Goal: Information Seeking & Learning: Compare options

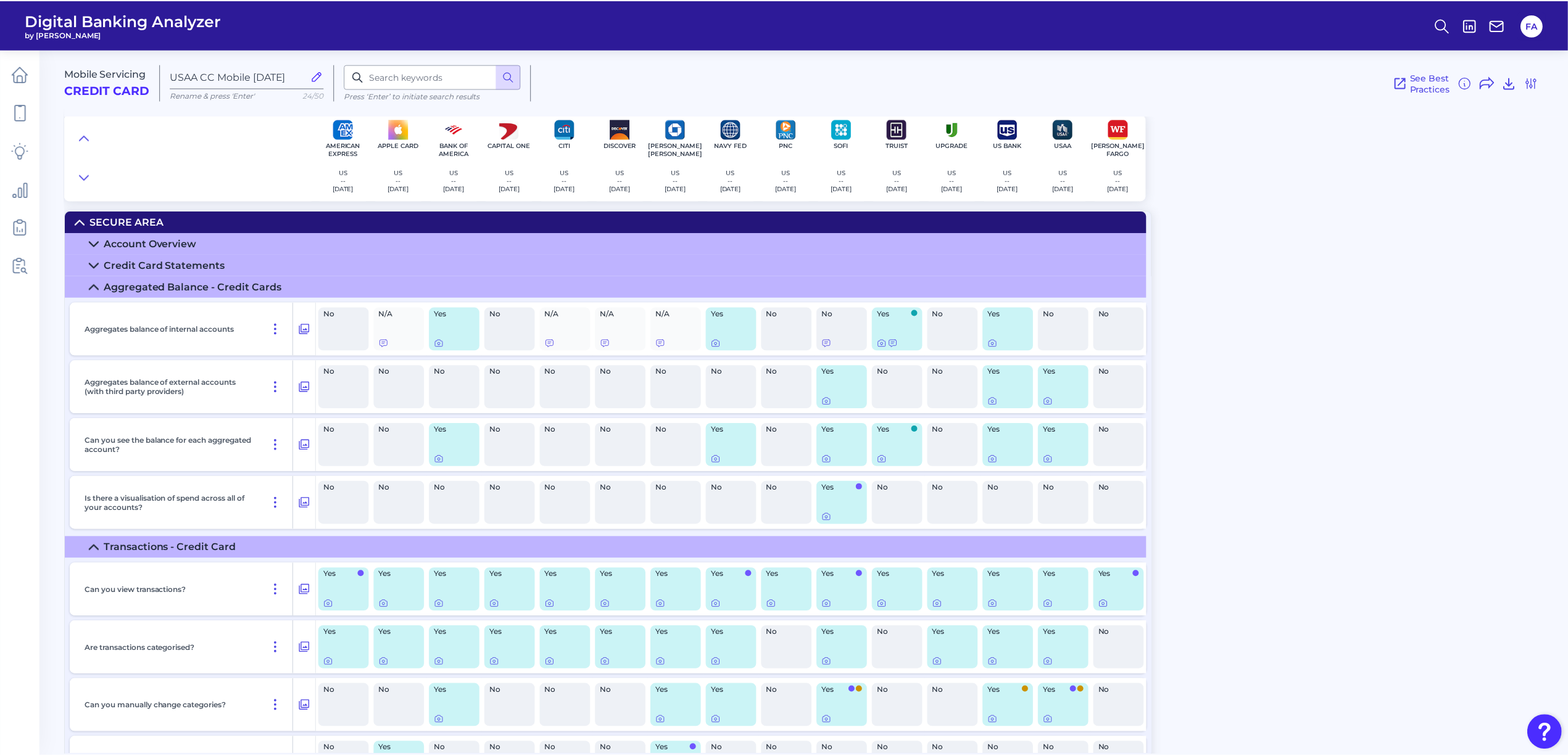
scroll to position [1974, 0]
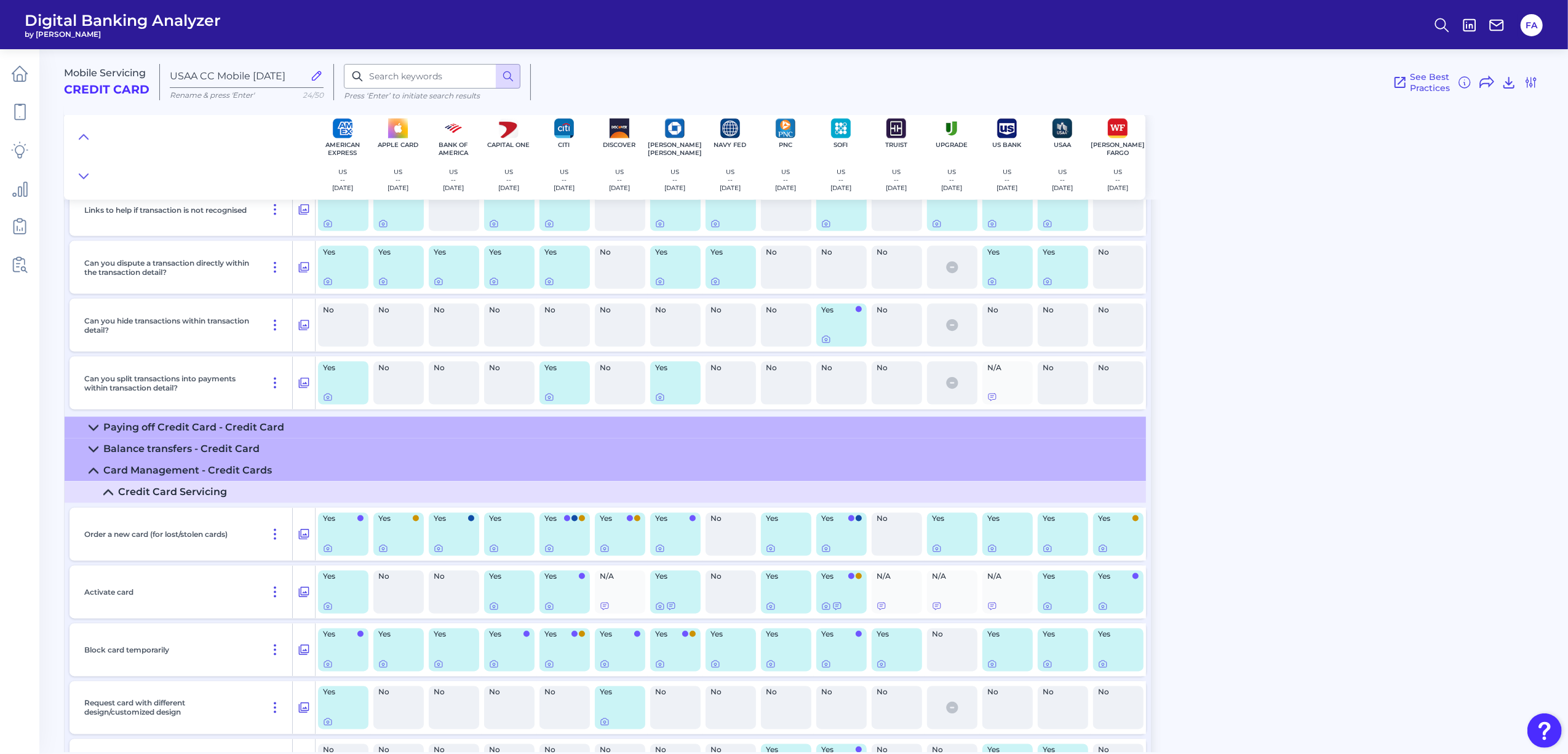
click at [1308, 355] on div "Mobile Servicing Credit Card USAA CC Mobile July 2025 Rename & press 'Enter' 24…" at bounding box center [816, 396] width 1504 height 713
click at [10, 106] on link at bounding box center [20, 111] width 34 height 34
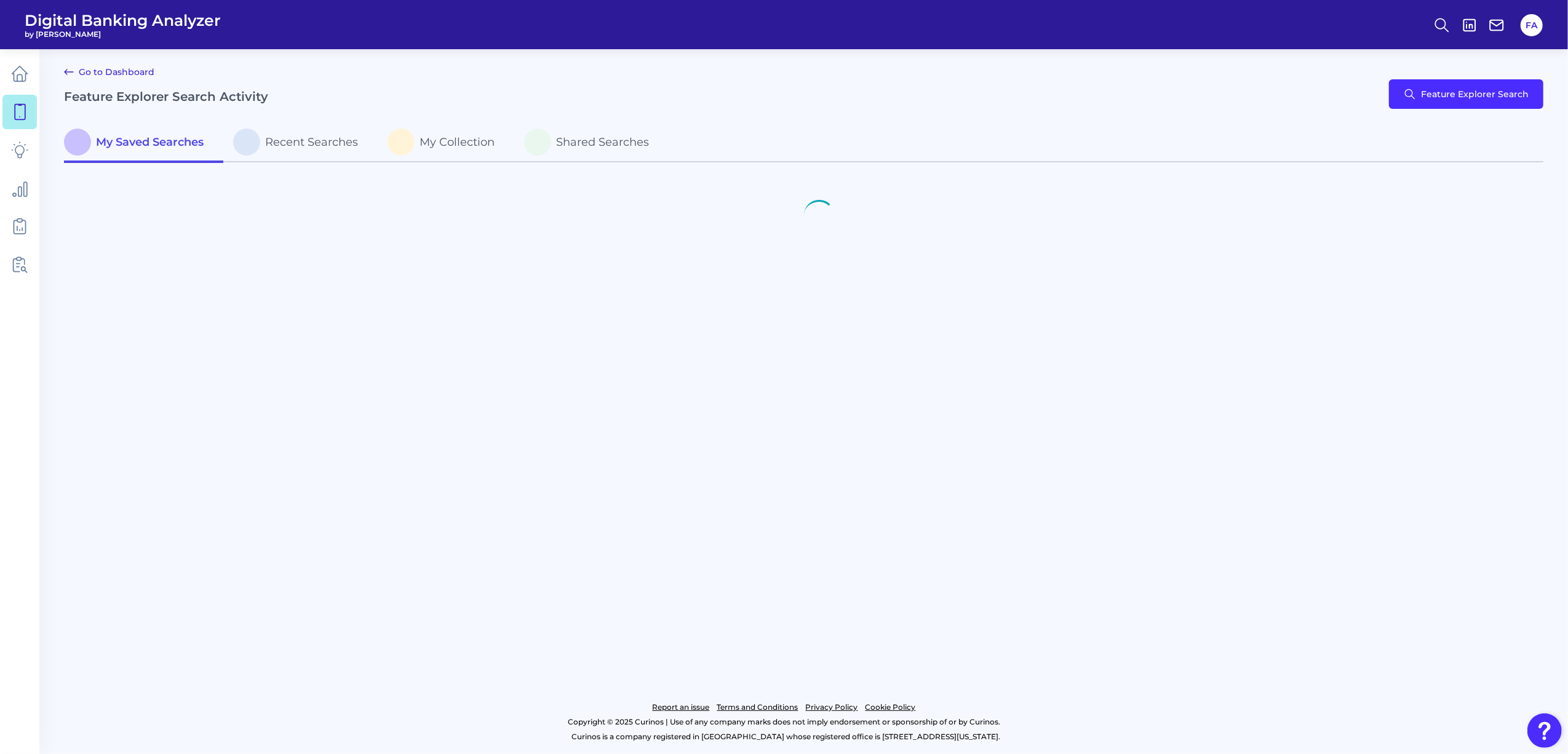
click at [1448, 109] on div "Go to Dashboard Feature Explorer Search Activity Feature Explorer Search" at bounding box center [804, 94] width 1480 height 59
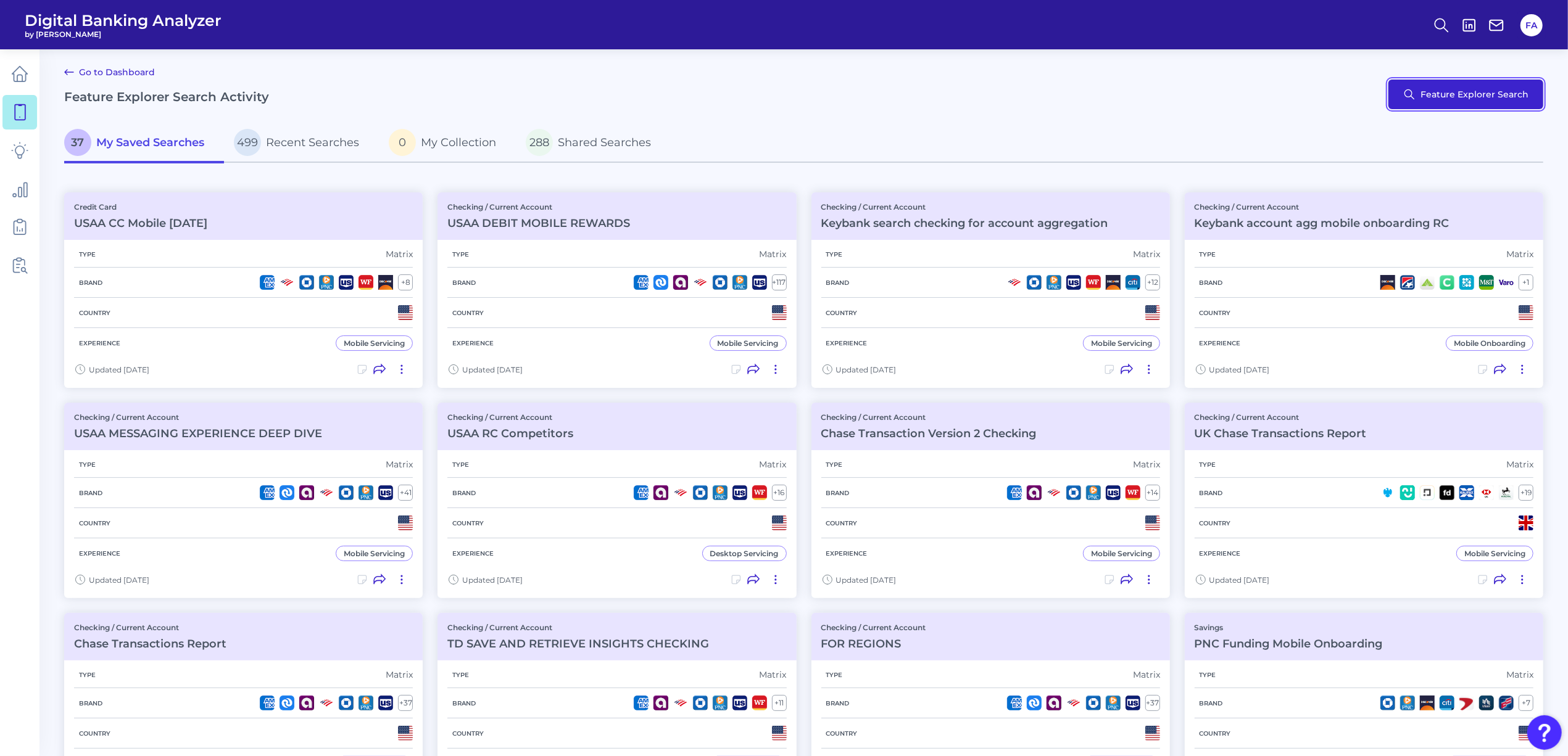
click at [1453, 105] on button "Feature Explorer Search" at bounding box center [1465, 94] width 155 height 30
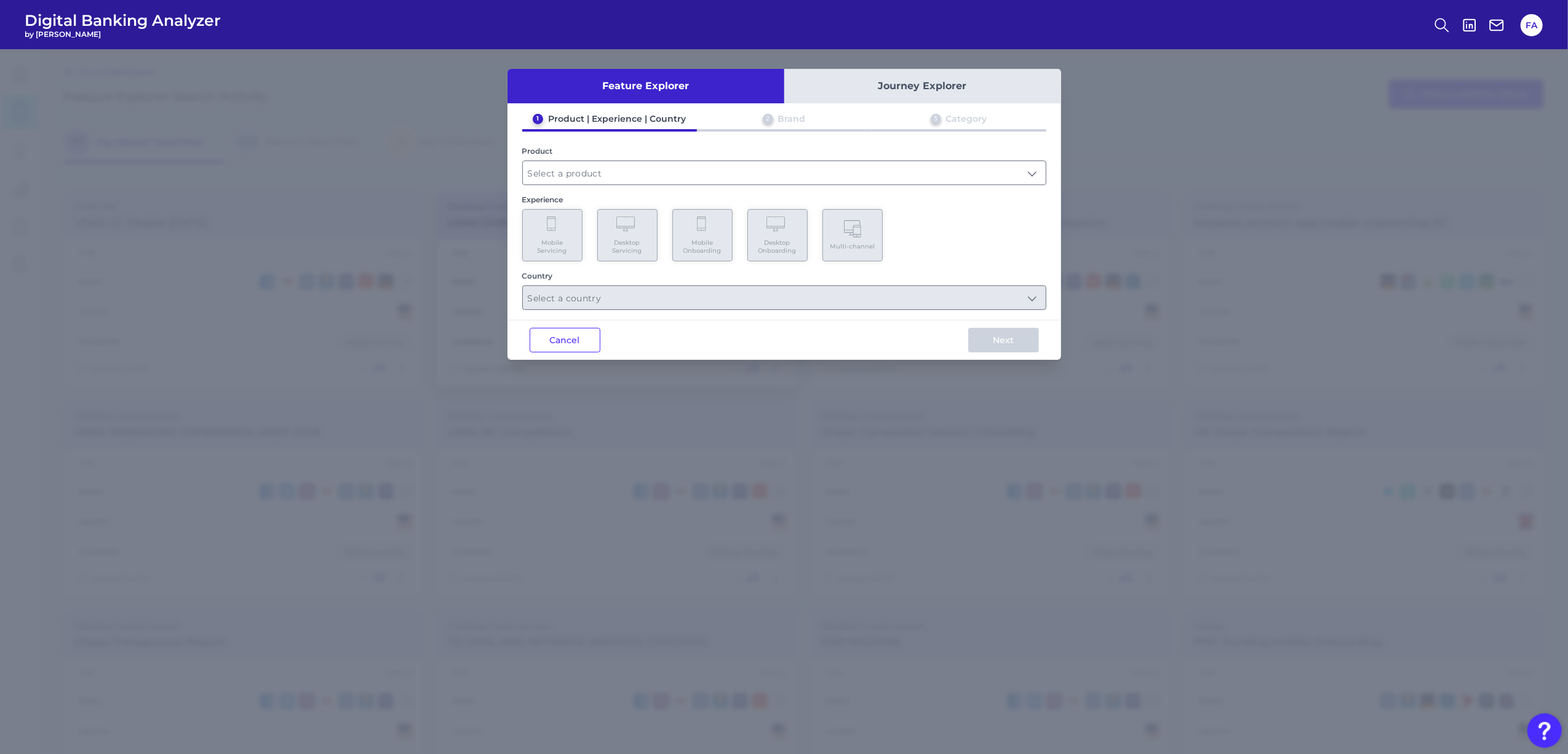
click at [589, 340] on button "Cancel" at bounding box center [565, 340] width 71 height 25
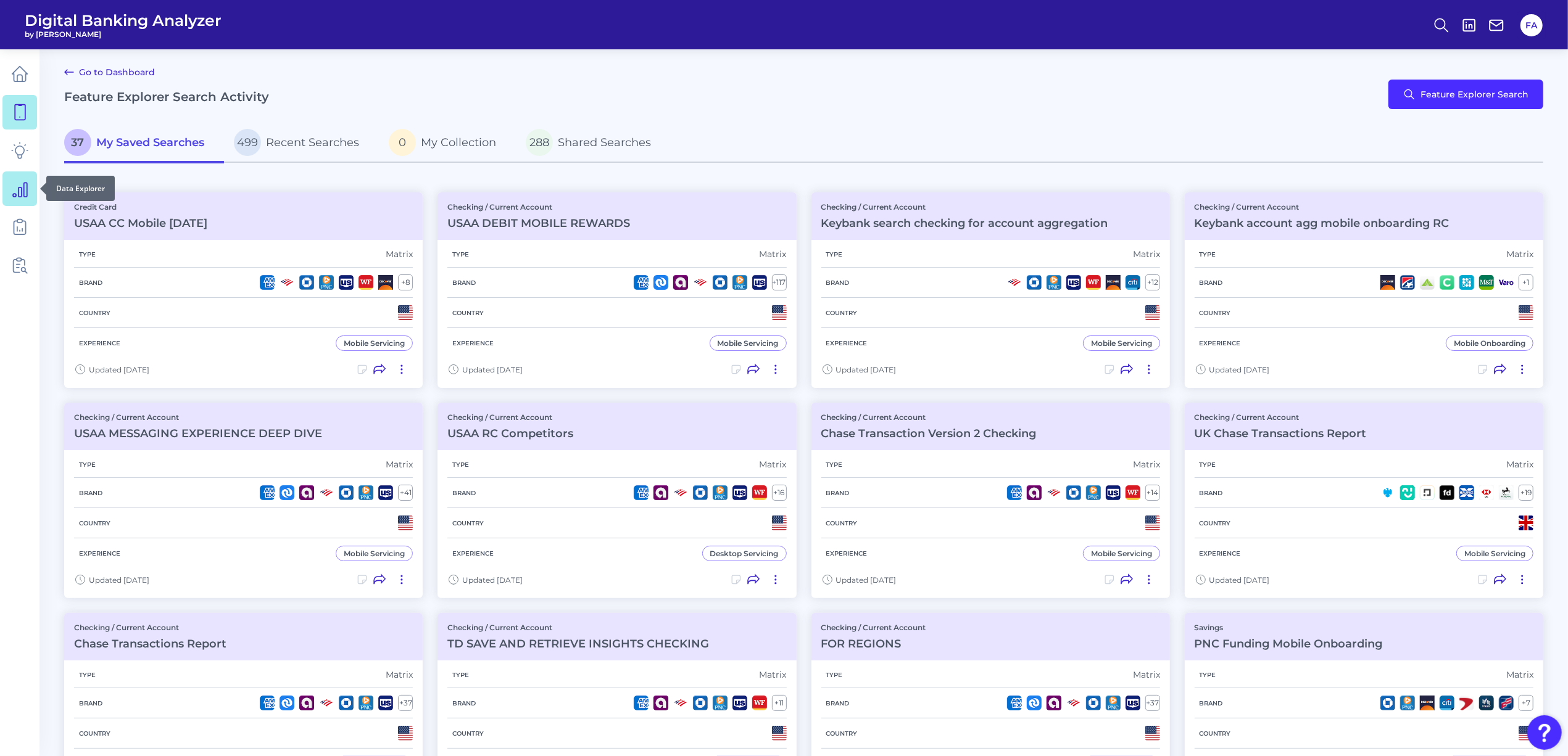
click at [16, 190] on icon at bounding box center [20, 188] width 18 height 18
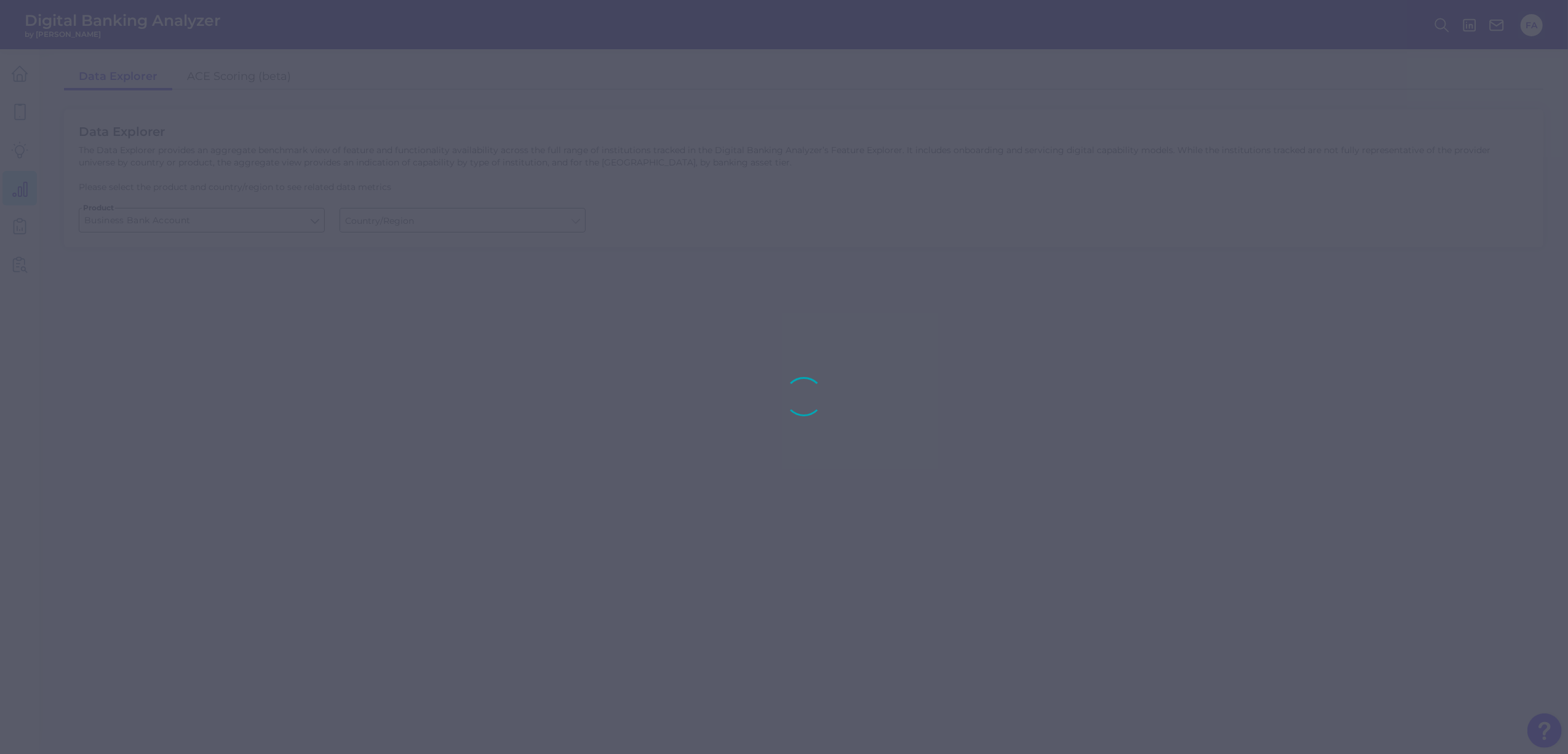
type input "[GEOGRAPHIC_DATA]"
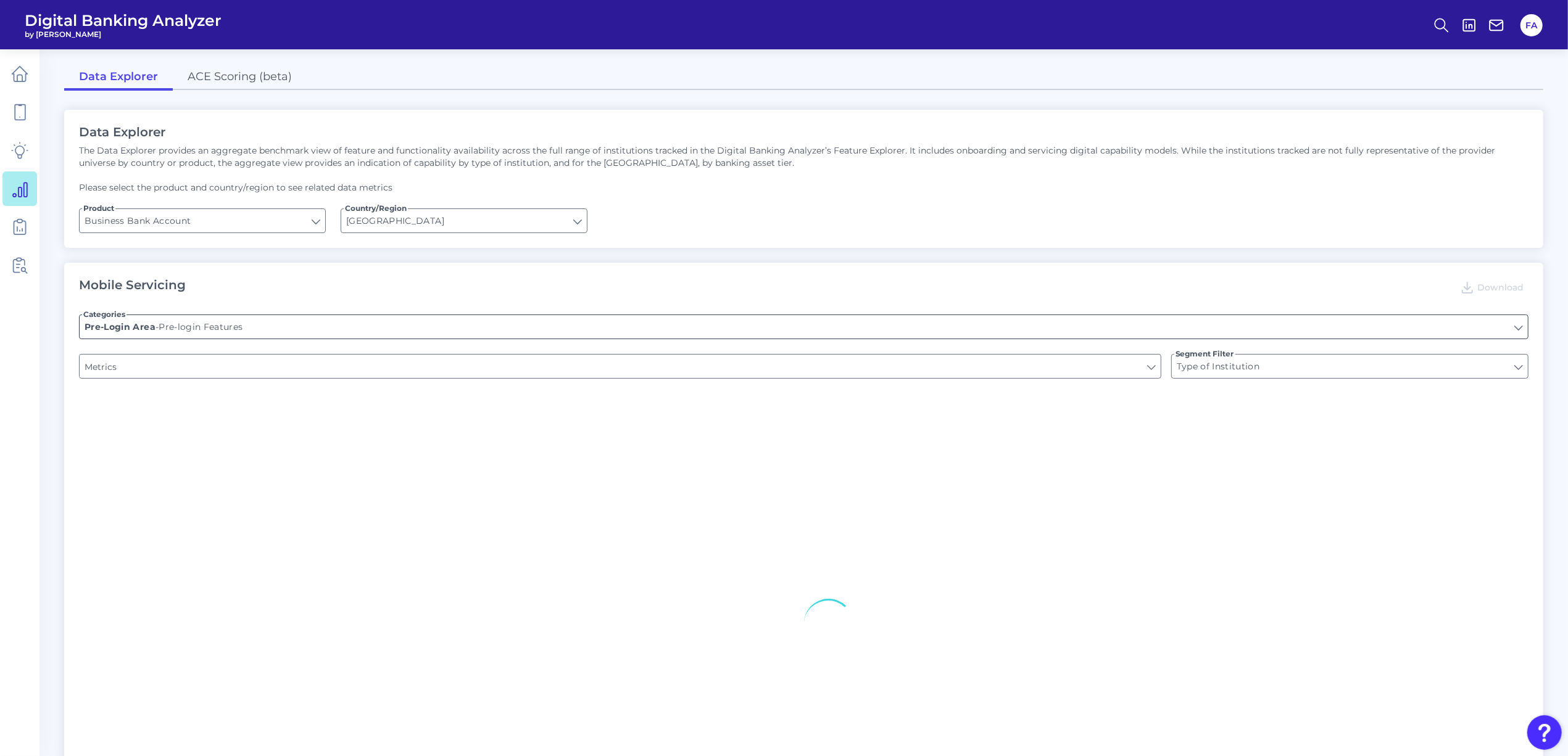
type input "Upon opening the app are users immediately prompted to use Touch/Face ID to log…"
type input "Can you apply for the PRODUCT as a new to brand customer on ANY digital channel?"
type input "Does it offer third-party single sign on?"
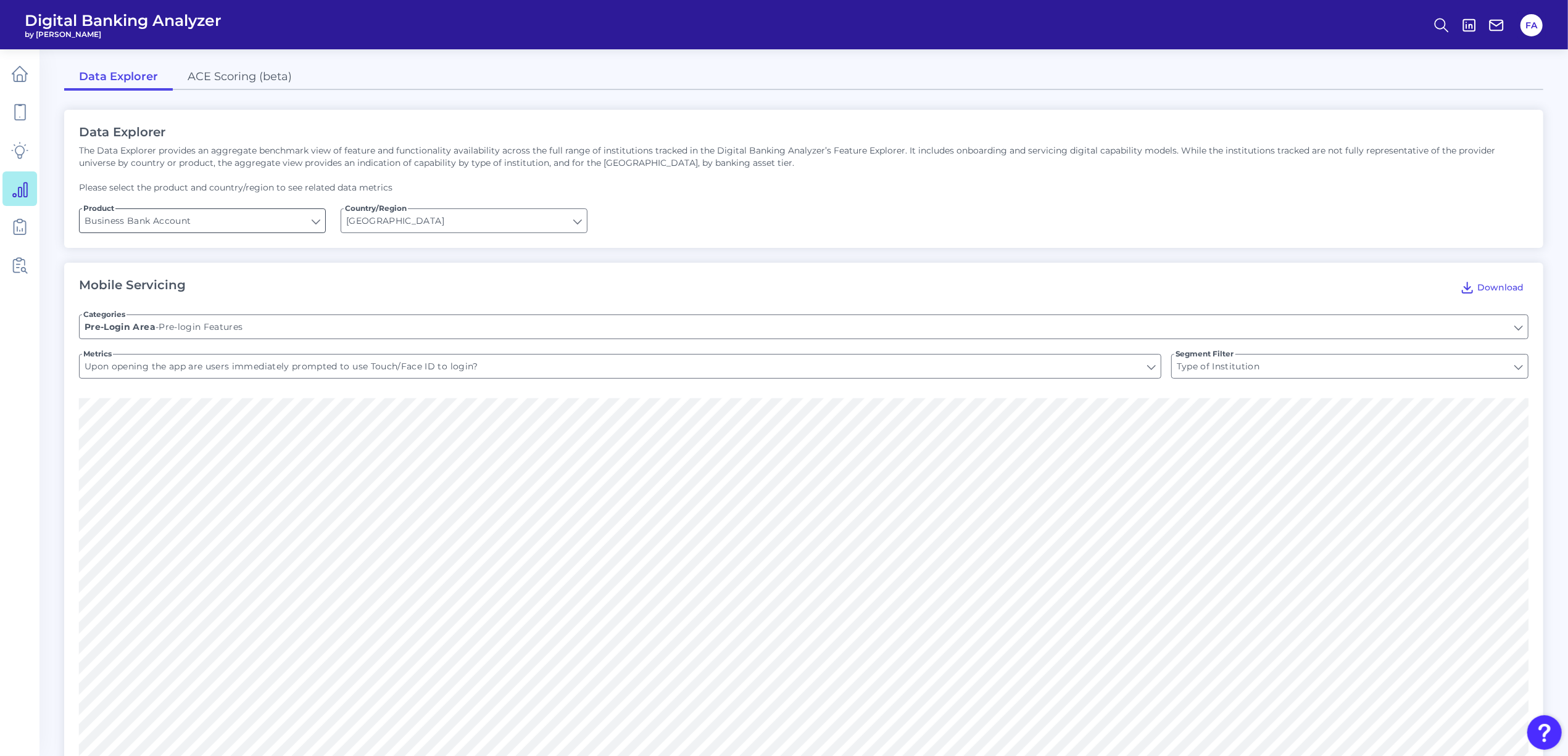
click at [258, 228] on input "Business Bank Account" at bounding box center [202, 221] width 245 height 23
click at [282, 287] on button "Checking / Current Account" at bounding box center [202, 277] width 245 height 28
type input "Checking / Current Account"
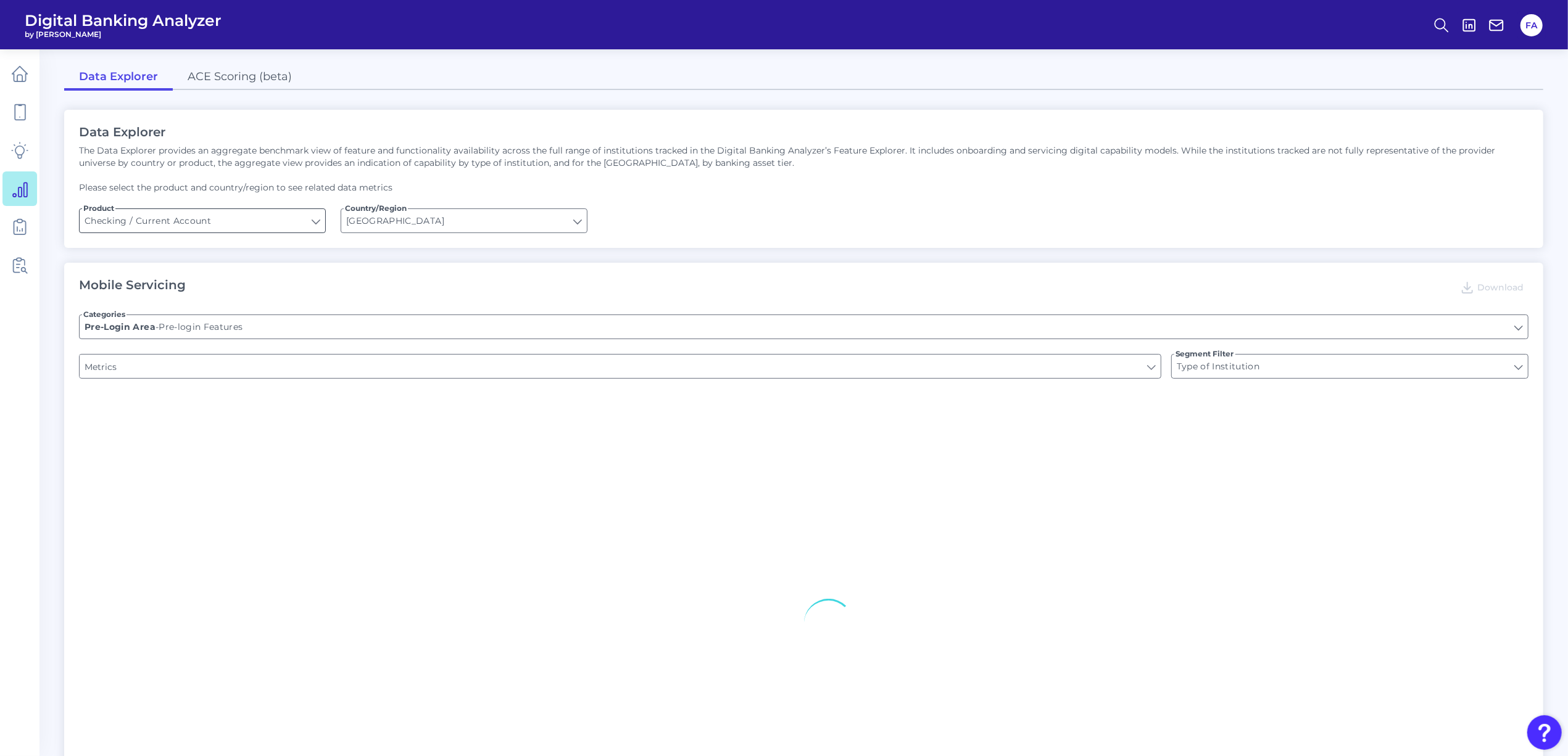
type input "Can you register for online banking?"
type input "Upon opening the app are users immediately prompted to use Touch/Face ID to log…"
type input "END-TO-END JOURNEY: Can you apply for the PRODUCT as a new to brand customer on…"
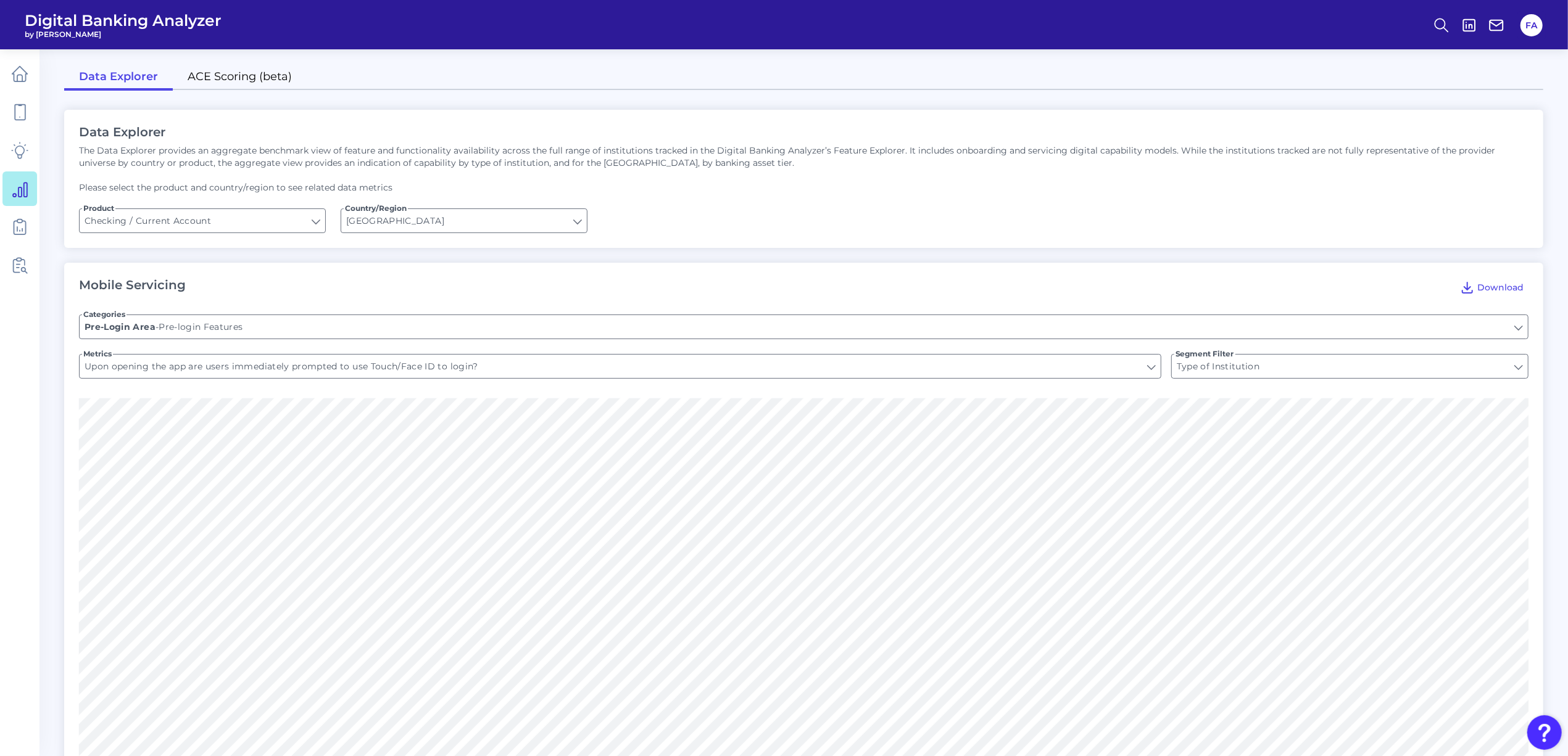
click at [214, 82] on link "ACE Scoring (beta)" at bounding box center [240, 77] width 134 height 26
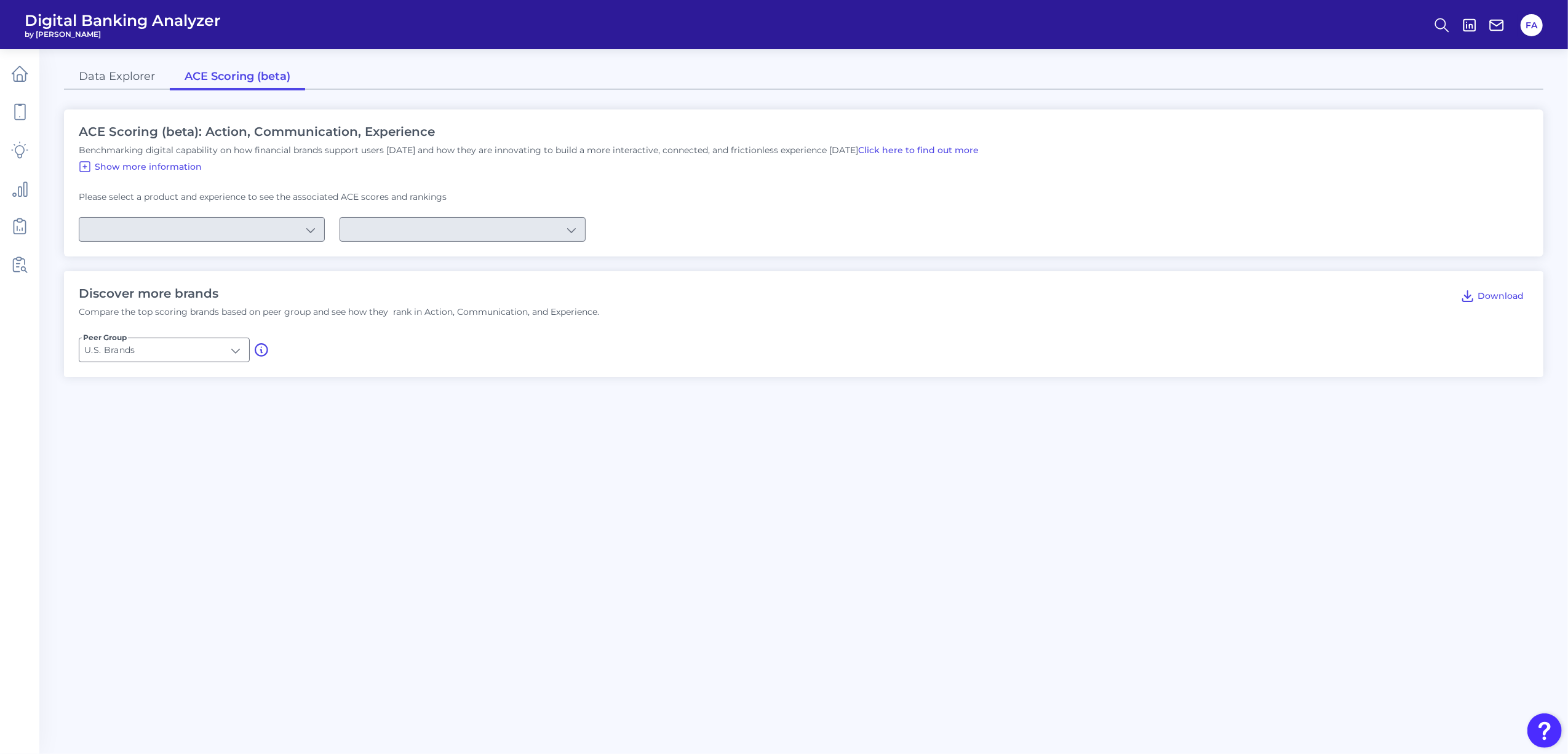
type input "Checking / Current Account"
type input "Mobile Servicing"
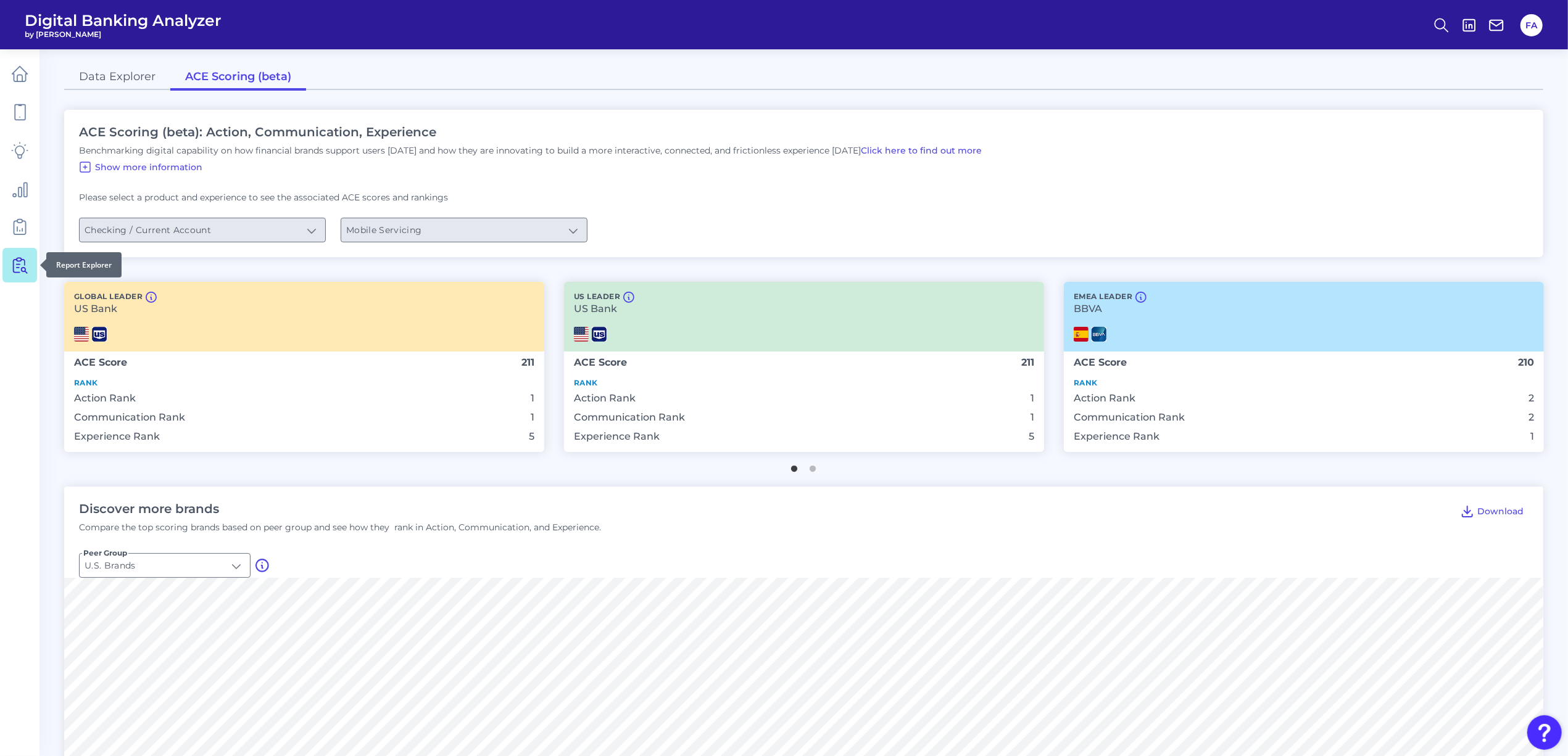
click at [20, 267] on icon at bounding box center [20, 265] width 18 height 18
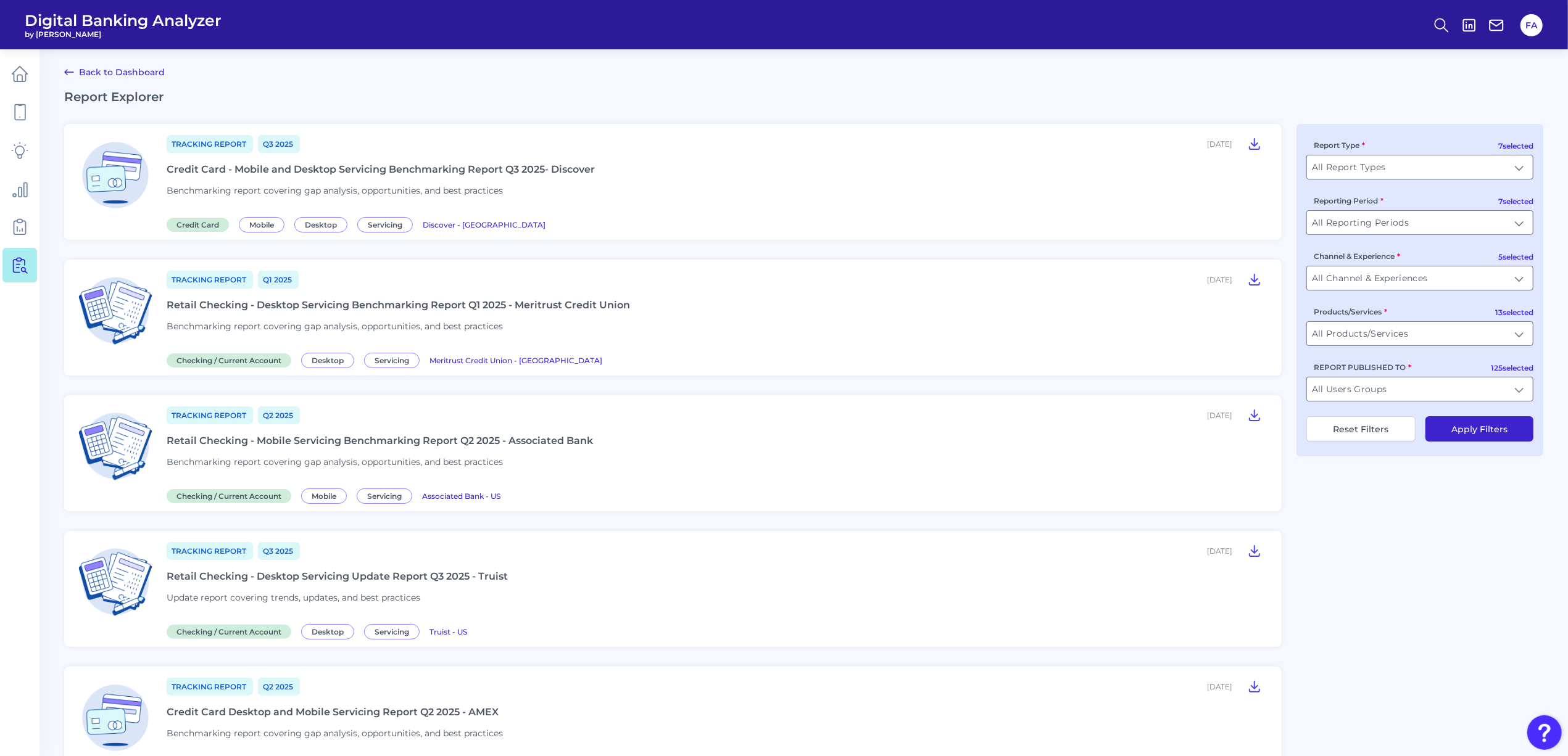
click at [26, 228] on icon at bounding box center [20, 227] width 18 height 18
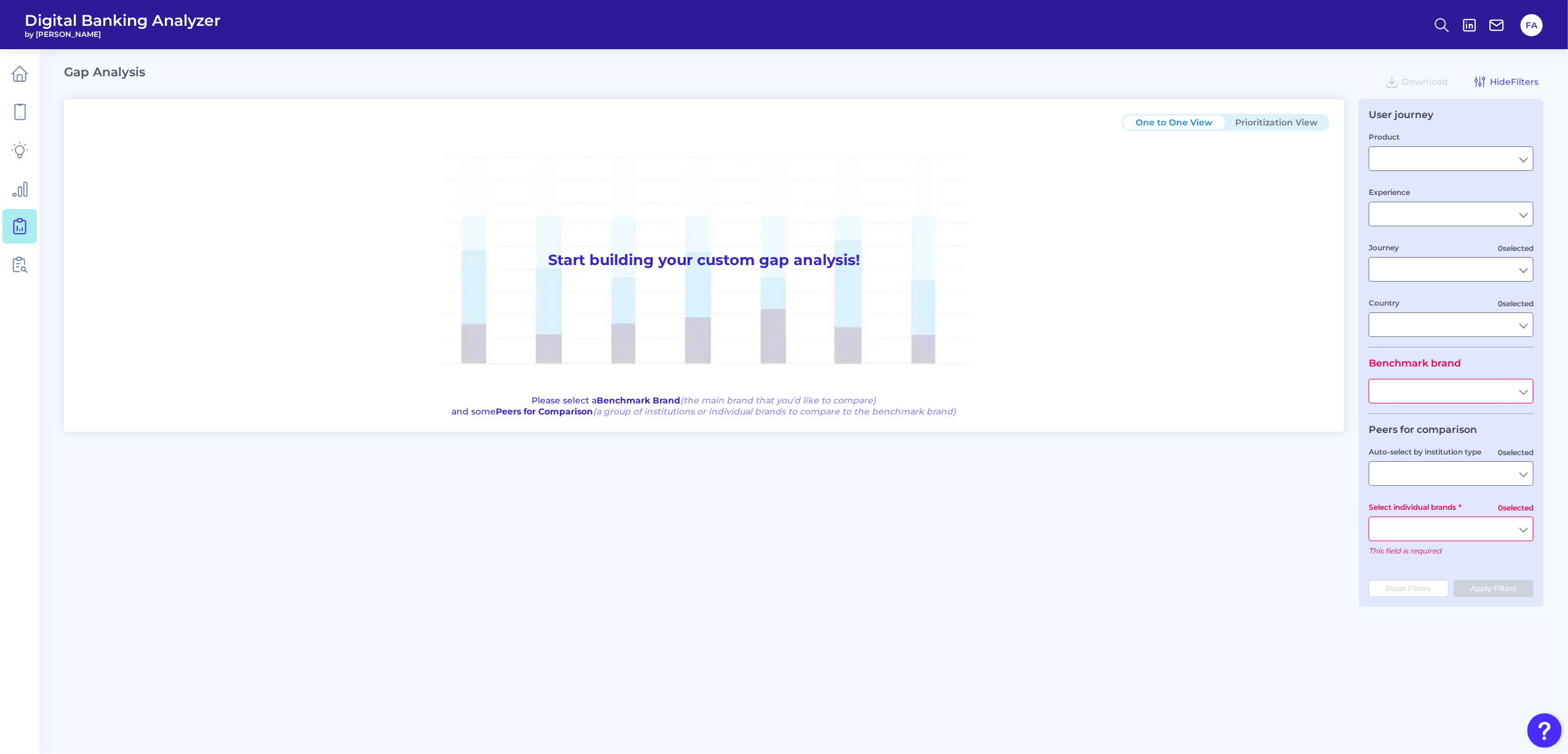
type input "Checking / Current Account"
type input "Mobile Servicing"
type input "Pre-Login Area, New Customer Onboarding, Login & Authentication, Accounts and t…"
type input "[GEOGRAPHIC_DATA]"
type input "All Select individual brands"
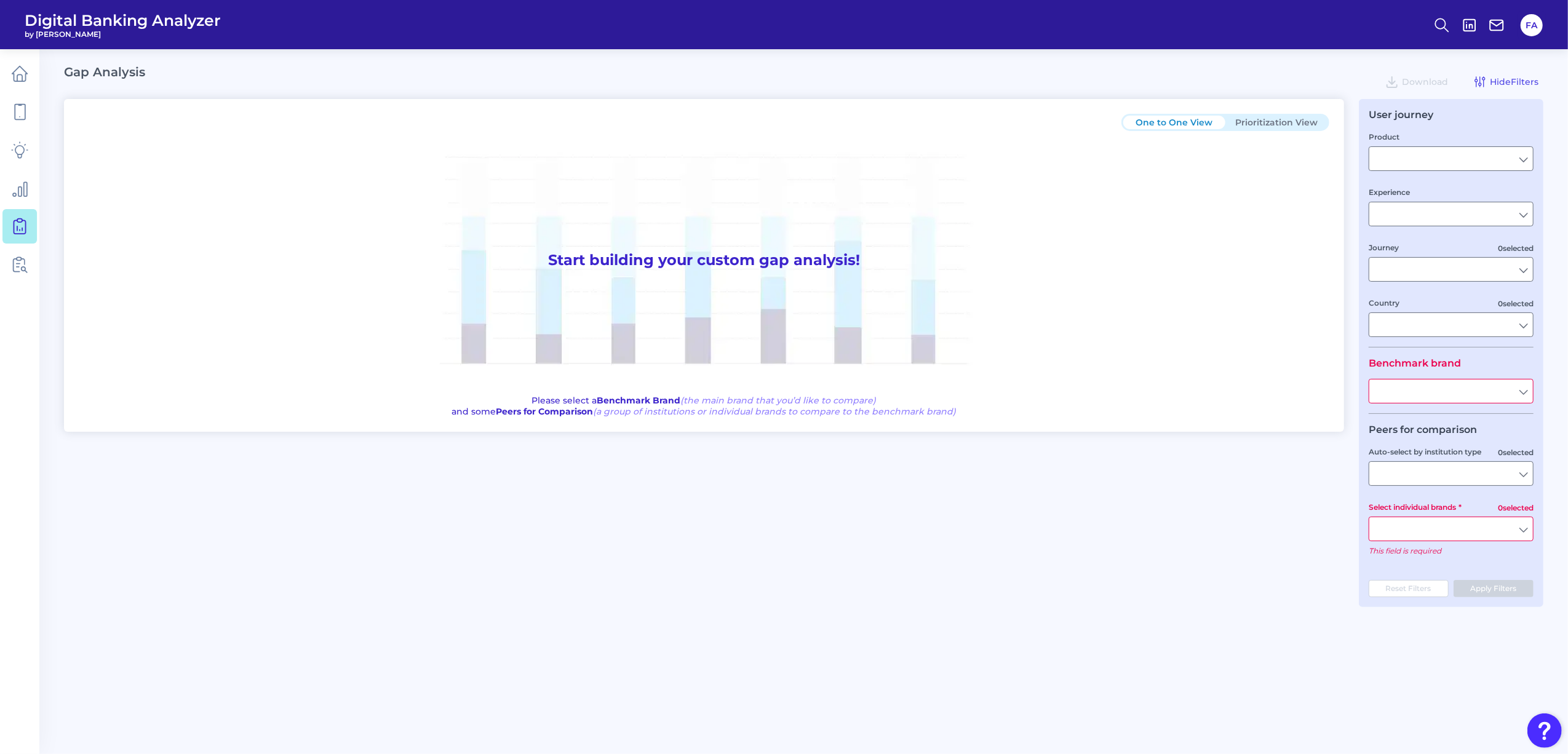
type input "All Journeys"
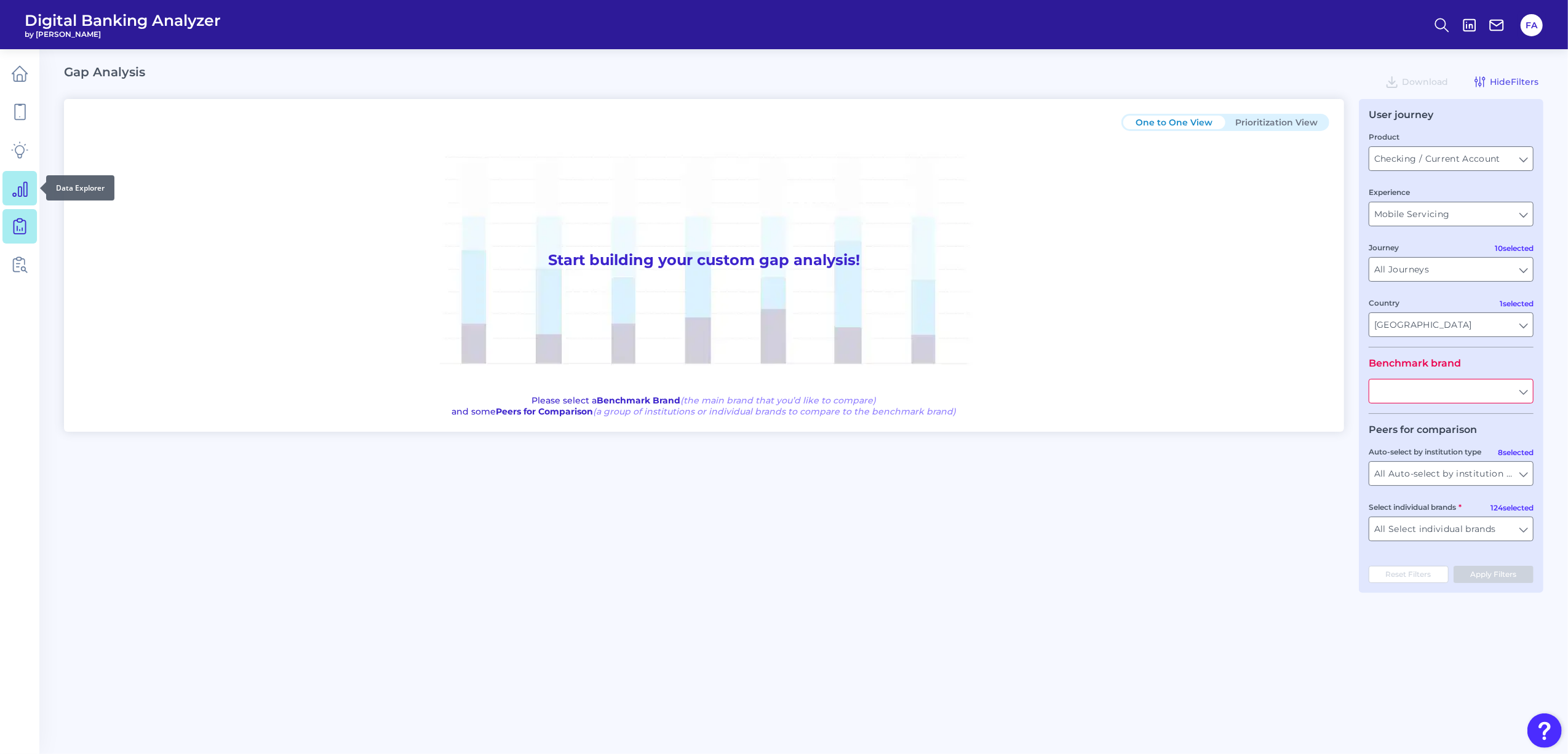
click at [16, 181] on icon at bounding box center [20, 188] width 18 height 18
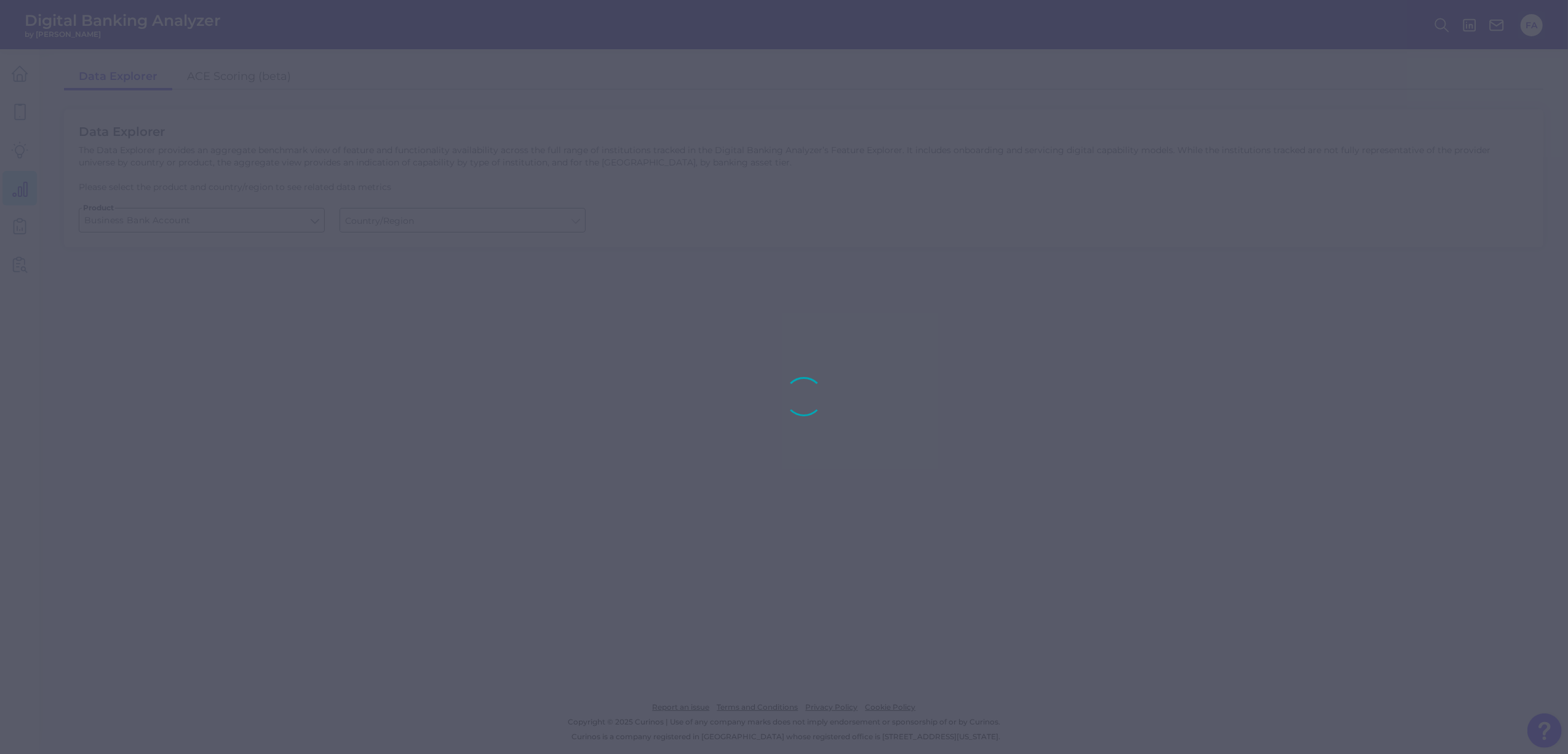
type input "[GEOGRAPHIC_DATA]"
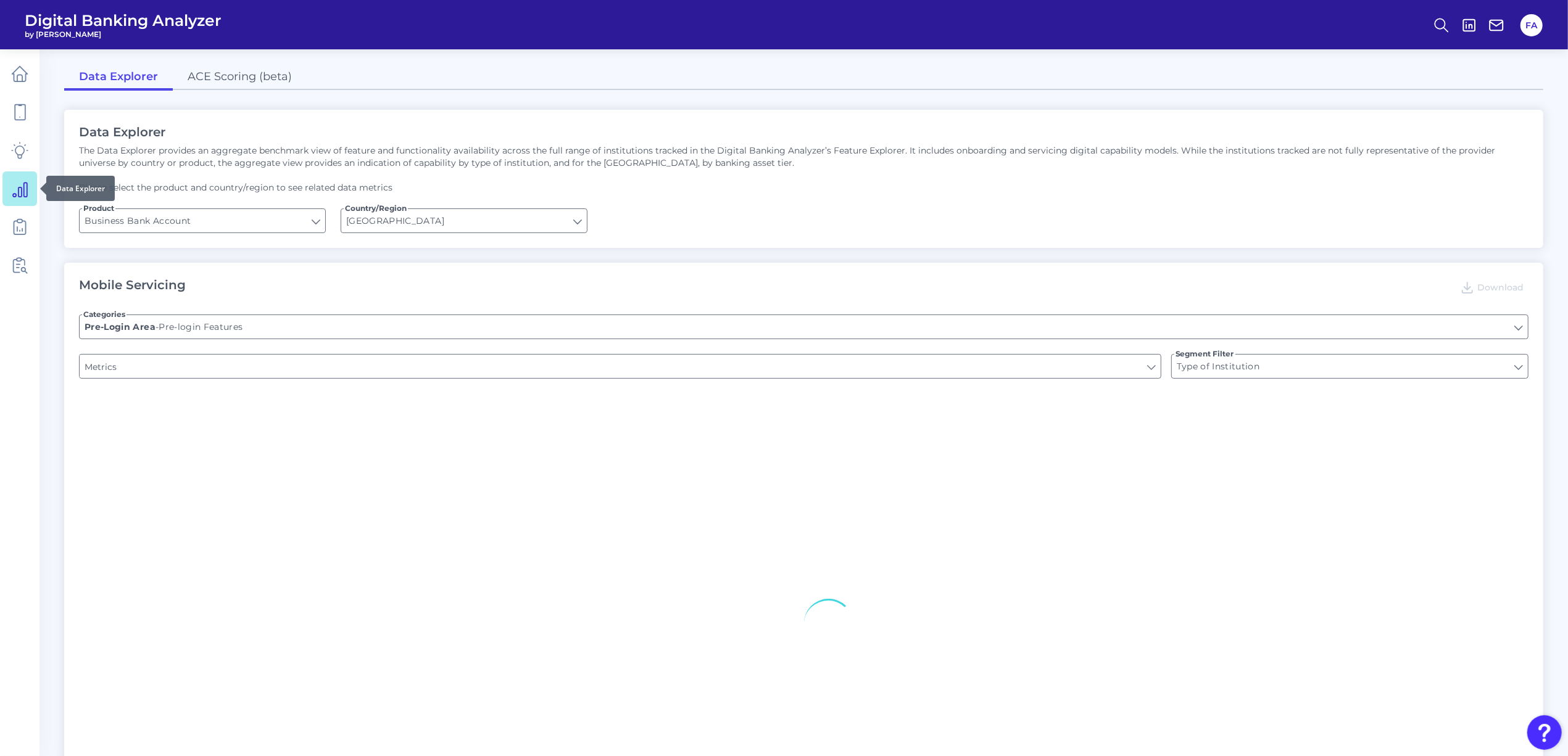
type input "Upon opening the app are users immediately prompted to use Touch/Face ID to log…"
type input "Does it offer third-party single sign on?"
type input "Can you apply for the PRODUCT as a new to brand customer on ANY digital channel?"
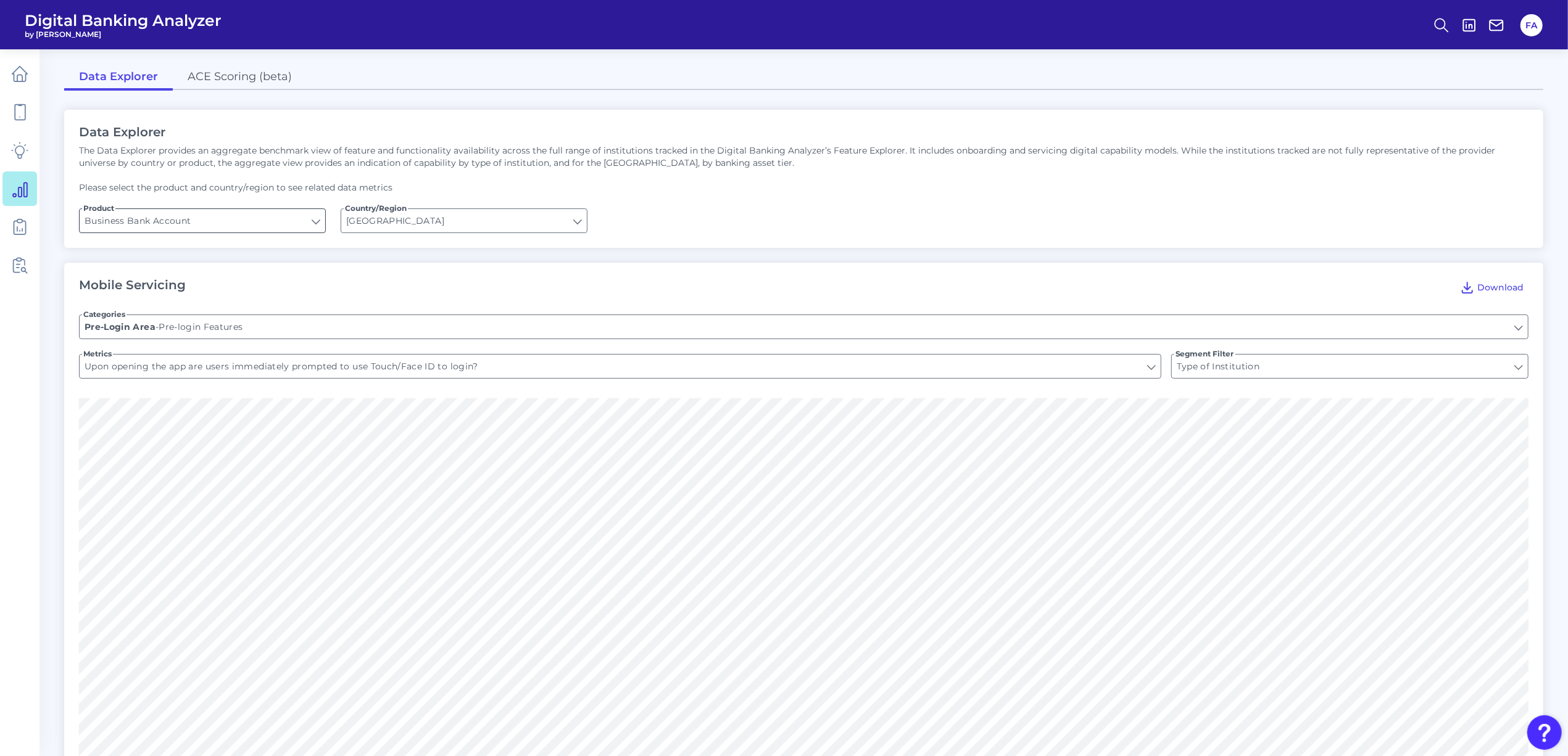
click at [176, 215] on input "Business Bank Account" at bounding box center [202, 221] width 245 height 23
click at [175, 280] on span "Checking / Current Account" at bounding box center [150, 277] width 121 height 11
type input "Checking / Current Account"
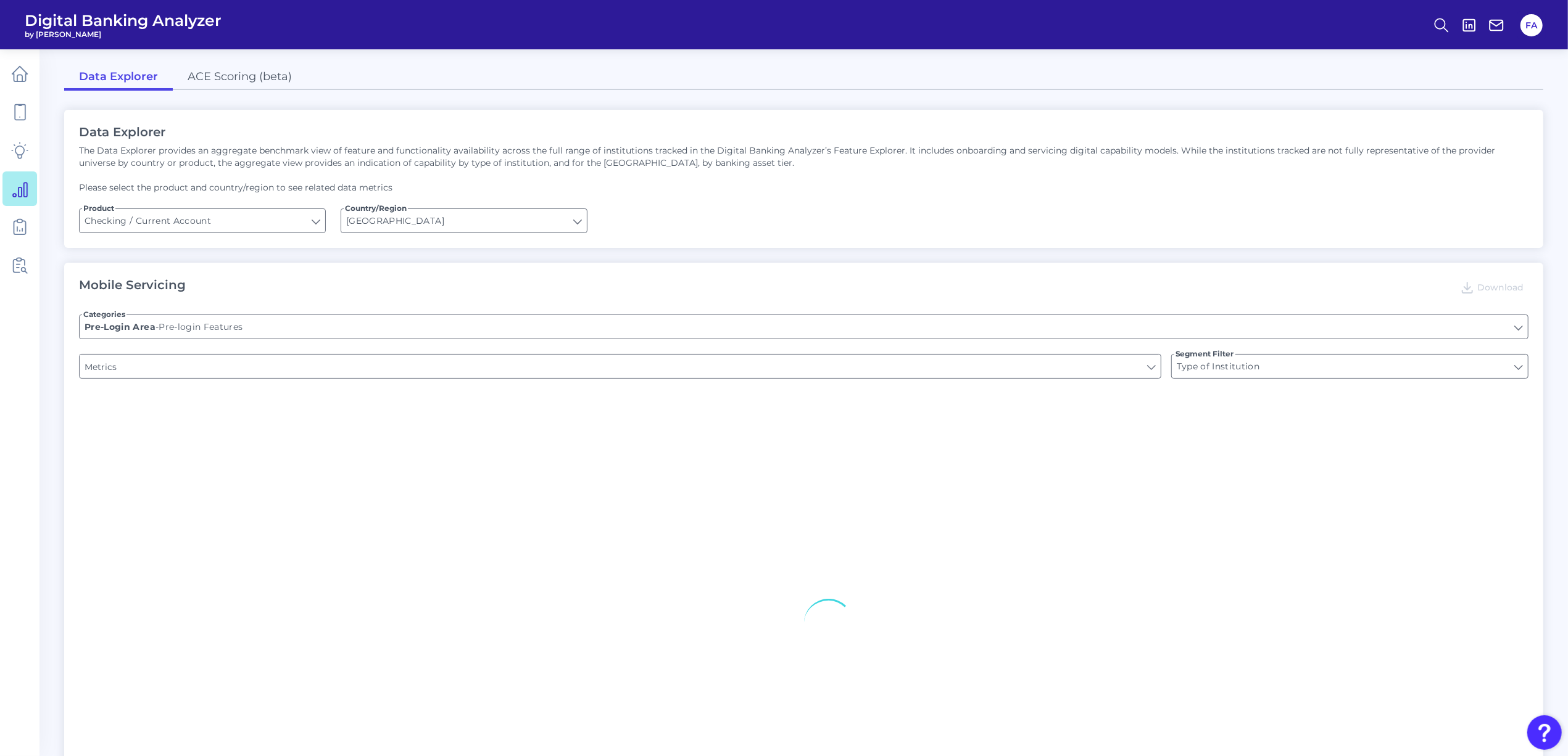
type input "Upon opening the app are users immediately prompted to use Touch/Face ID to log…"
type input "Can you register for online banking?"
type input "END-TO-END JOURNEY: Can you apply for the PRODUCT as a new to brand customer on…"
click at [479, 200] on div "Data Explorer The Data Explorer provides an aggregate benchmark view of feature…" at bounding box center [803, 178] width 1479 height 138
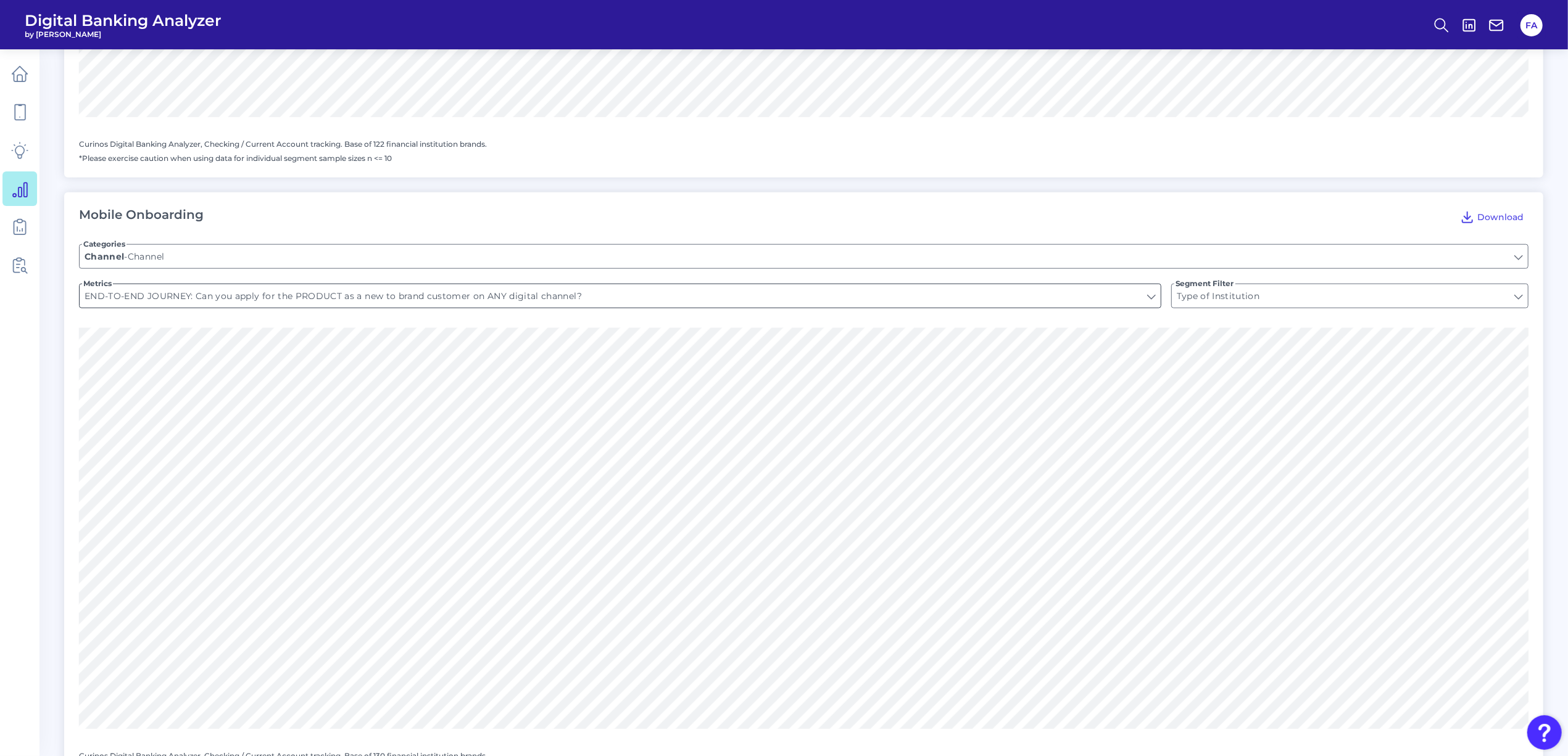
scroll to position [1412, 0]
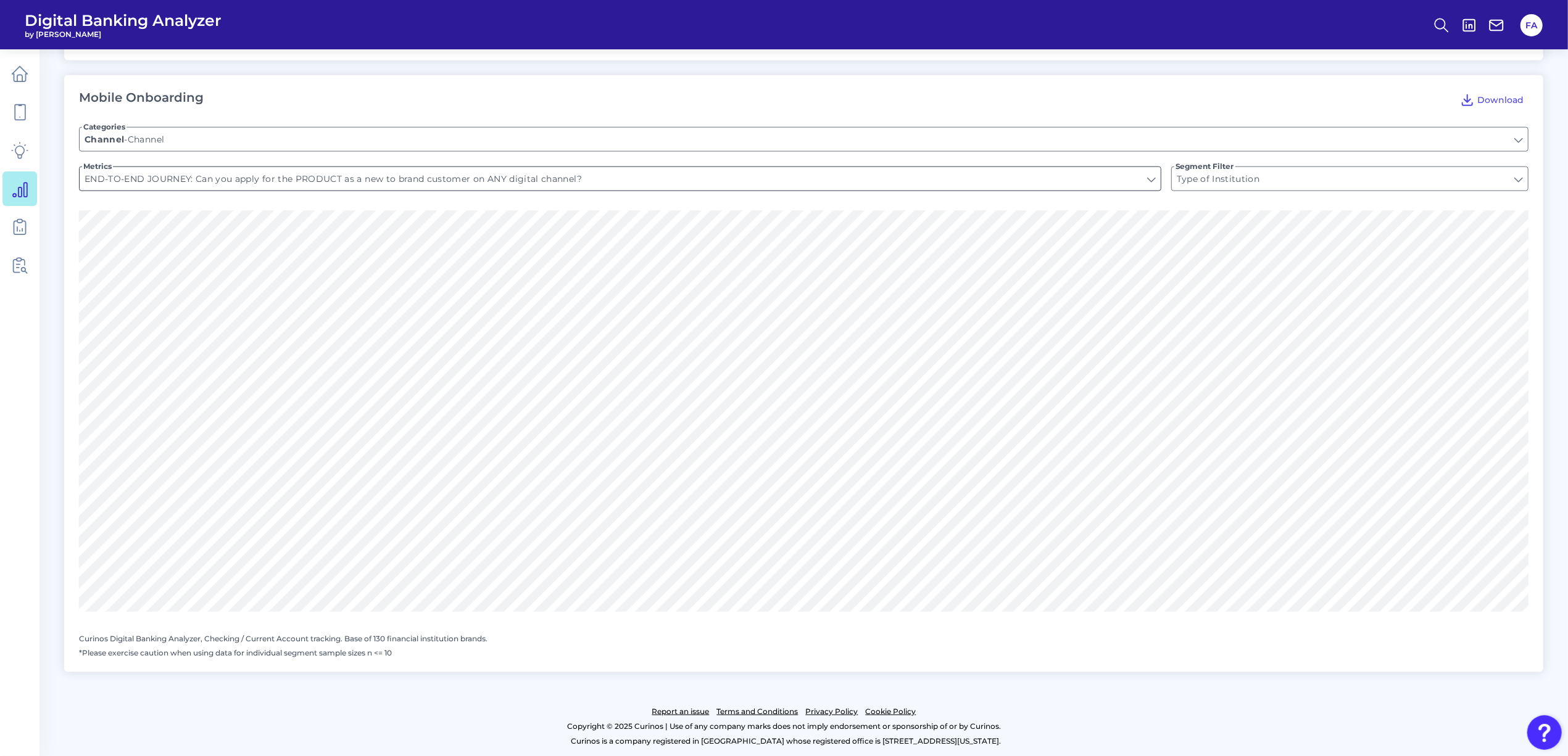
click at [311, 181] on input "END-TO-END JOURNEY: Can you apply for the PRODUCT as a new to brand customer on…" at bounding box center [620, 178] width 1081 height 23
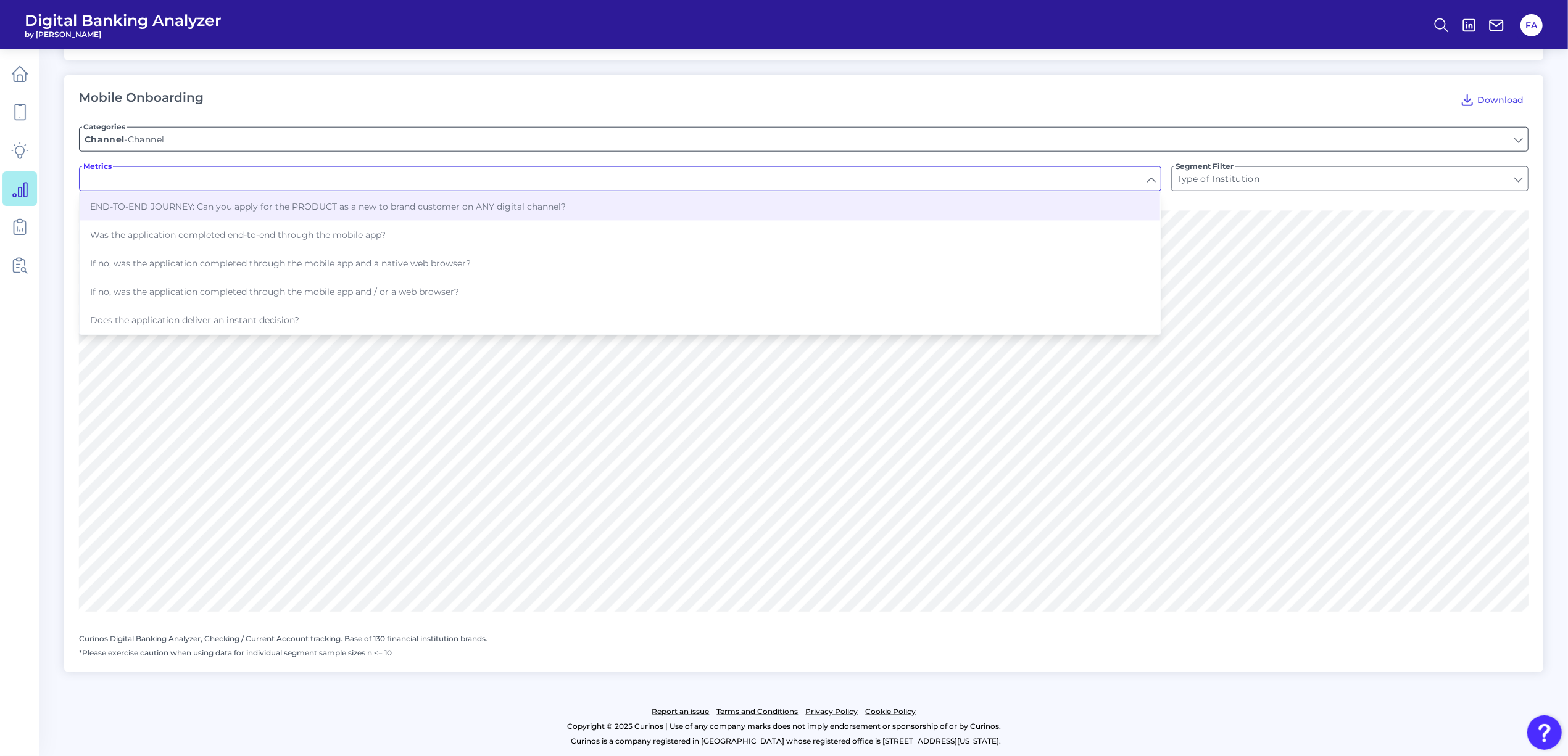
click at [155, 131] on input "Channel" at bounding box center [803, 139] width 1449 height 23
type input "END-TO-END JOURNEY: Can you apply for the PRODUCT as a new to brand customer on…"
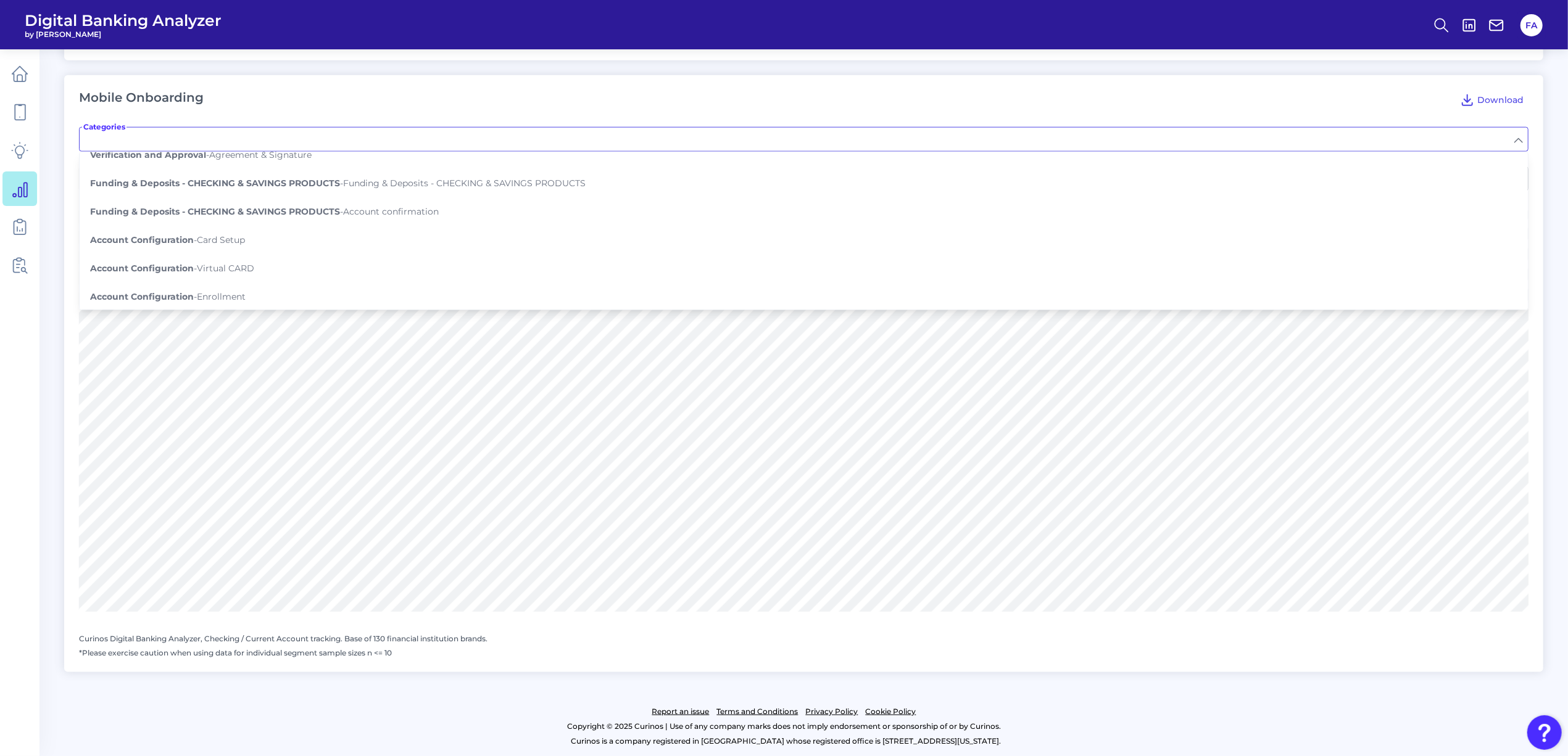
scroll to position [356, 0]
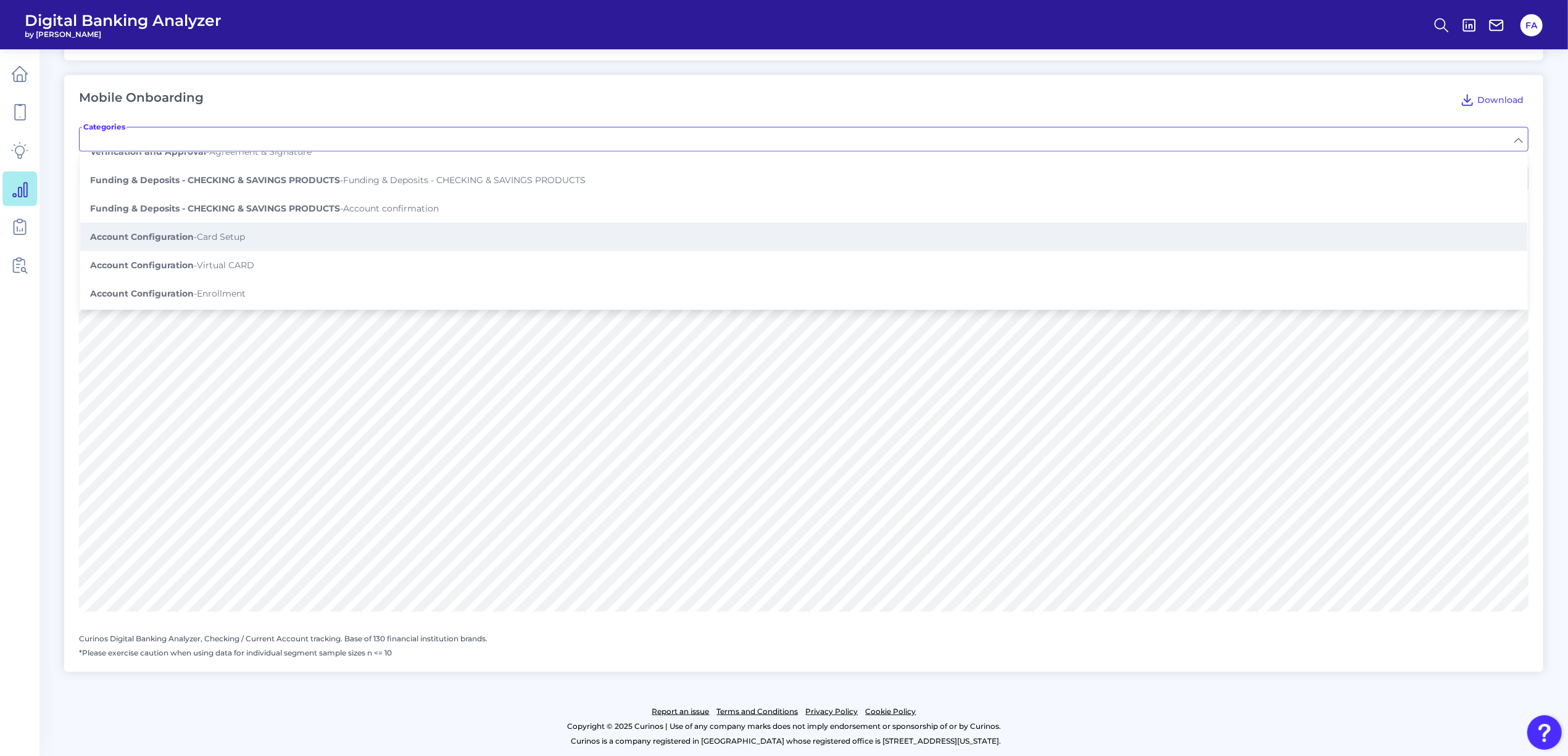
click at [233, 232] on span "Account Configuration - Card Setup" at bounding box center [167, 237] width 155 height 11
type input "Card Setup"
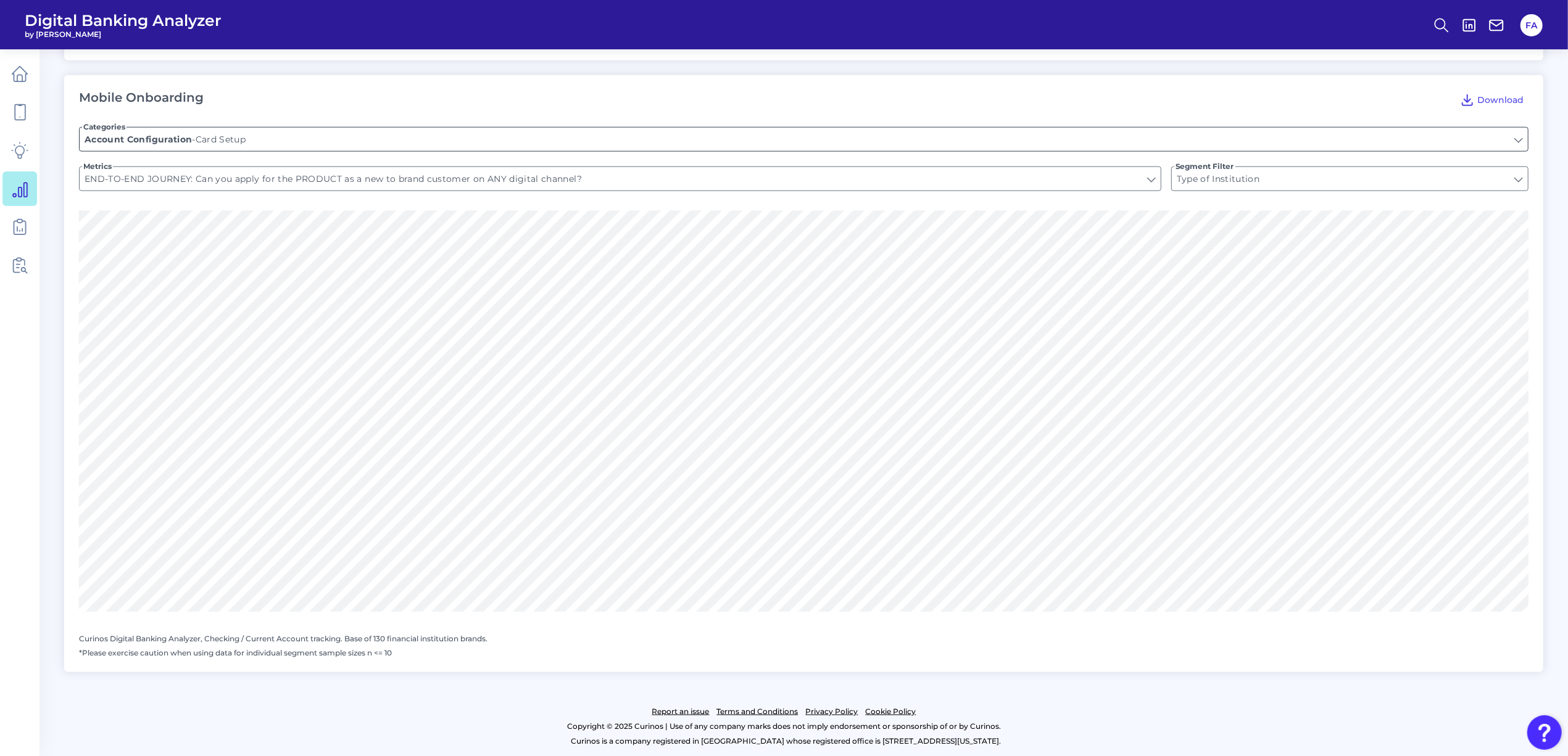
type input "Can you set up/configure cards as part of the application process?"
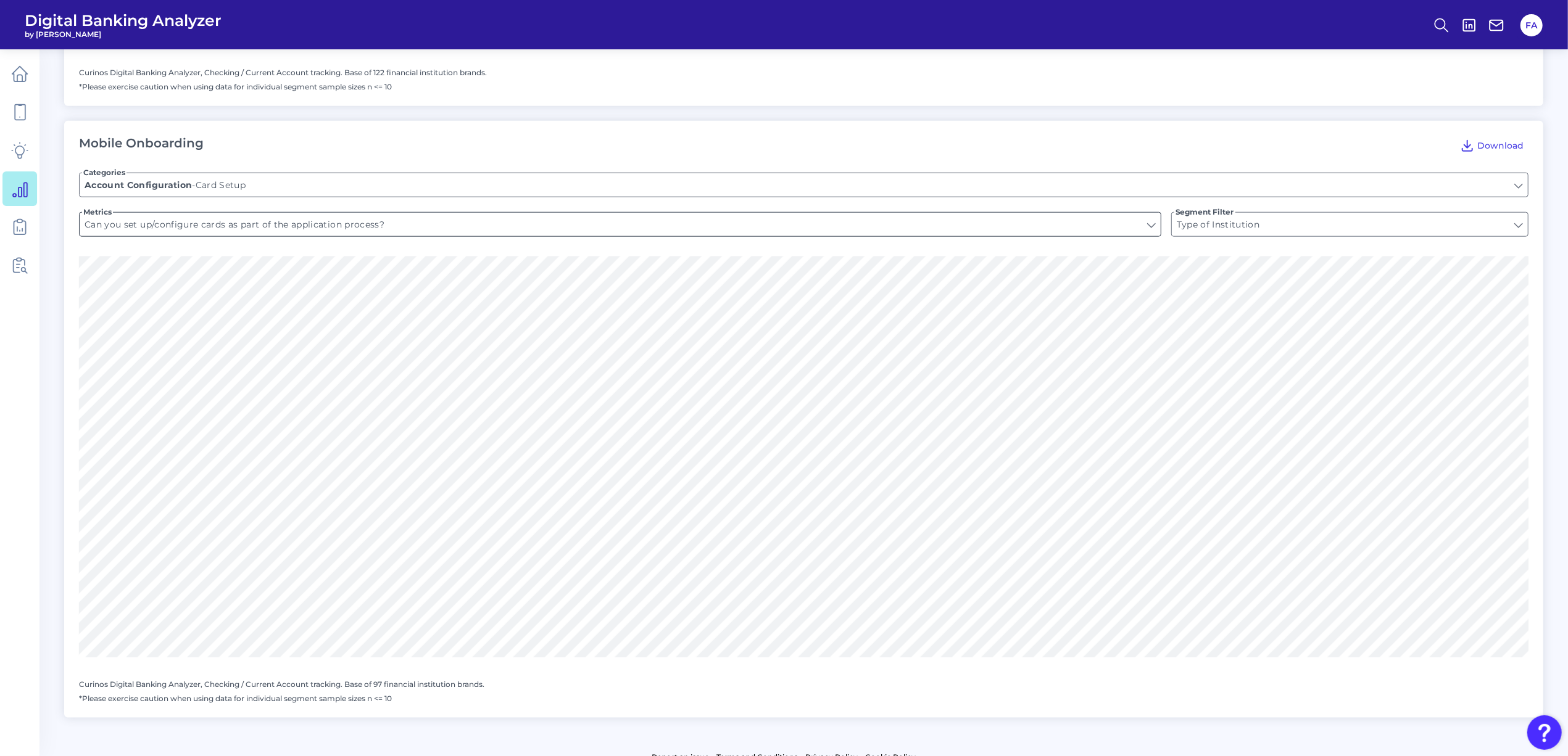
scroll to position [1412, 0]
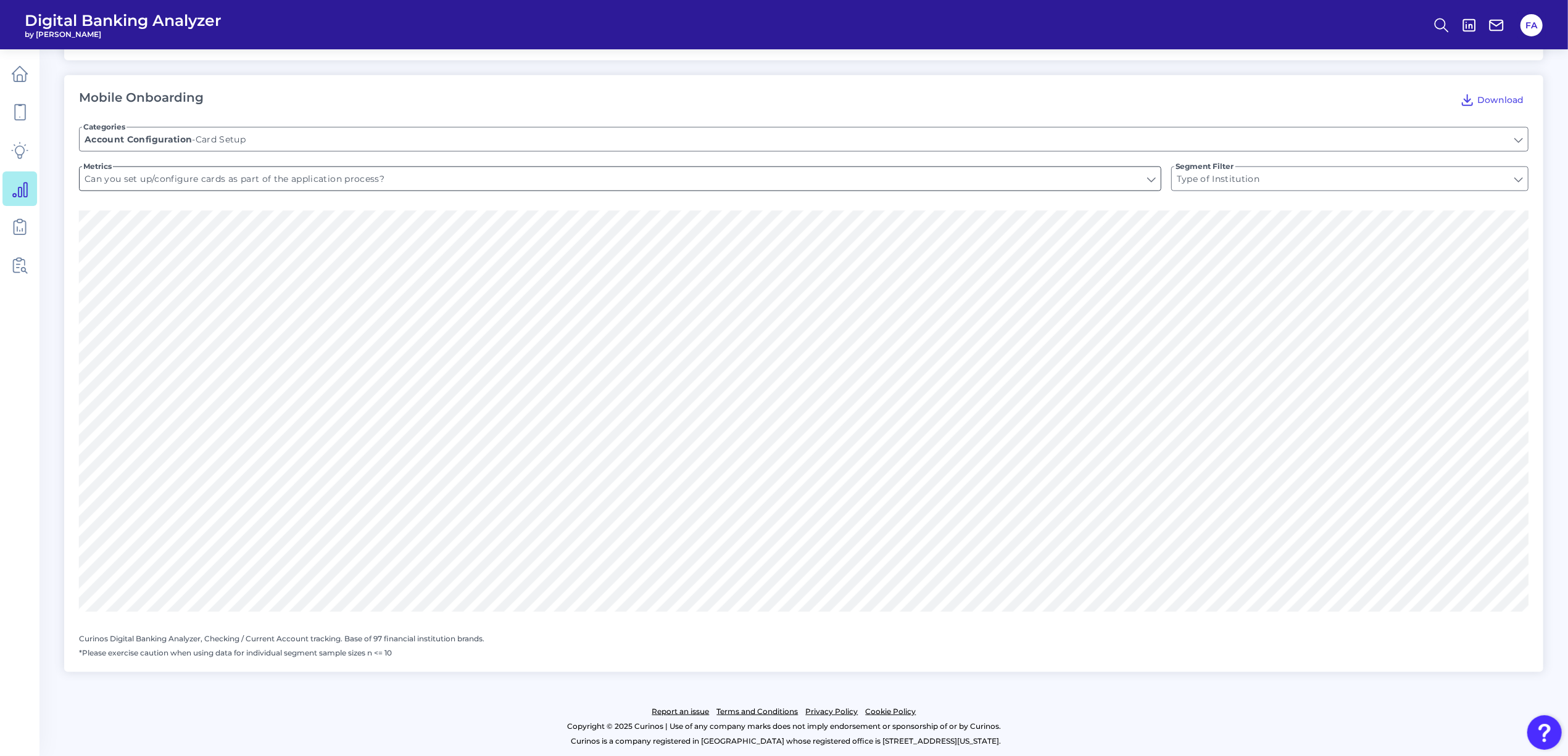
click at [210, 179] on input "Can you set up/configure cards as part of the application process?" at bounding box center [620, 178] width 1081 height 23
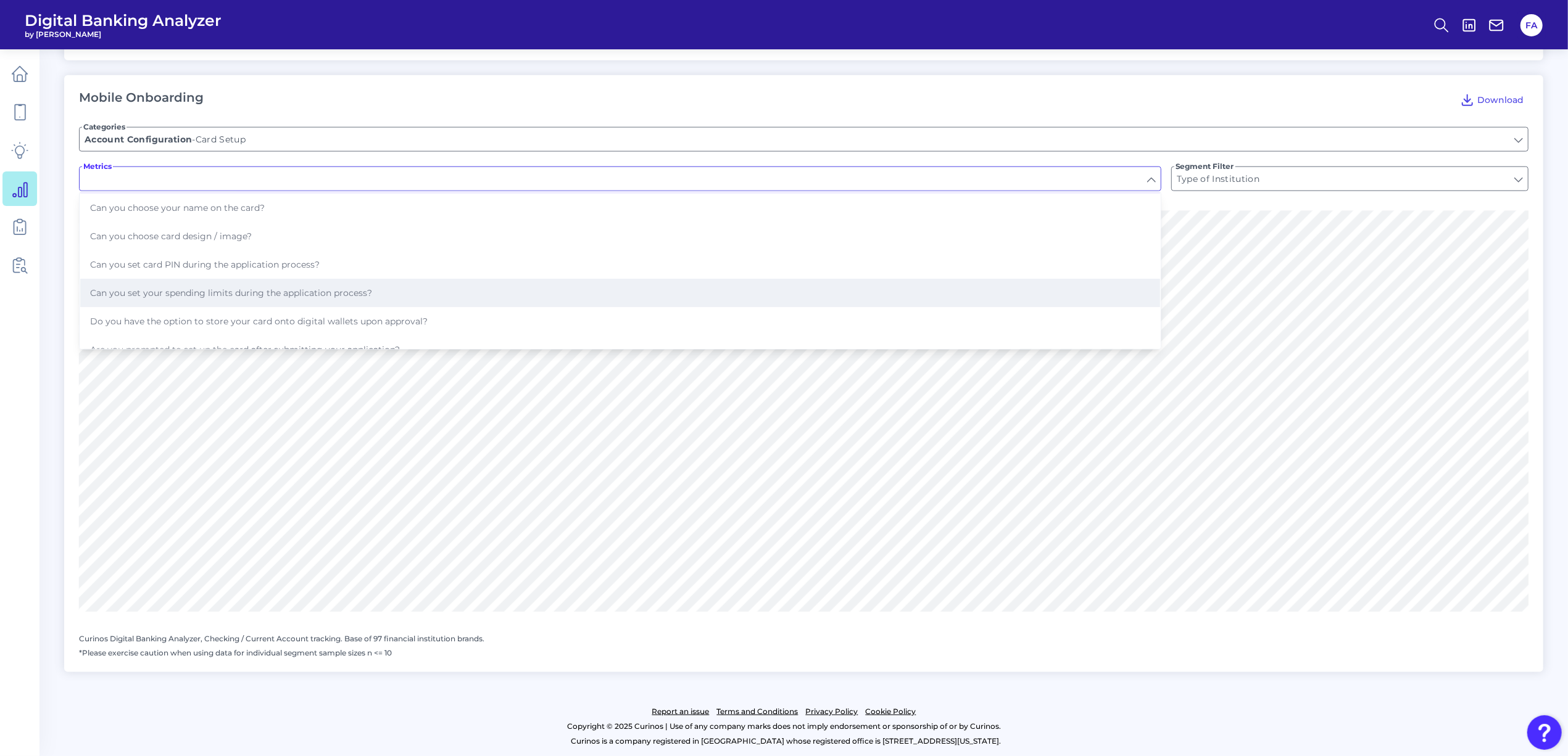
scroll to position [82, 0]
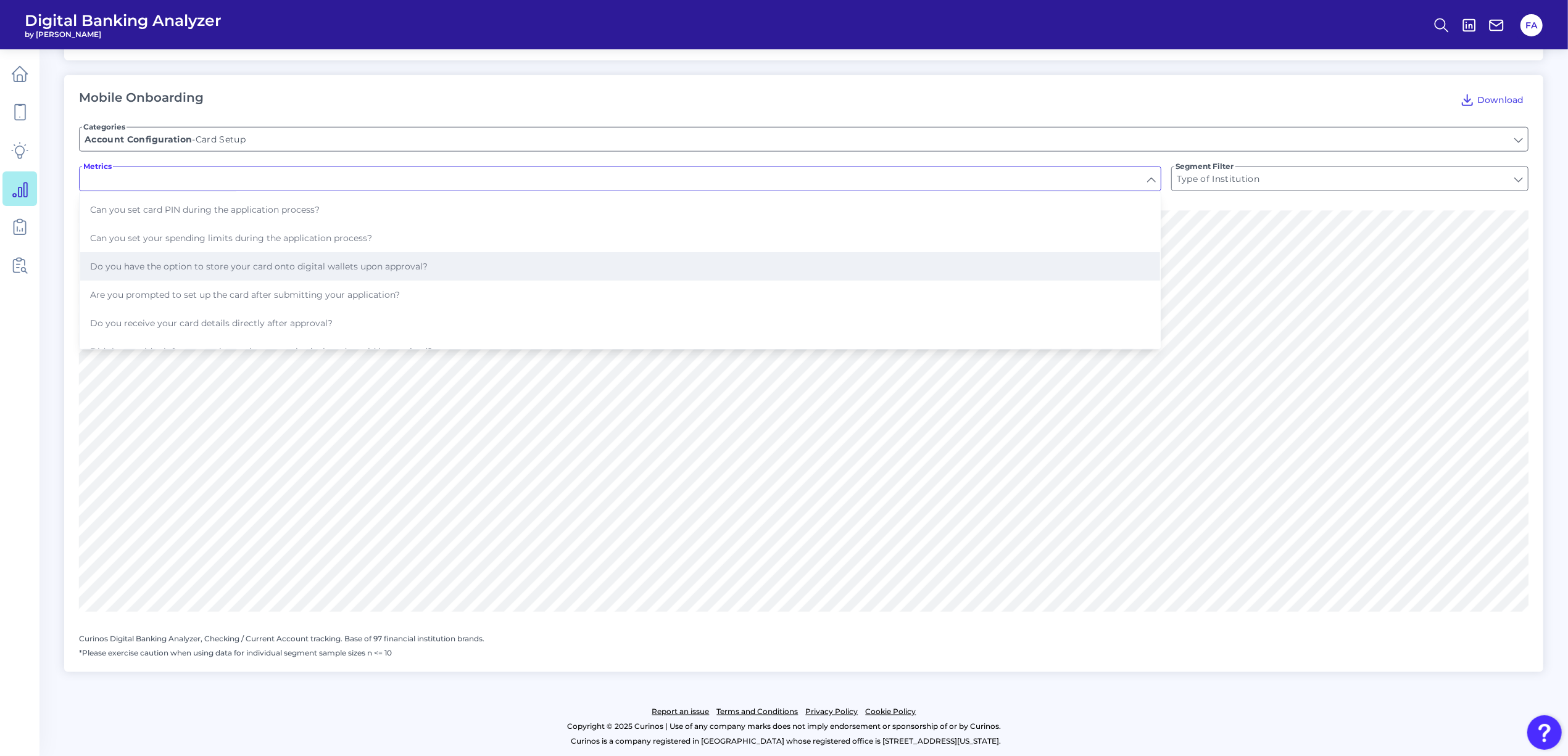
click at [416, 262] on span "Do you have the option to store your card onto digital wallets upon approval?" at bounding box center [259, 266] width 337 height 11
type input "Do you have the option to store your card onto digital wallets upon approval?"
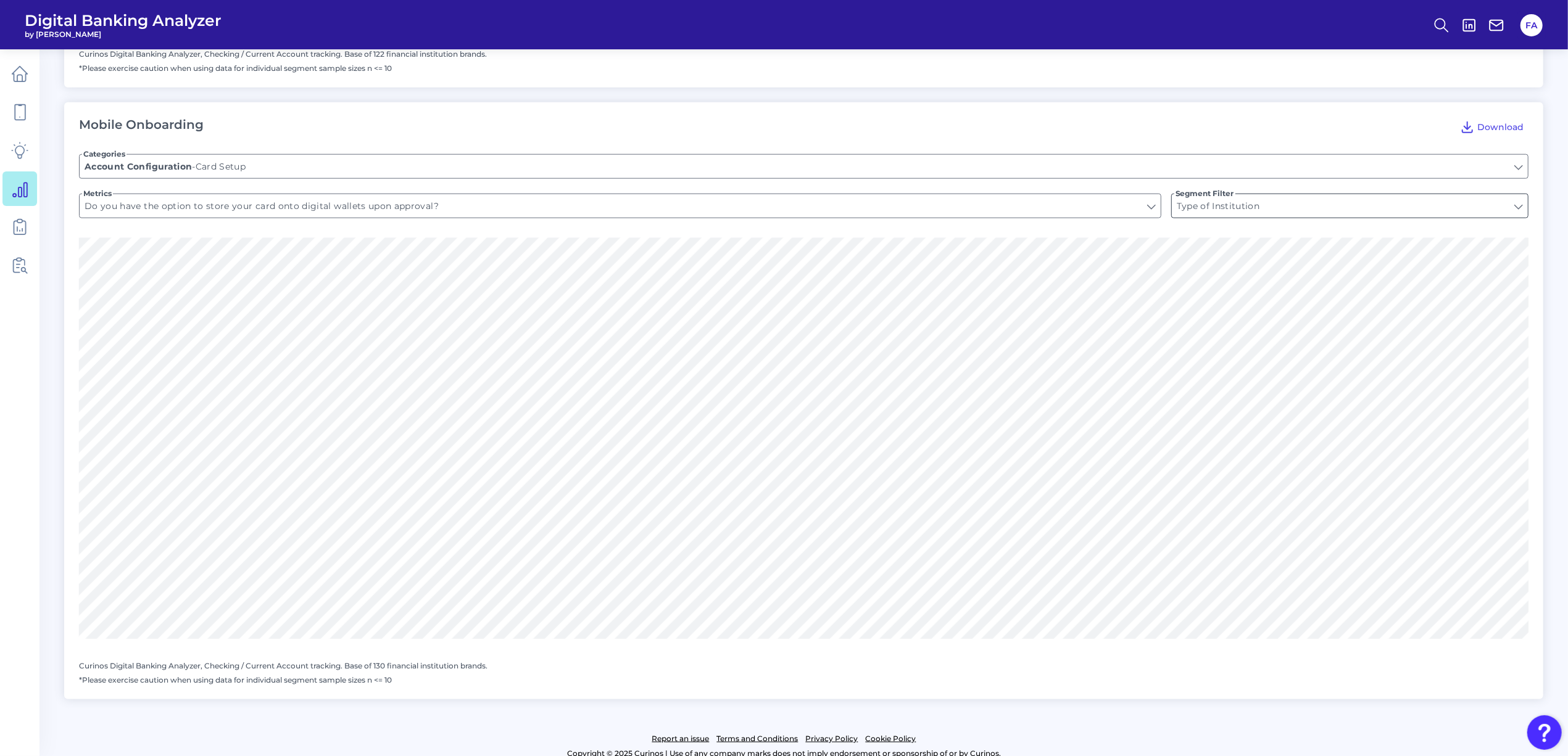
scroll to position [1412, 0]
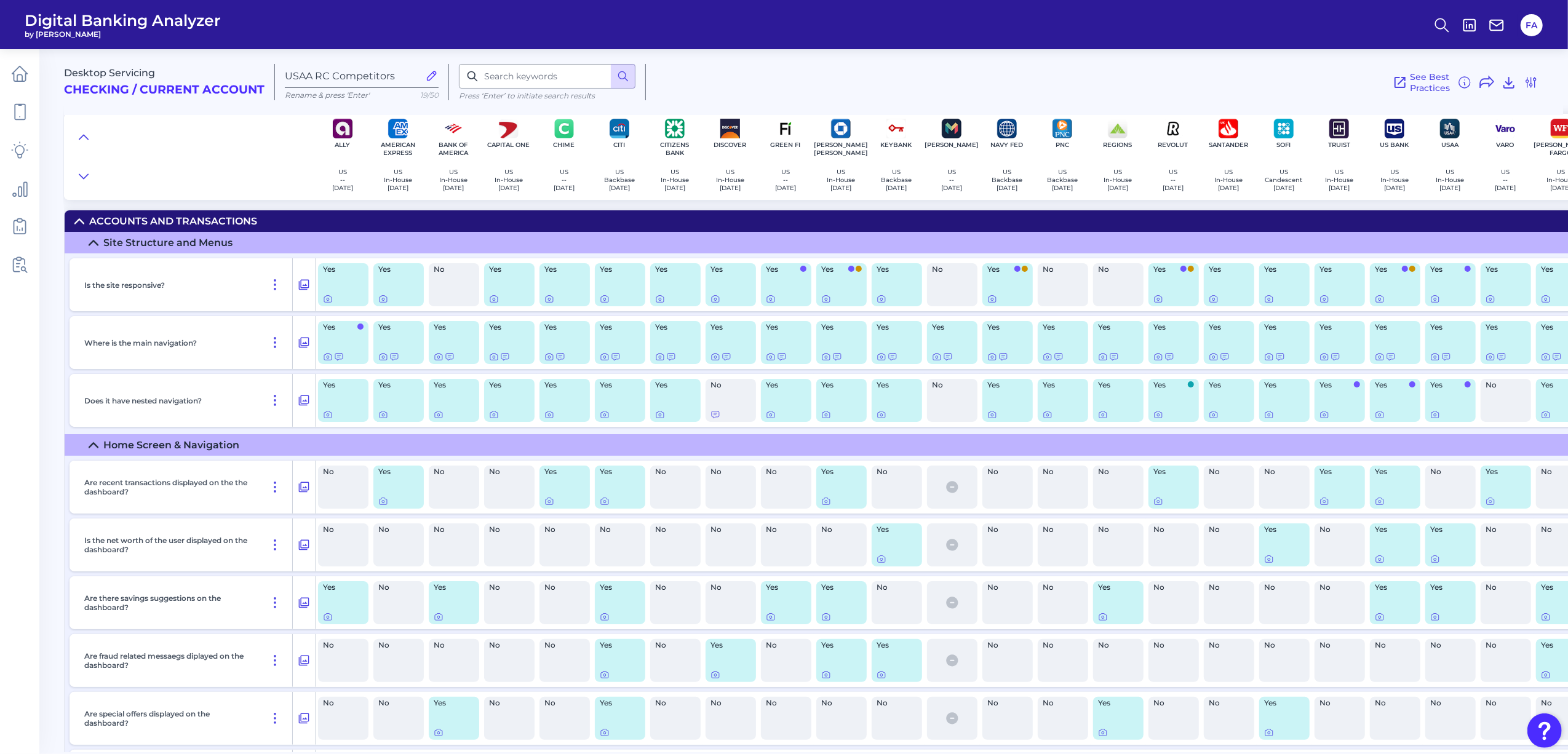
click at [114, 220] on div "Accounts and Transactions" at bounding box center [173, 221] width 168 height 12
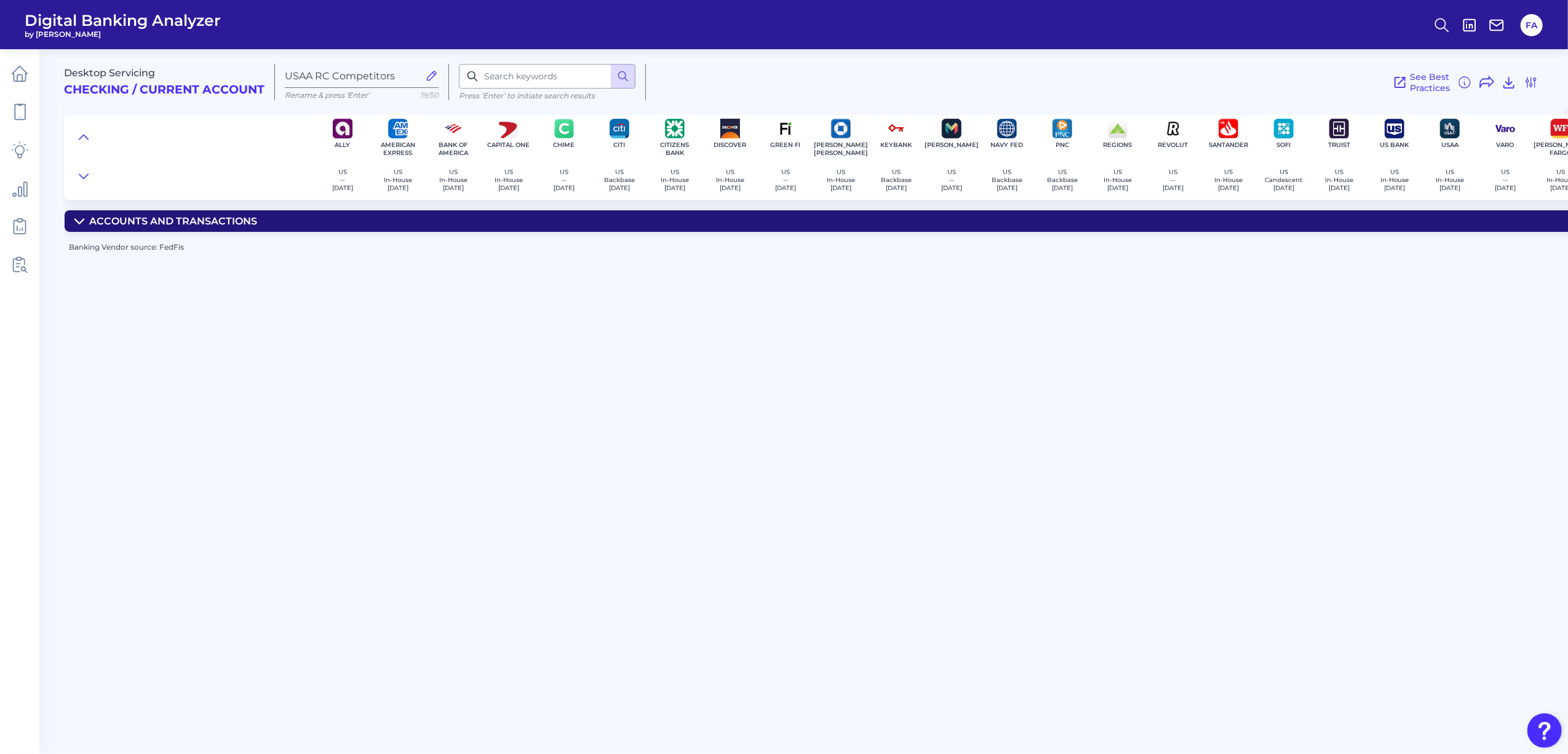
click at [96, 224] on div "Accounts and Transactions" at bounding box center [173, 221] width 168 height 12
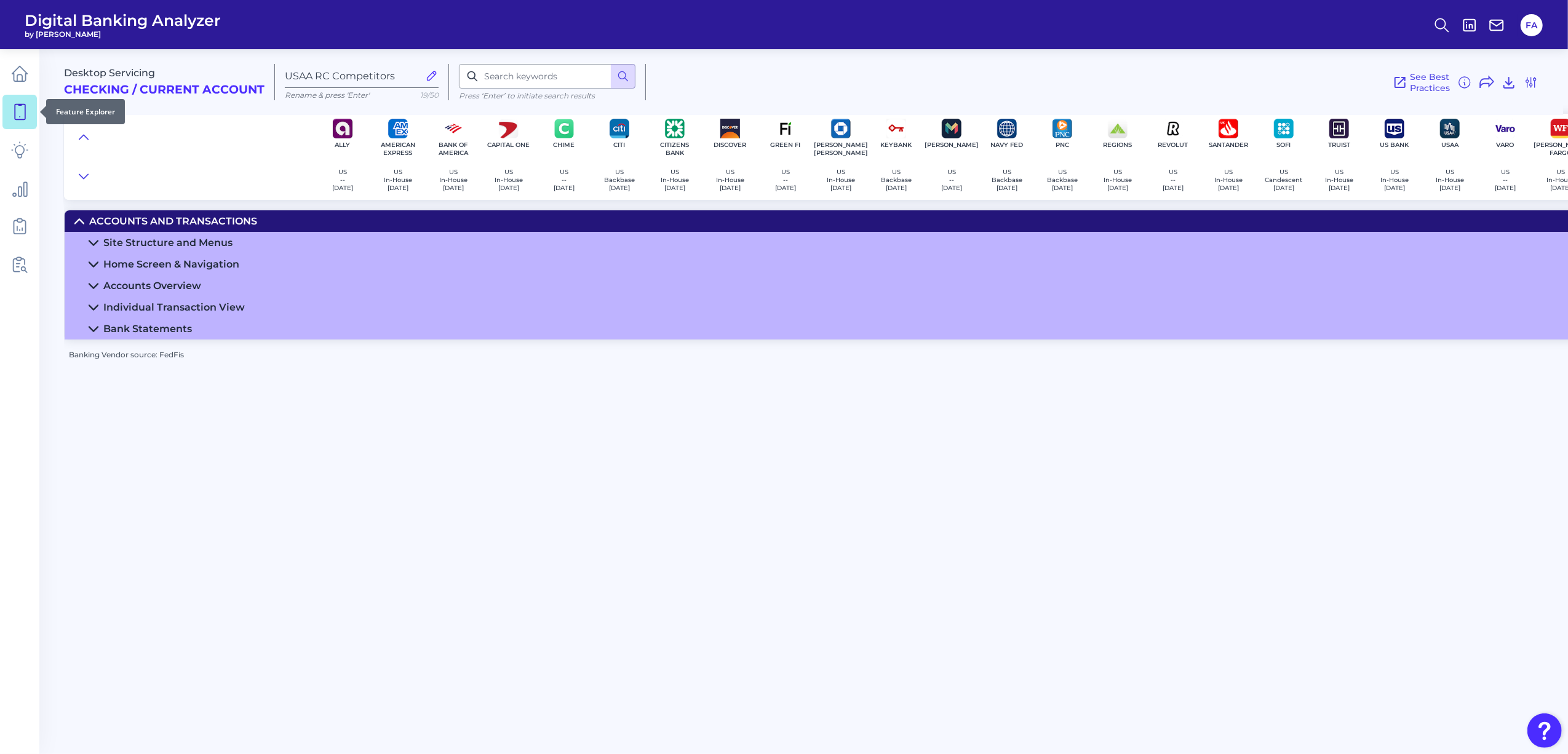
click at [16, 111] on icon at bounding box center [20, 112] width 18 height 18
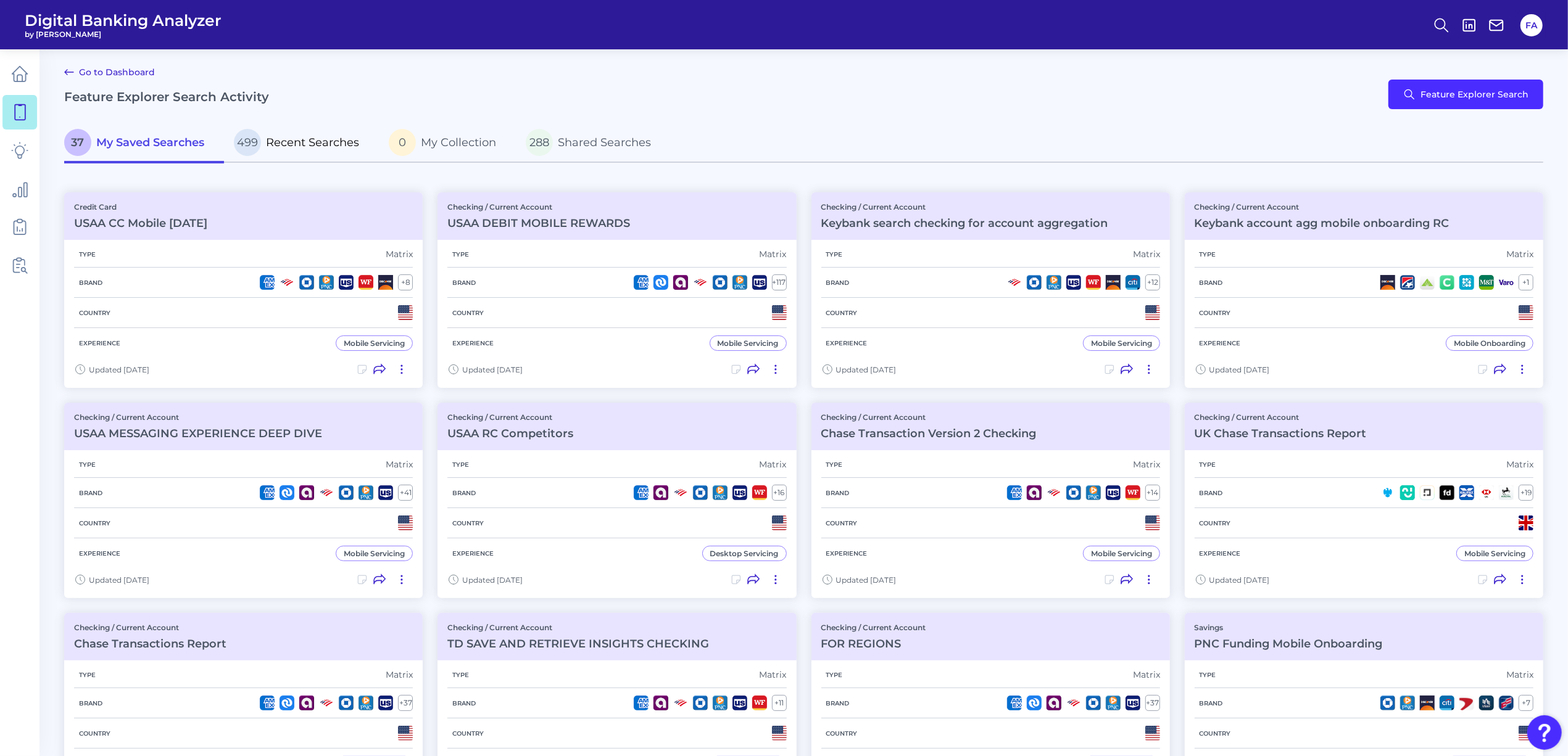
click at [273, 147] on span "Recent Searches" at bounding box center [312, 142] width 93 height 13
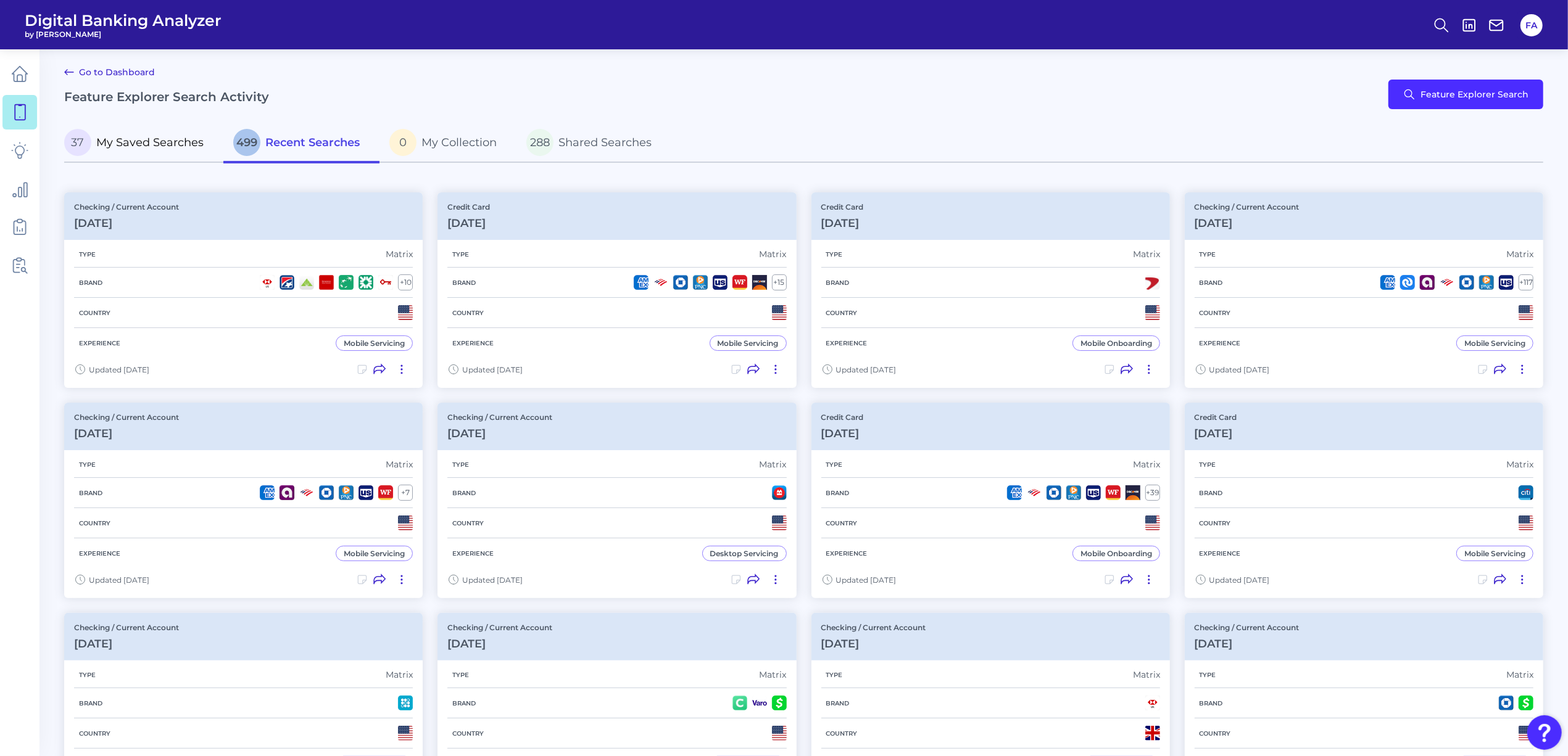
click at [121, 156] on link "37 My Saved Searches" at bounding box center [143, 143] width 160 height 39
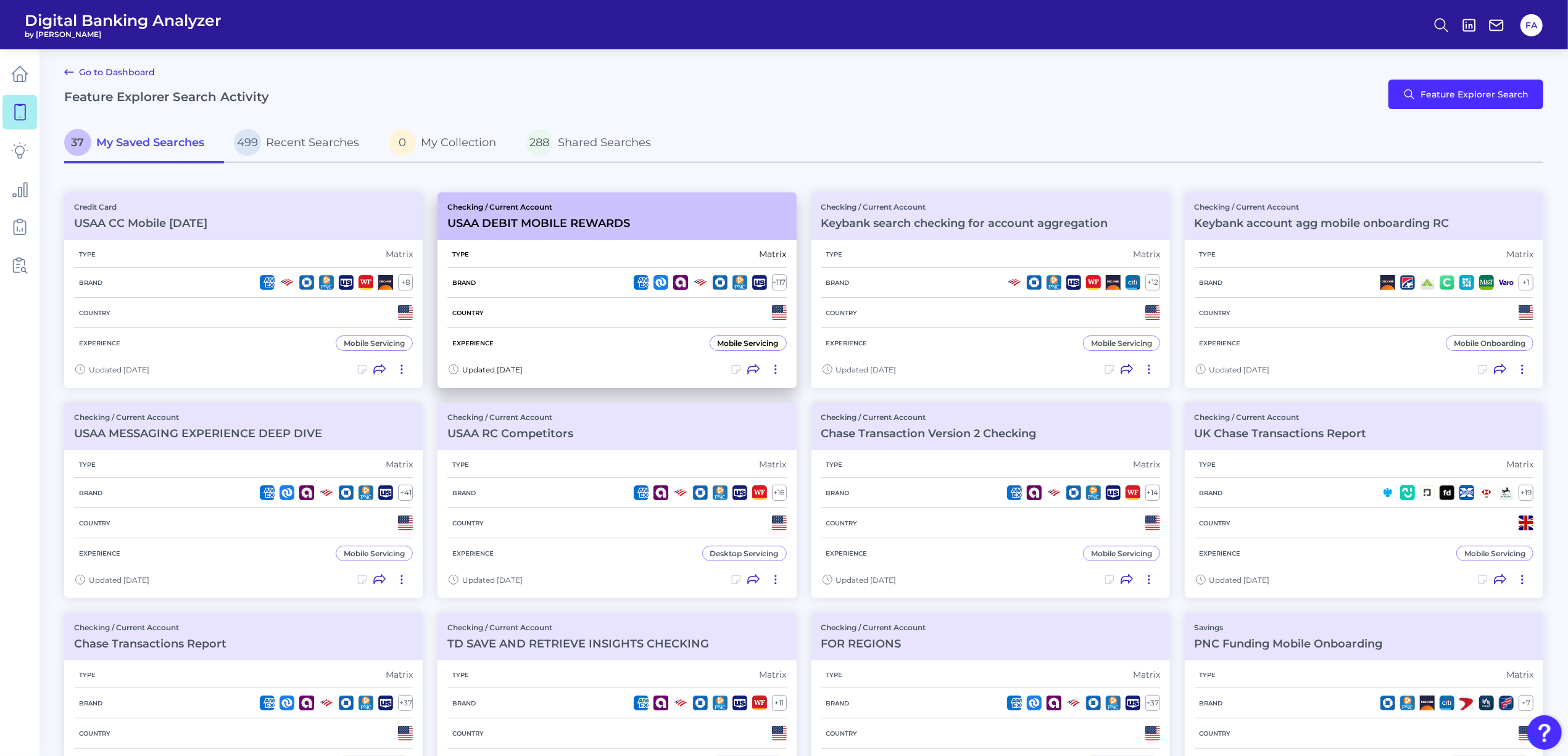
click at [590, 292] on div "Brand + 117" at bounding box center [617, 282] width 339 height 30
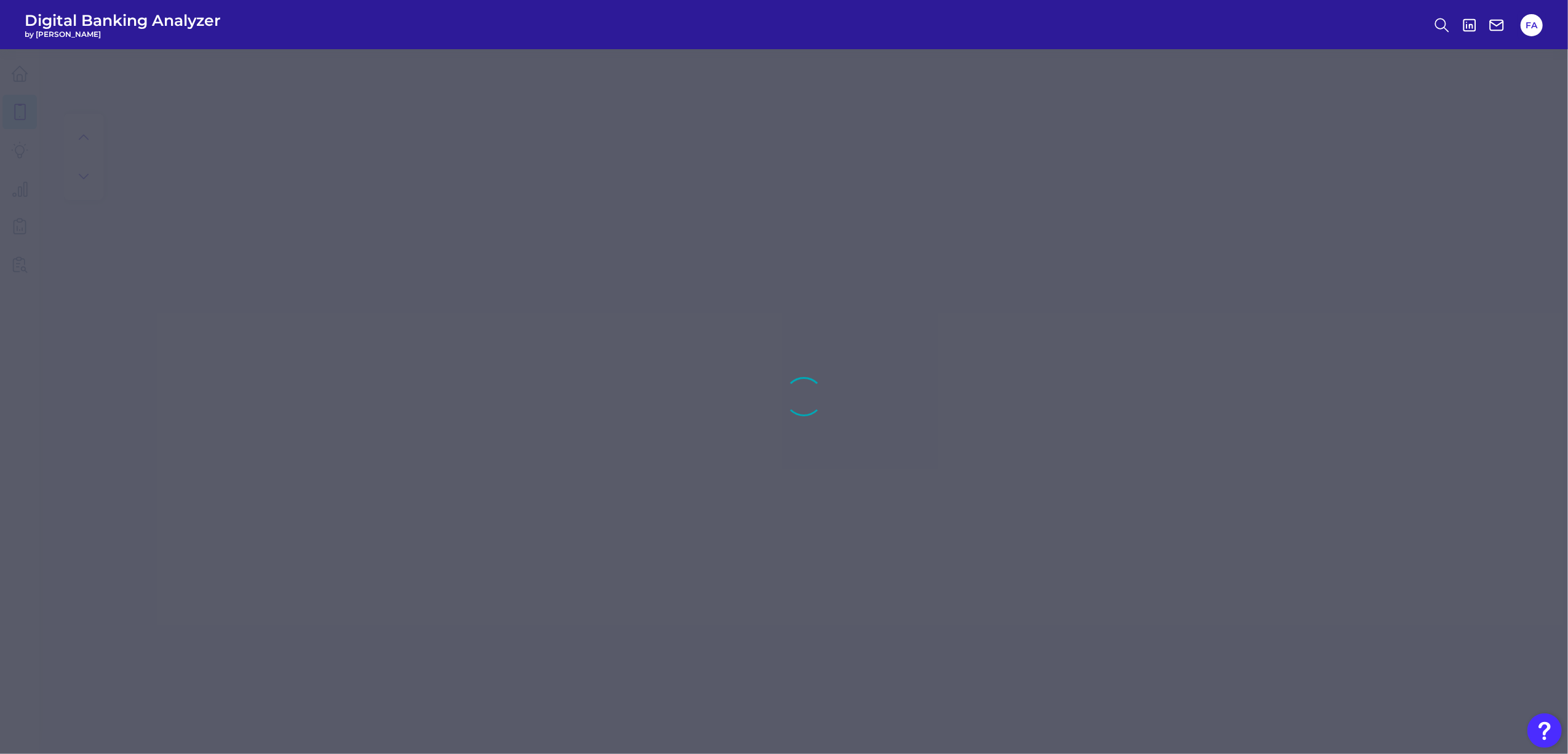
click at [13, 104] on icon at bounding box center [20, 112] width 18 height 18
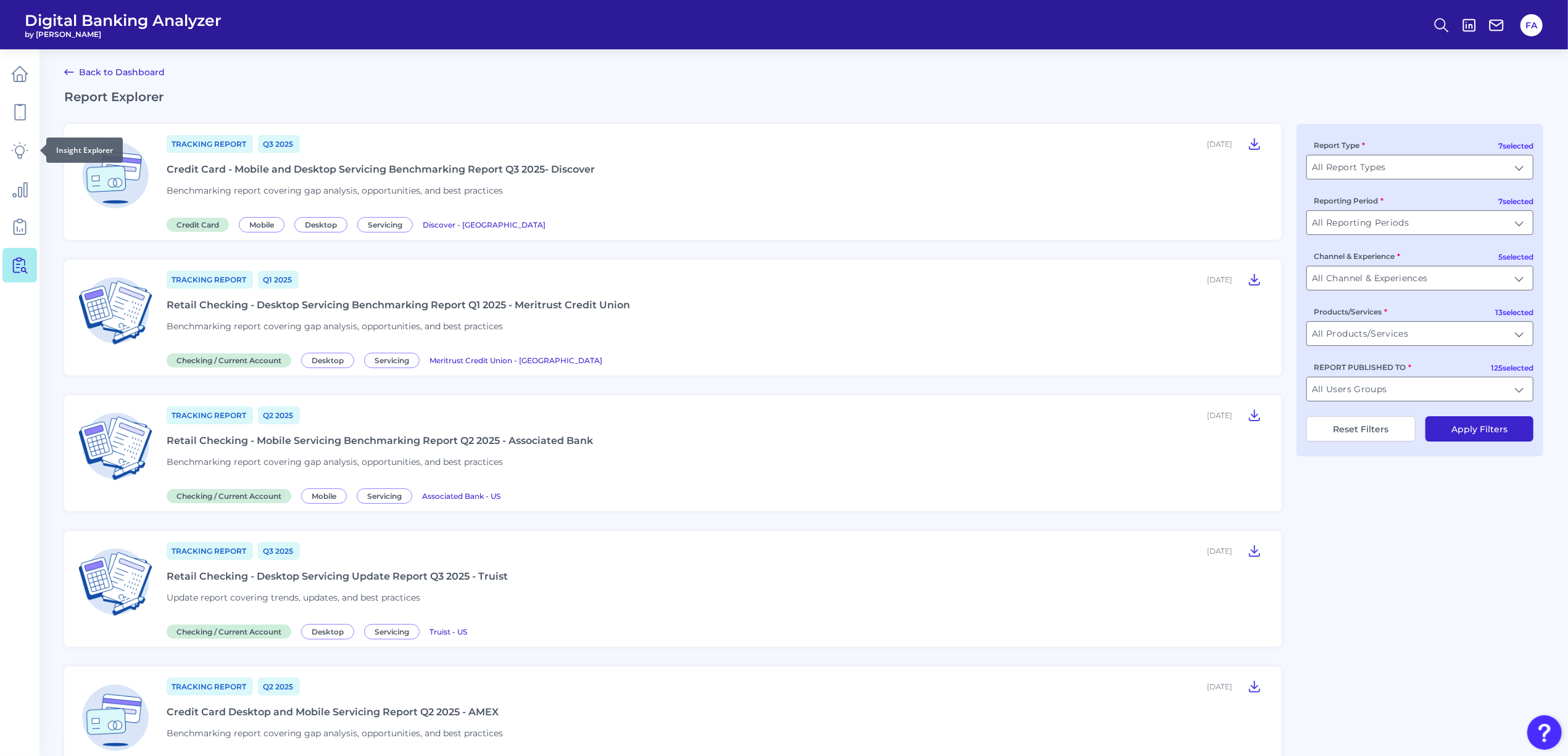
click at [36, 149] on div at bounding box center [40, 150] width 13 height 13
click at [10, 228] on link at bounding box center [20, 227] width 34 height 34
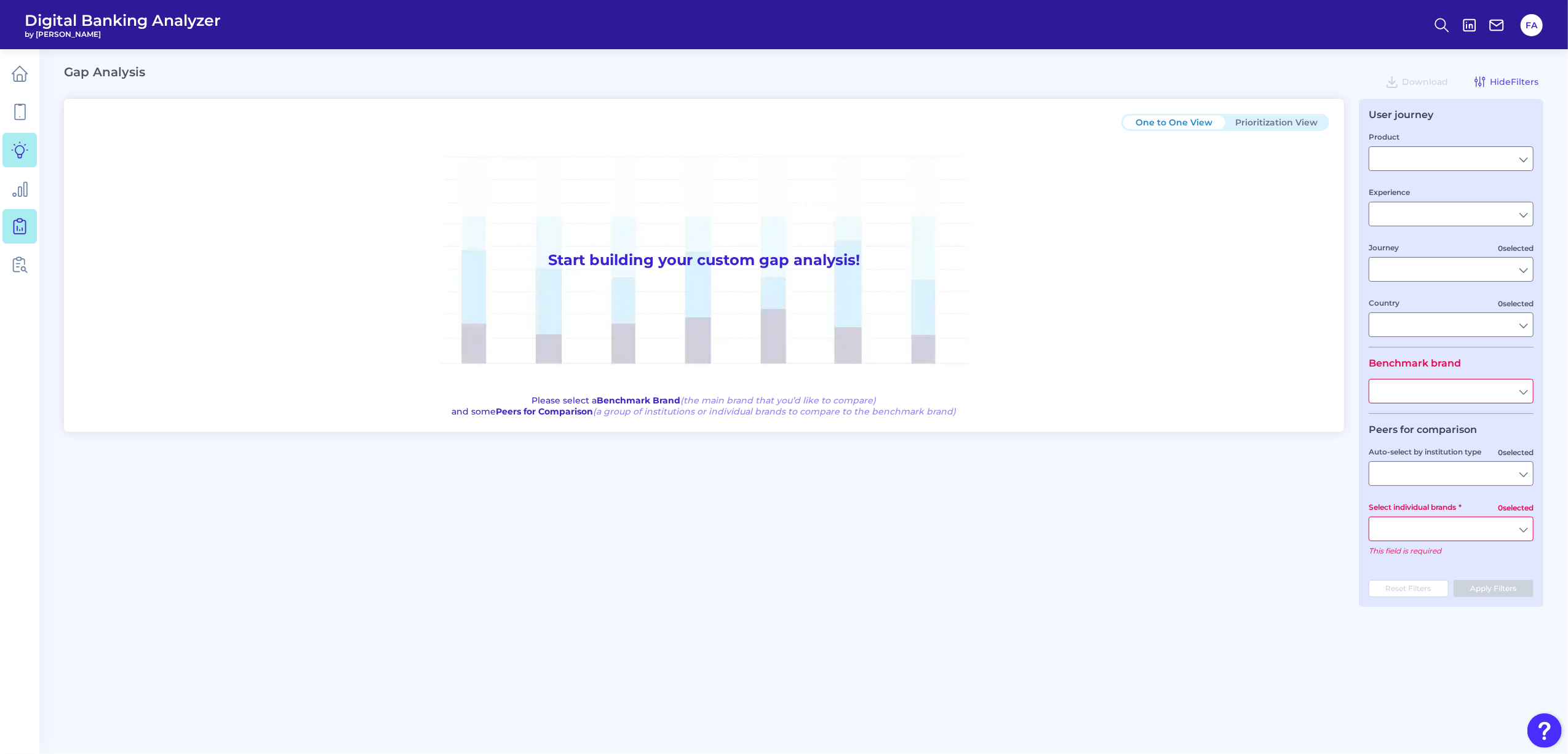
type input "Checking / Current Account"
type input "Mobile Servicing"
type input "Pre-Login Area, New Customer Onboarding, Login & Authentication, Accounts and t…"
type input "United States"
type input "All Select individual brands"
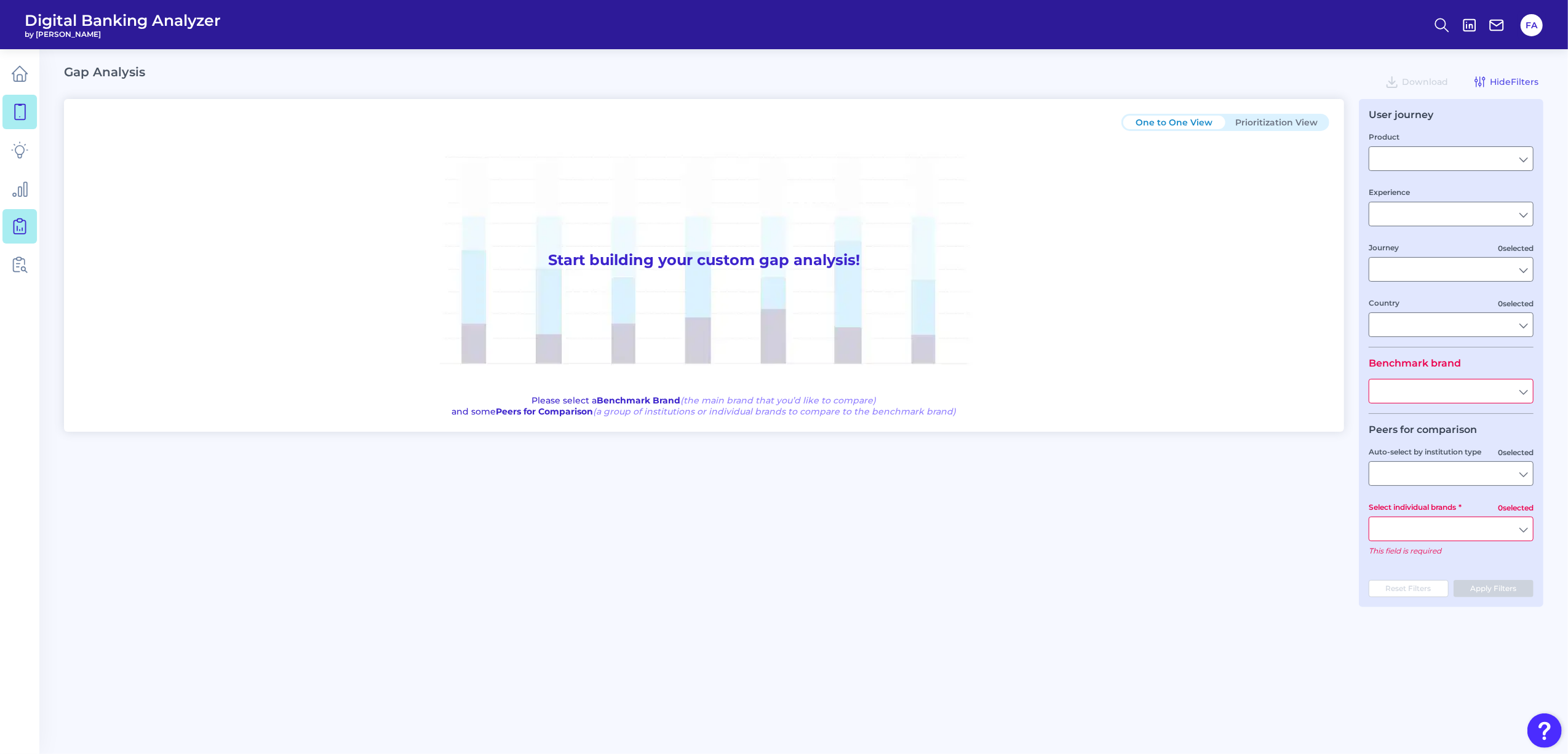
type input "All Journeys"
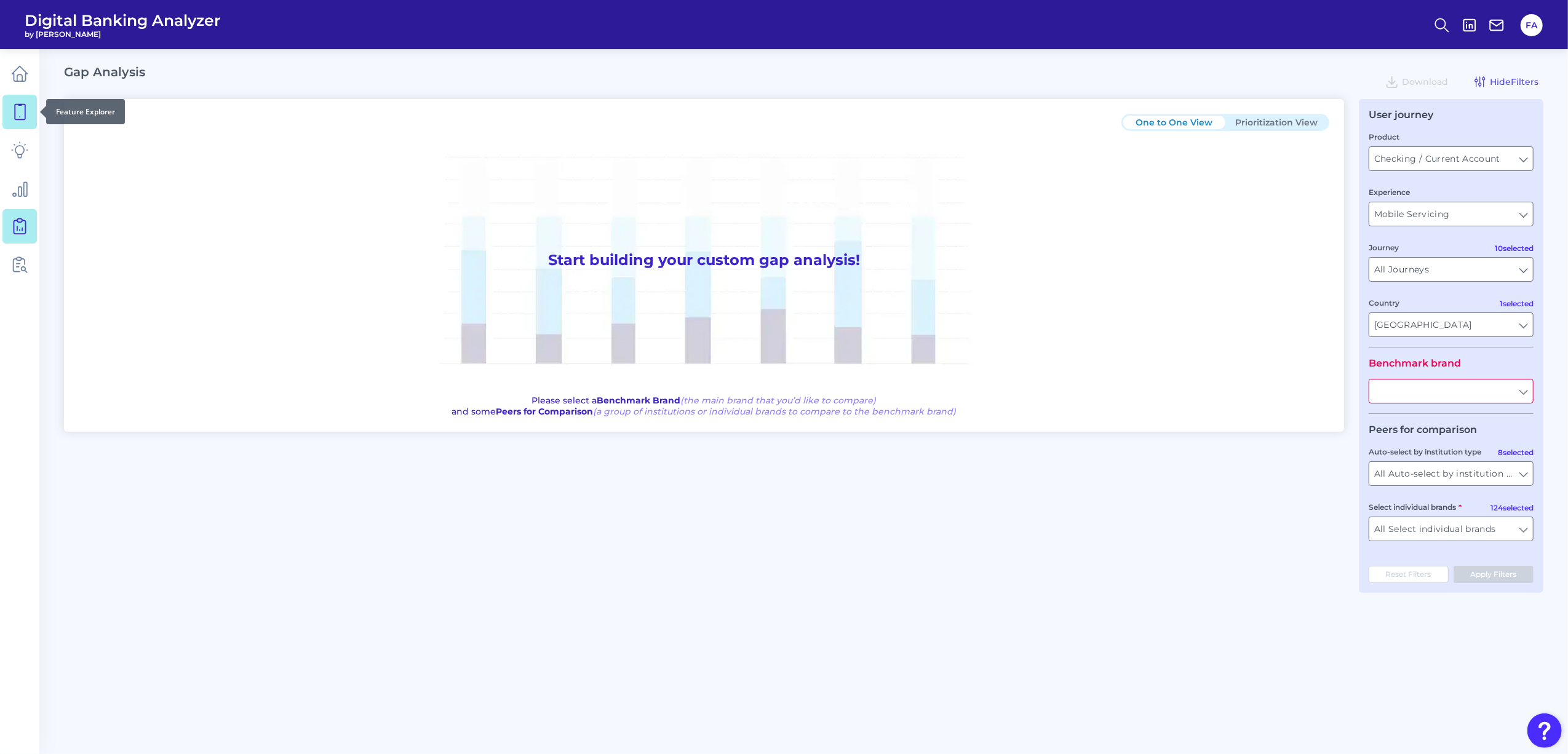
click at [8, 116] on link at bounding box center [20, 111] width 34 height 34
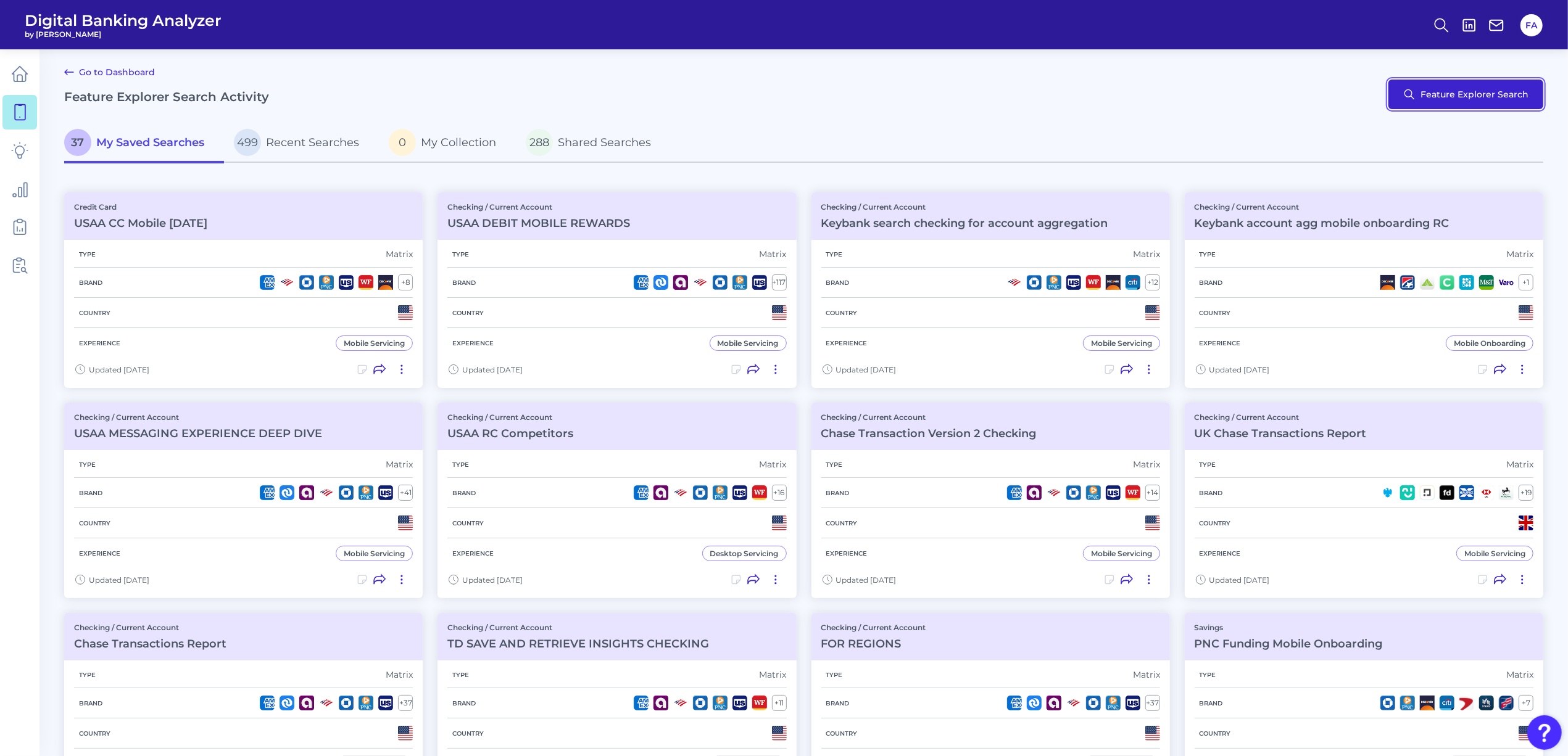
click at [1420, 106] on button "Feature Explorer Search" at bounding box center [1465, 94] width 155 height 30
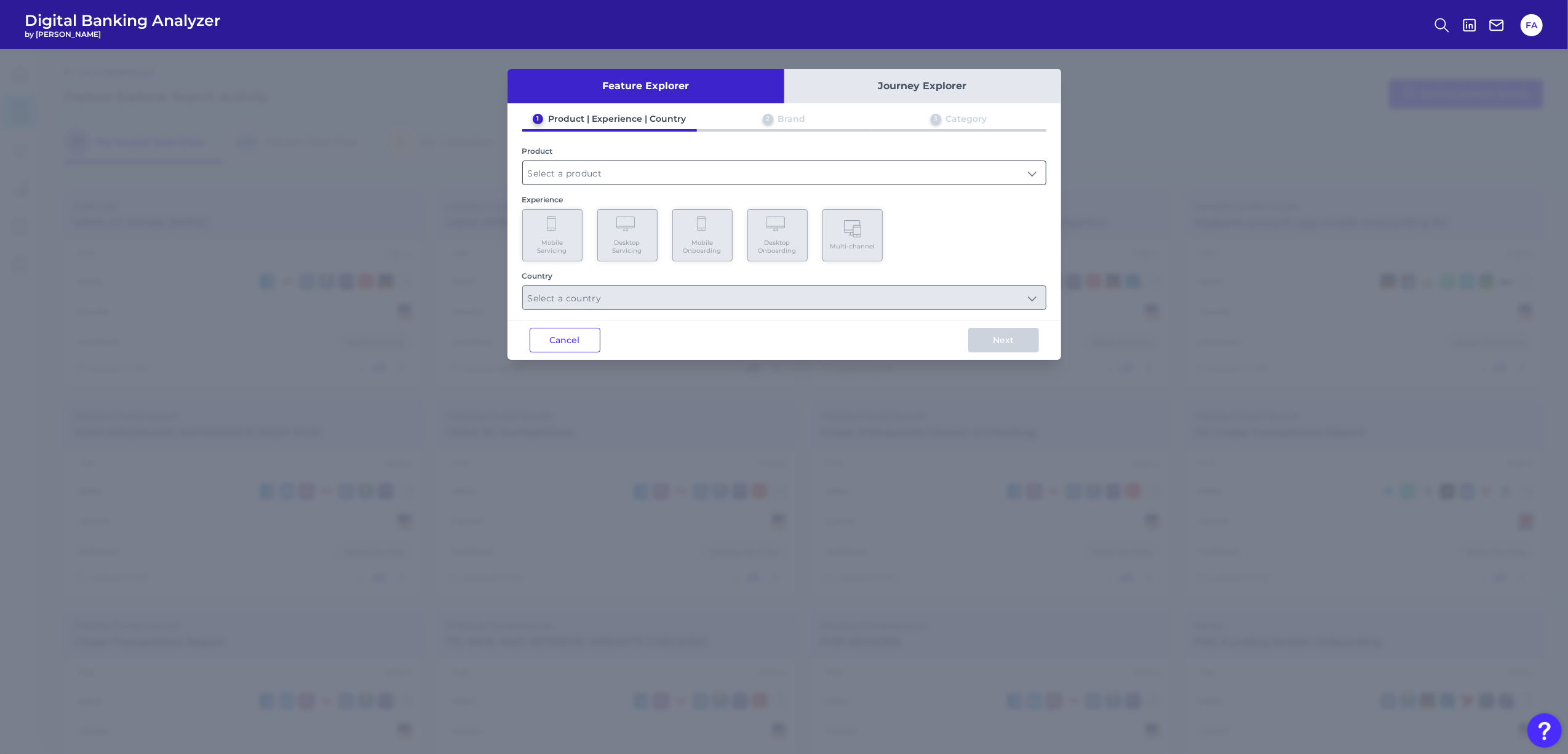
click at [625, 165] on input "text" at bounding box center [784, 172] width 523 height 23
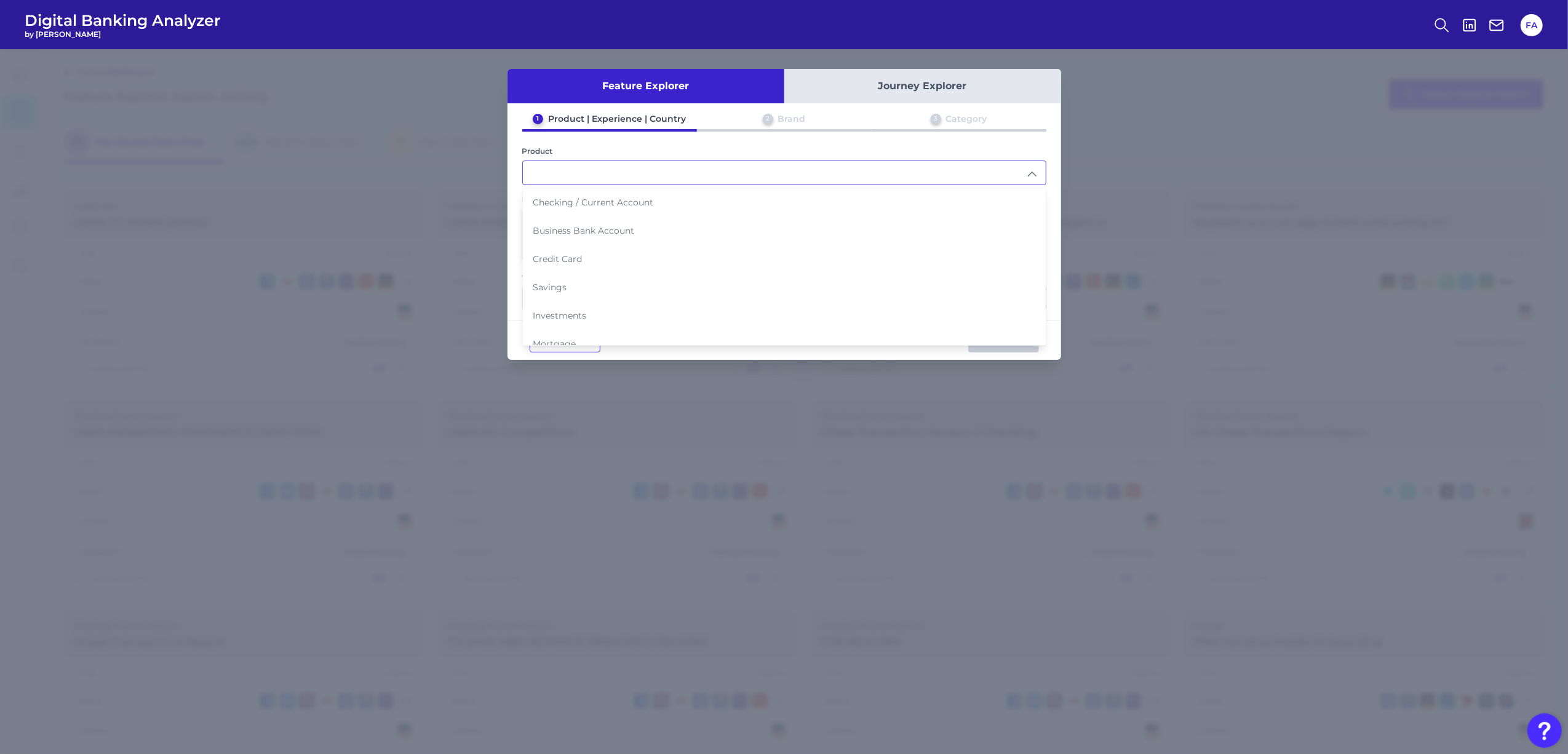
click at [618, 265] on li "Credit Card" at bounding box center [784, 259] width 523 height 28
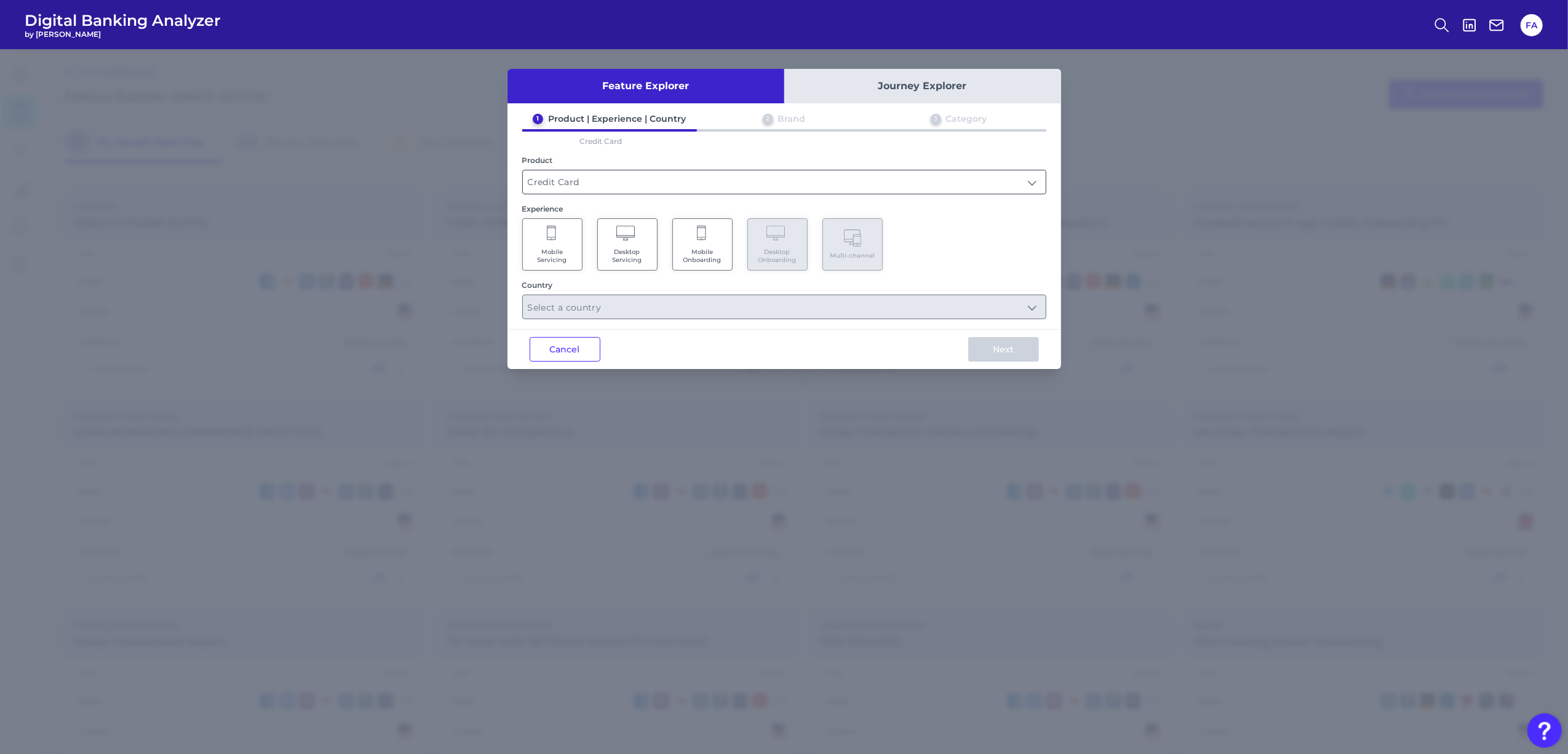
click at [674, 175] on input "Credit Card" at bounding box center [784, 181] width 523 height 23
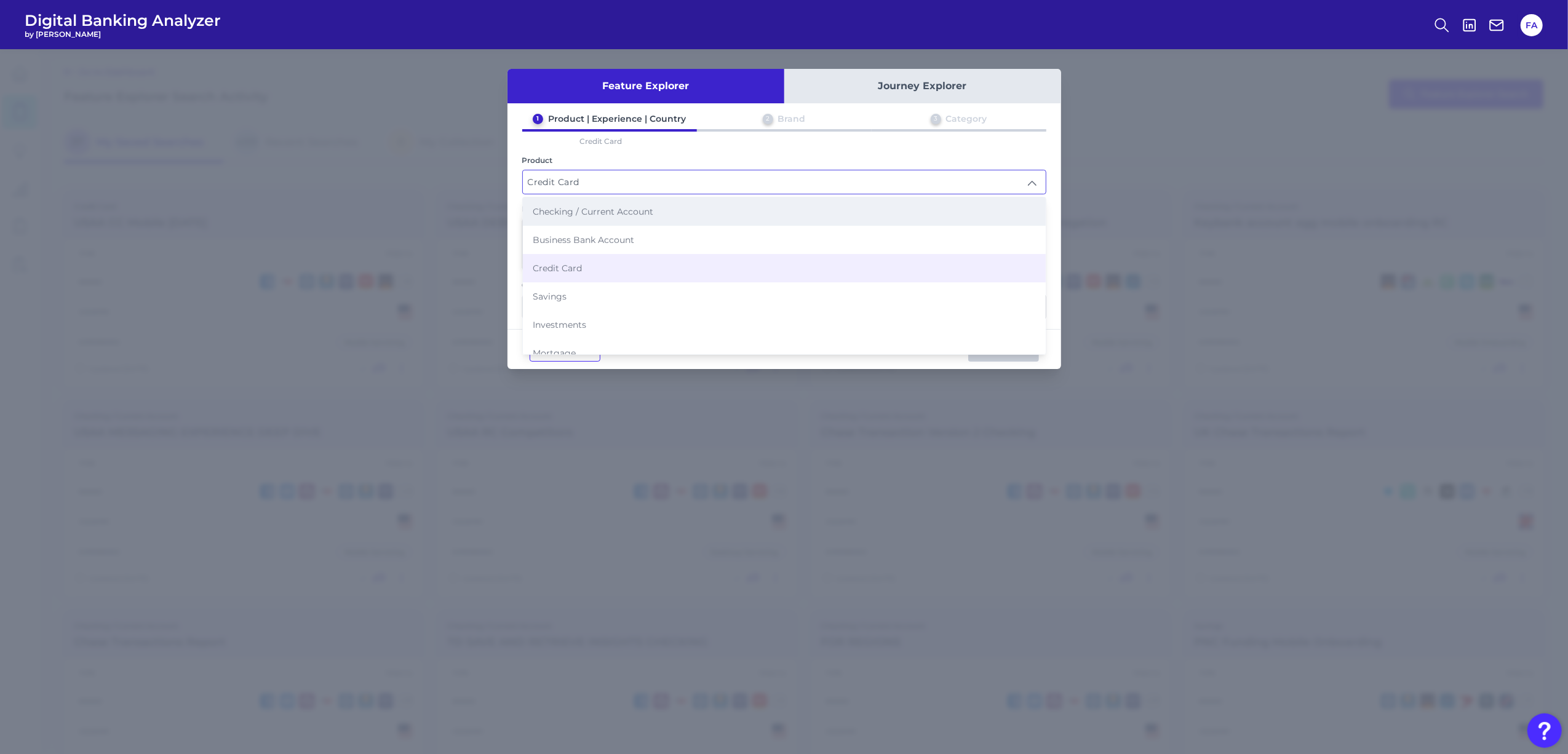
click at [589, 212] on span "Checking / Current Account" at bounding box center [593, 212] width 121 height 11
type input "Checking / Current Account"
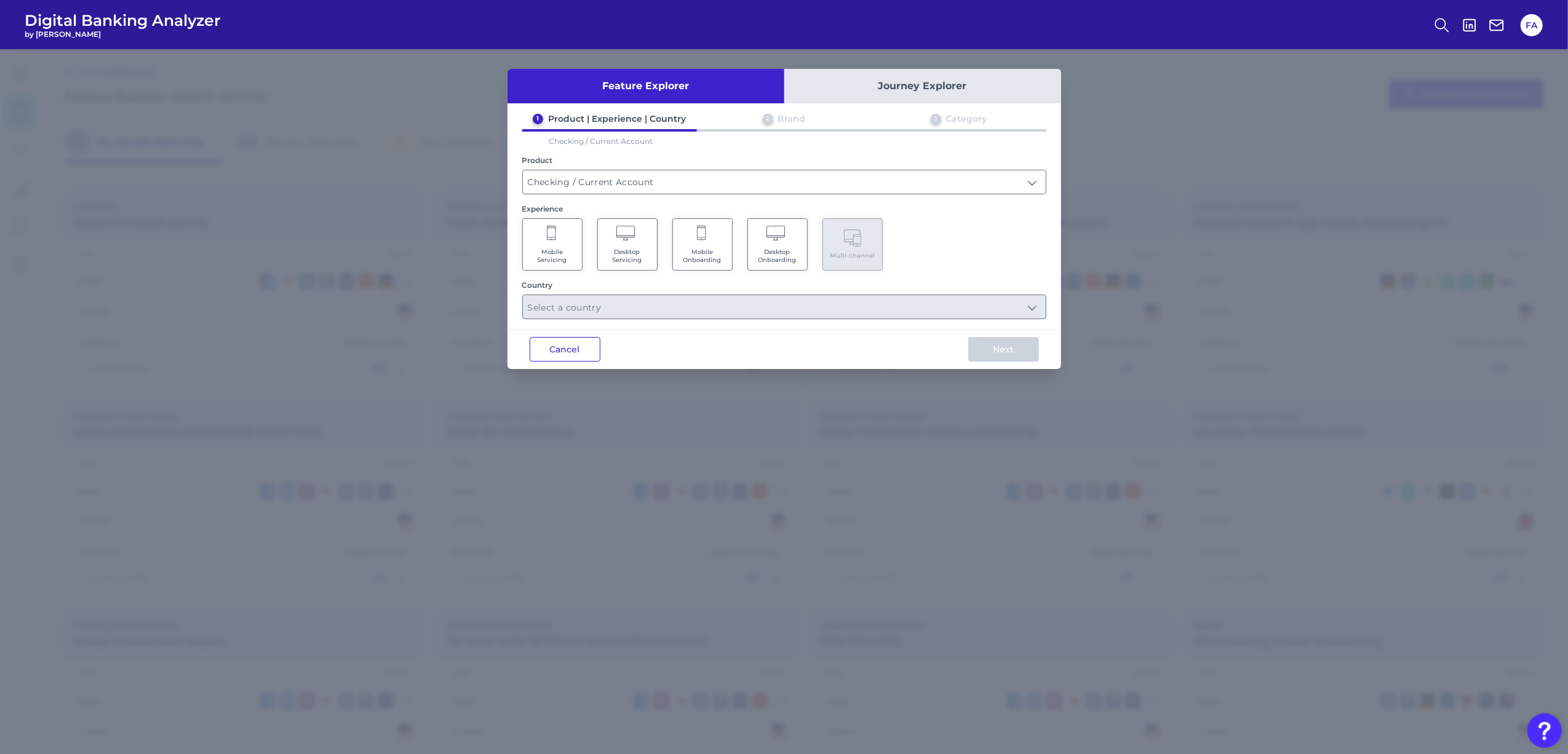
click at [579, 352] on button "Cancel" at bounding box center [565, 349] width 71 height 25
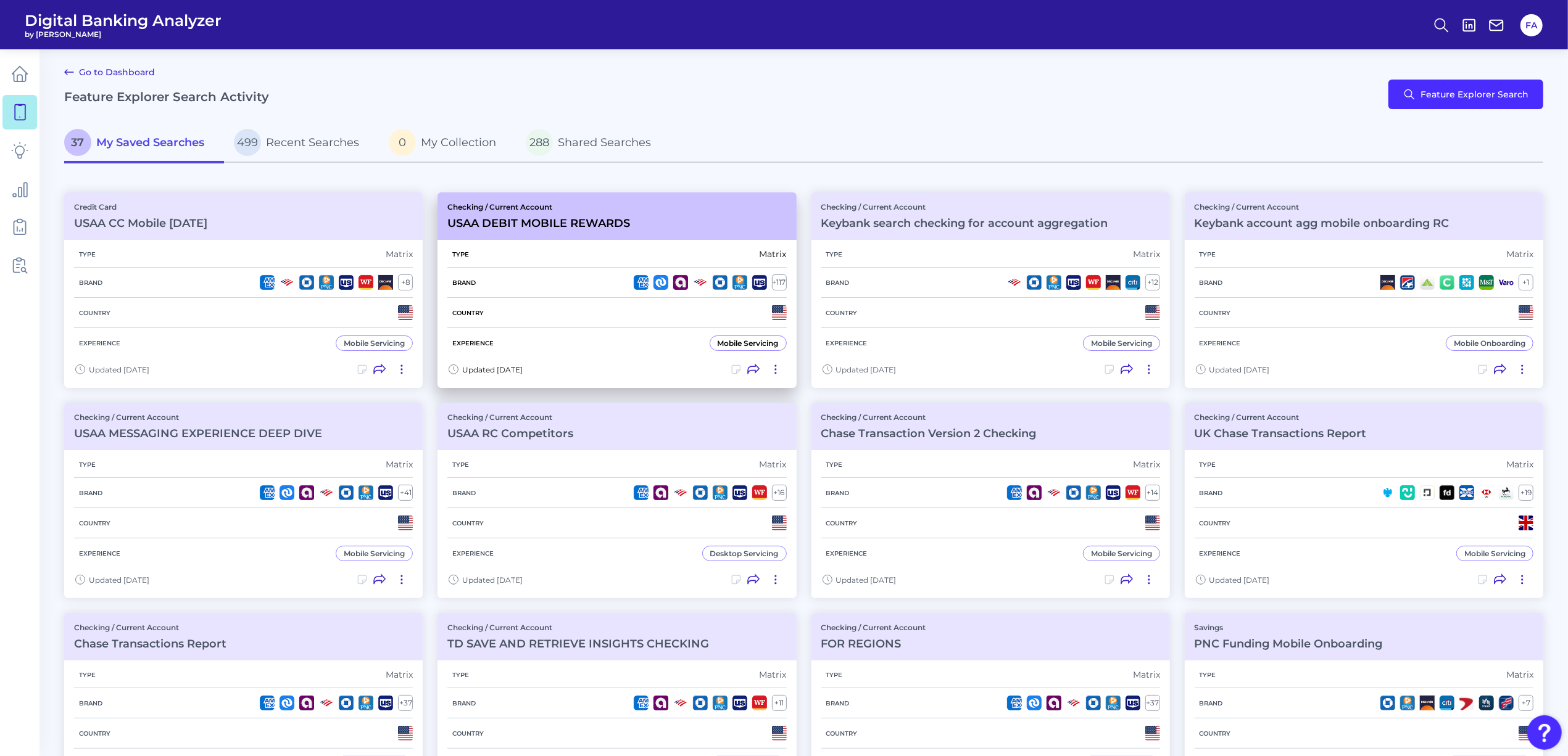
click at [615, 290] on div "Brand + 117" at bounding box center [617, 282] width 339 height 30
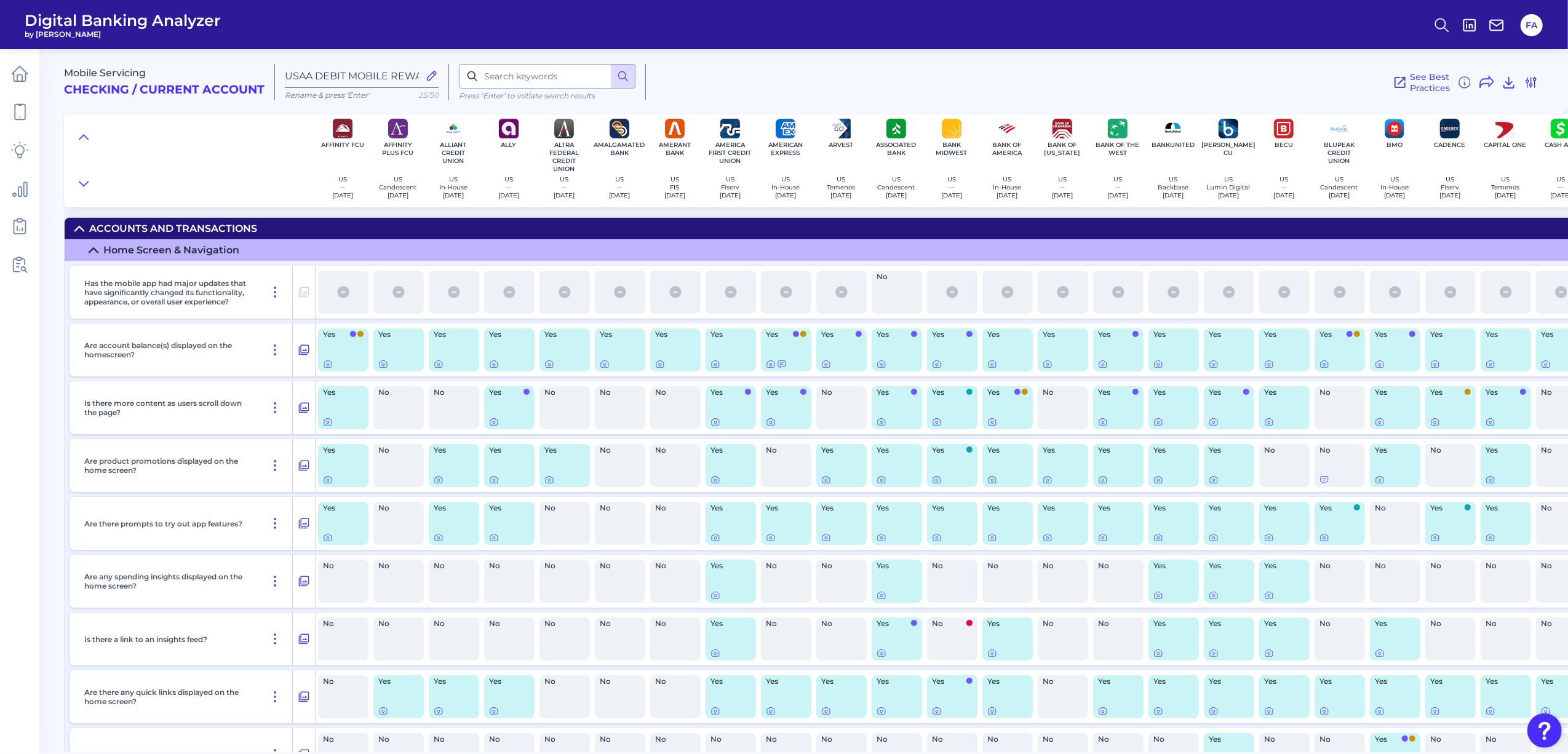
click at [1525, 79] on icon at bounding box center [1531, 82] width 15 height 15
click at [1532, 81] on icon at bounding box center [1531, 82] width 15 height 15
click at [1539, 79] on div "Mobile Servicing Checking / Current Account USAA DEBIT MOBILE REWARDS Rename & …" at bounding box center [813, 77] width 1499 height 76
click at [1529, 79] on icon at bounding box center [1531, 82] width 15 height 15
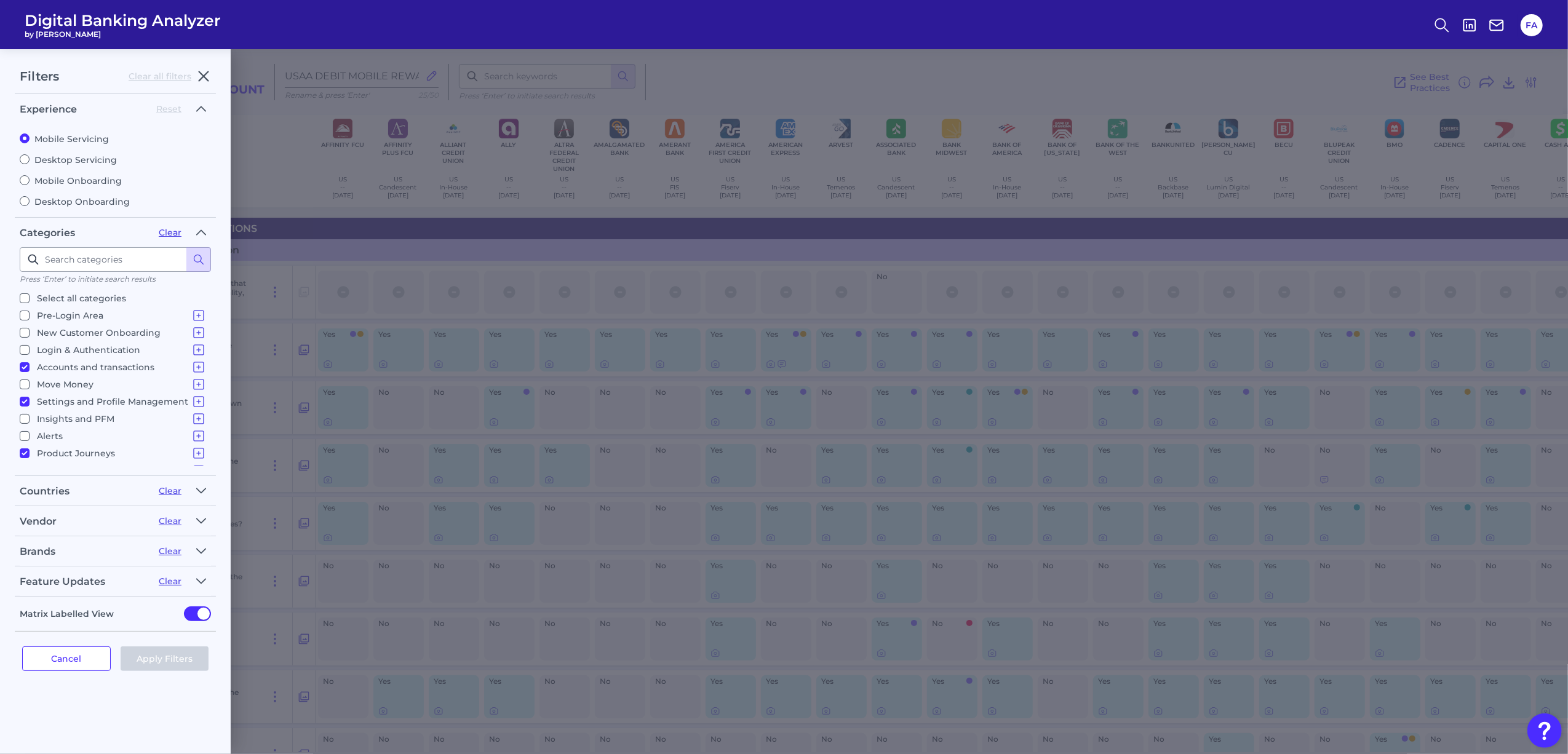
click at [25, 366] on input "Accounts and transactions Home Screen & Navigation Individual Account Overview …" at bounding box center [25, 367] width 10 height 10
checkbox input "false"
click at [20, 401] on fieldset "Categories Clear Press ‘Enter’ to initiate search results Select all categories…" at bounding box center [115, 350] width 201 height 254
click at [25, 390] on input "Settings and Profile Management Contact Details Overdraft Management Marketing …" at bounding box center [25, 390] width 10 height 10
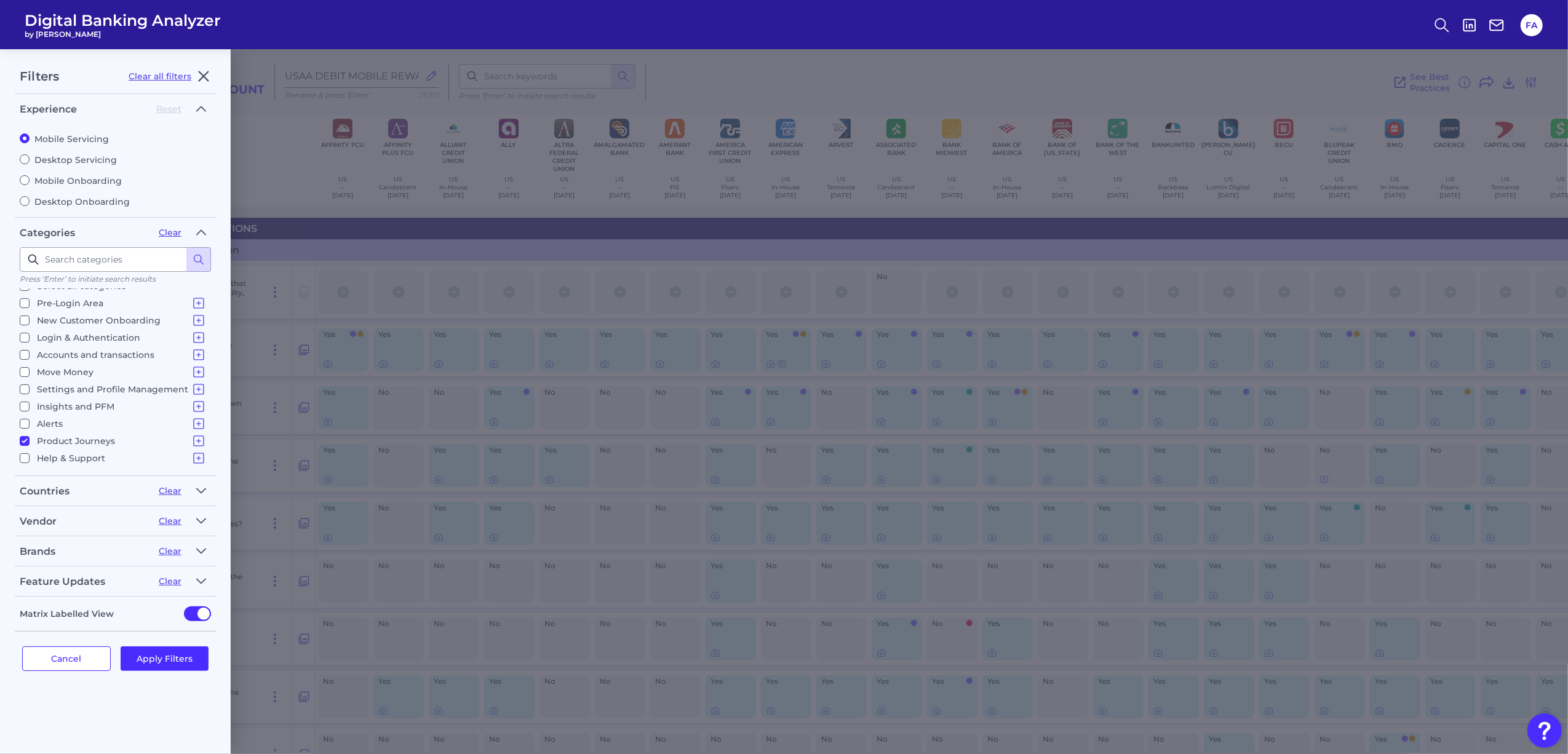
checkbox input "false"
click at [25, 439] on input "Product Journeys Product Discovery Financial Products - Internal Bank Products …" at bounding box center [25, 441] width 10 height 10
checkbox input "false"
click at [73, 181] on label "Mobile Onboarding" at bounding box center [115, 181] width 191 height 11
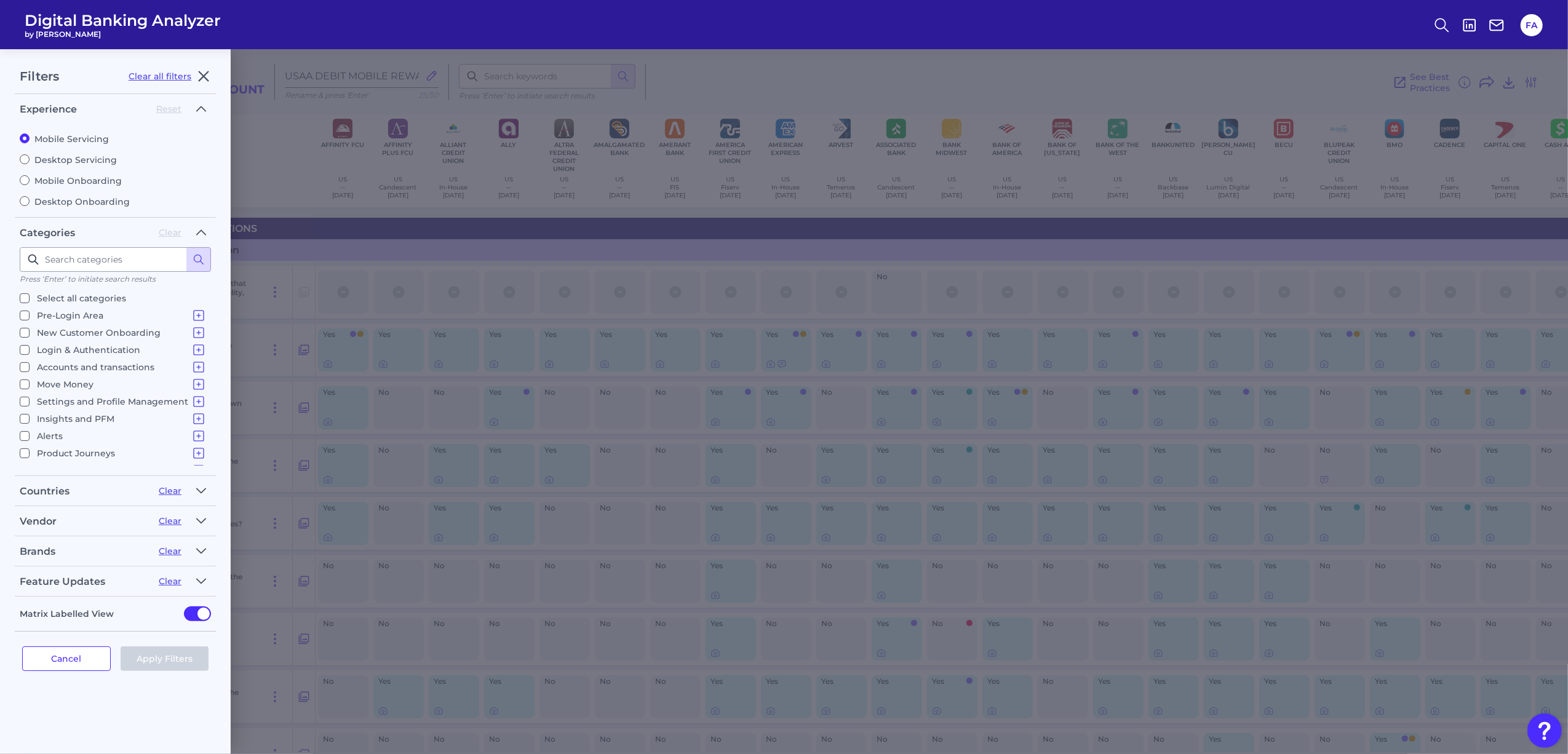
click at [29, 181] on input "Mobile Onboarding" at bounding box center [25, 180] width 10 height 10
radio input "true"
radio input "false"
click at [83, 566] on div "Experience Reset Mobile Servicing Desktop Servicing Mobile Onboarding Desktop O…" at bounding box center [115, 348] width 201 height 498
click at [82, 551] on div "Brands" at bounding box center [84, 551] width 129 height 12
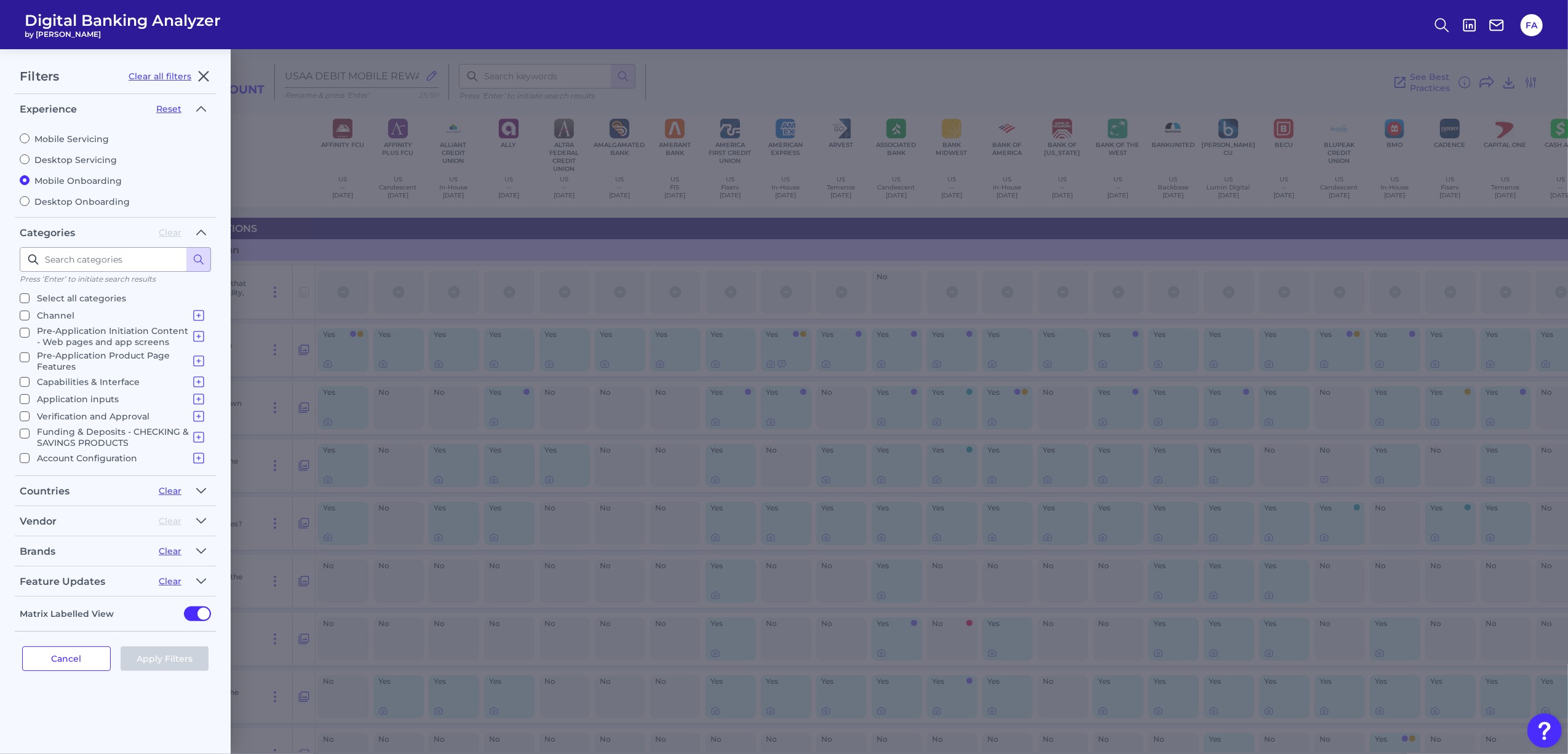
click at [80, 551] on div "Brands" at bounding box center [84, 551] width 129 height 12
click at [204, 549] on icon "button" at bounding box center [201, 551] width 8 height 4
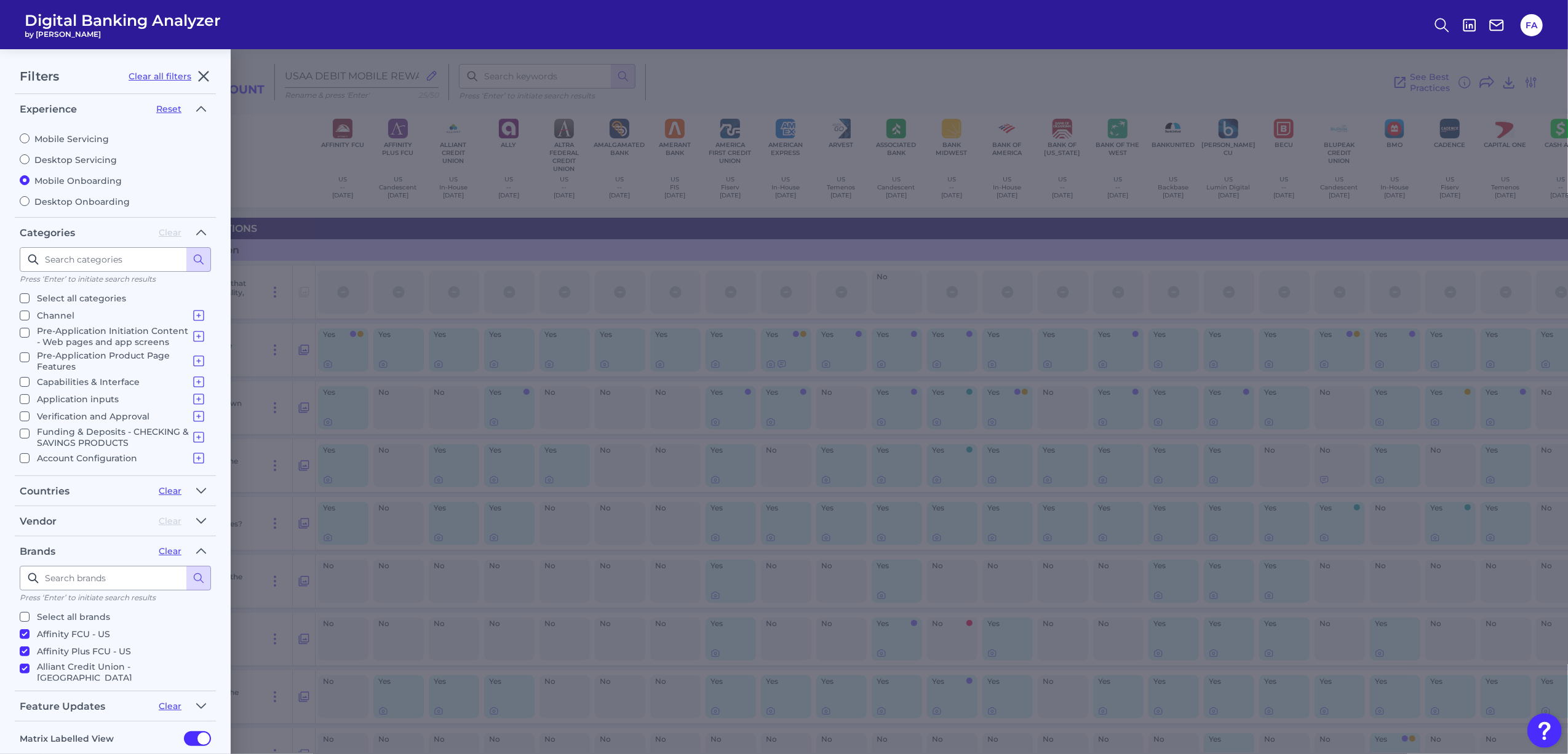
click at [70, 611] on p "Select all brands" at bounding box center [74, 617] width 73 height 15
click at [29, 612] on input "Select all brands" at bounding box center [25, 617] width 10 height 10
checkbox input "true"
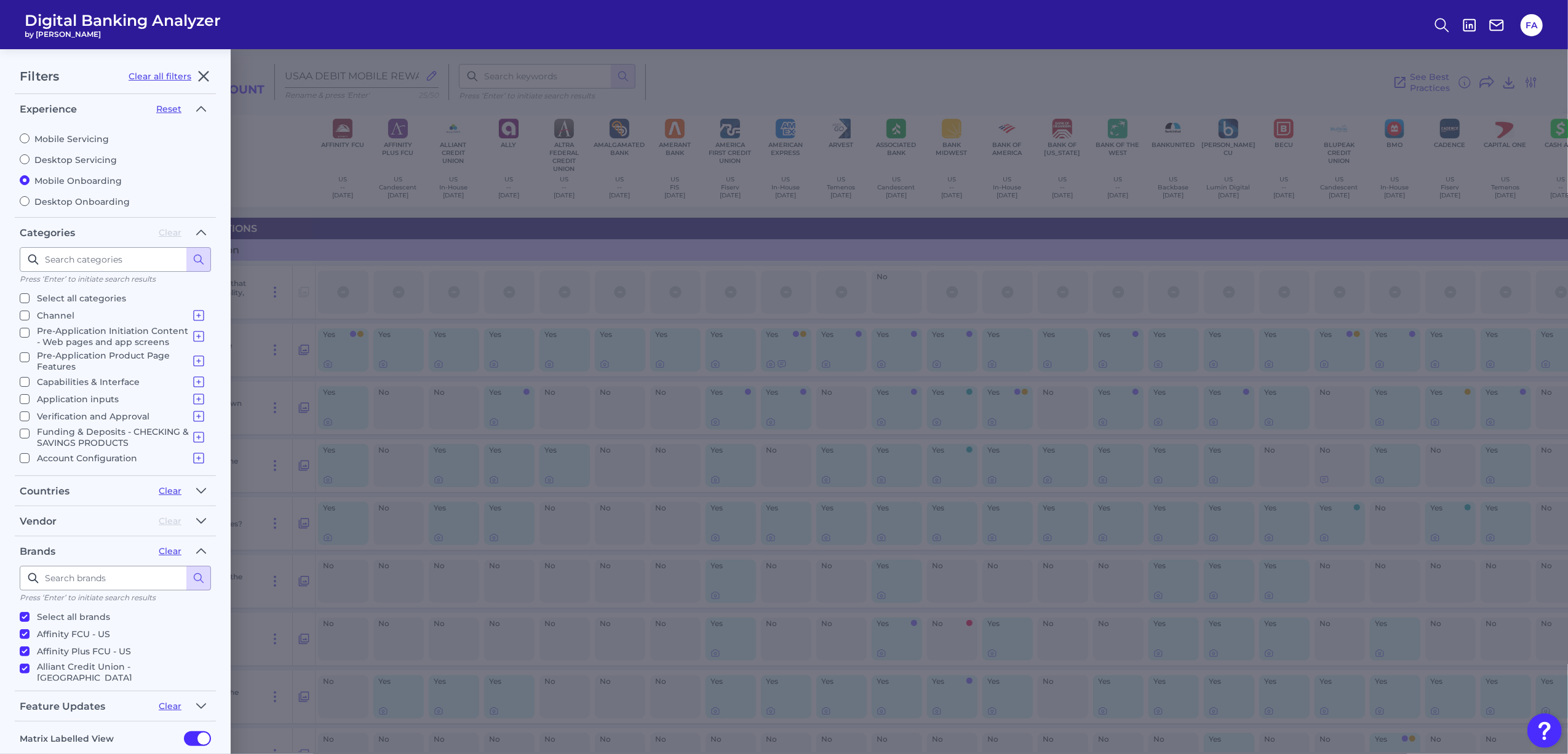
checkbox input "true"
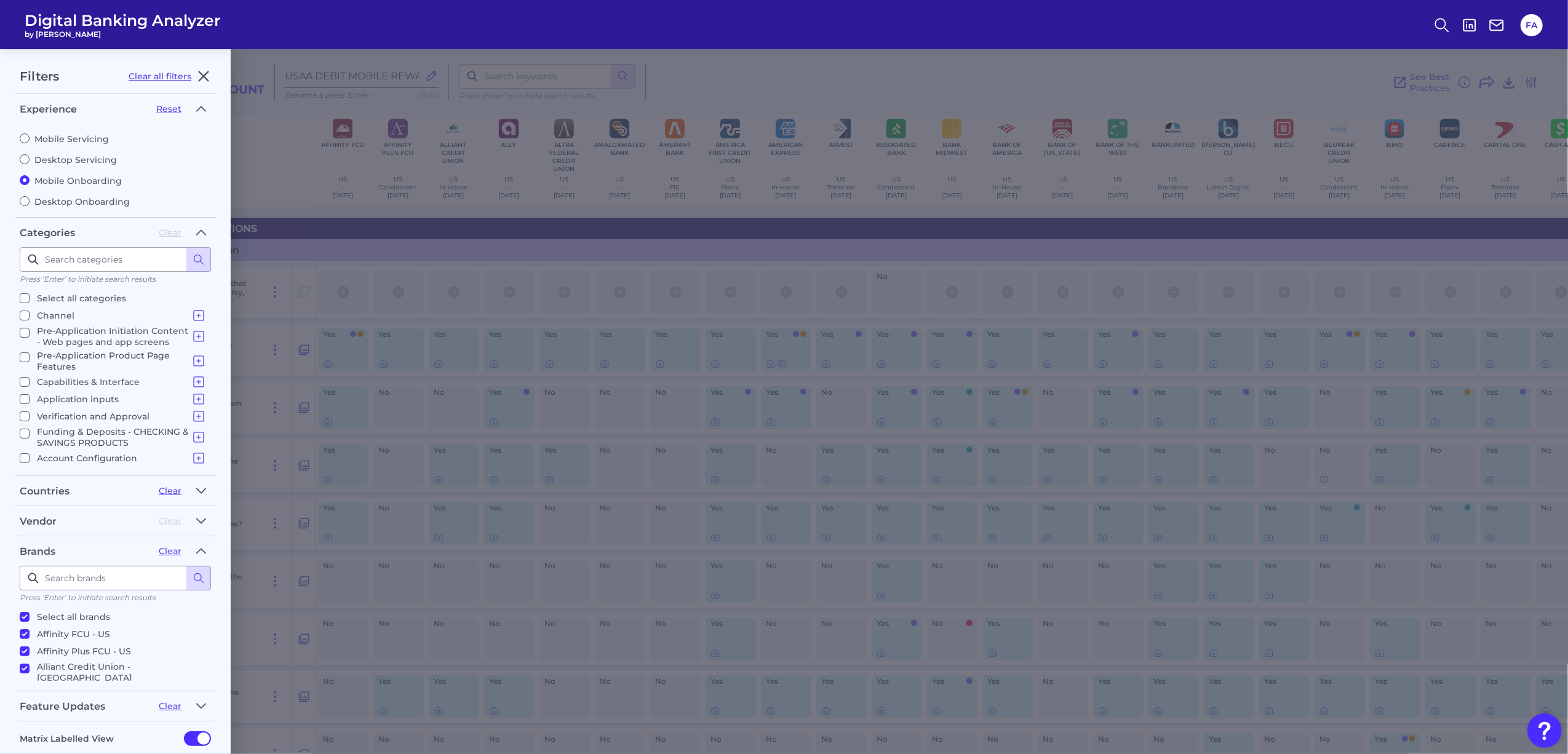
checkbox input "true"
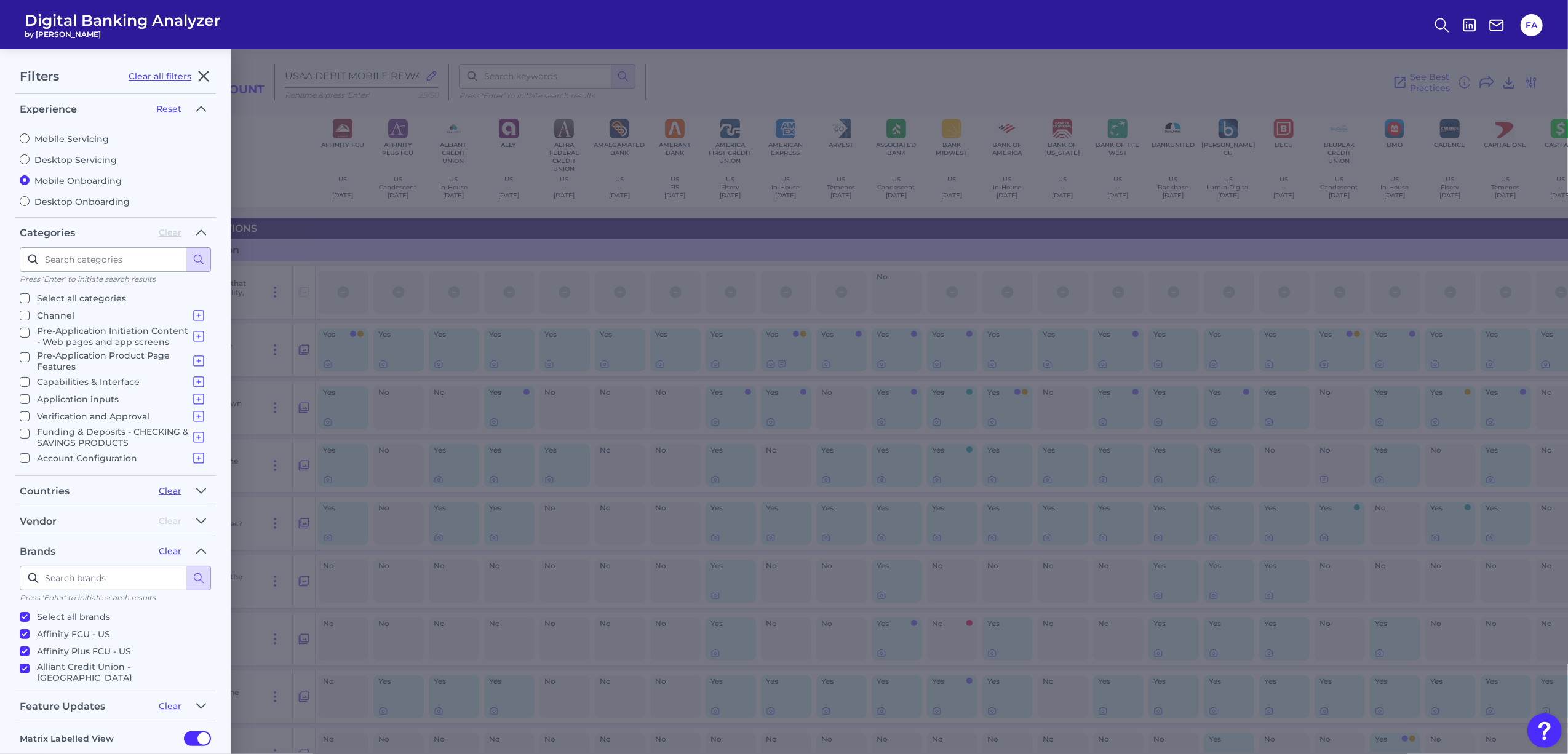
checkbox input "true"
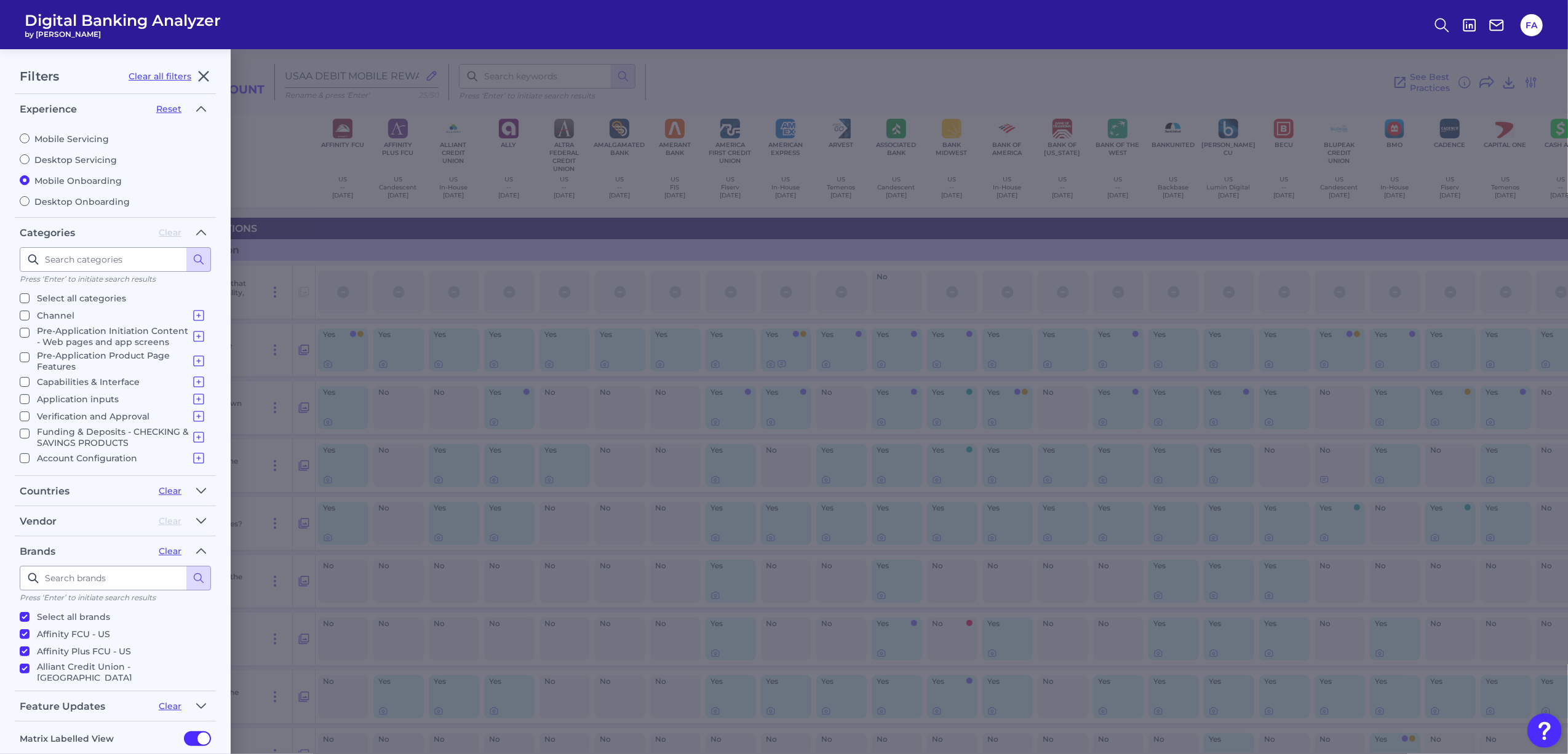
checkbox input "true"
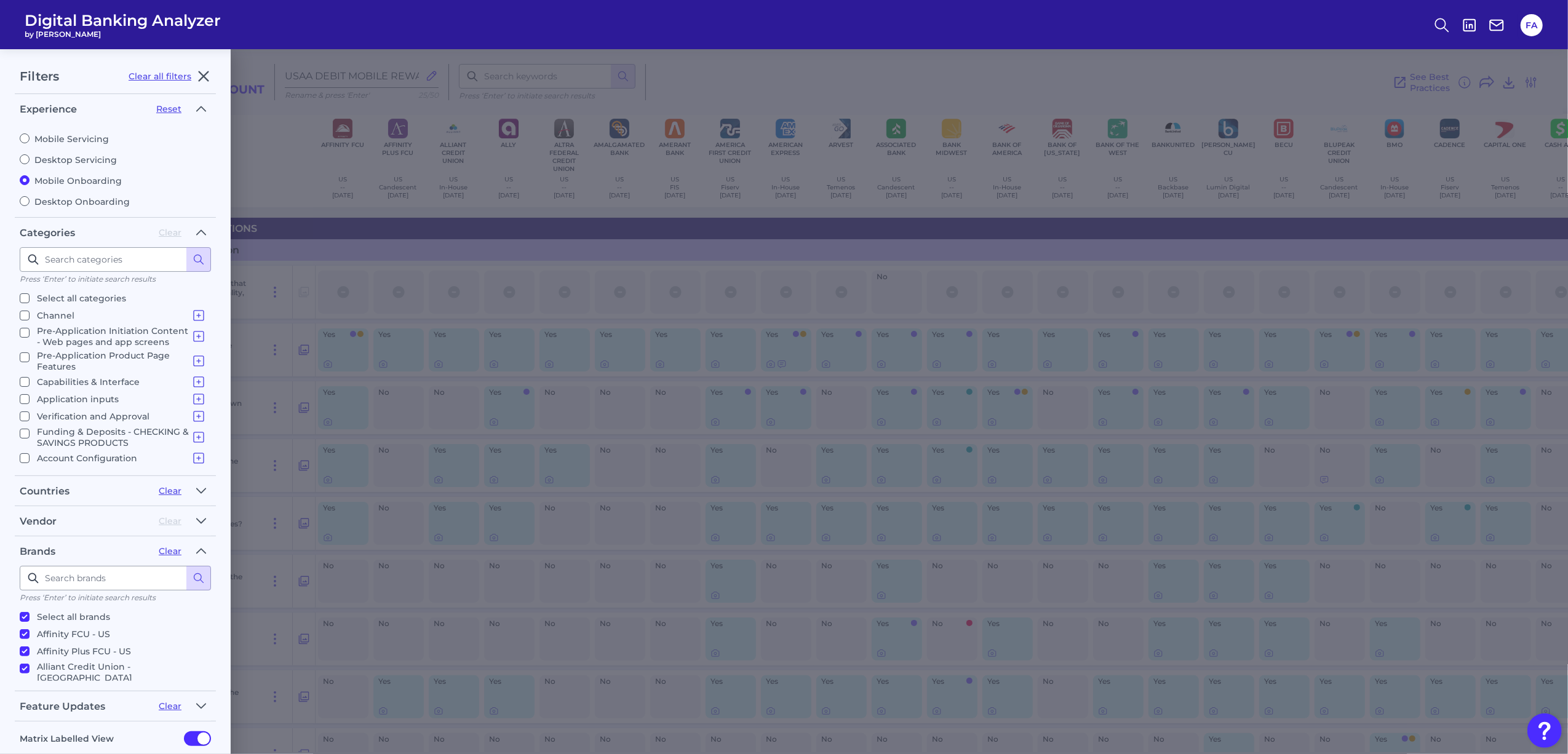
checkbox input "true"
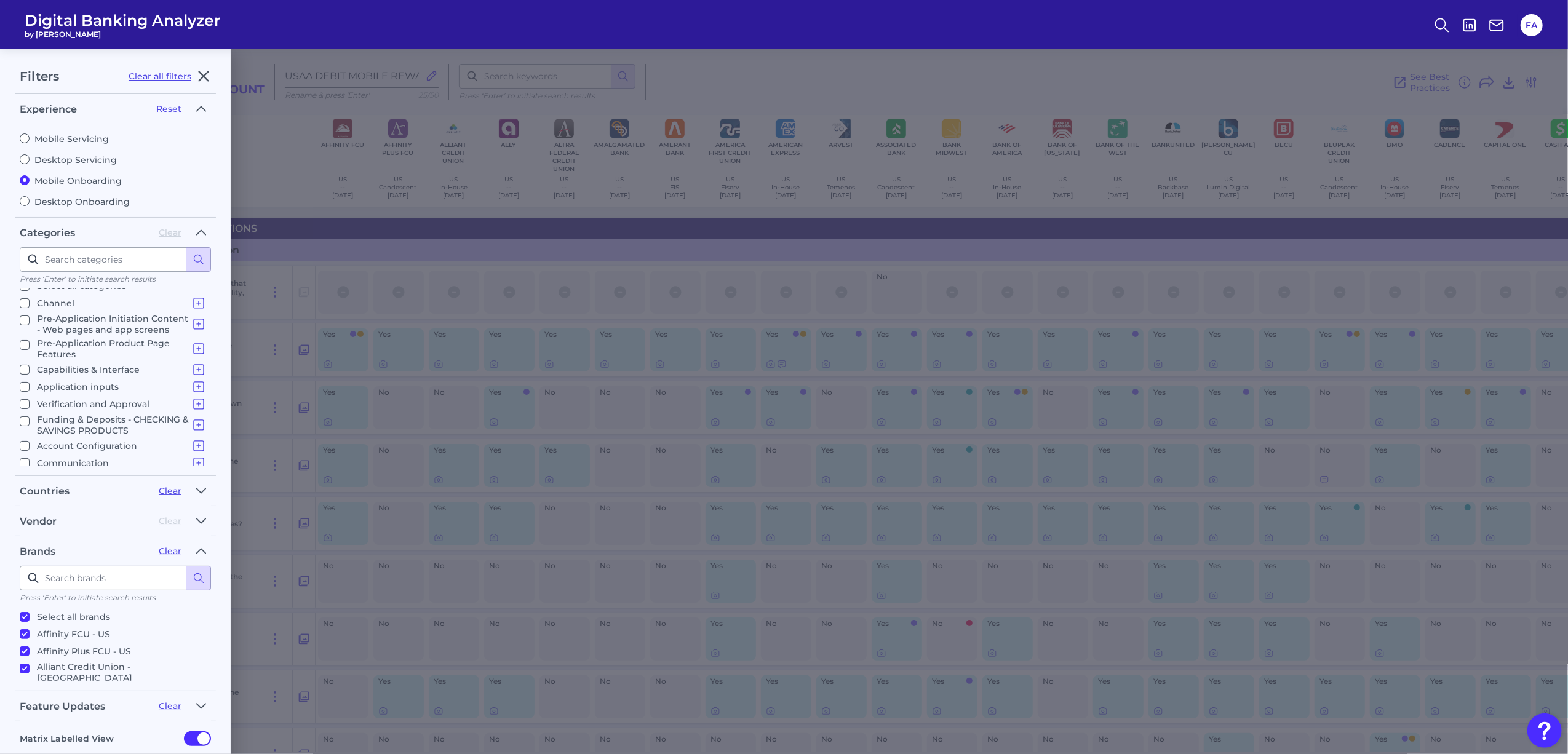
scroll to position [15, 0]
click at [26, 439] on input "Account Configuration Card Setup Virtual CARD Enrollment Mobile App Set up and …" at bounding box center [25, 444] width 10 height 10
checkbox input "true"
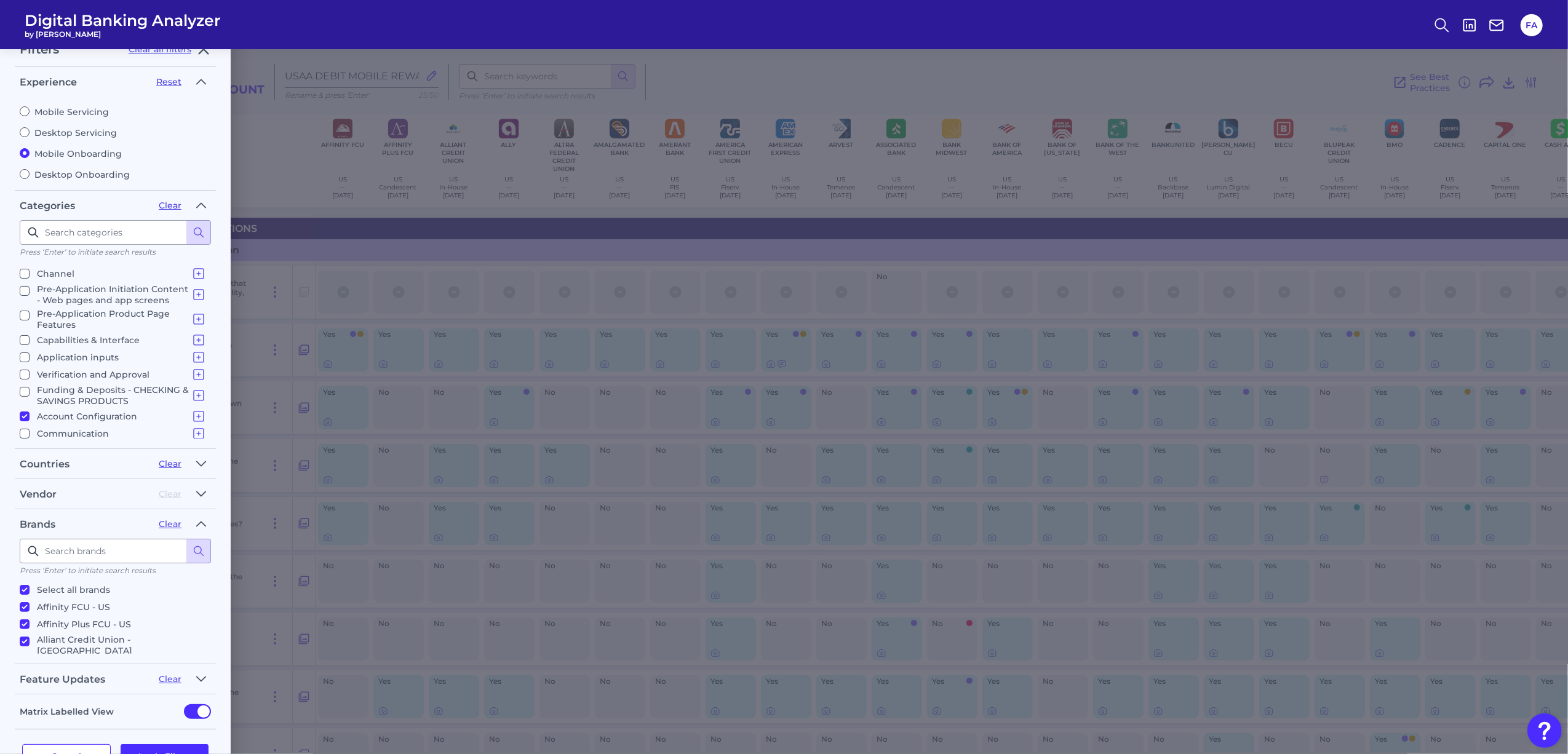
scroll to position [65, 0]
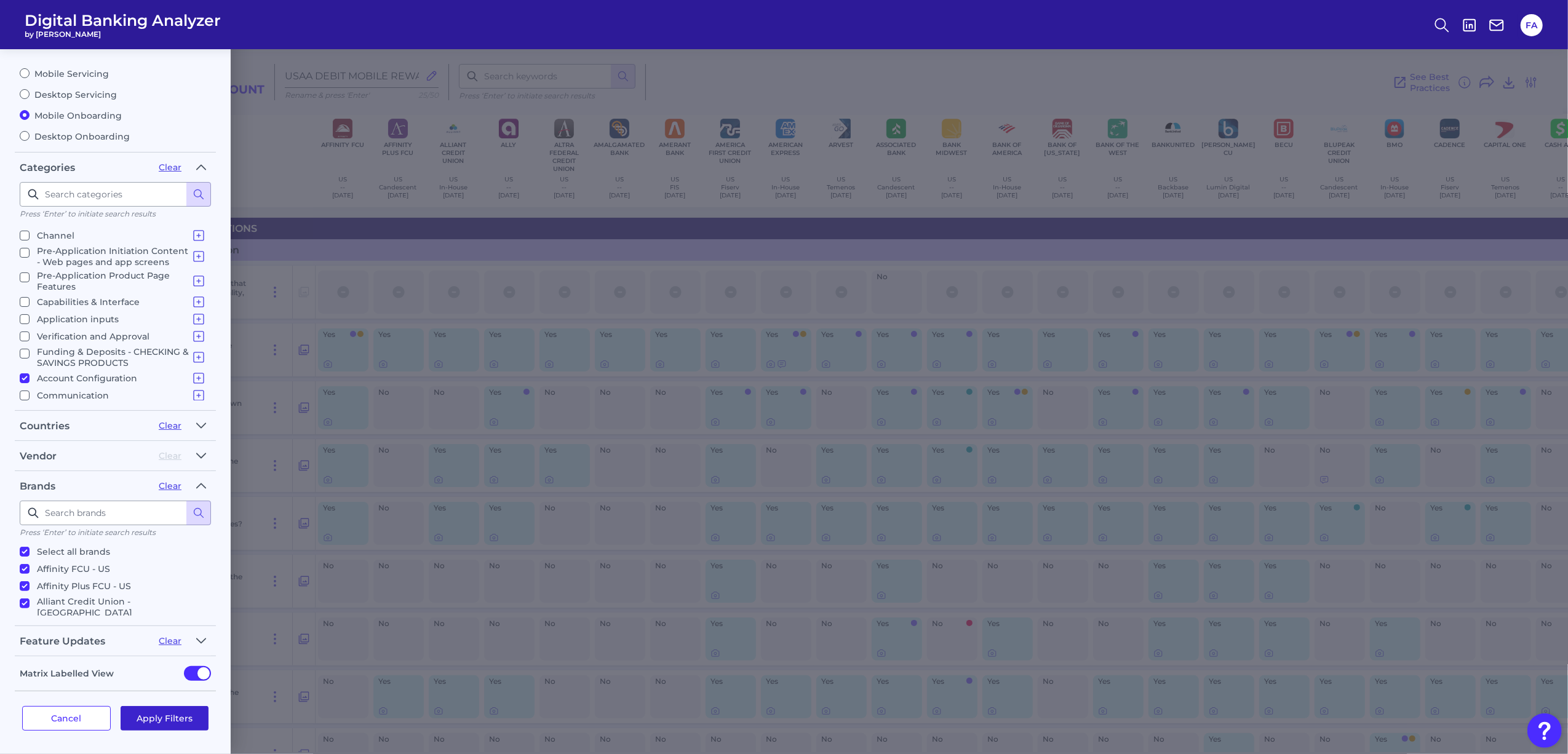
click at [178, 713] on button "Apply Filters" at bounding box center [165, 718] width 88 height 25
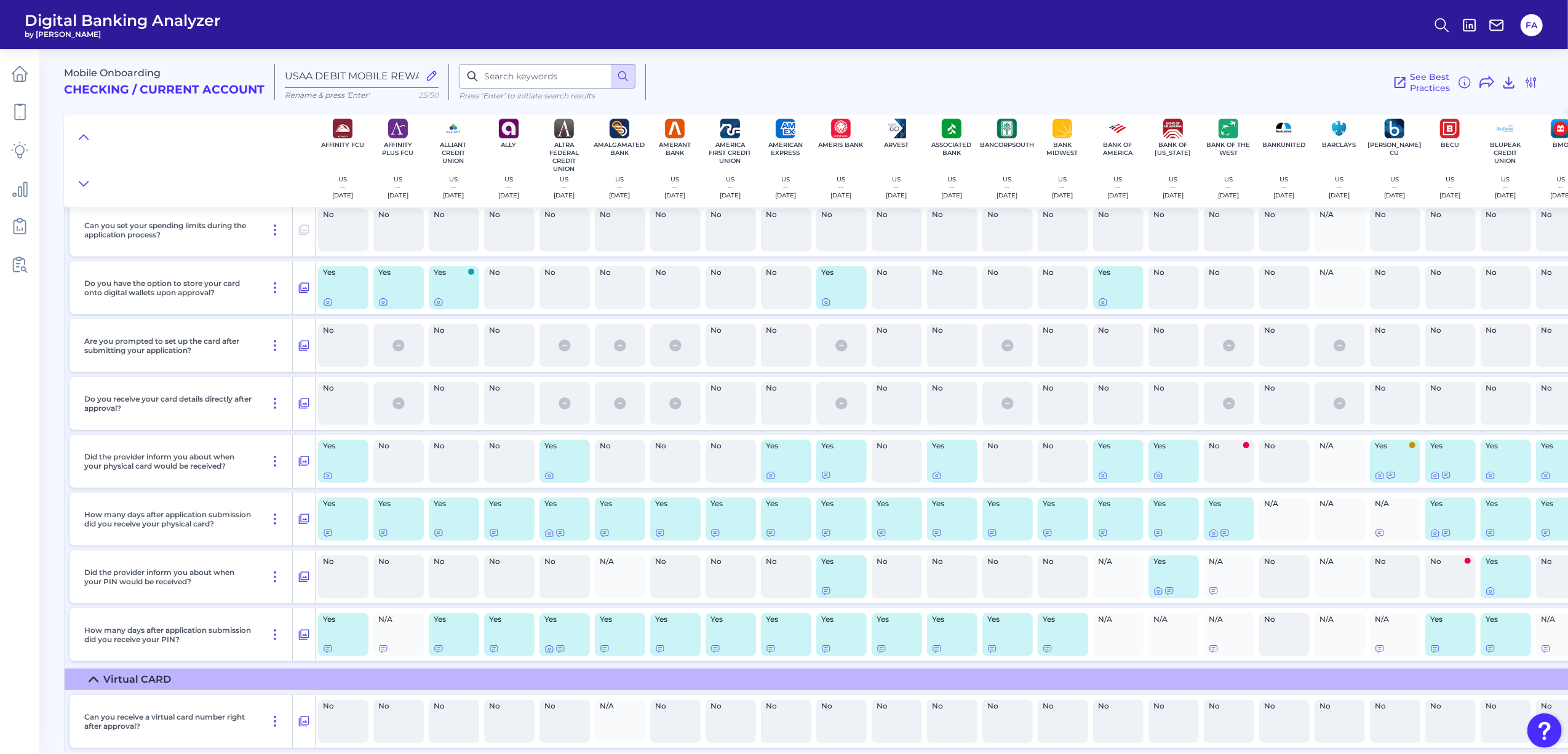
scroll to position [383, 0]
click at [298, 290] on icon at bounding box center [304, 287] width 13 height 15
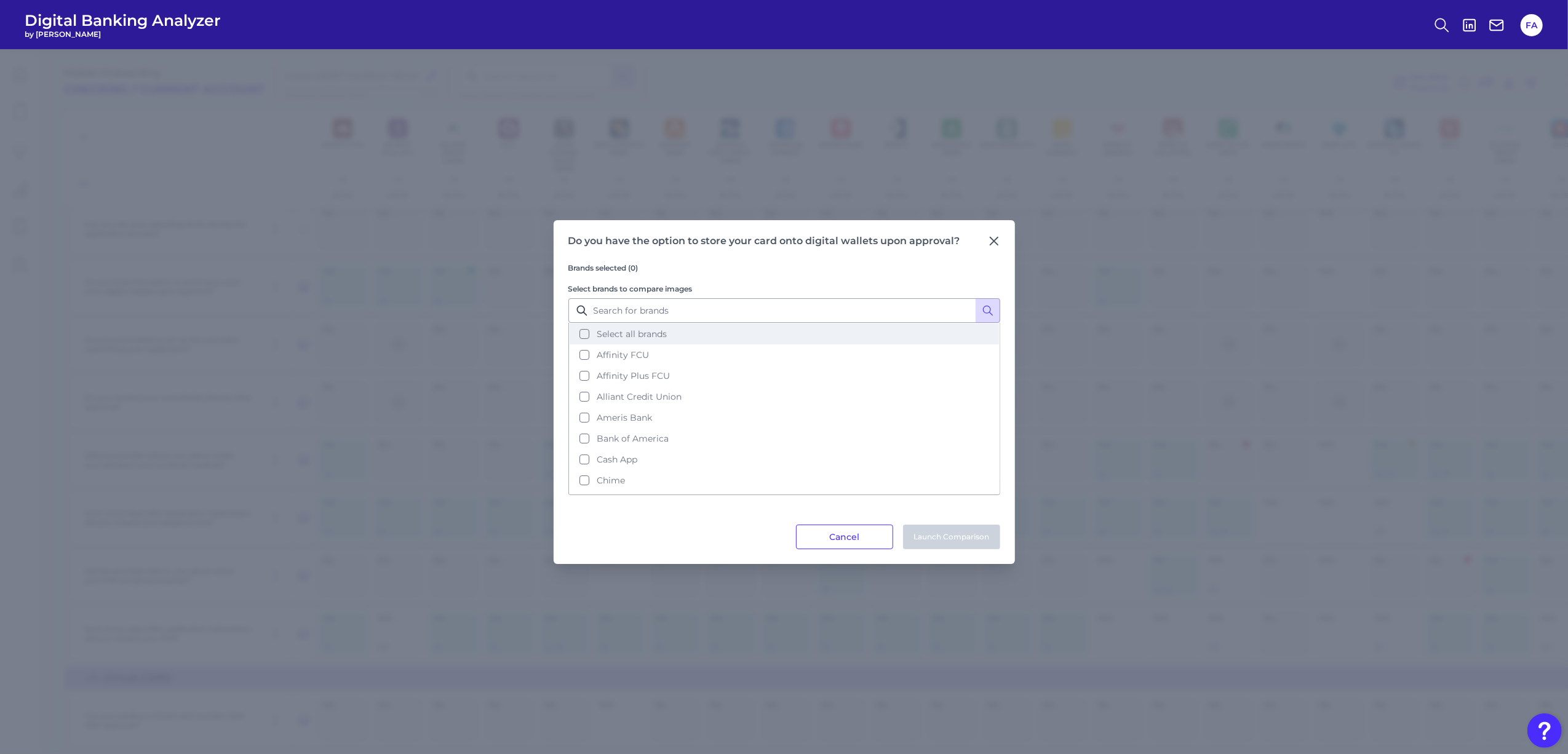
click at [583, 335] on button "Select all brands" at bounding box center [784, 334] width 429 height 21
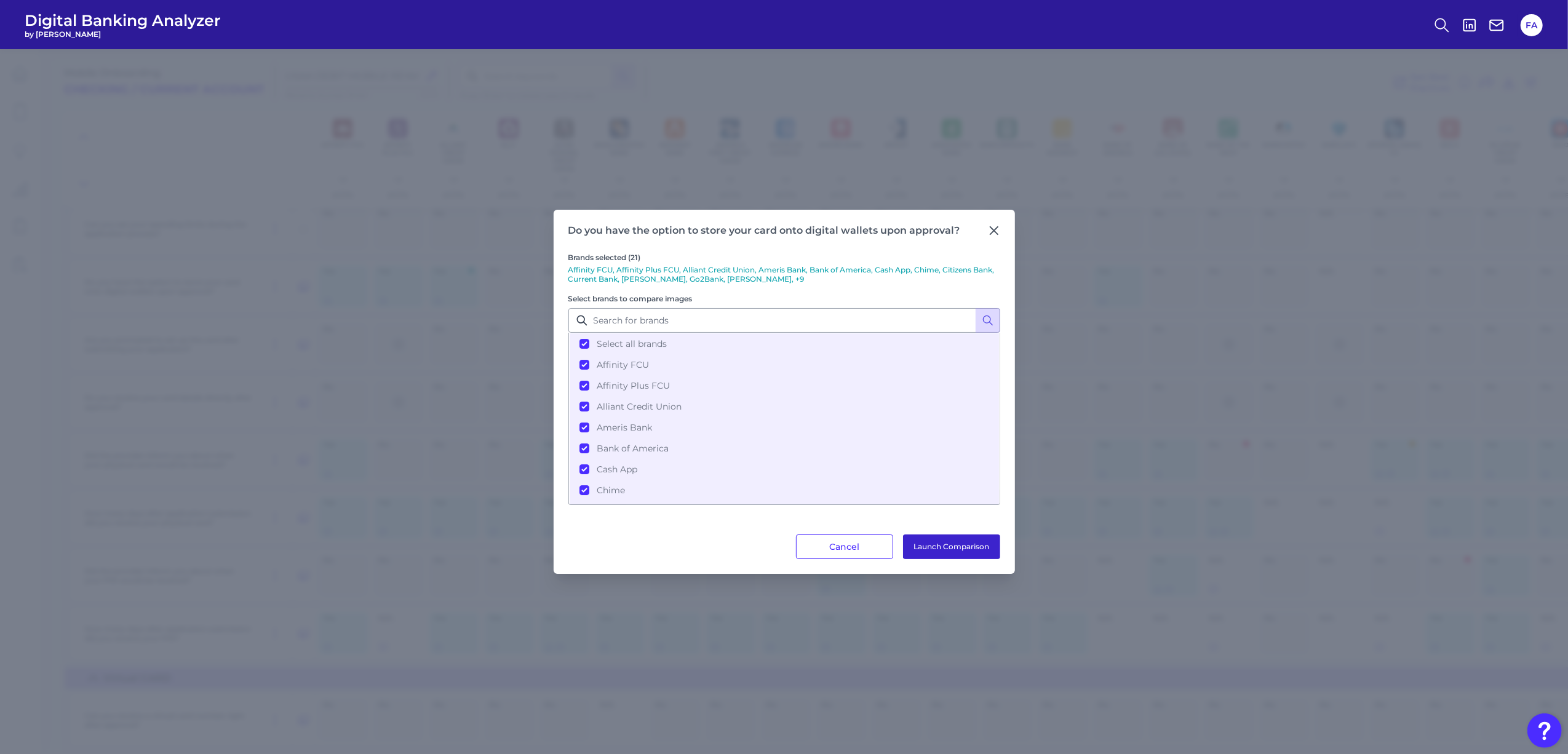
click at [961, 544] on button "Launch Comparison" at bounding box center [951, 547] width 97 height 25
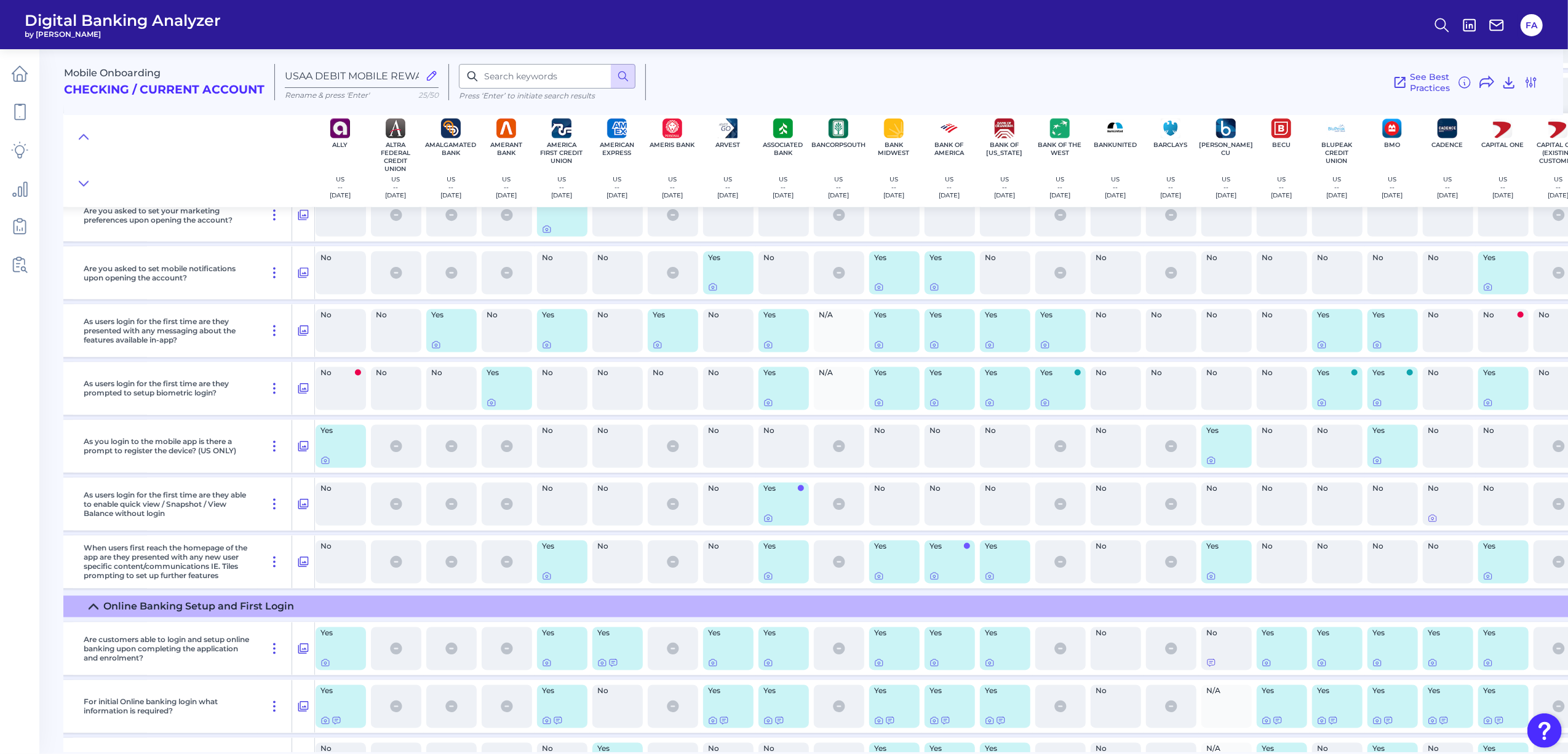
scroll to position [2132, 169]
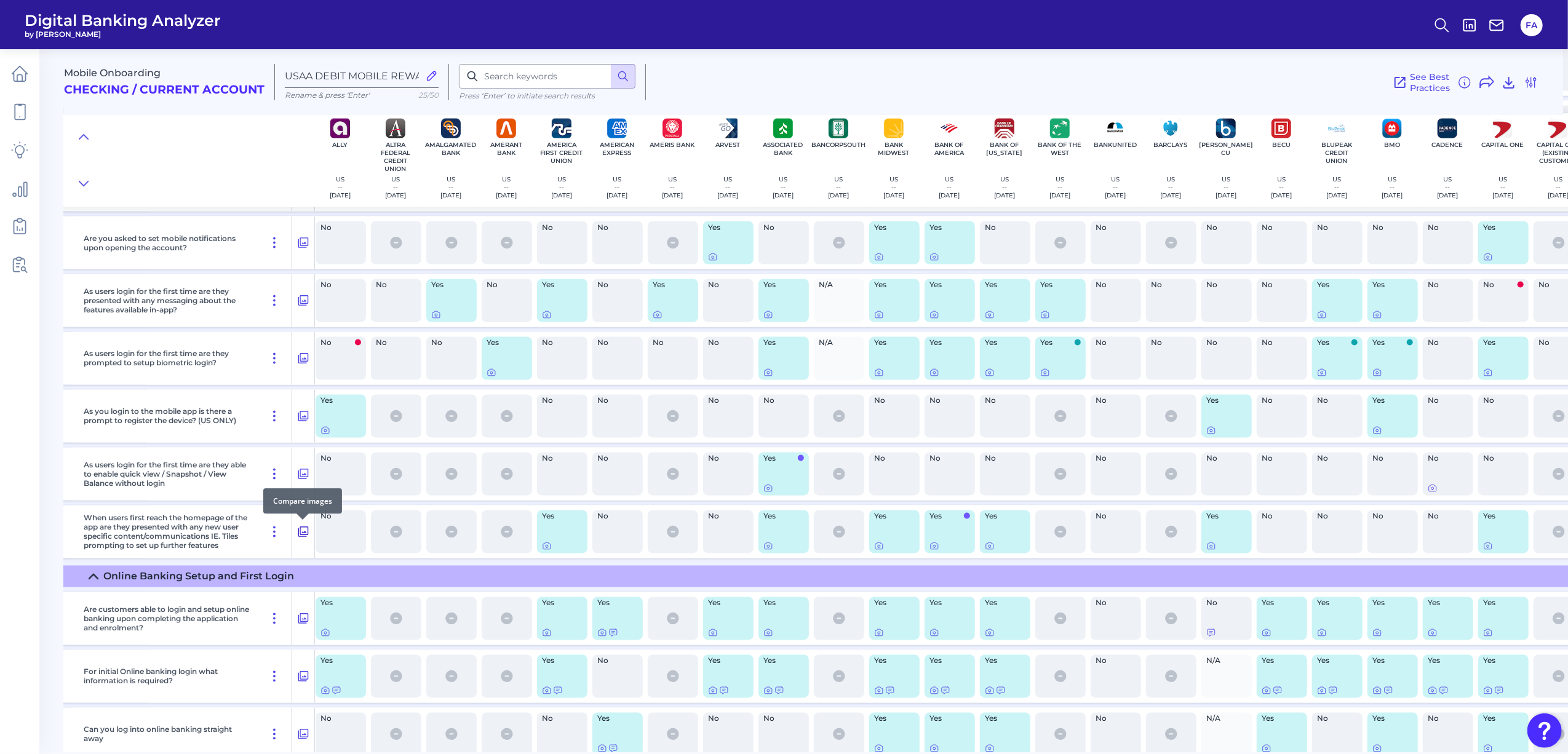
click at [301, 537] on icon at bounding box center [303, 532] width 11 height 11
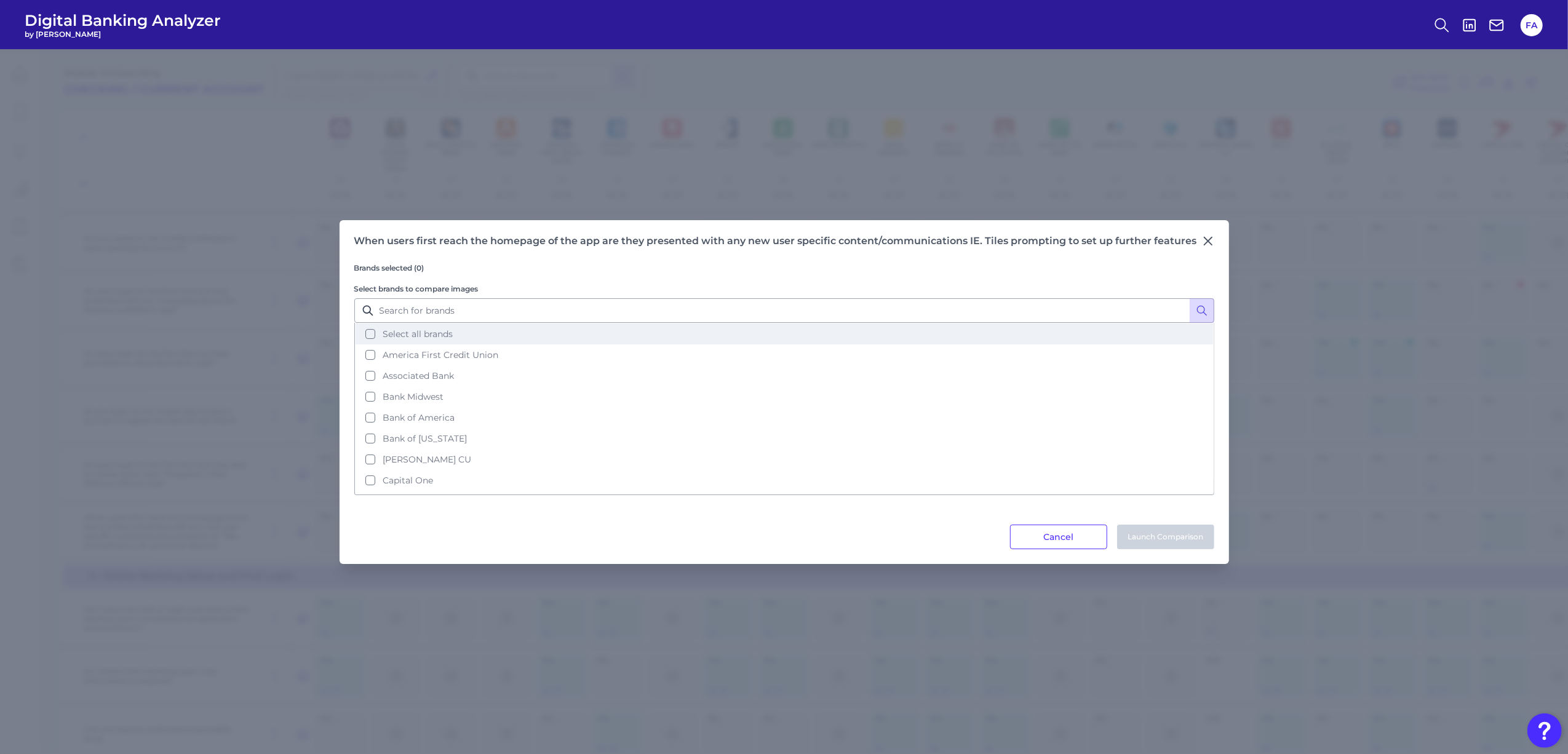
click at [406, 330] on span "Select all brands" at bounding box center [418, 334] width 70 height 11
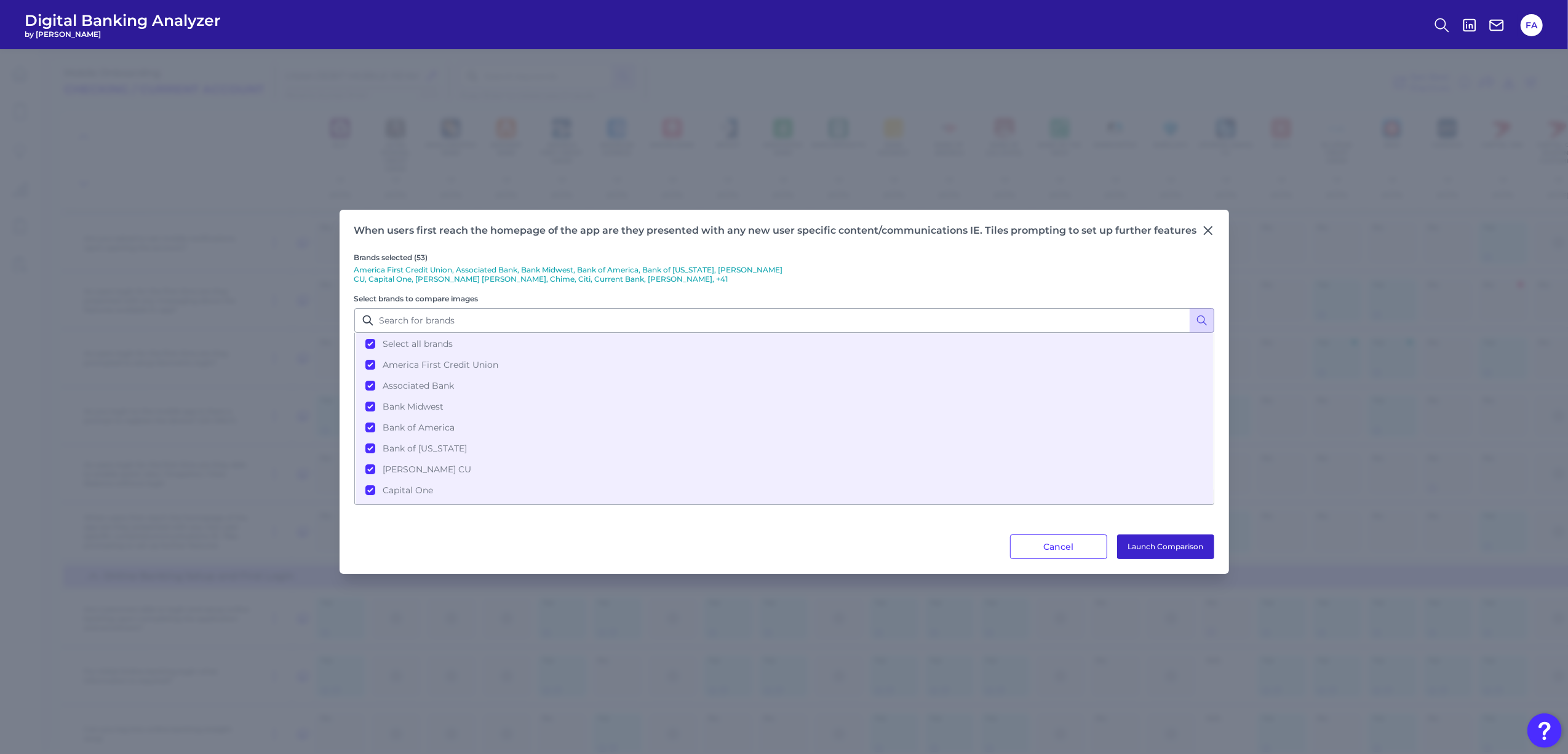
click at [1192, 552] on button "Launch Comparison" at bounding box center [1165, 547] width 97 height 25
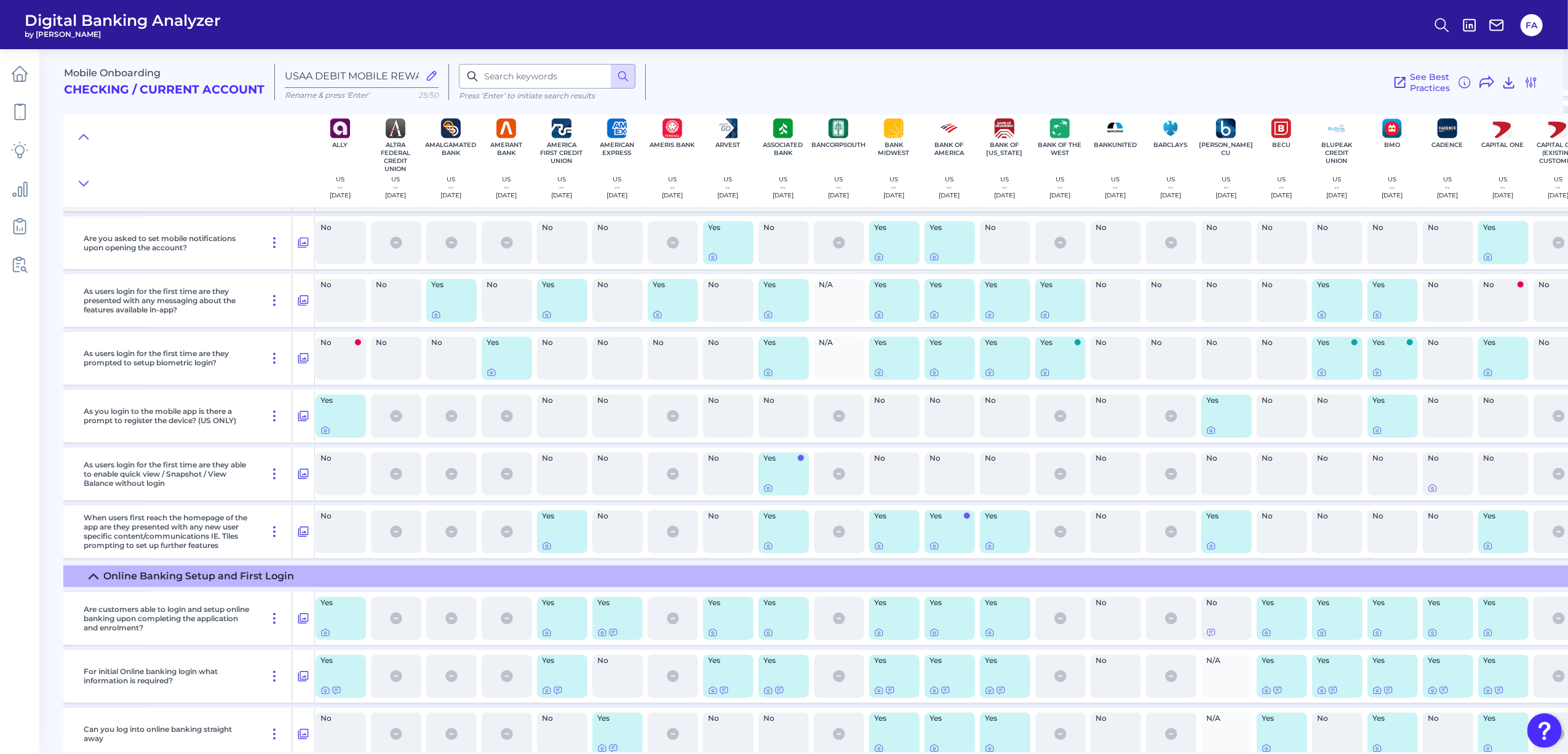
click at [1014, 547] on div at bounding box center [1005, 547] width 41 height 10
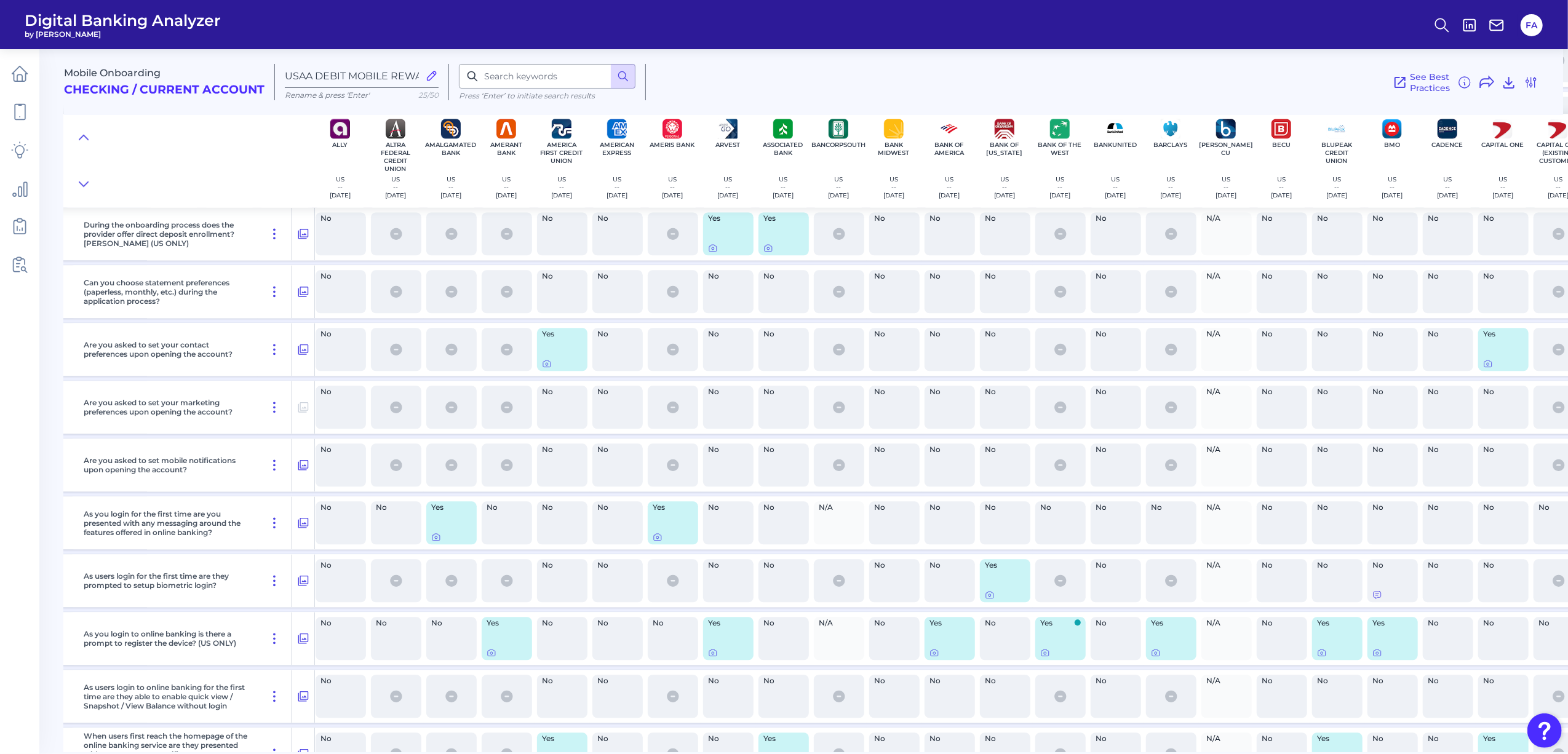
scroll to position [2791, 169]
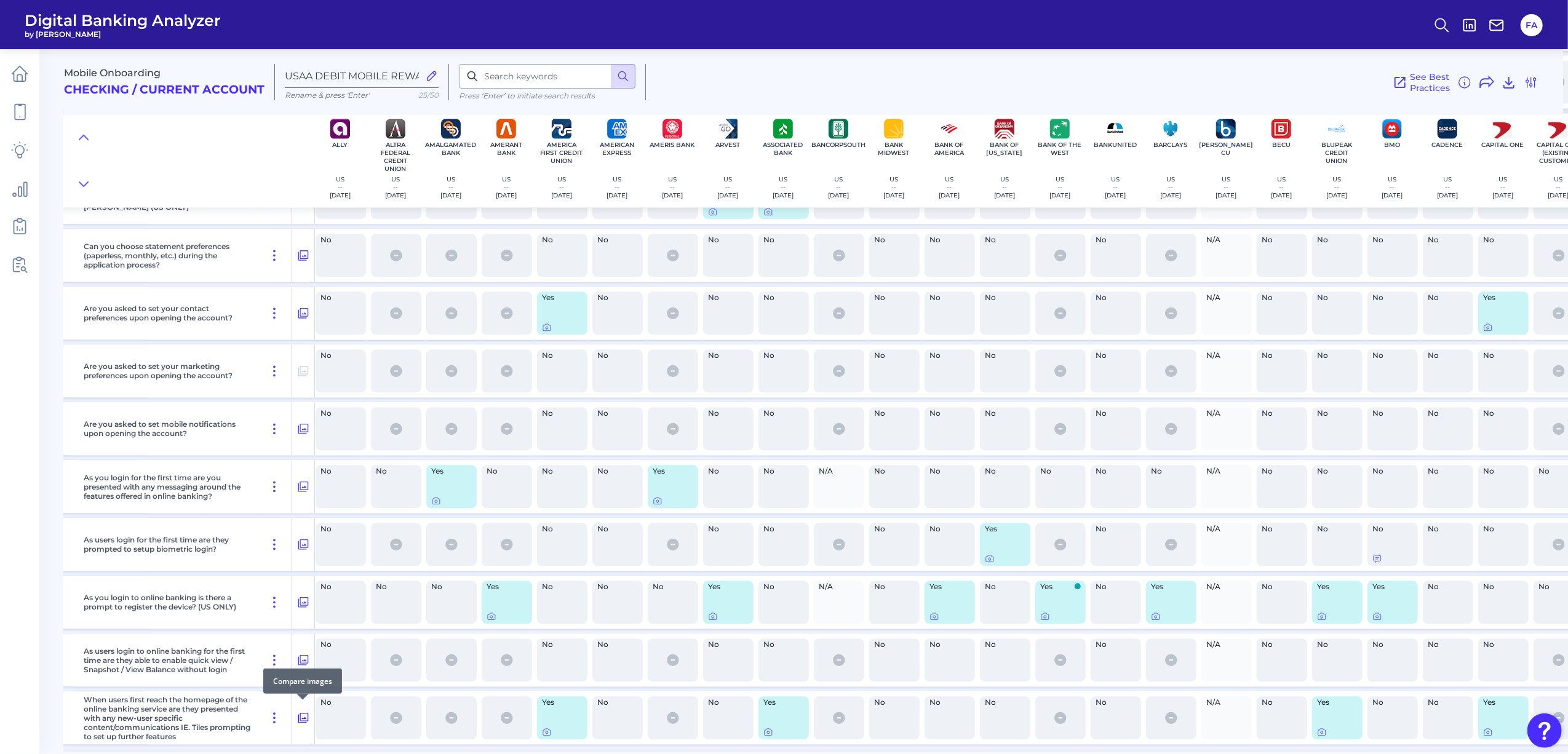
click at [299, 716] on icon at bounding box center [303, 718] width 13 height 15
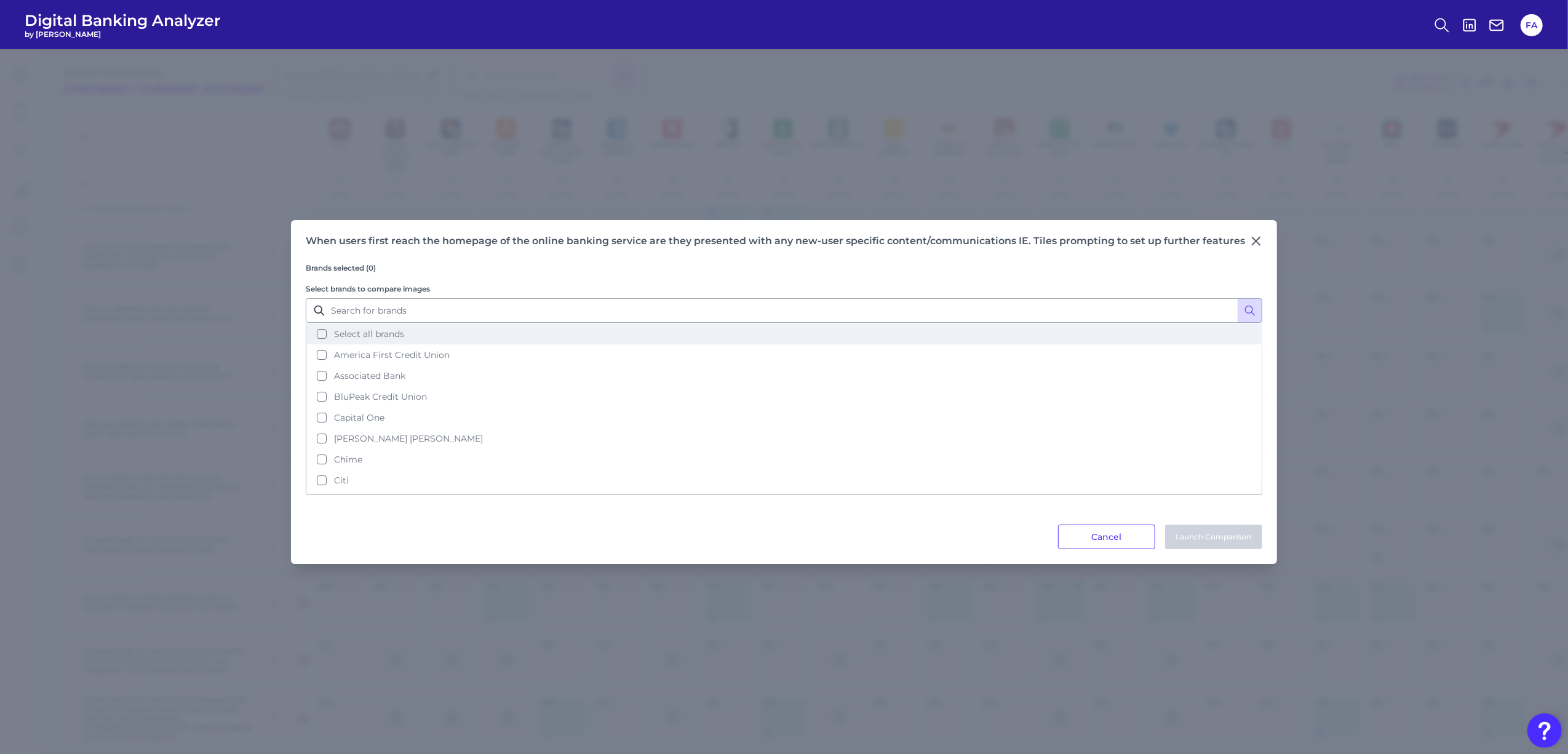
click at [389, 336] on span "Select all brands" at bounding box center [369, 334] width 70 height 11
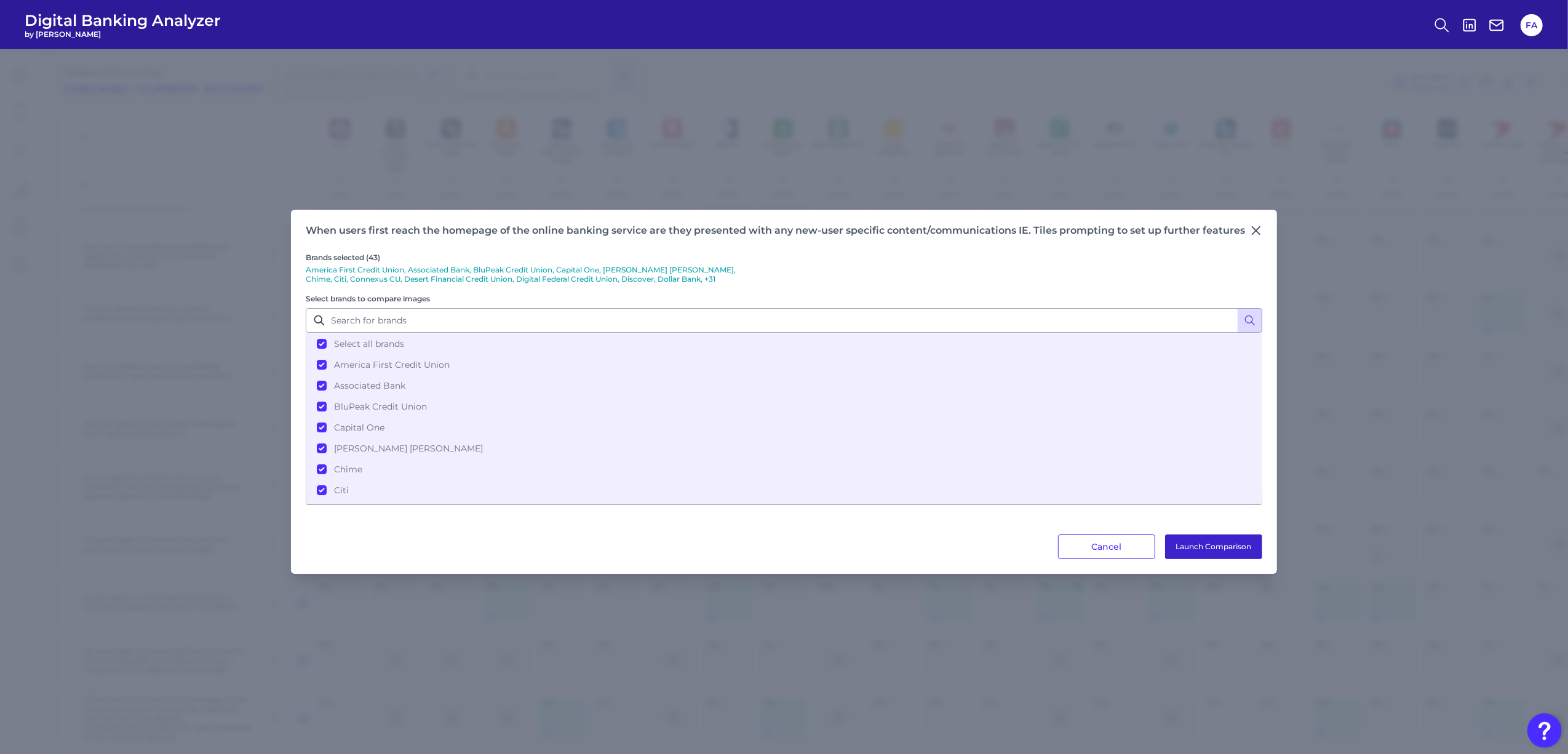
click at [1202, 542] on button "Launch Comparison" at bounding box center [1213, 547] width 97 height 25
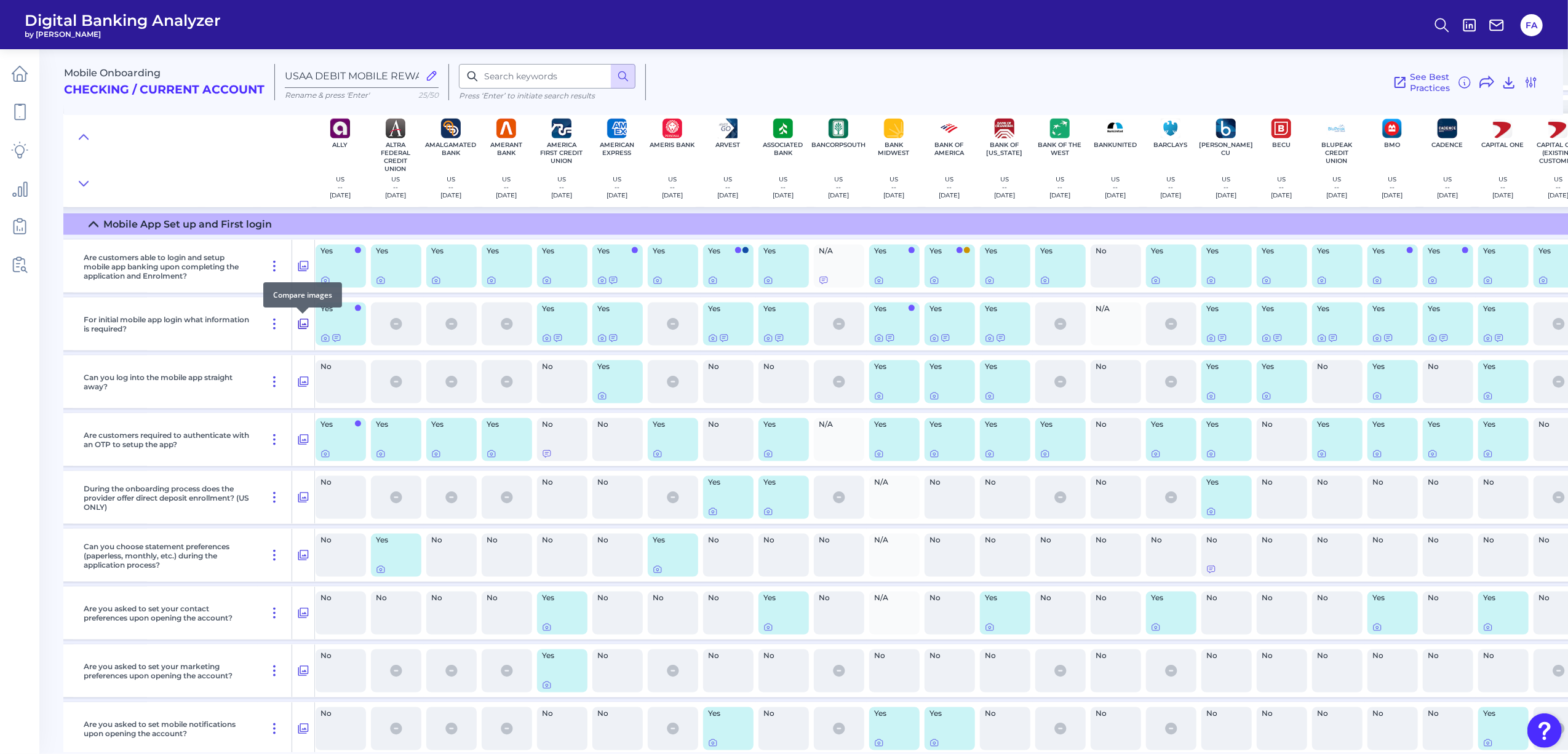
scroll to position [1643, 169]
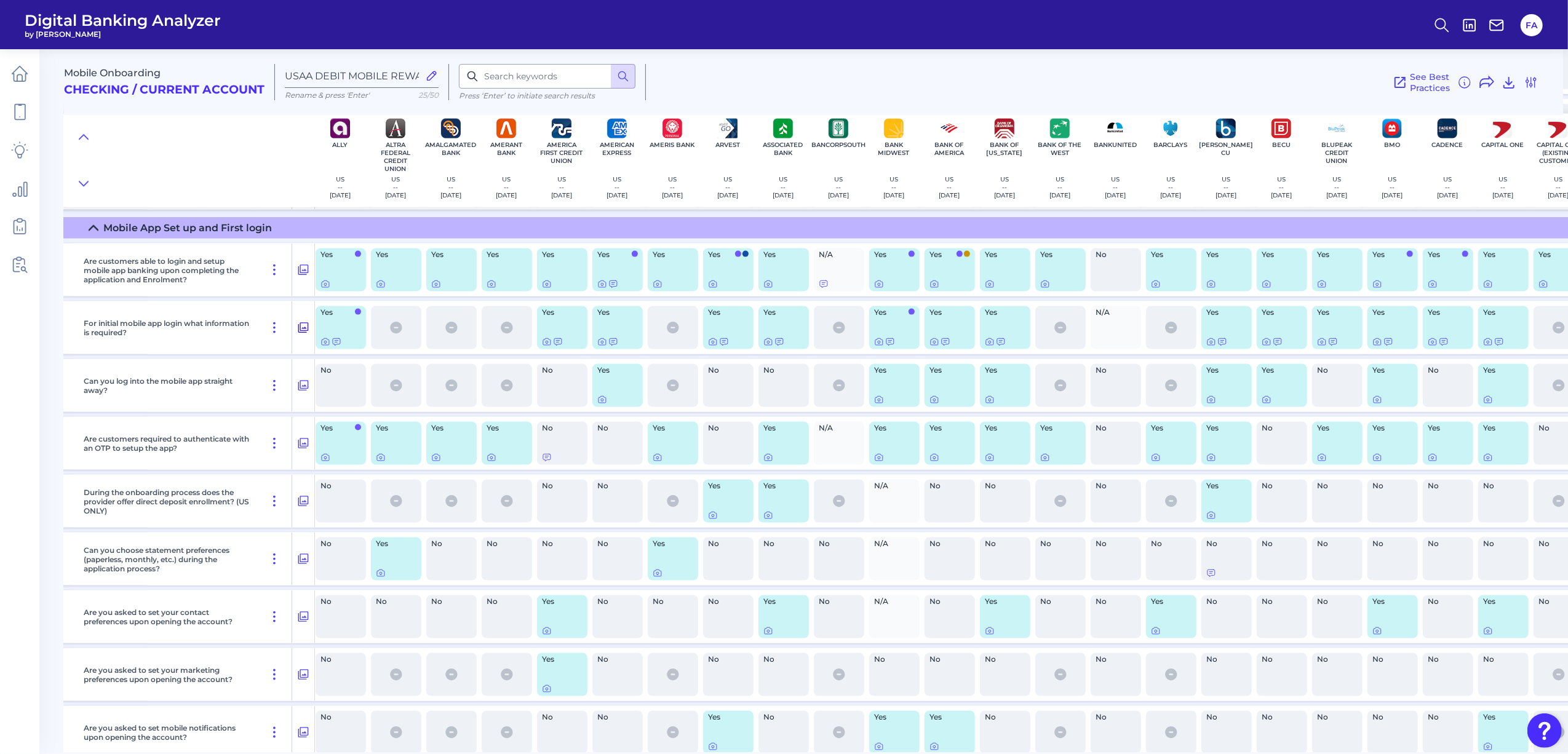
click at [310, 335] on button at bounding box center [303, 328] width 22 height 20
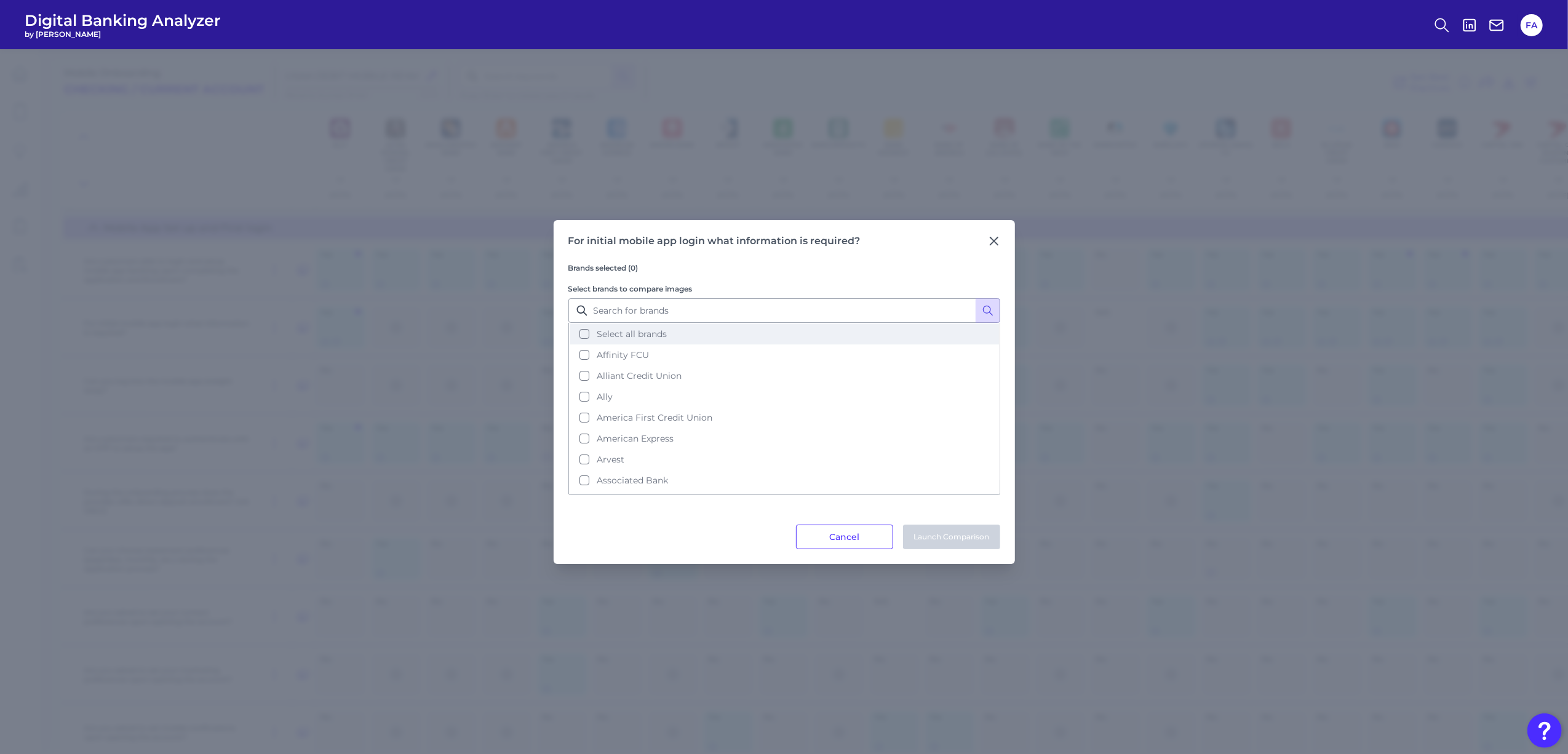
click at [635, 324] on button "Select all brands" at bounding box center [784, 334] width 429 height 21
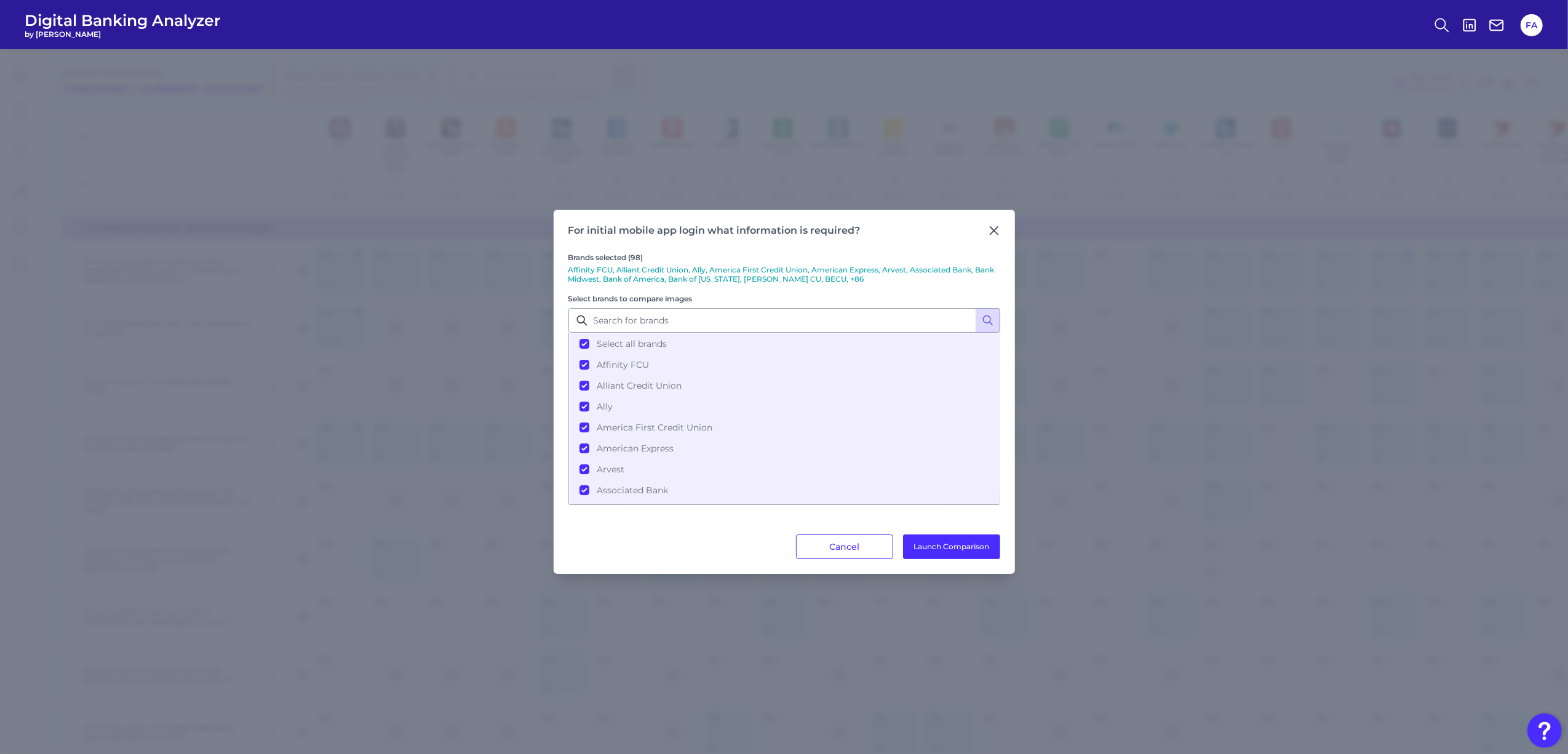
click at [928, 565] on div "For initial mobile app login what information is required? Brands selected (98)…" at bounding box center [784, 392] width 461 height 364
click at [926, 551] on button "Launch Comparison" at bounding box center [951, 547] width 97 height 25
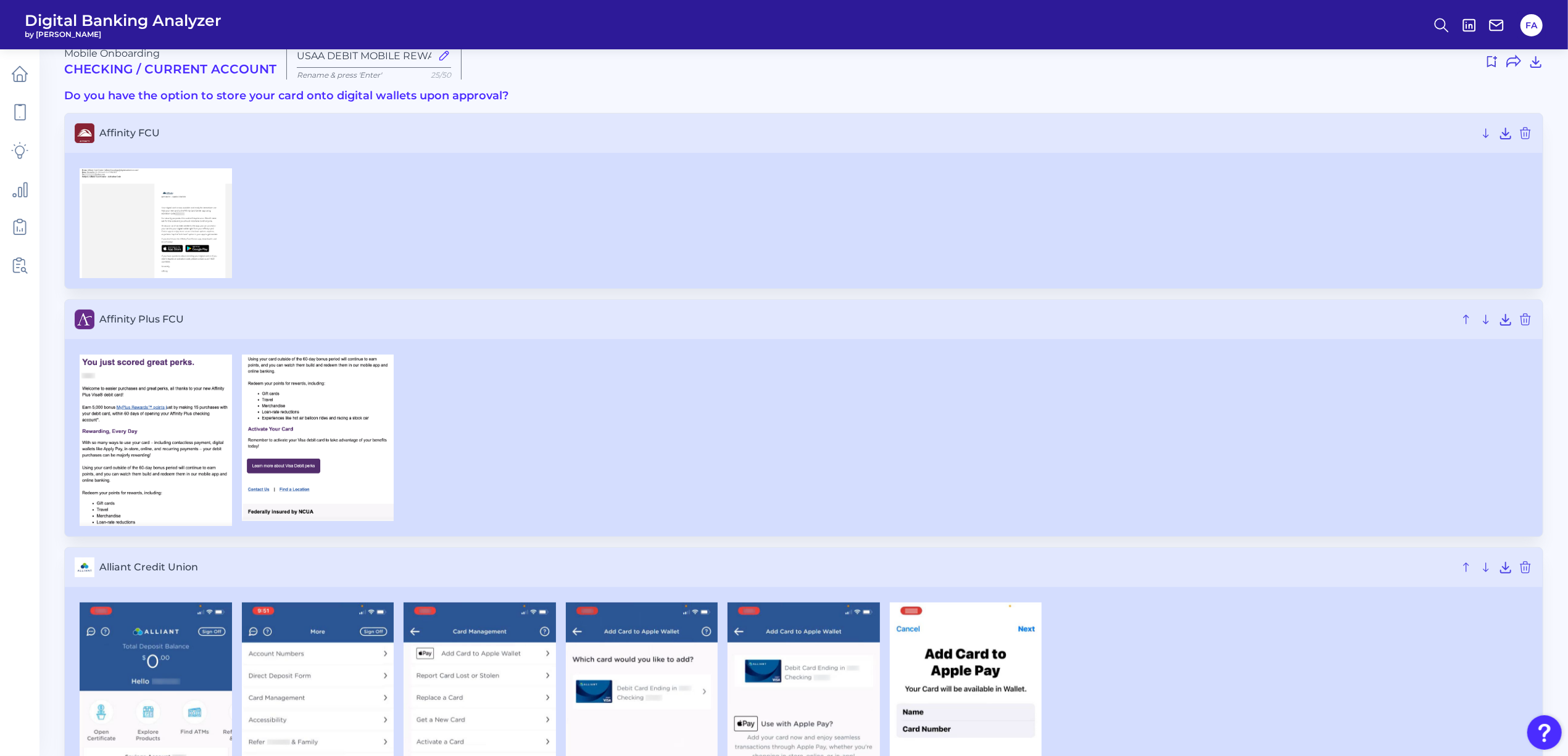
scroll to position [27, 0]
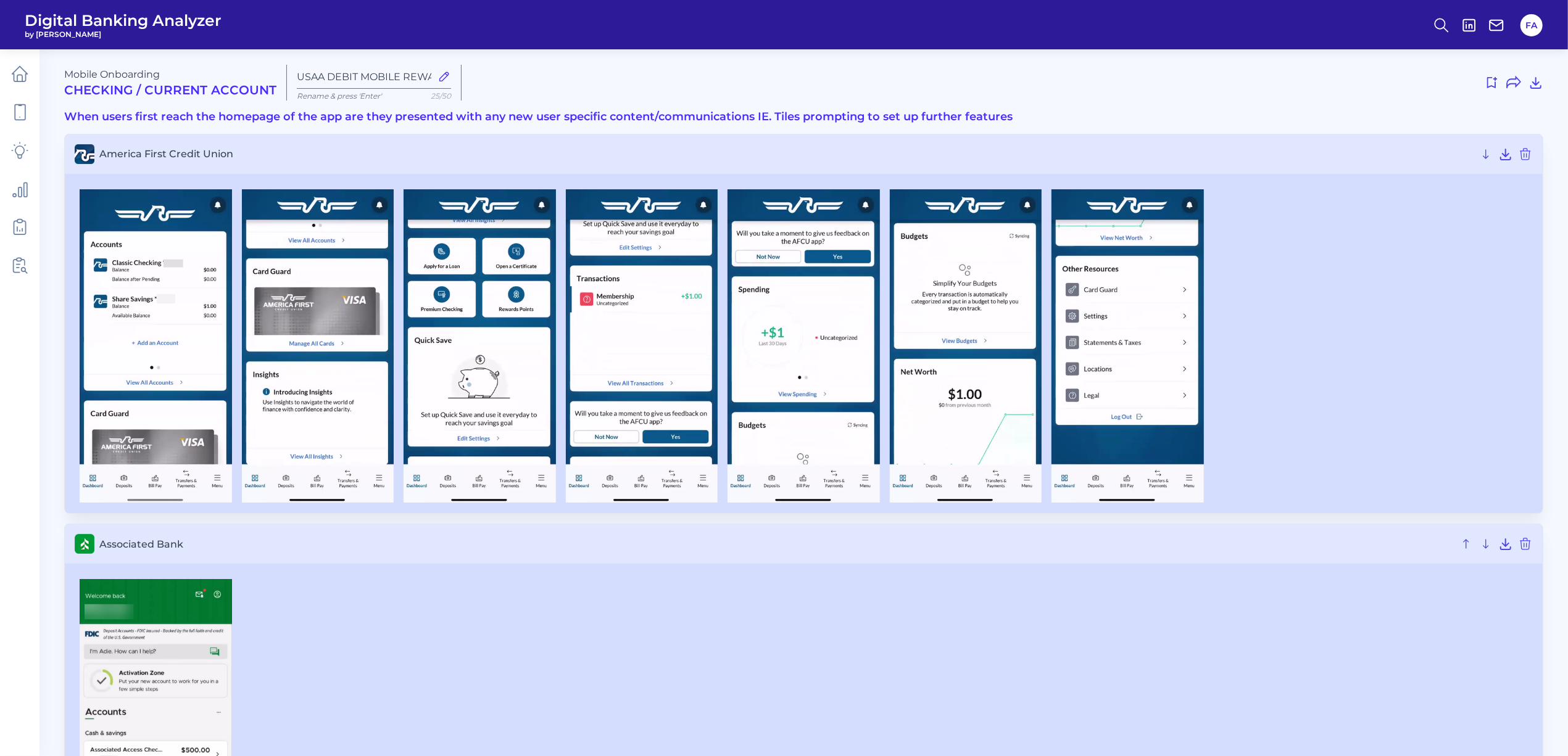
type input "USAA DEBIT MOBILE REWARDS"
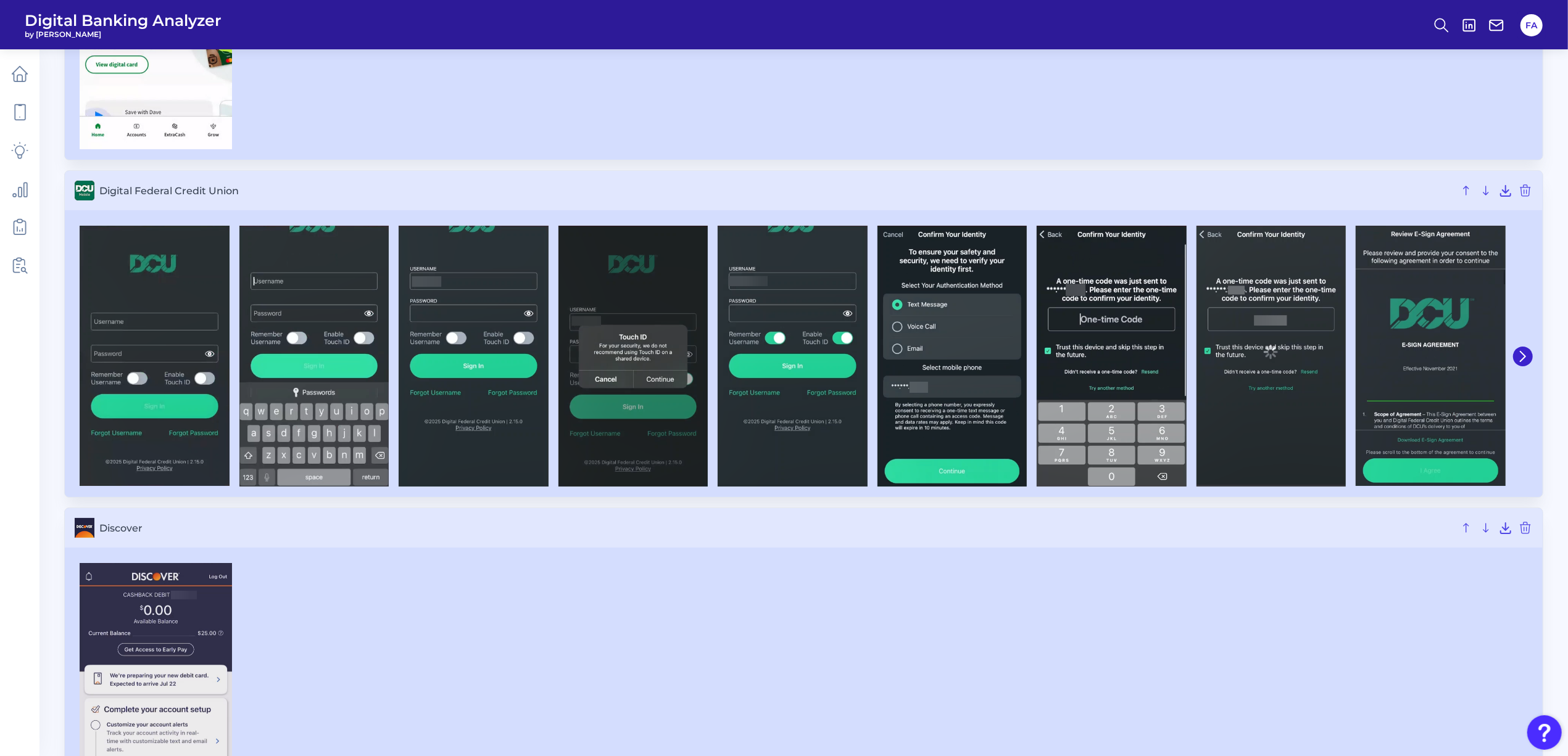
scroll to position [4908, 0]
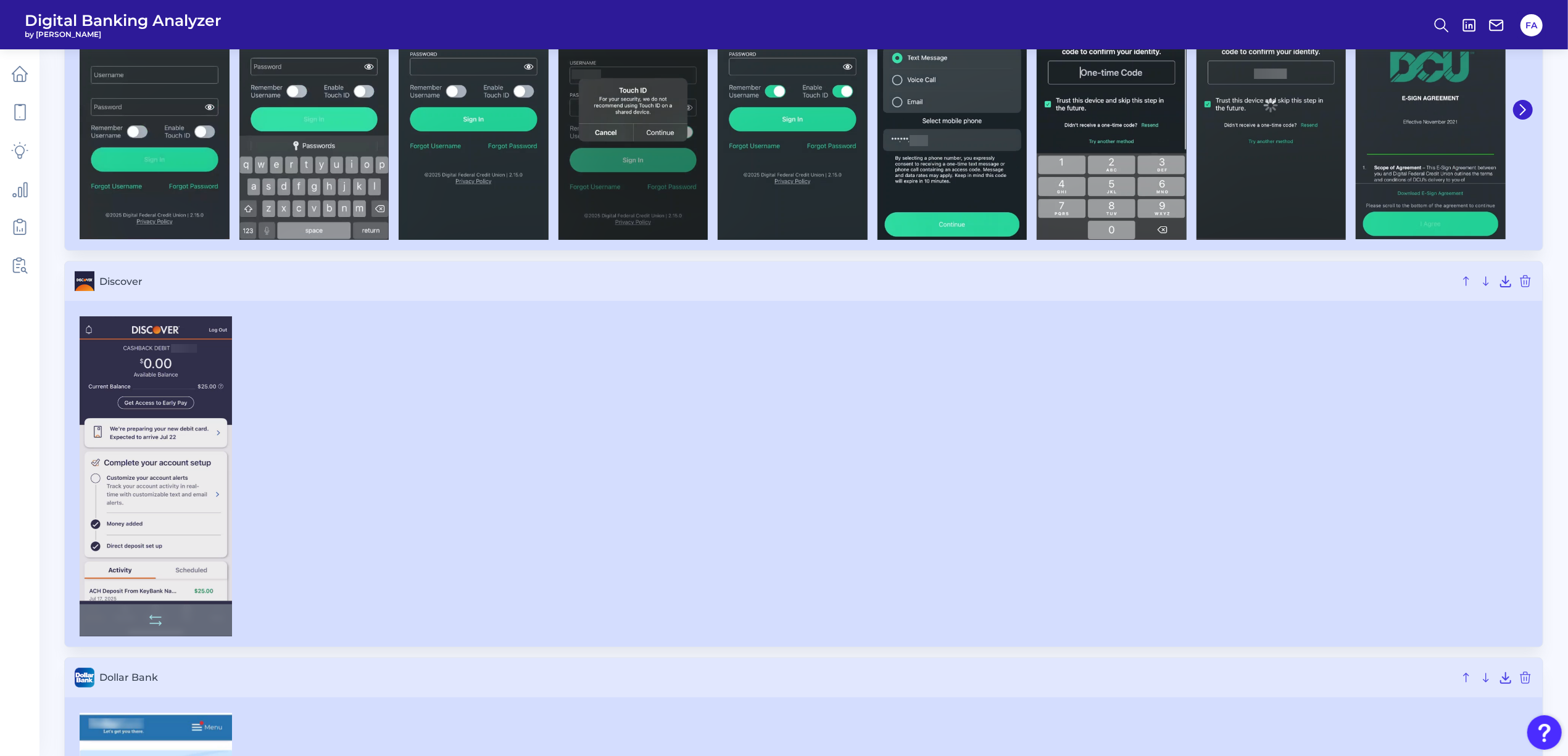
click at [200, 445] on img at bounding box center [155, 476] width 153 height 320
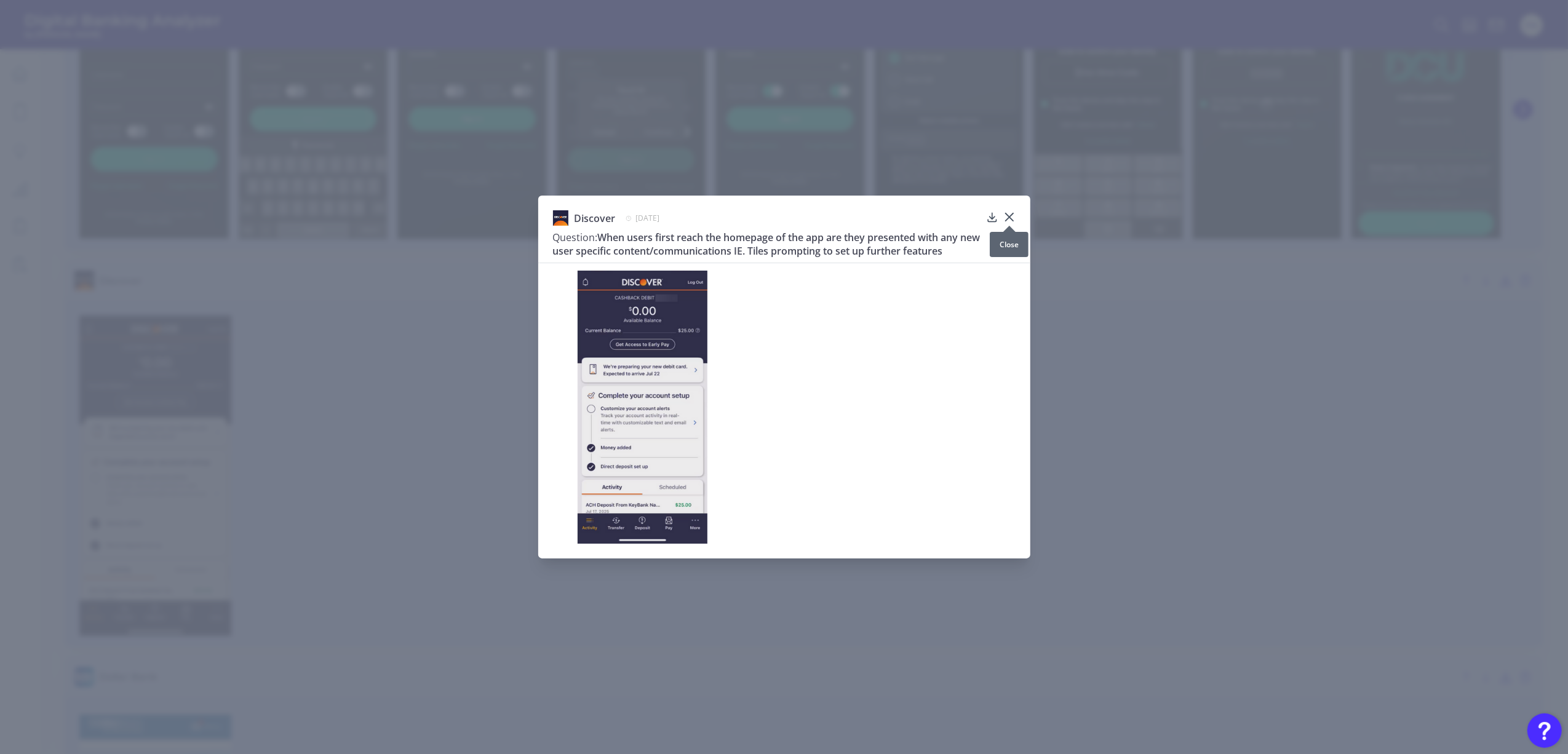
click at [1011, 214] on icon at bounding box center [1010, 217] width 13 height 13
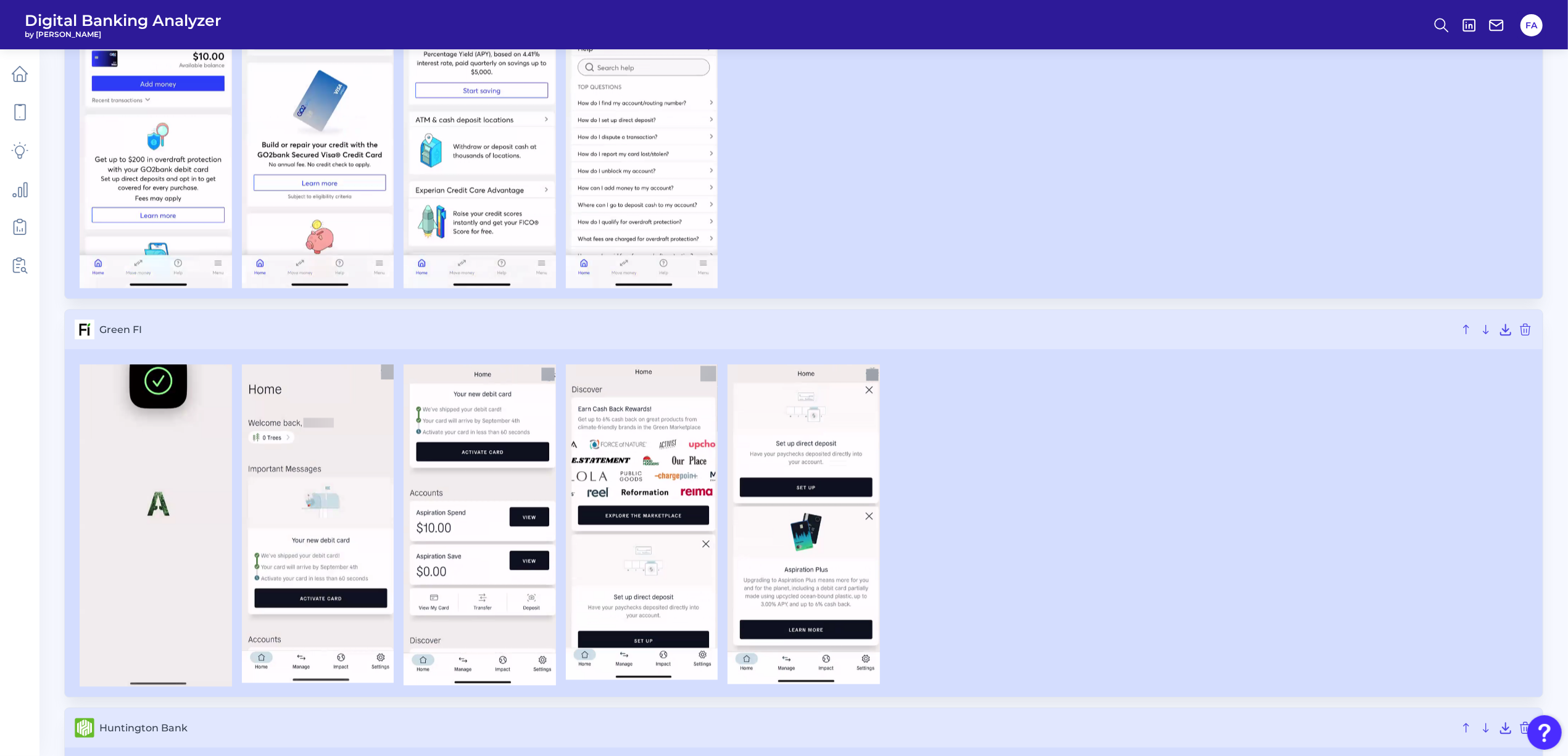
scroll to position [7649, 0]
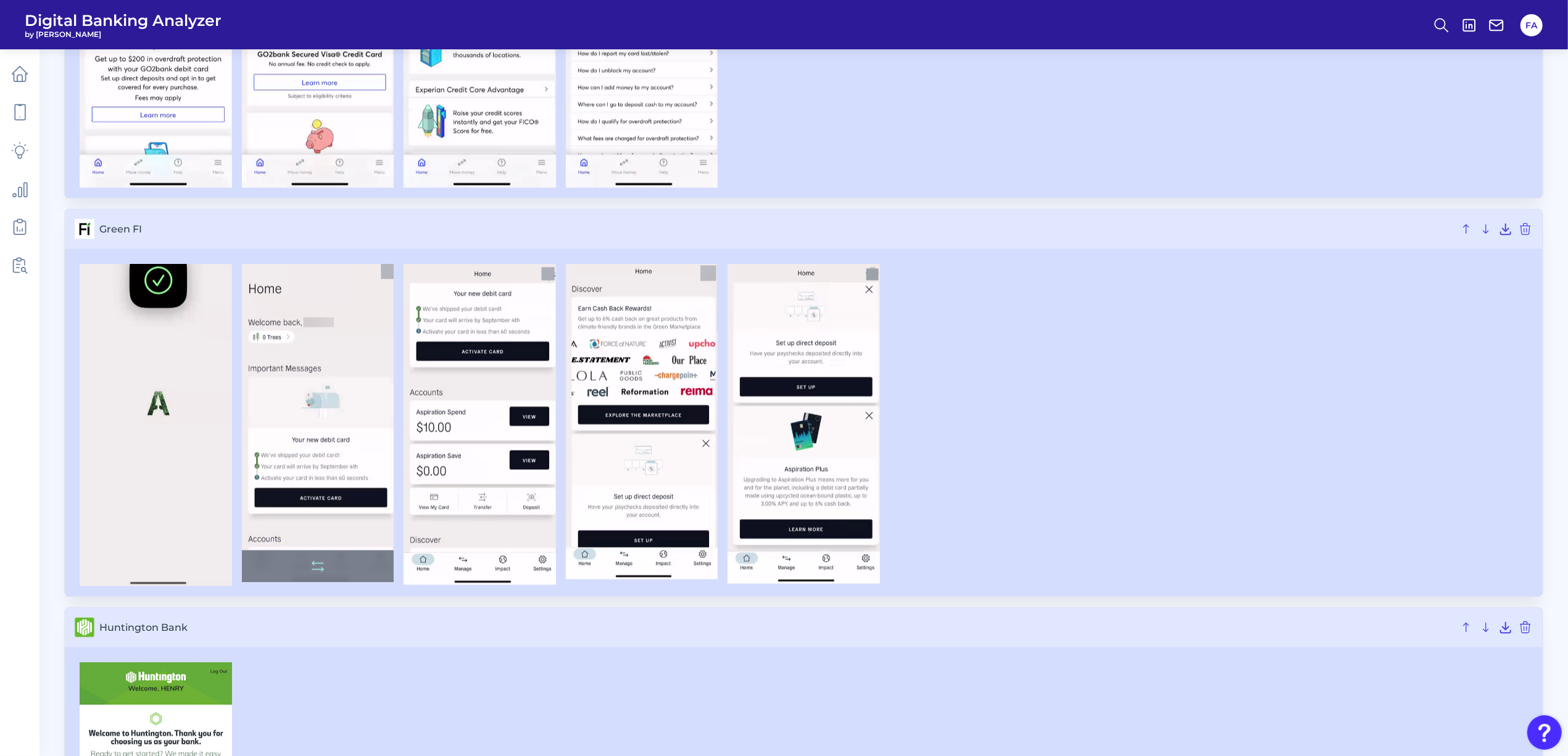
click at [294, 432] on img at bounding box center [318, 423] width 153 height 318
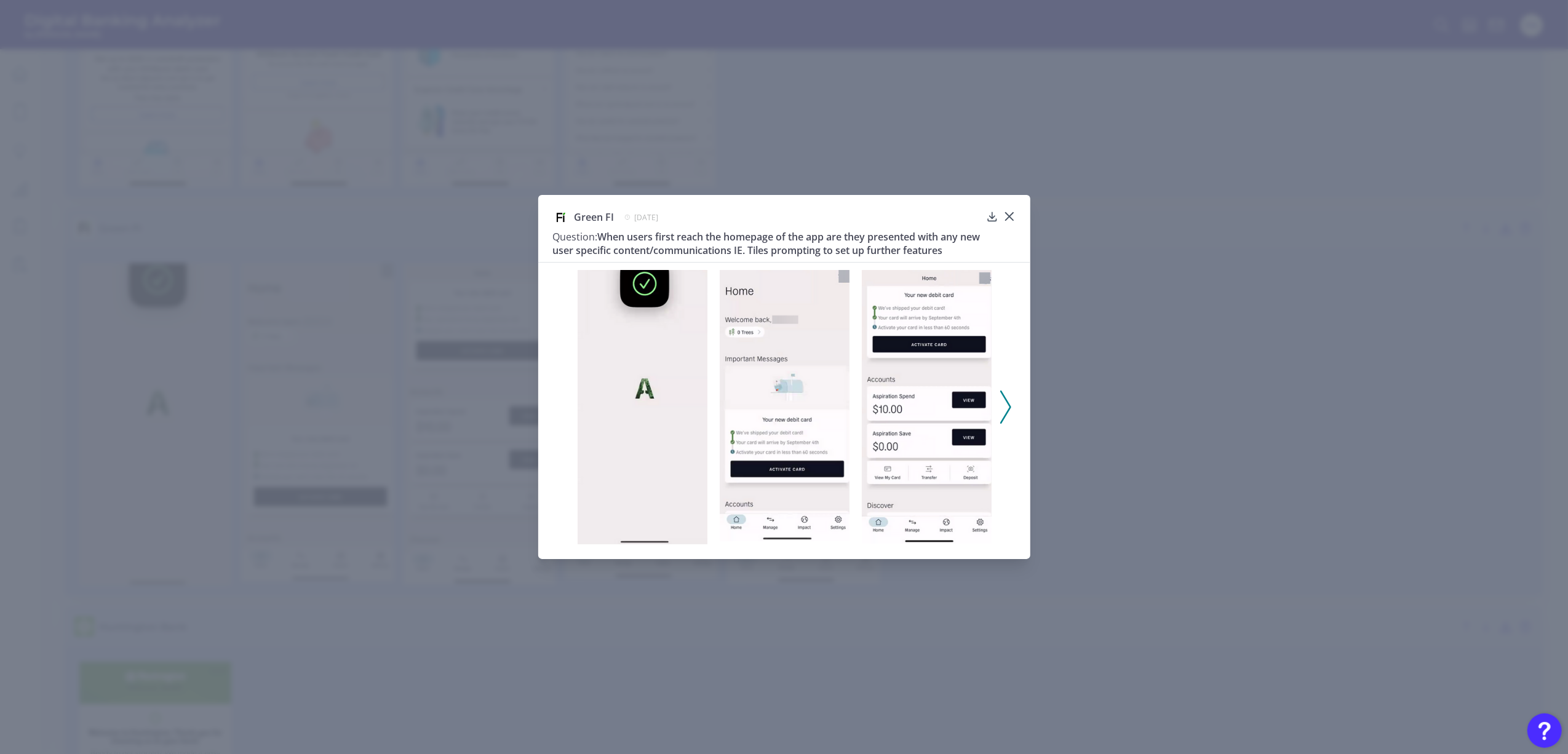
click at [1015, 213] on div "Green FI August 21, 2024 Question: When users first reach the homepage of the a…" at bounding box center [784, 377] width 492 height 364
click icon
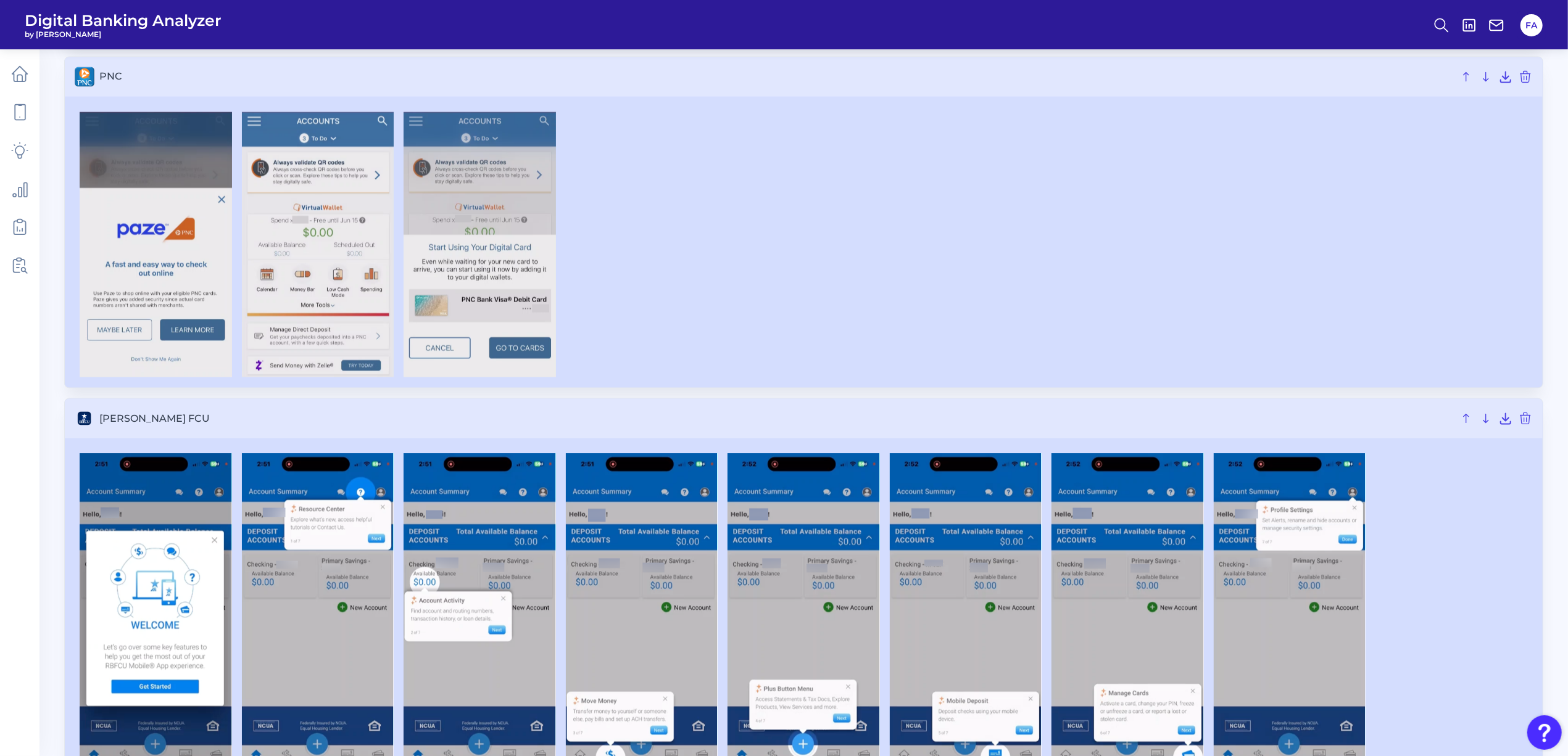
scroll to position [11679, 0]
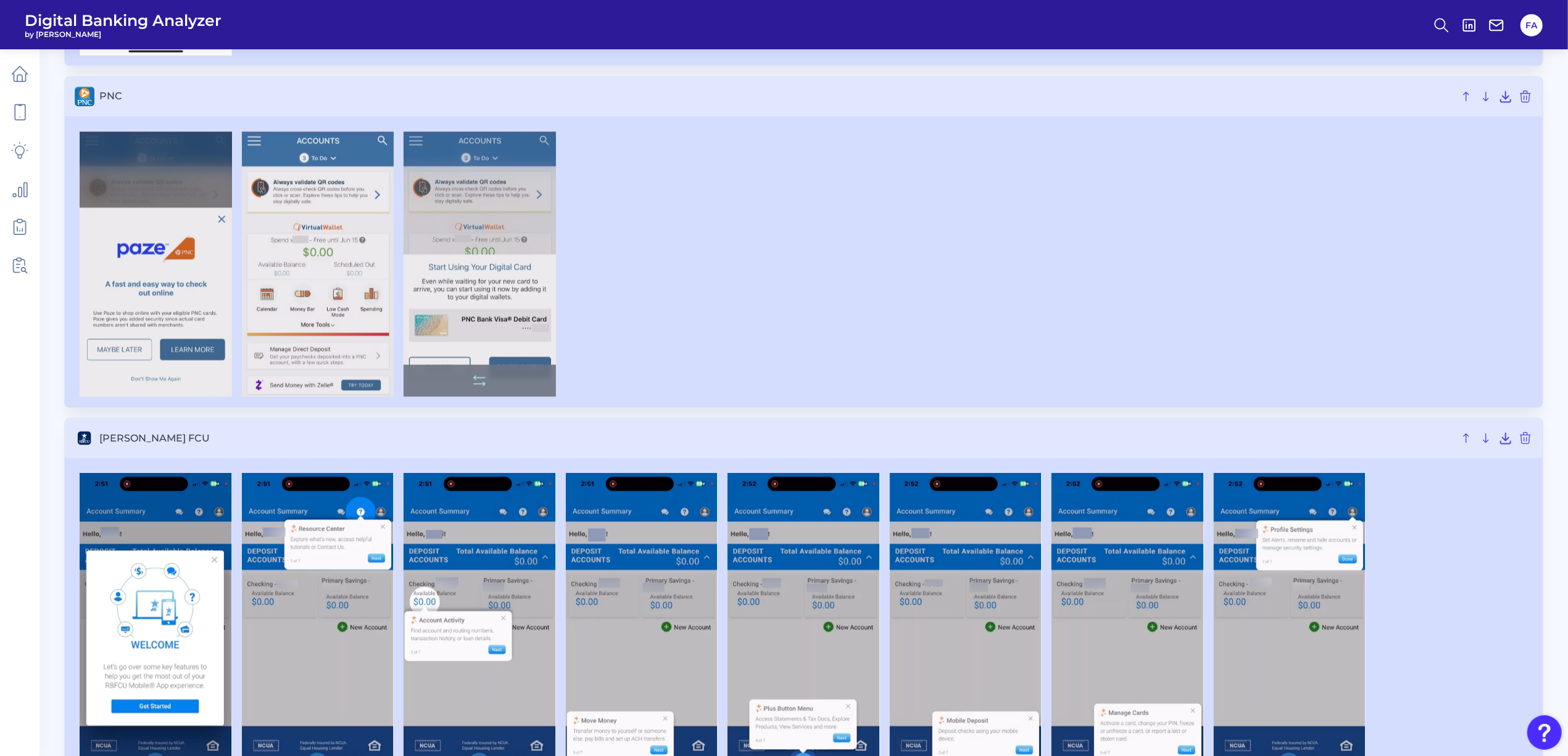
click img
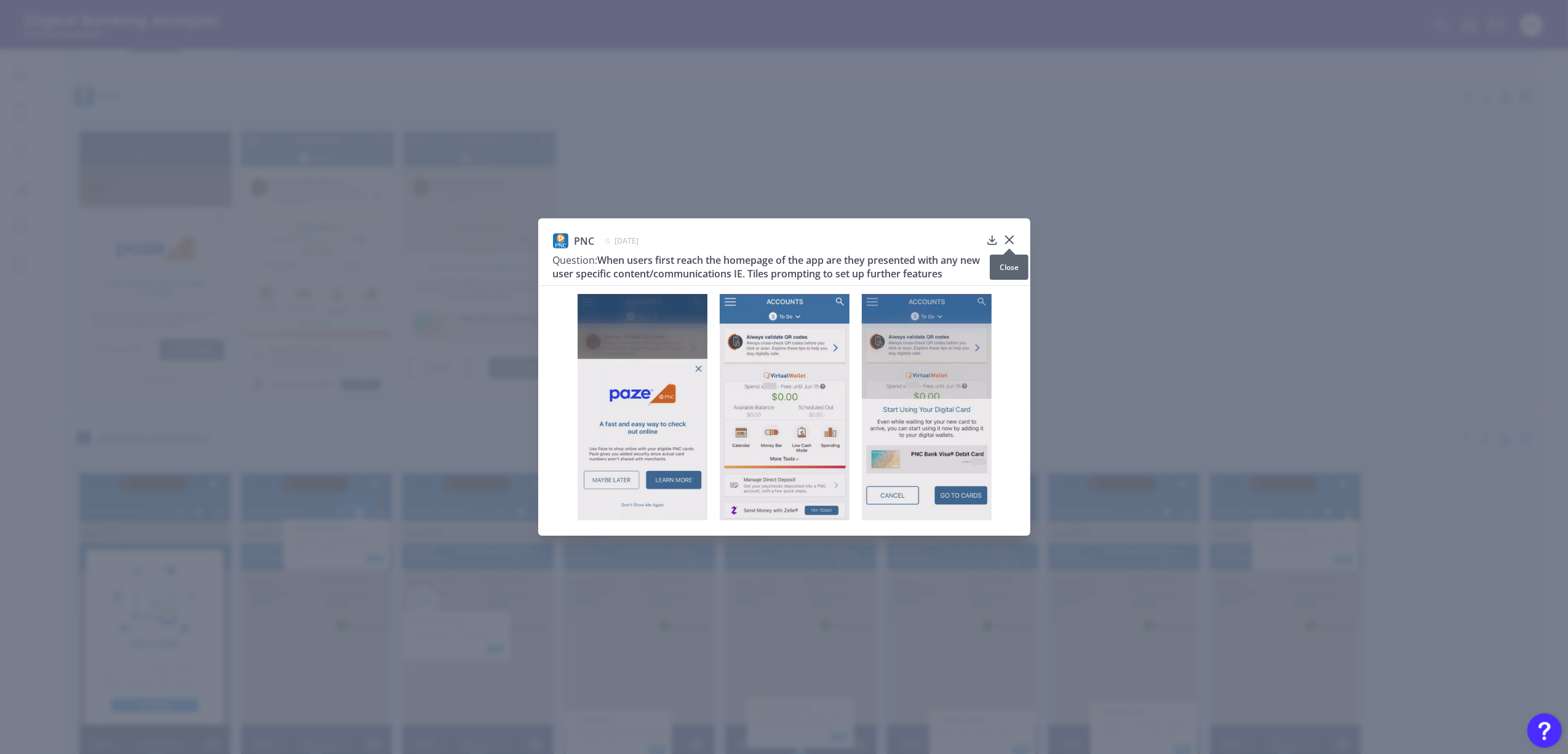
click icon
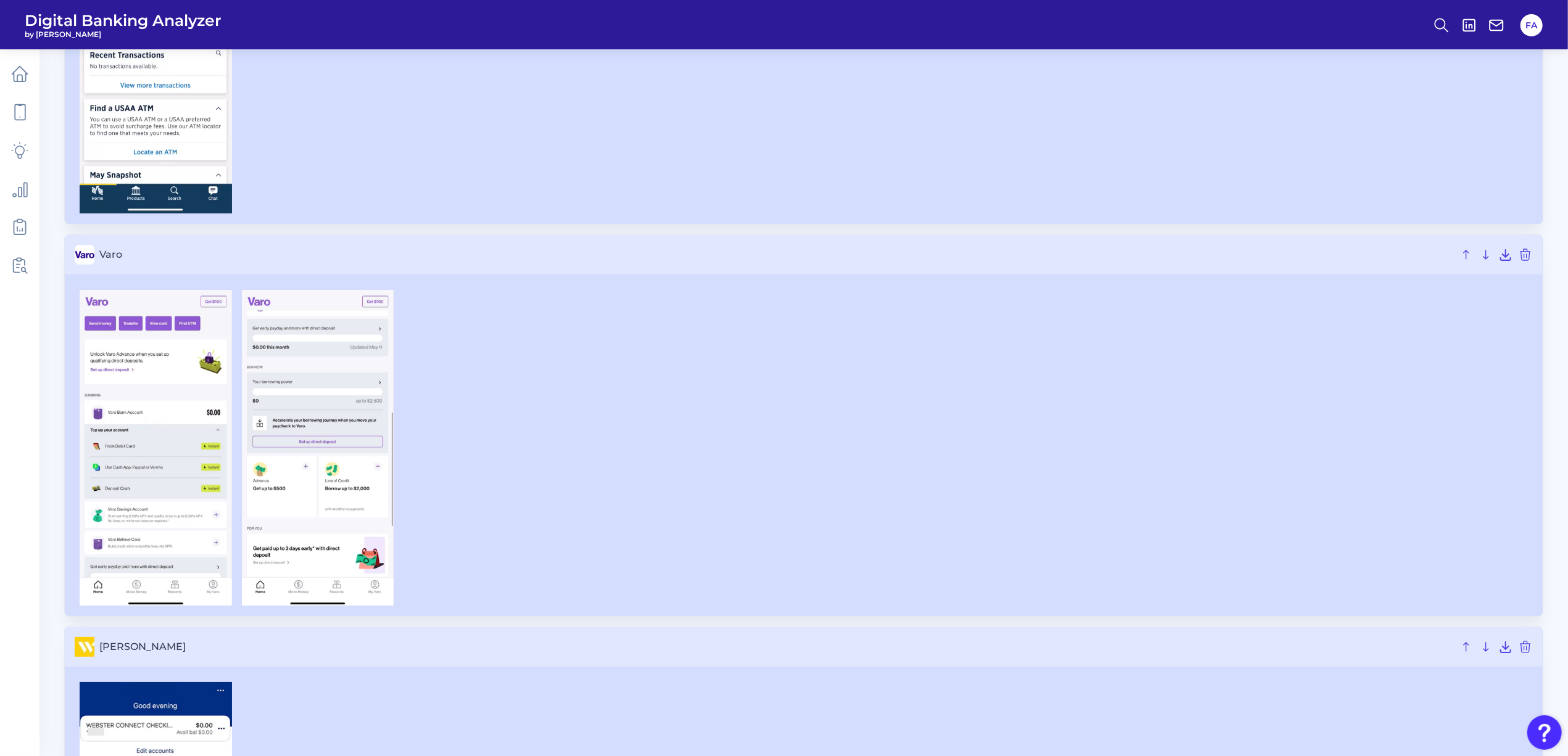
scroll to position [18670, 0]
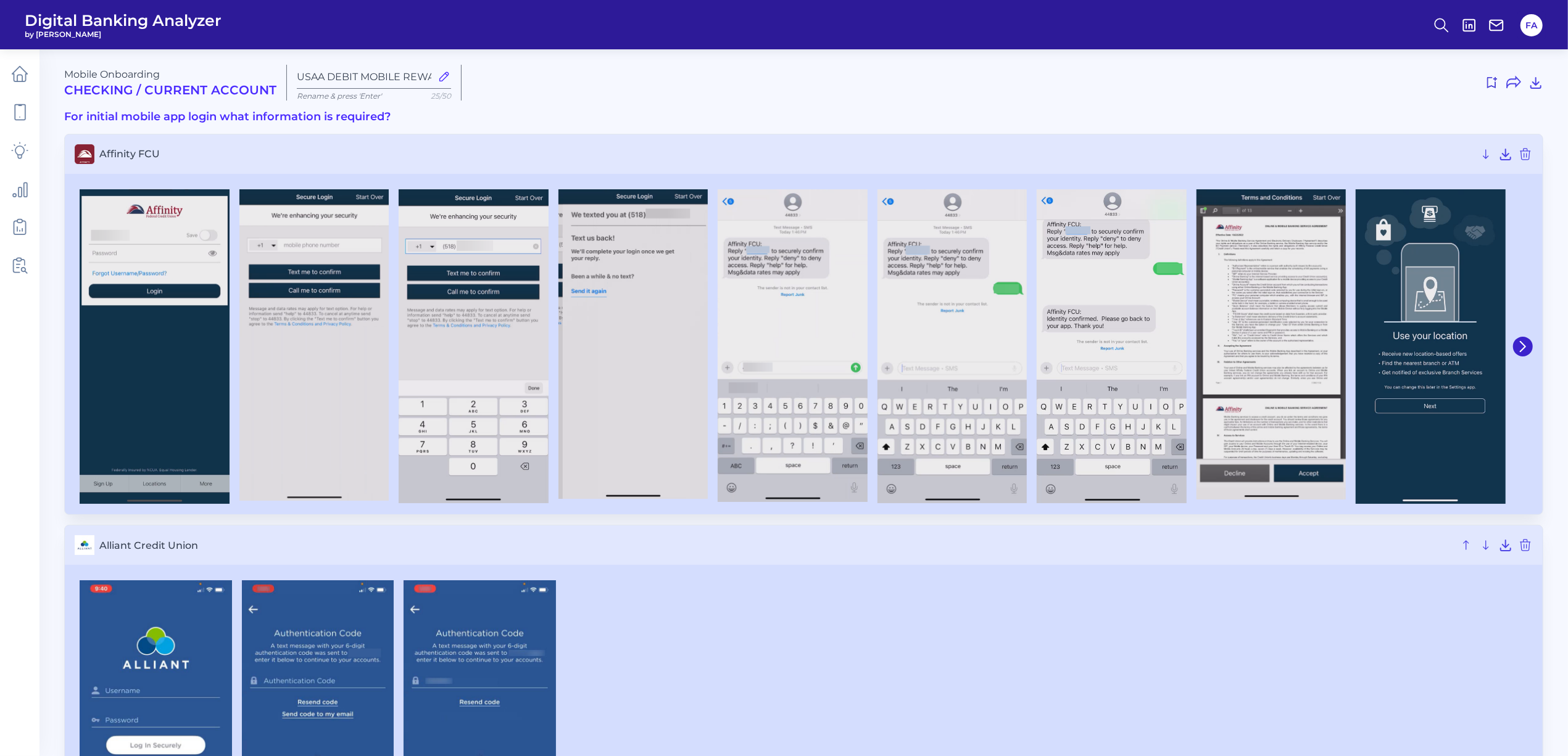
type input "USAA DEBIT MOBILE REWARDS"
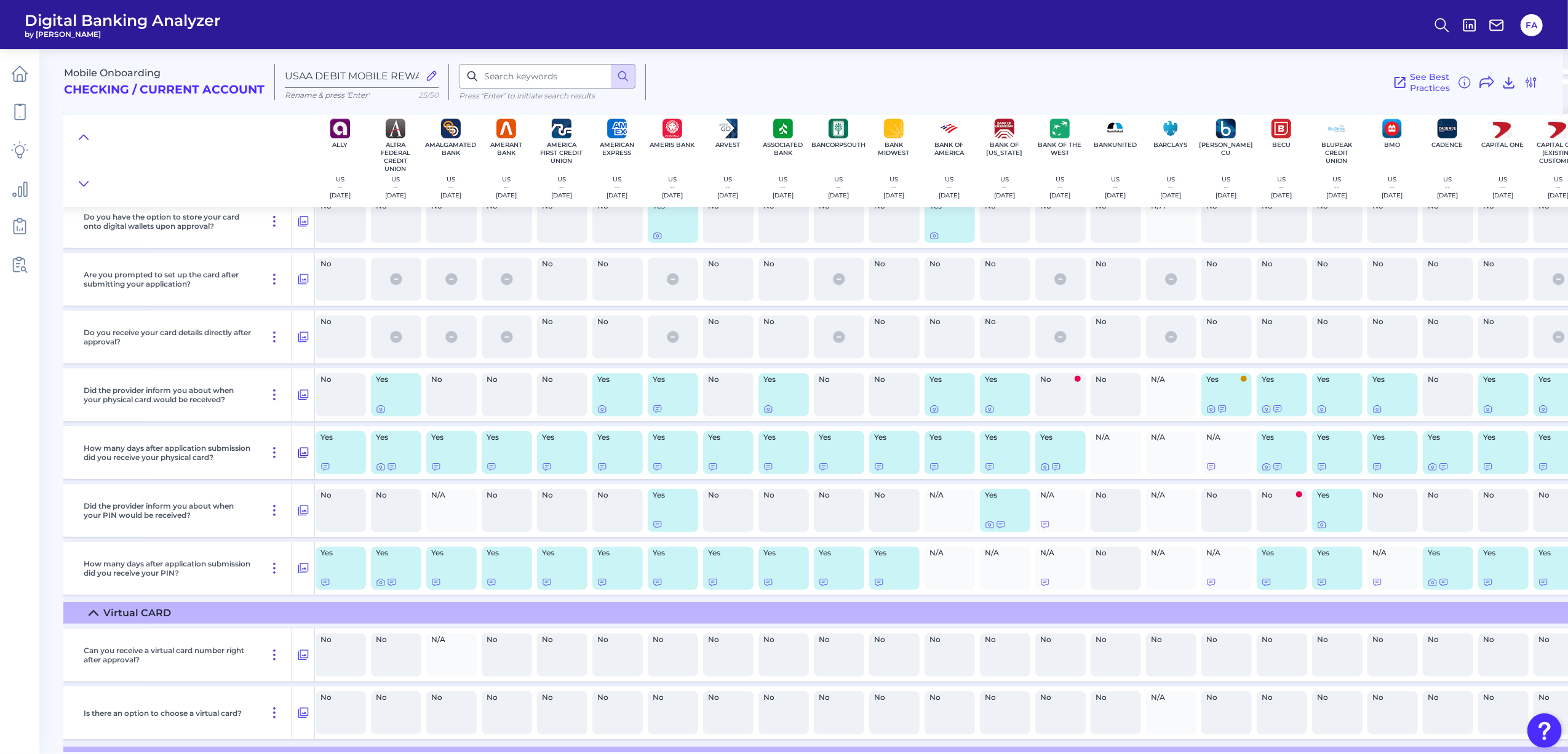
scroll to position [465, 169]
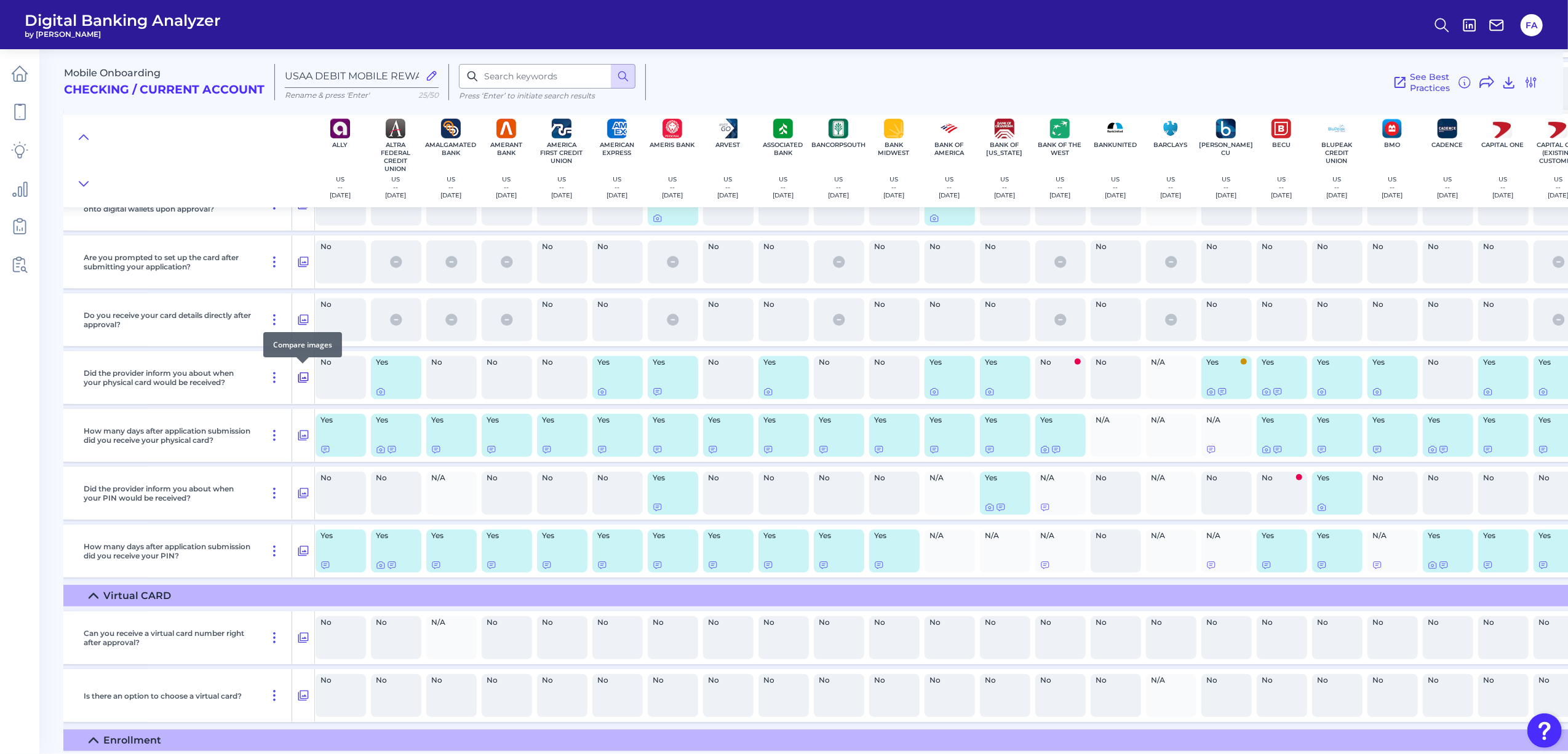
click at [293, 377] on button at bounding box center [303, 378] width 22 height 20
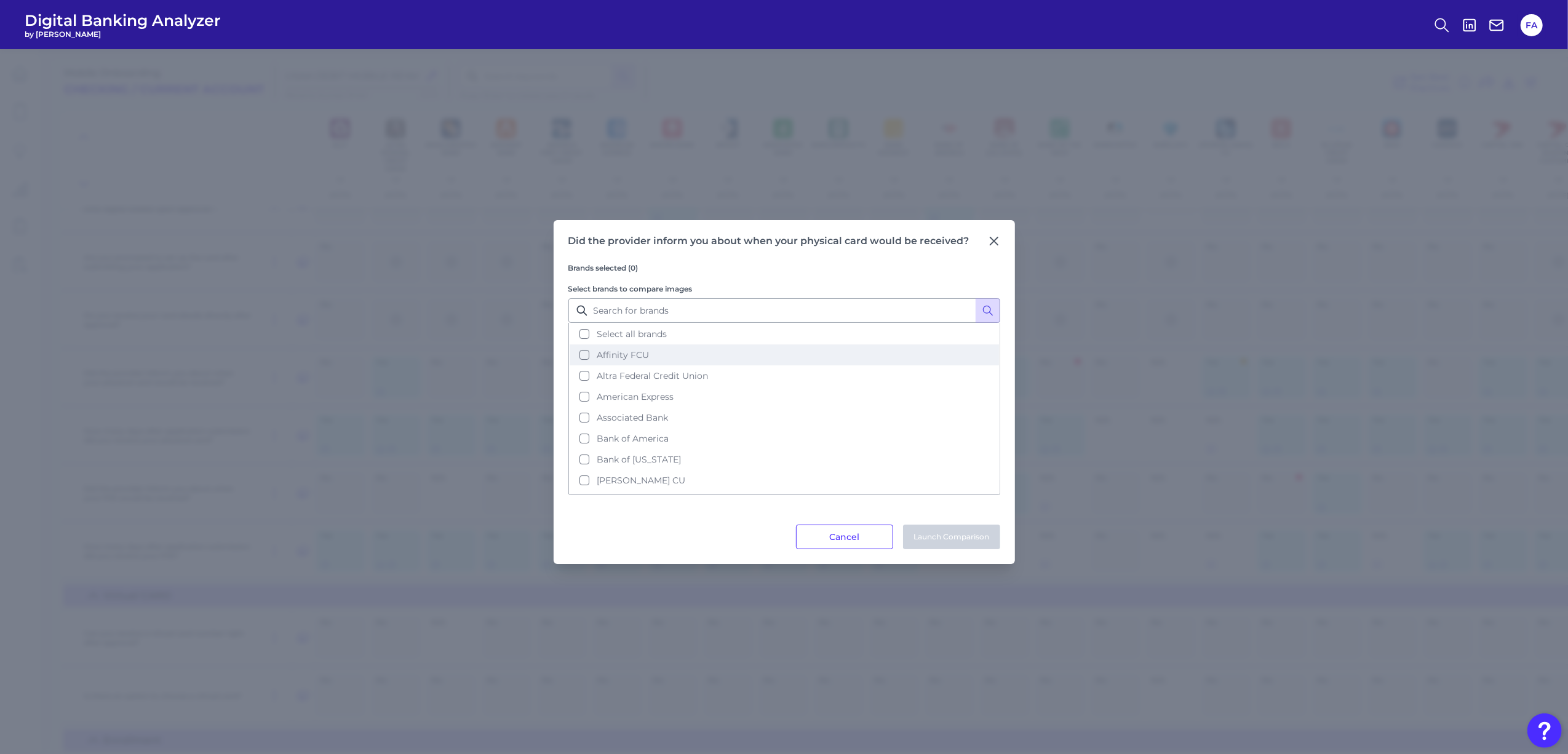
click at [591, 345] on button "Affinity FCU" at bounding box center [784, 355] width 429 height 21
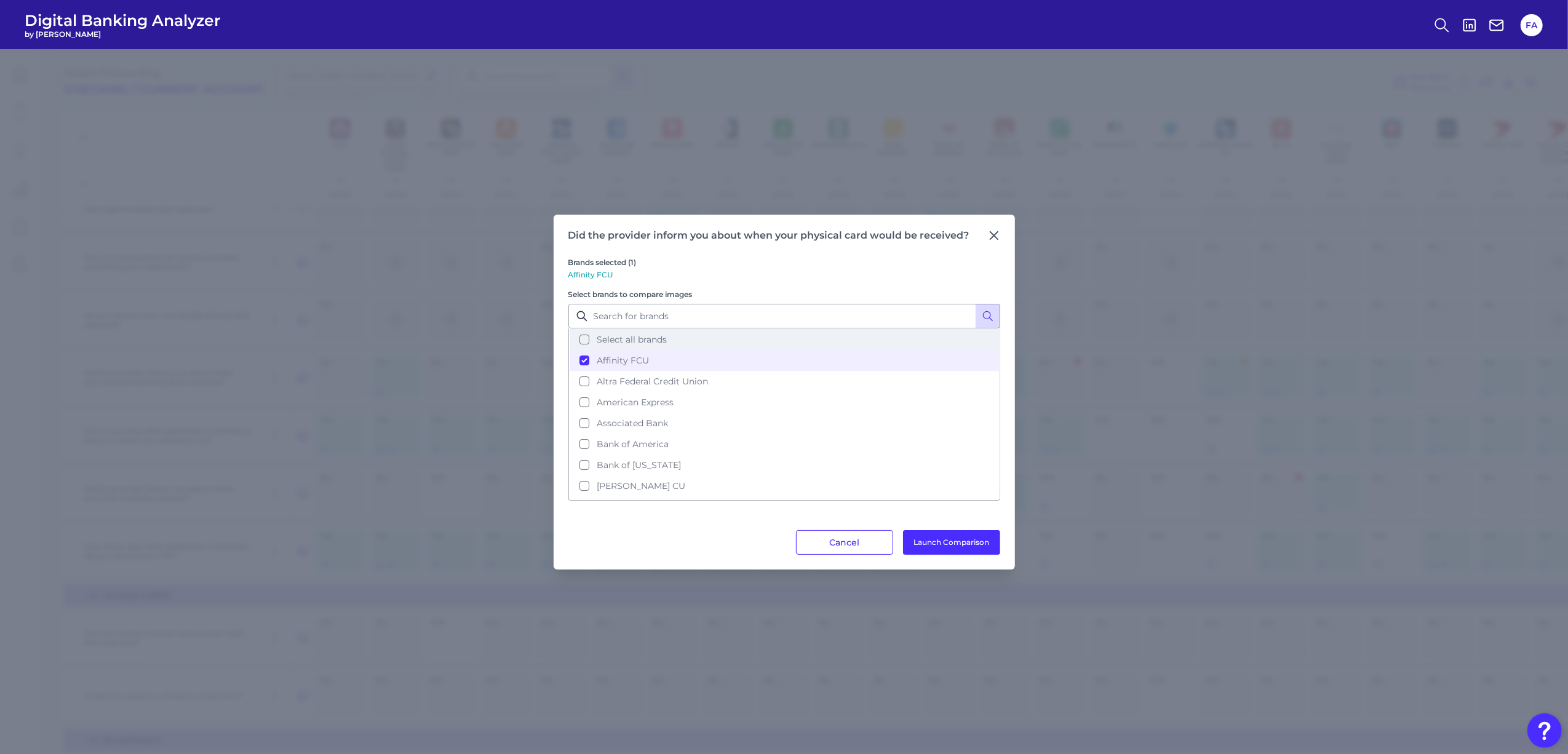
click at [593, 343] on button "Select all brands" at bounding box center [784, 340] width 429 height 21
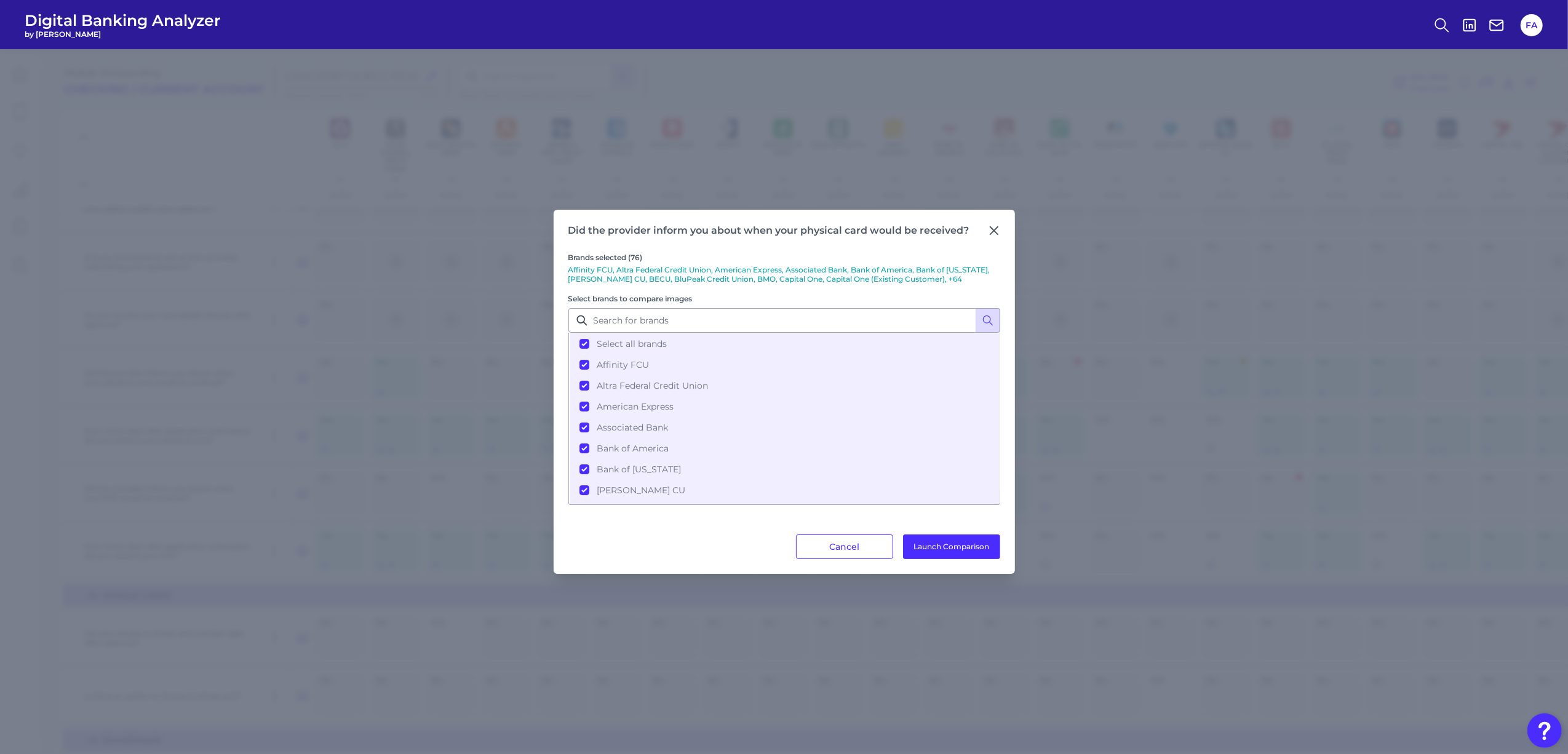
click at [950, 522] on div "Brands selected (76) Affinity FCU, Altra Federal Credit Union, American Express…" at bounding box center [784, 385] width 432 height 298
click at [950, 526] on div "Brands selected (76) Affinity FCU, Altra Federal Credit Union, American Express…" at bounding box center [784, 385] width 432 height 298
click at [955, 537] on button "Launch Comparison" at bounding box center [951, 547] width 97 height 25
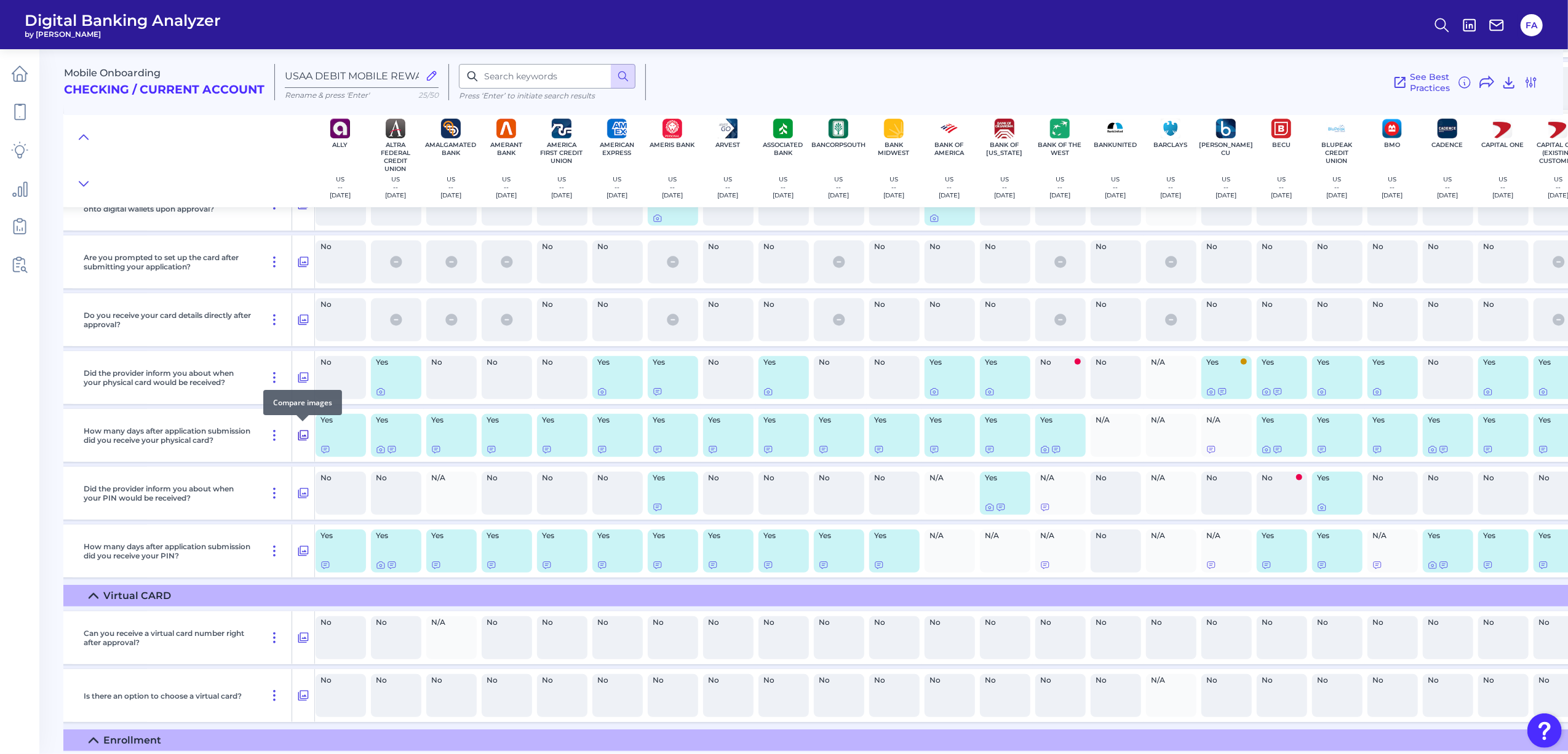
click at [304, 433] on icon at bounding box center [303, 435] width 13 height 15
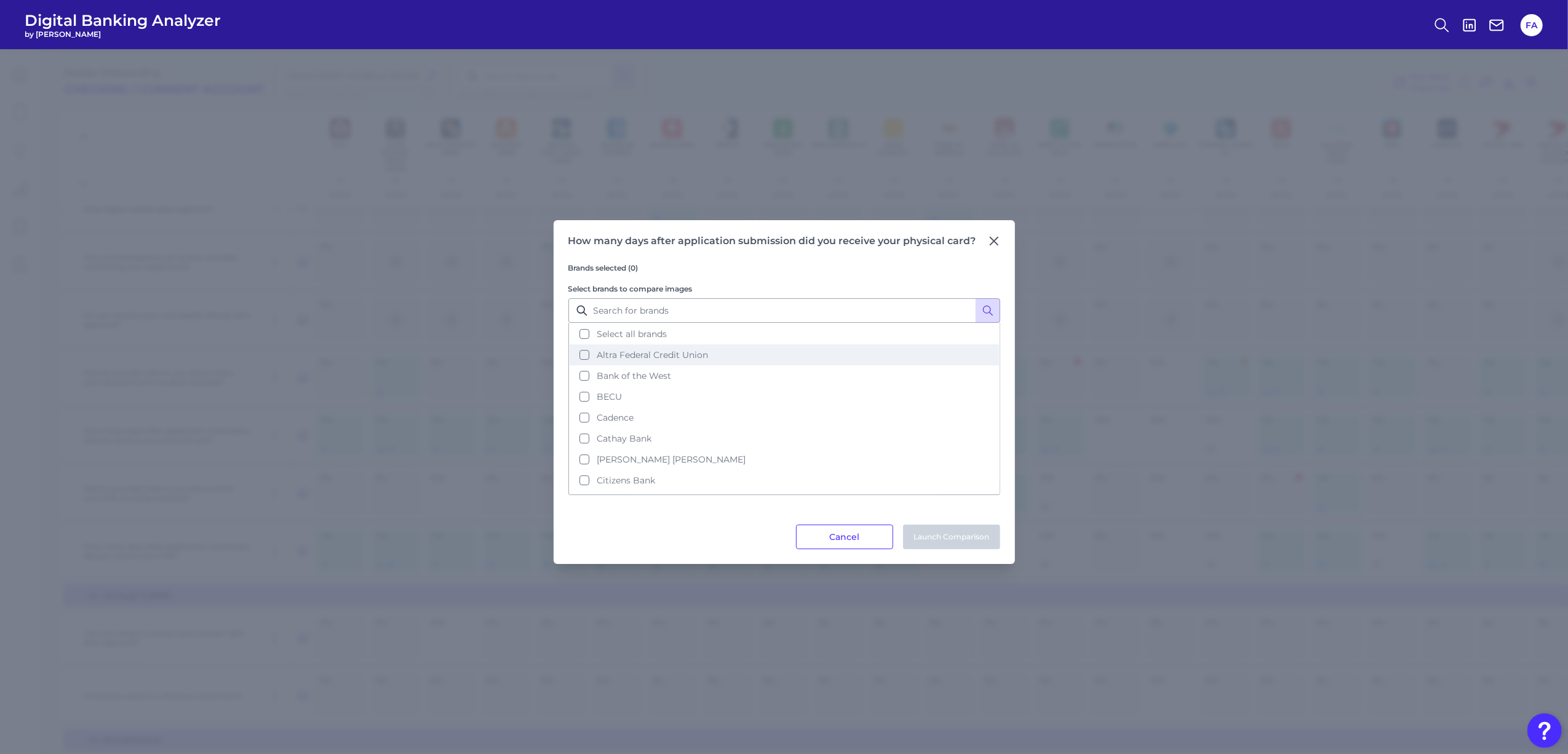
click at [736, 345] on button "Altra Federal Credit Union" at bounding box center [784, 355] width 429 height 21
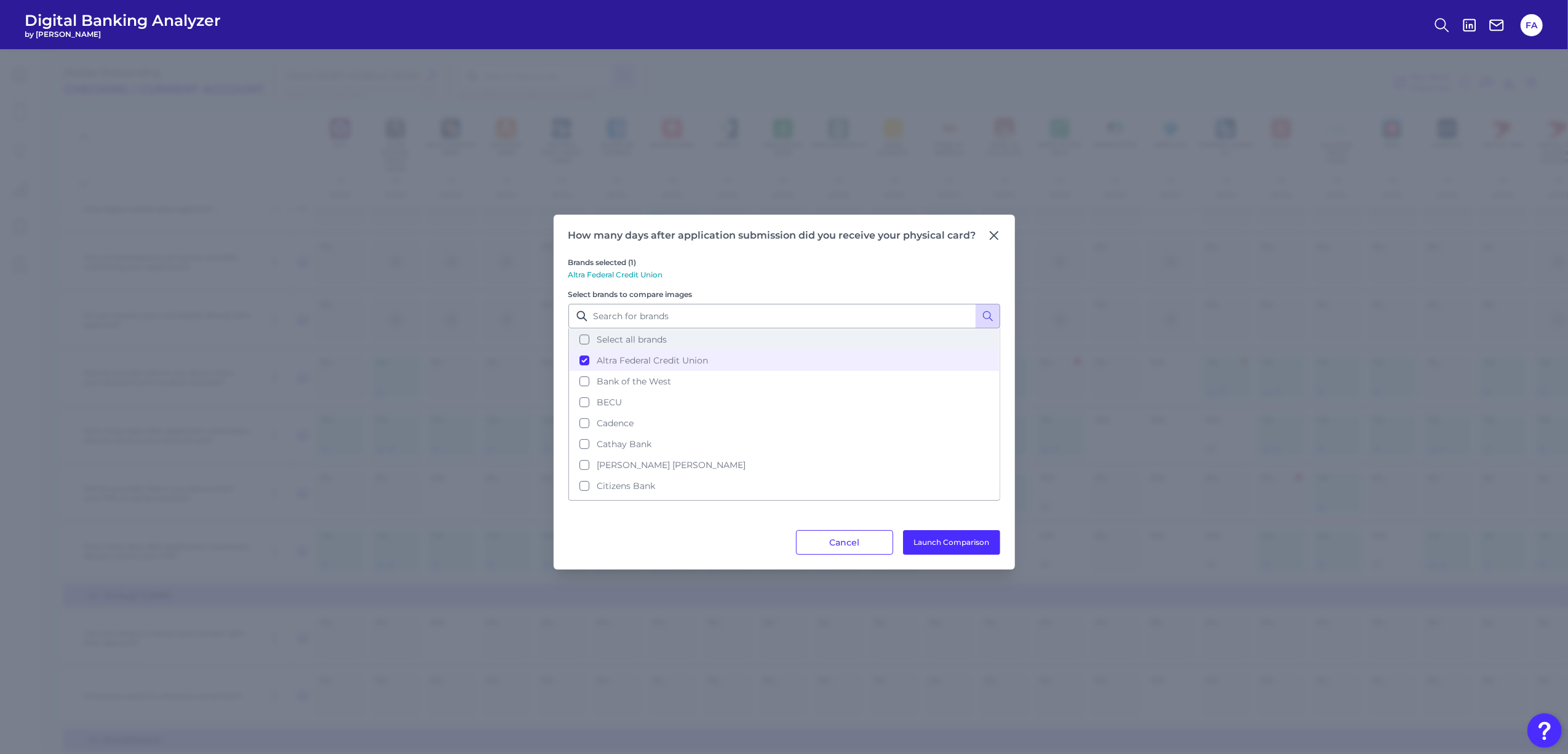
click at [736, 333] on button "Select all brands" at bounding box center [784, 340] width 429 height 21
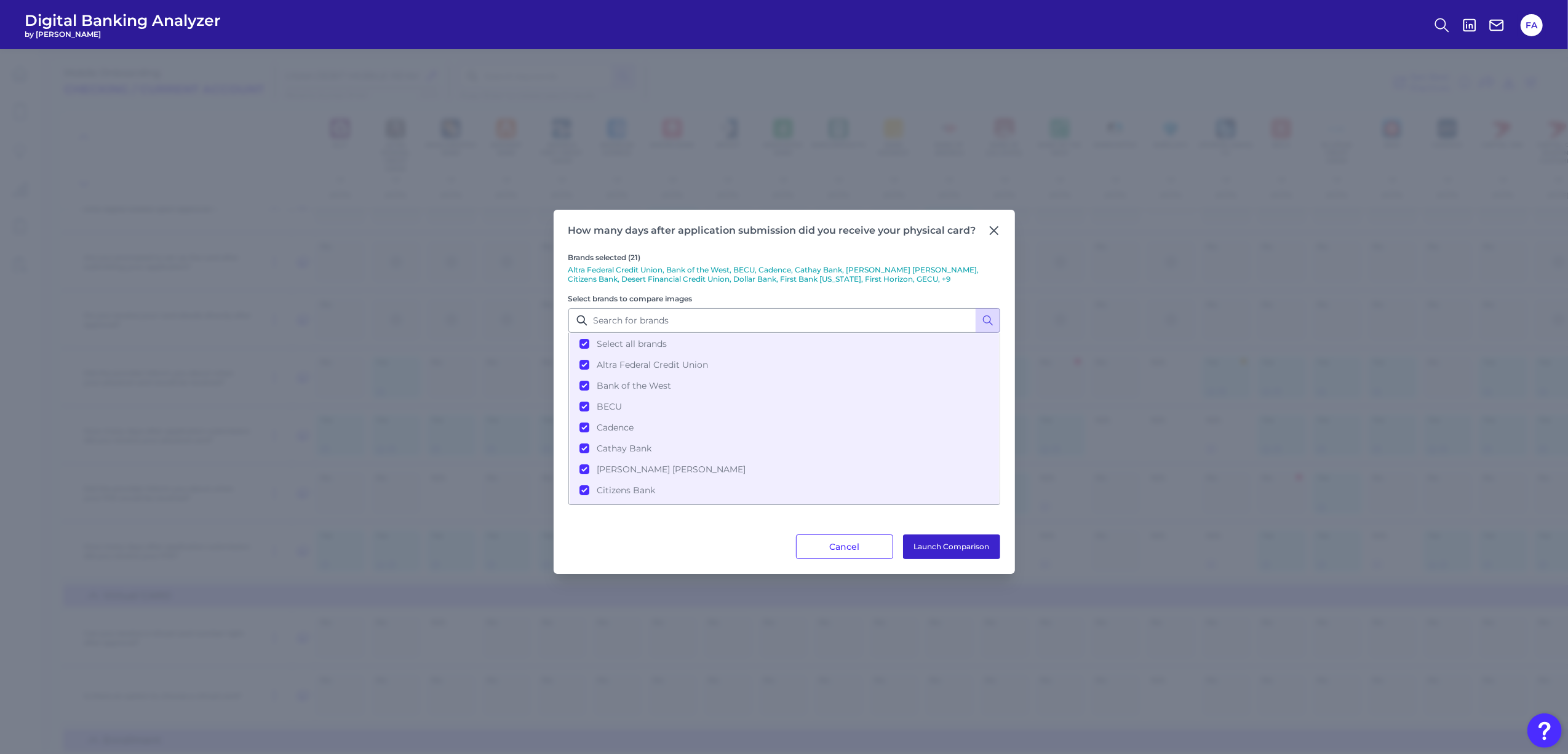
click at [931, 557] on button "Launch Comparison" at bounding box center [951, 547] width 97 height 25
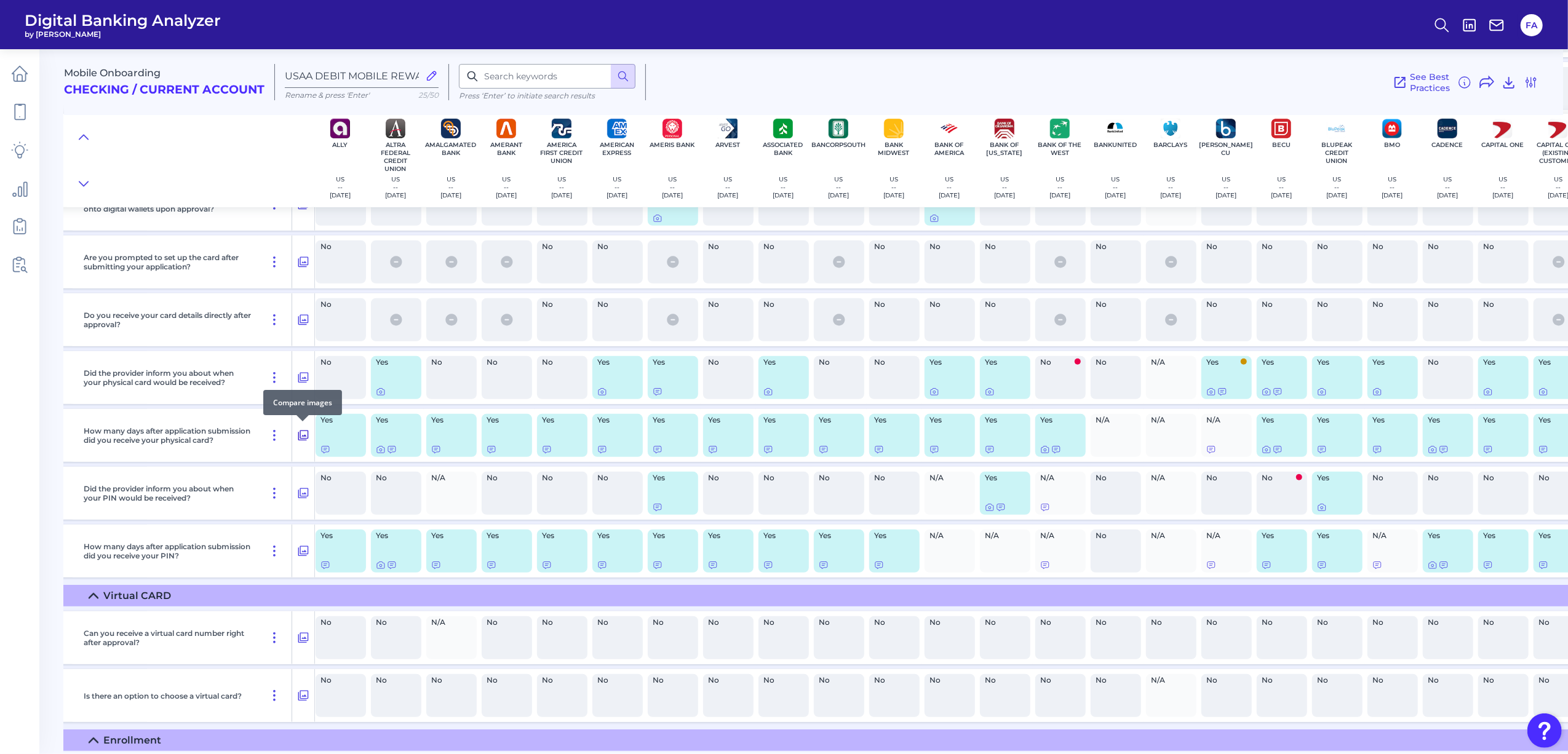
click at [297, 431] on icon at bounding box center [303, 435] width 13 height 15
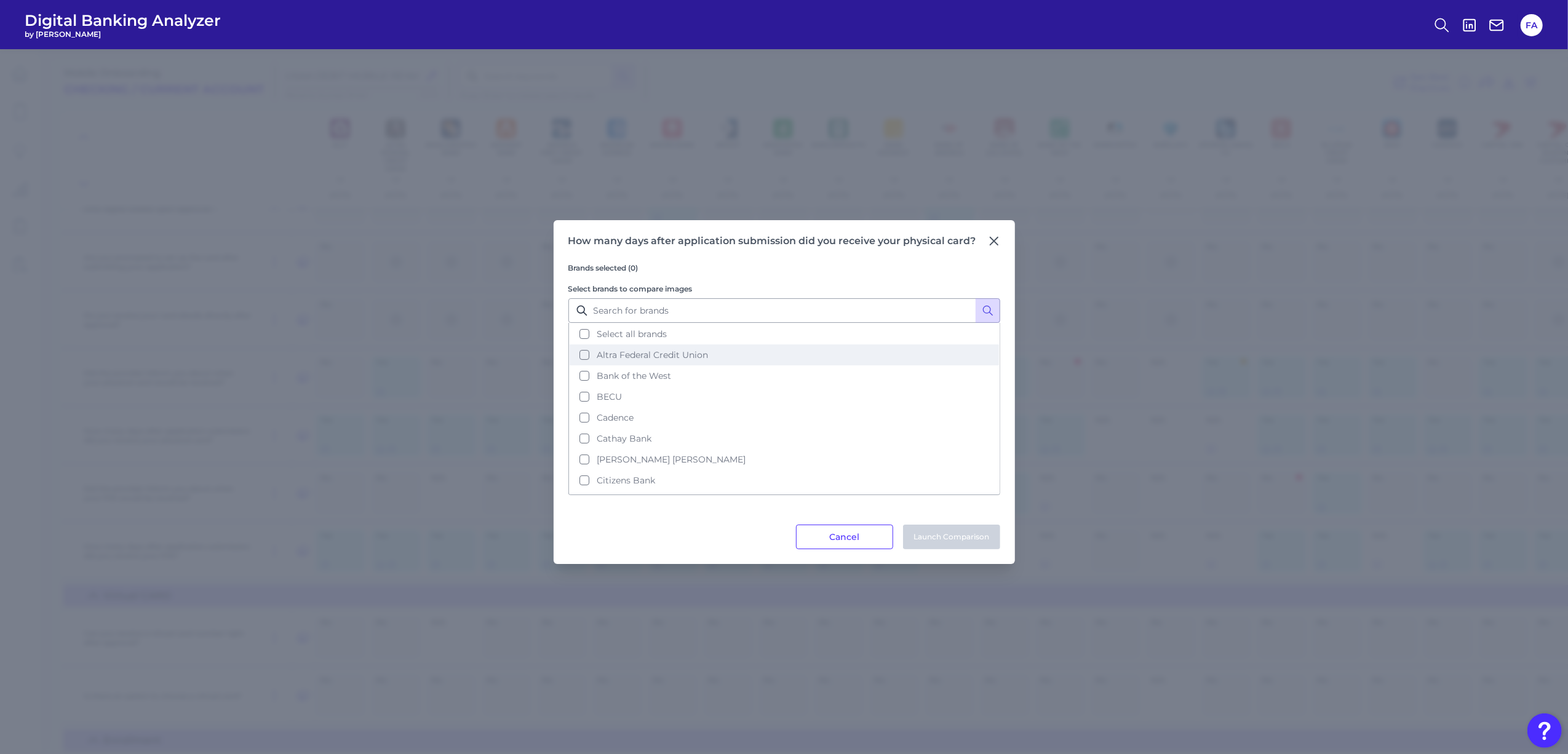
click at [855, 347] on button "Altra Federal Credit Union" at bounding box center [784, 355] width 429 height 21
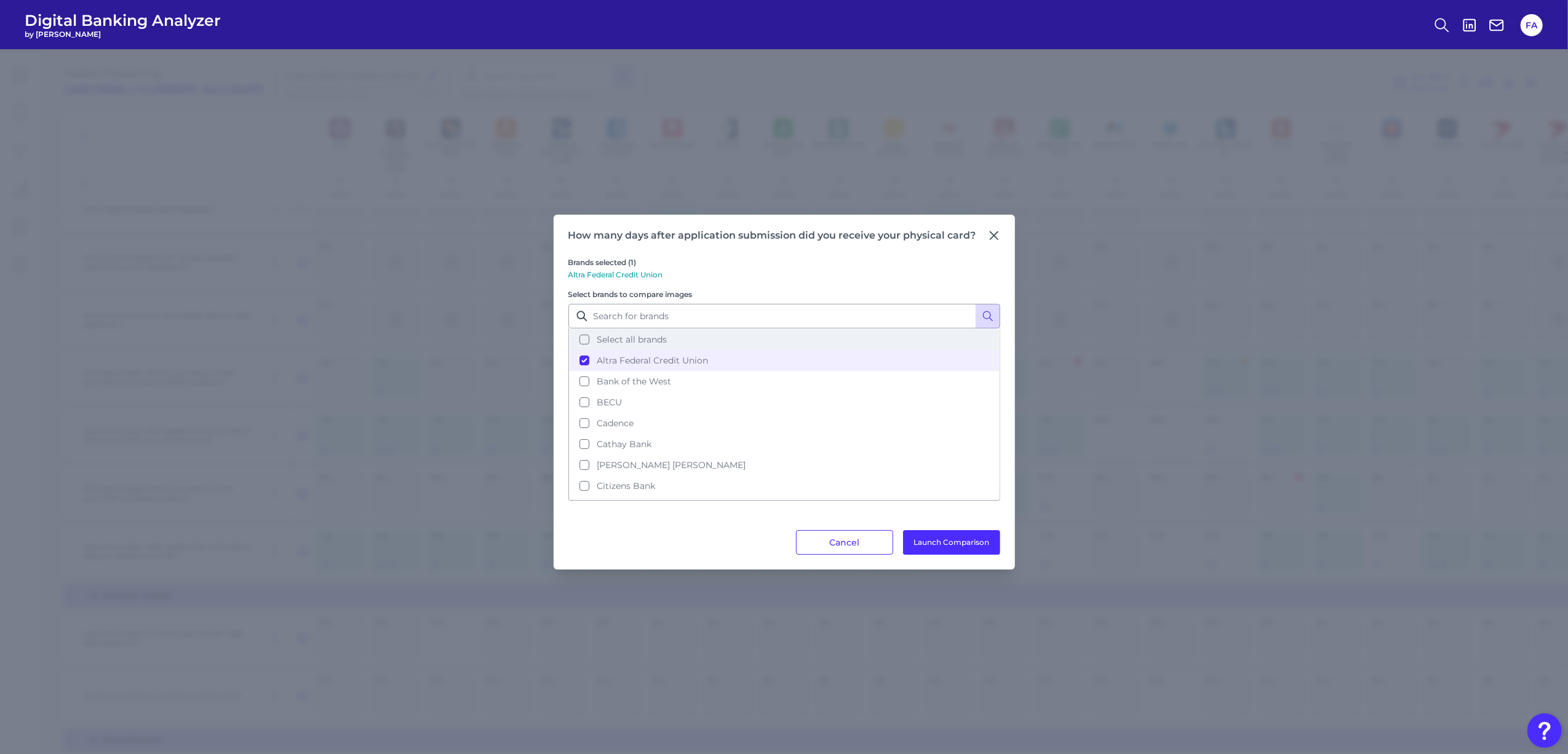
click at [850, 342] on button "Select all brands" at bounding box center [784, 340] width 429 height 21
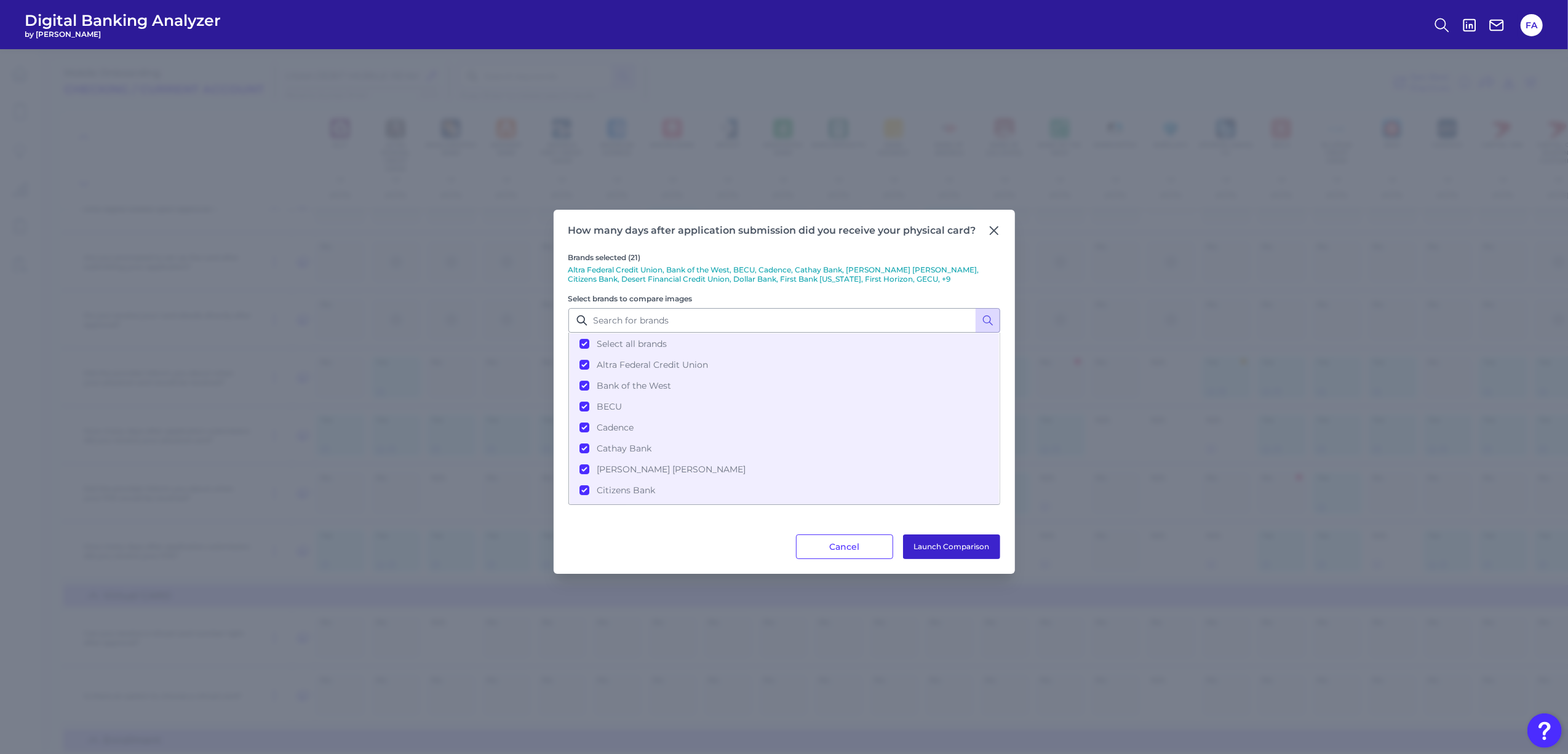
click at [941, 552] on button "Launch Comparison" at bounding box center [951, 547] width 97 height 25
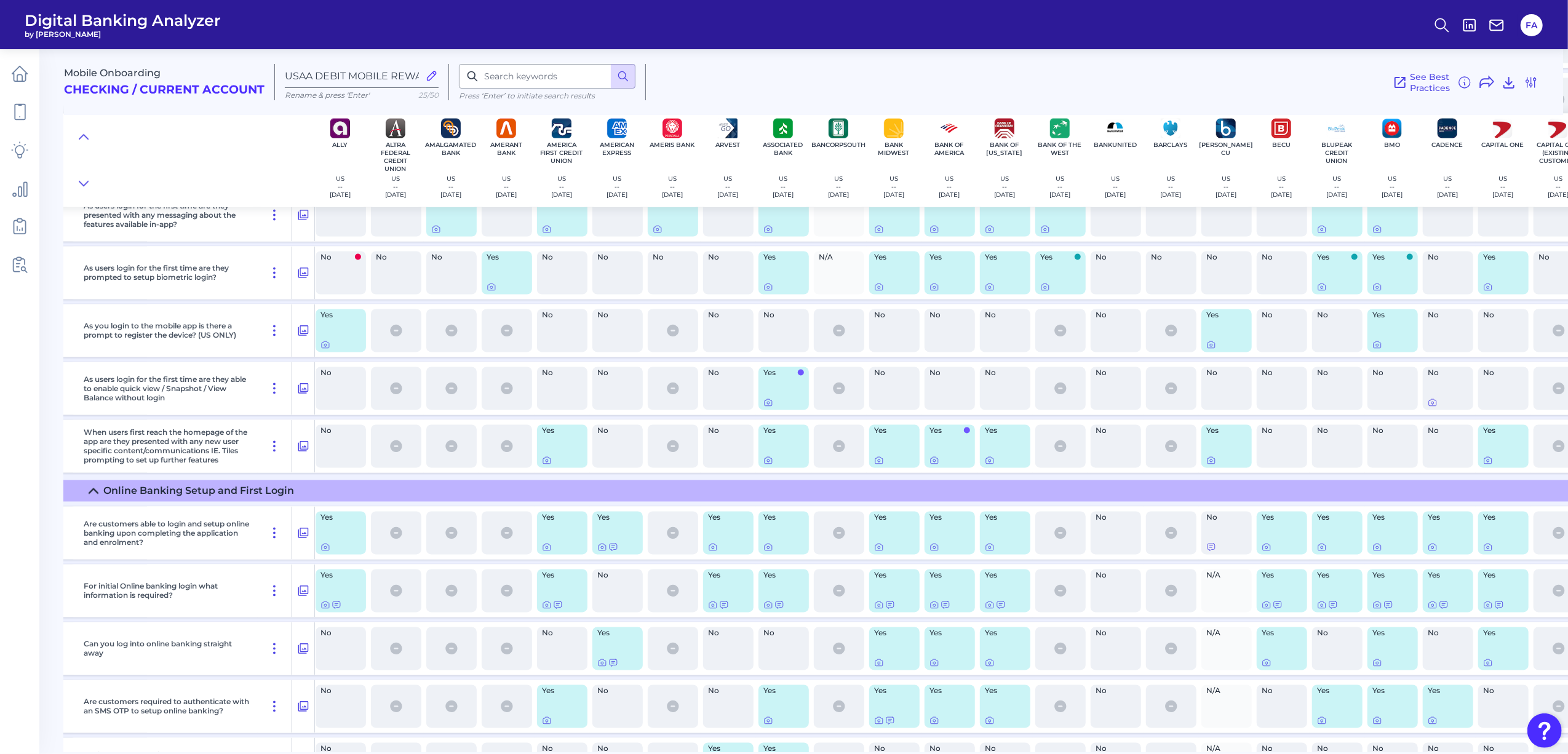
scroll to position [2352, 169]
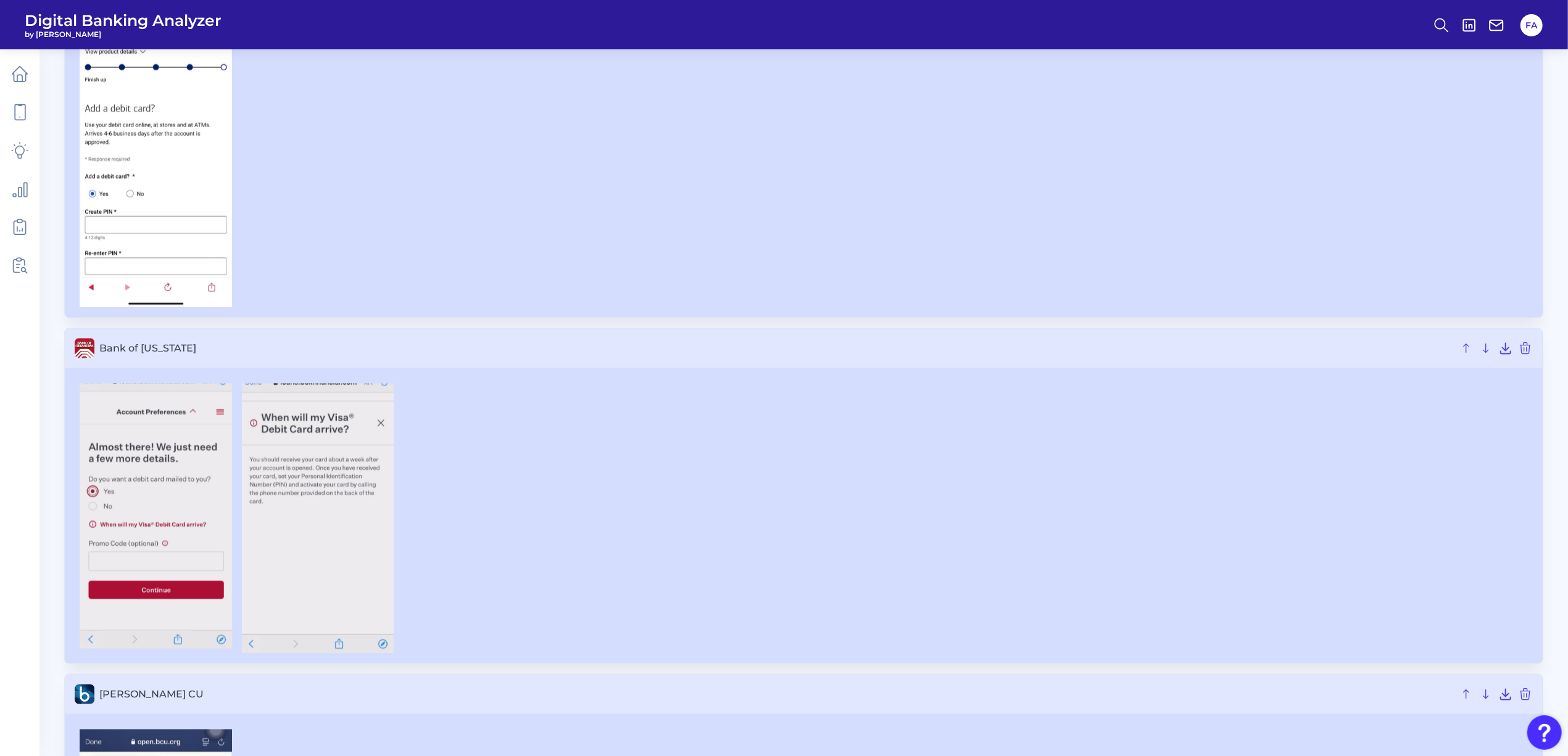
scroll to position [1700, 0]
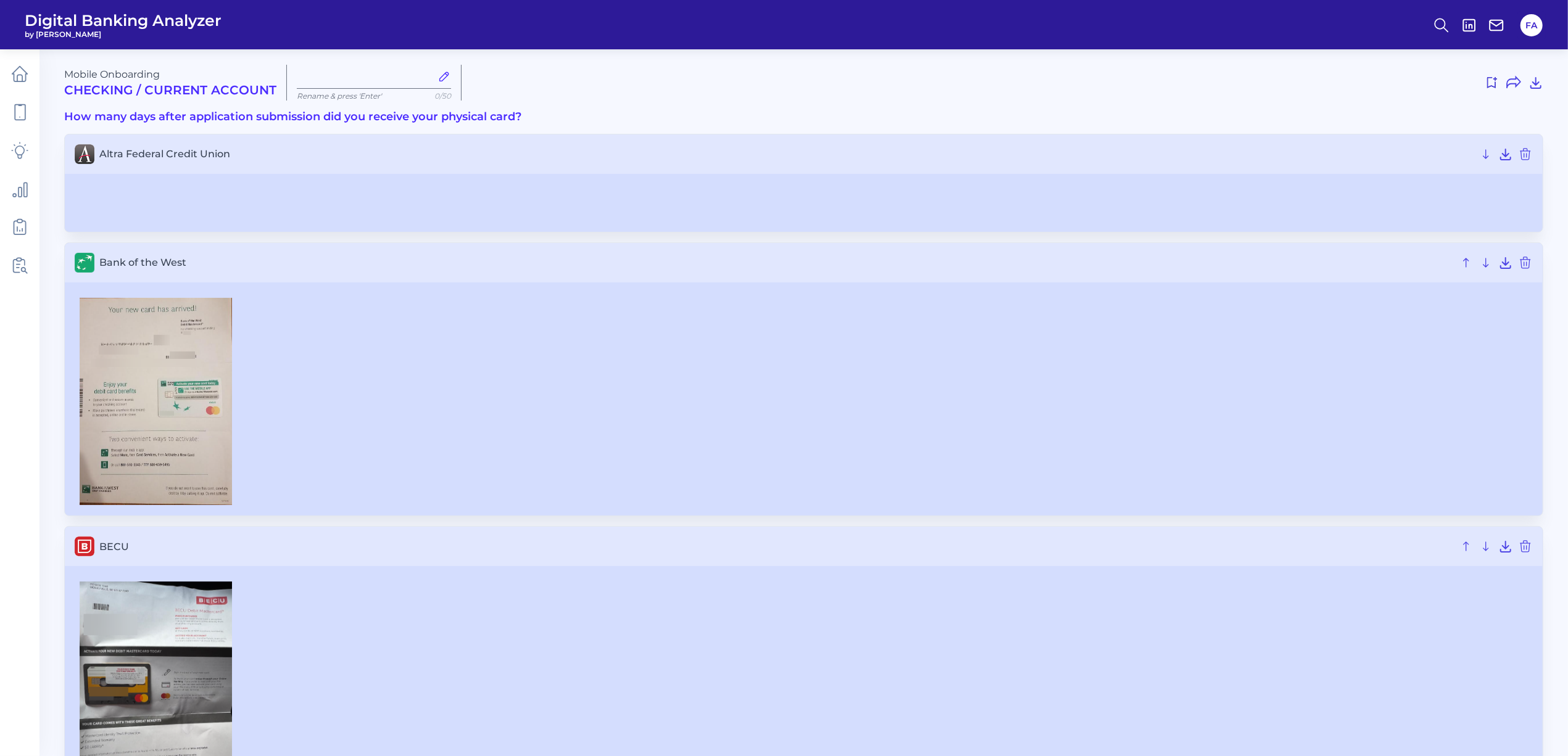
type input "USAA DEBIT MOBILE REWARDS"
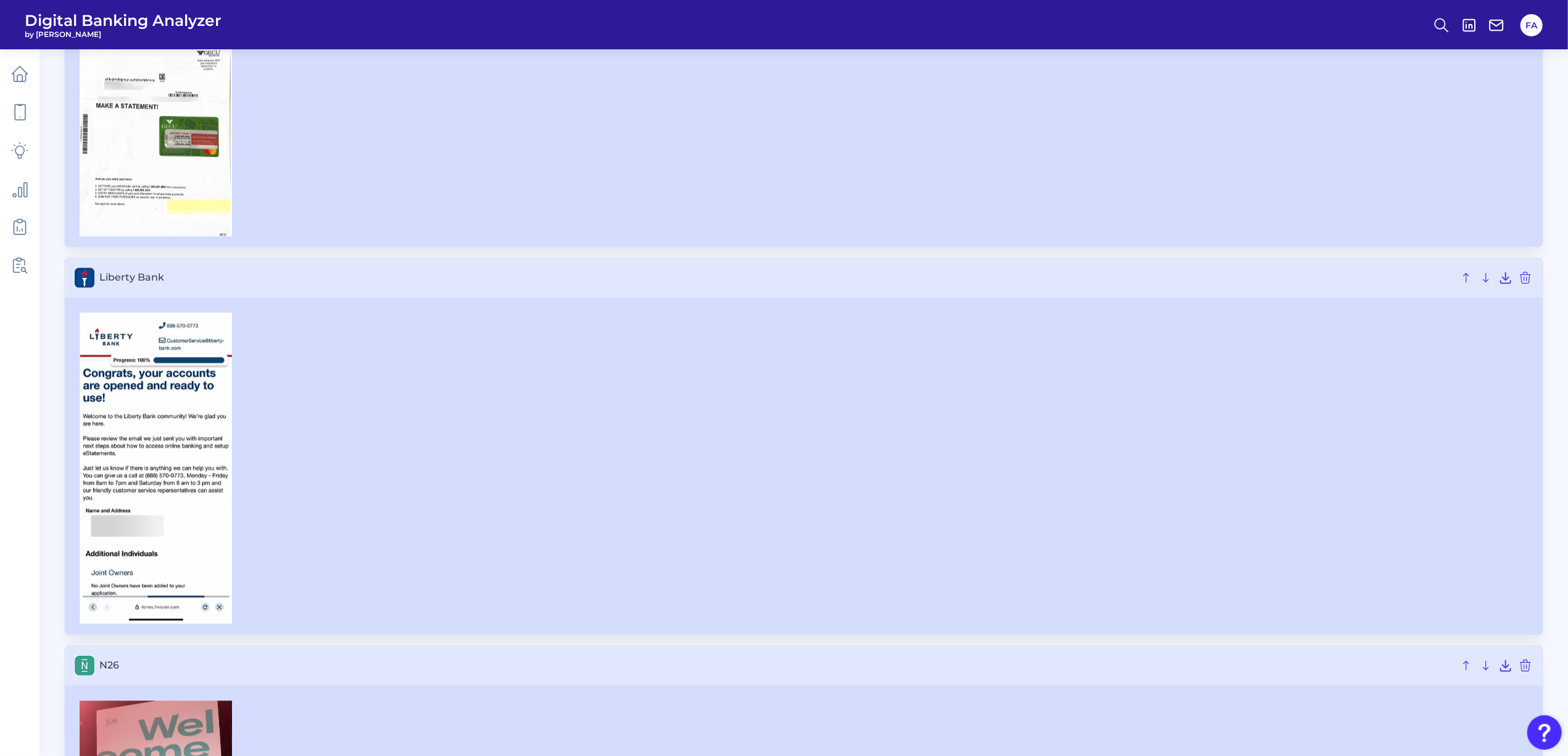
scroll to position [2905, 0]
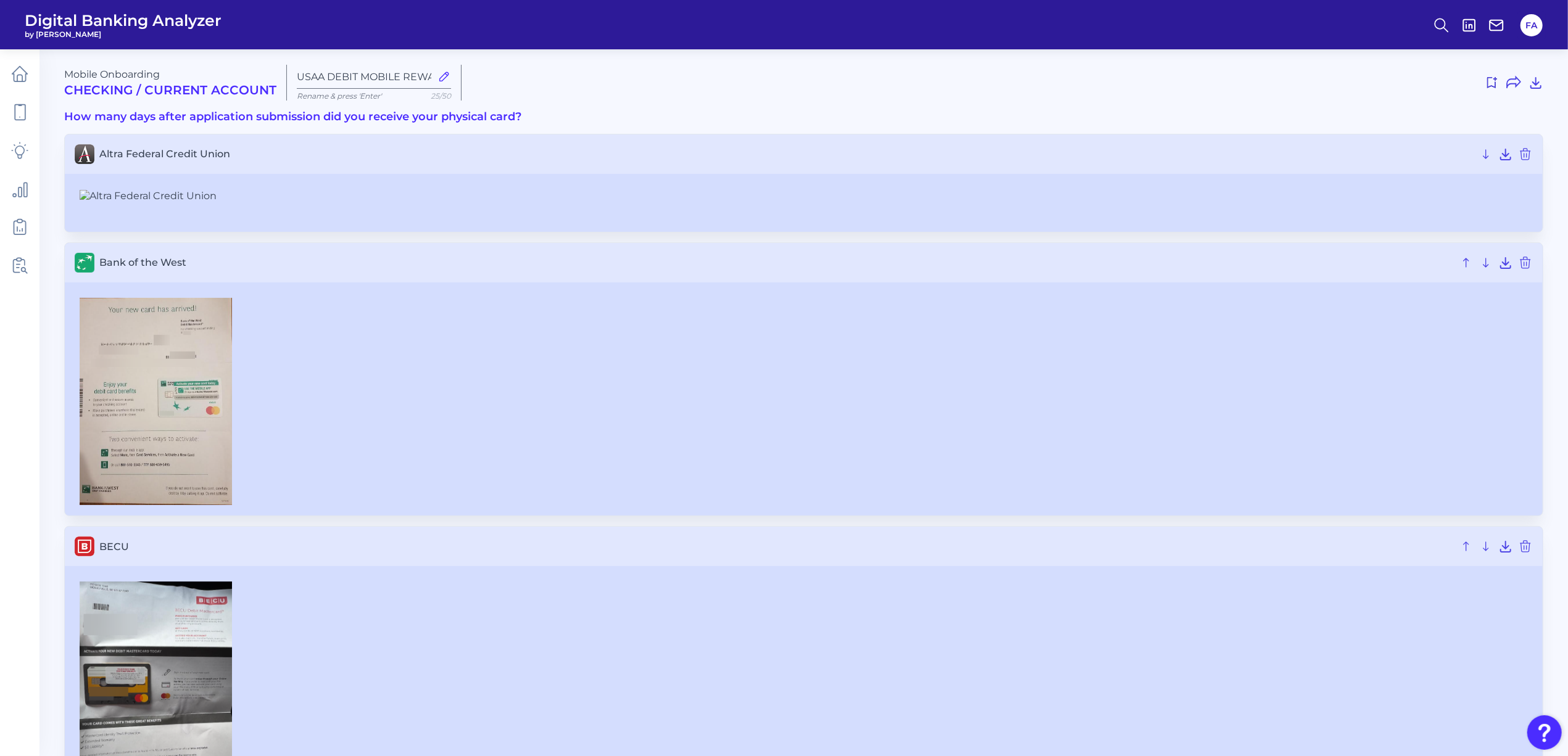
click at [6, 93] on ul at bounding box center [20, 170] width 34 height 233
click at [11, 87] on link at bounding box center [20, 74] width 34 height 34
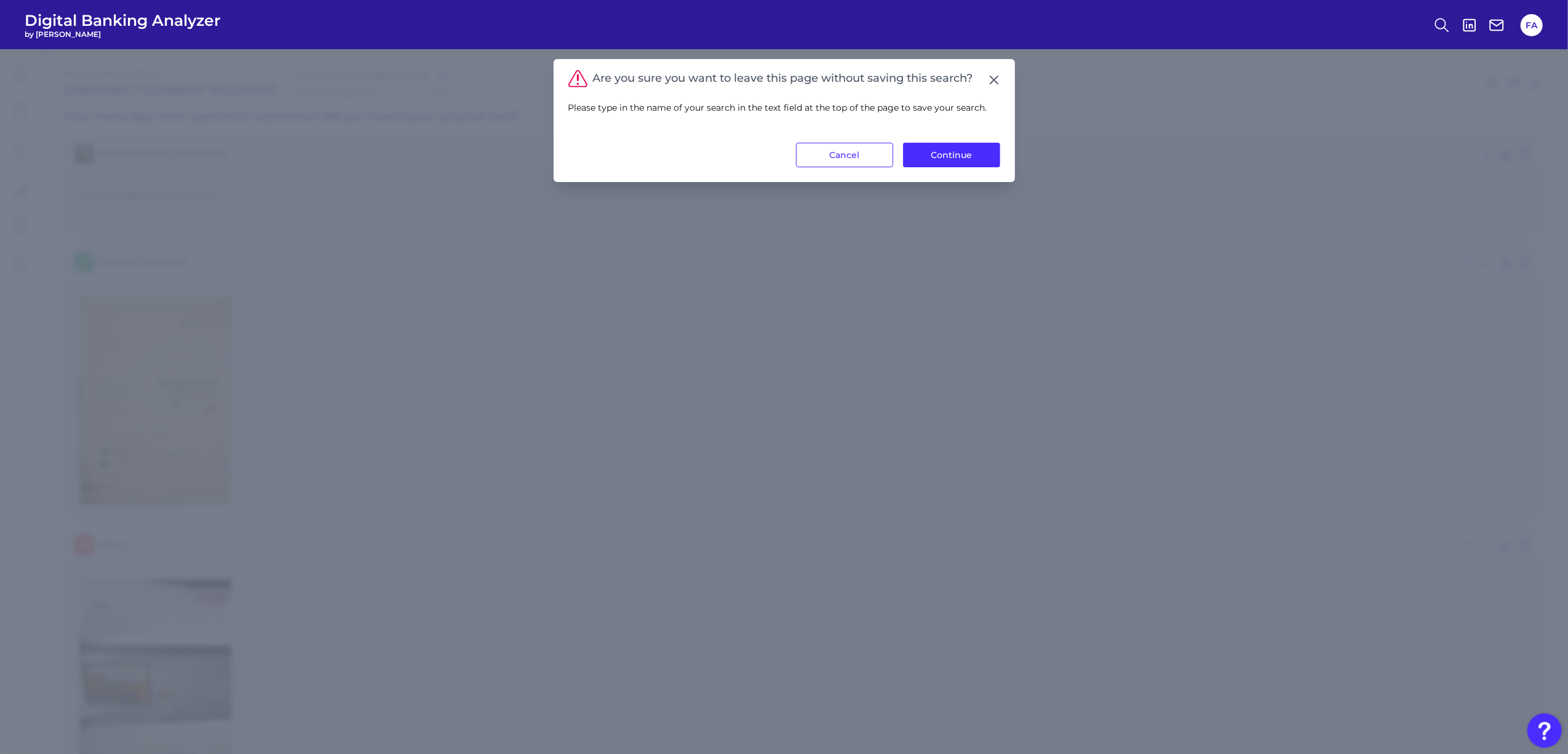
click at [1006, 84] on div "Are you sure you want to leave this page without saving this search? Please typ…" at bounding box center [784, 121] width 461 height 123
click at [1000, 82] on div "Are you sure you want to leave this page without saving this search? Please typ…" at bounding box center [784, 121] width 461 height 123
click at [998, 79] on icon at bounding box center [994, 80] width 13 height 13
click at [996, 80] on div at bounding box center [1007, 83] width 1073 height 20
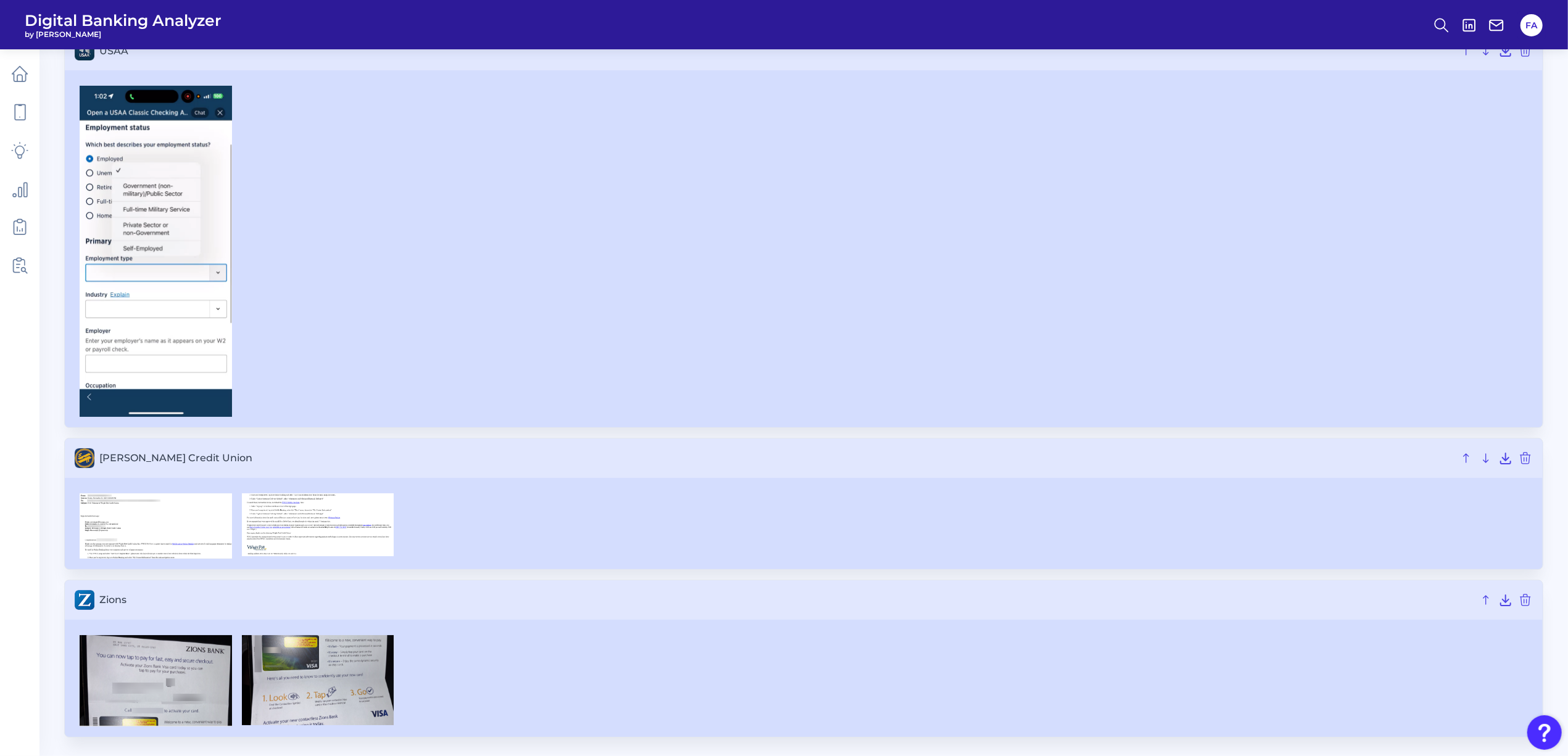
scroll to position [4563, 0]
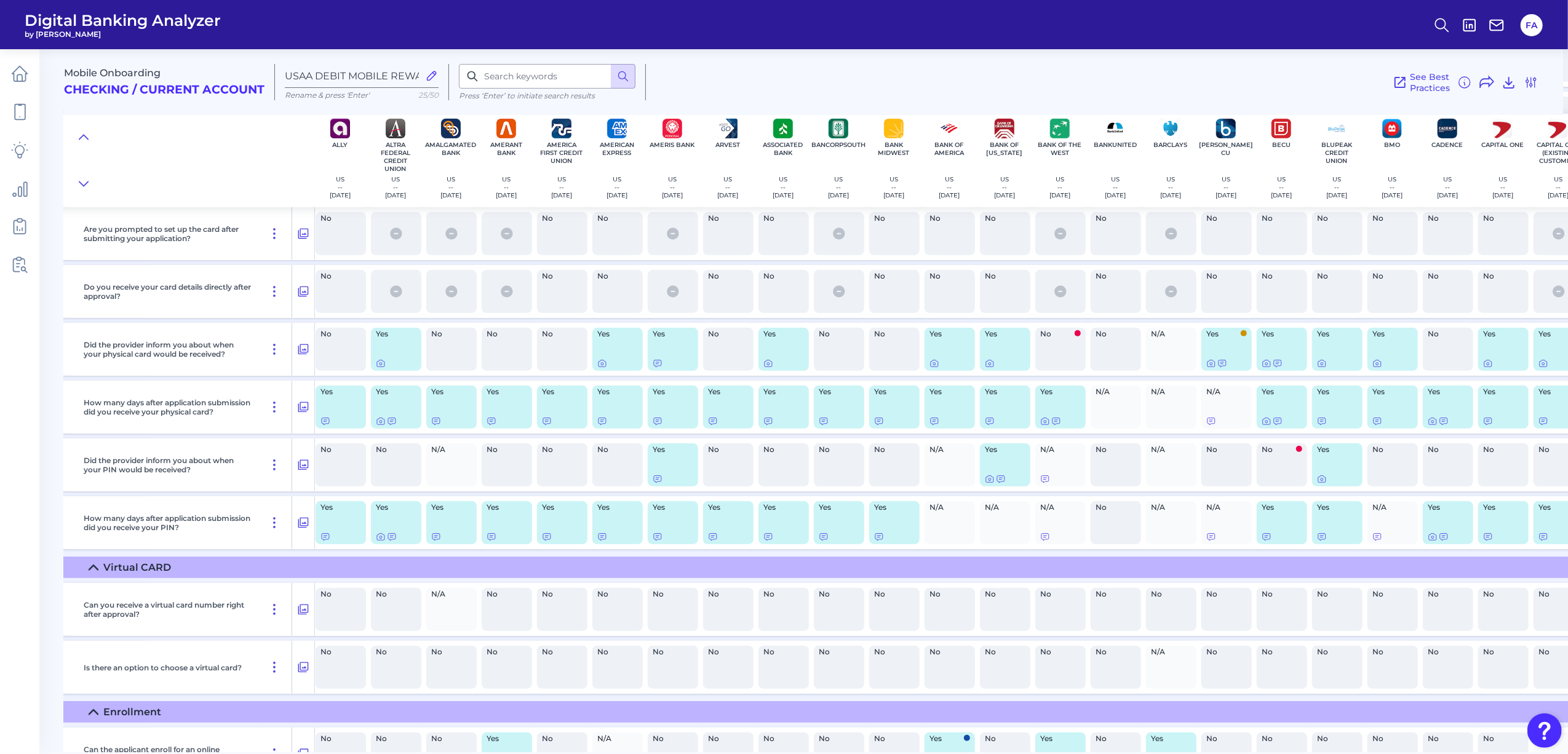
scroll to position [465, 169]
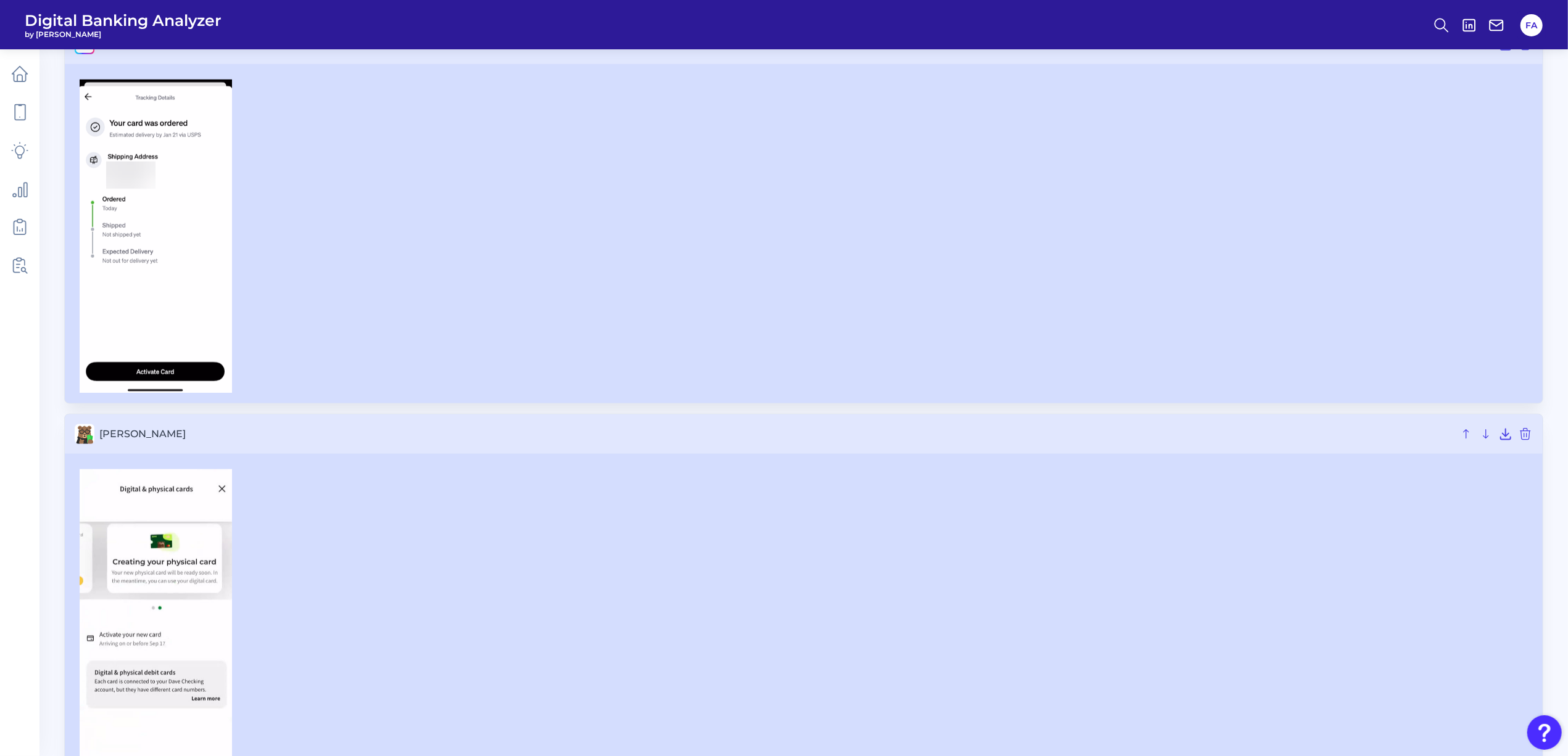
scroll to position [6059, 0]
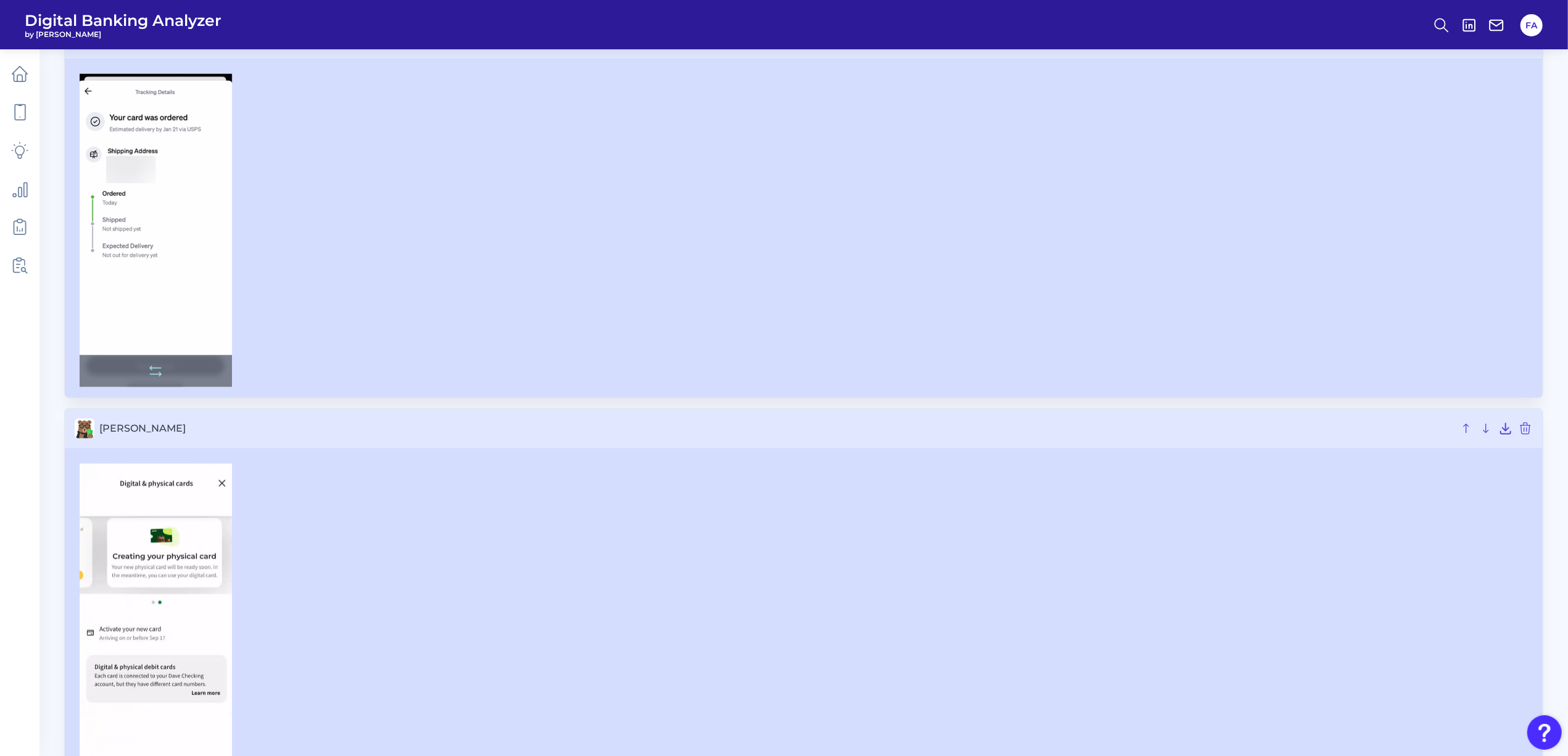
click at [193, 202] on img at bounding box center [155, 230] width 153 height 313
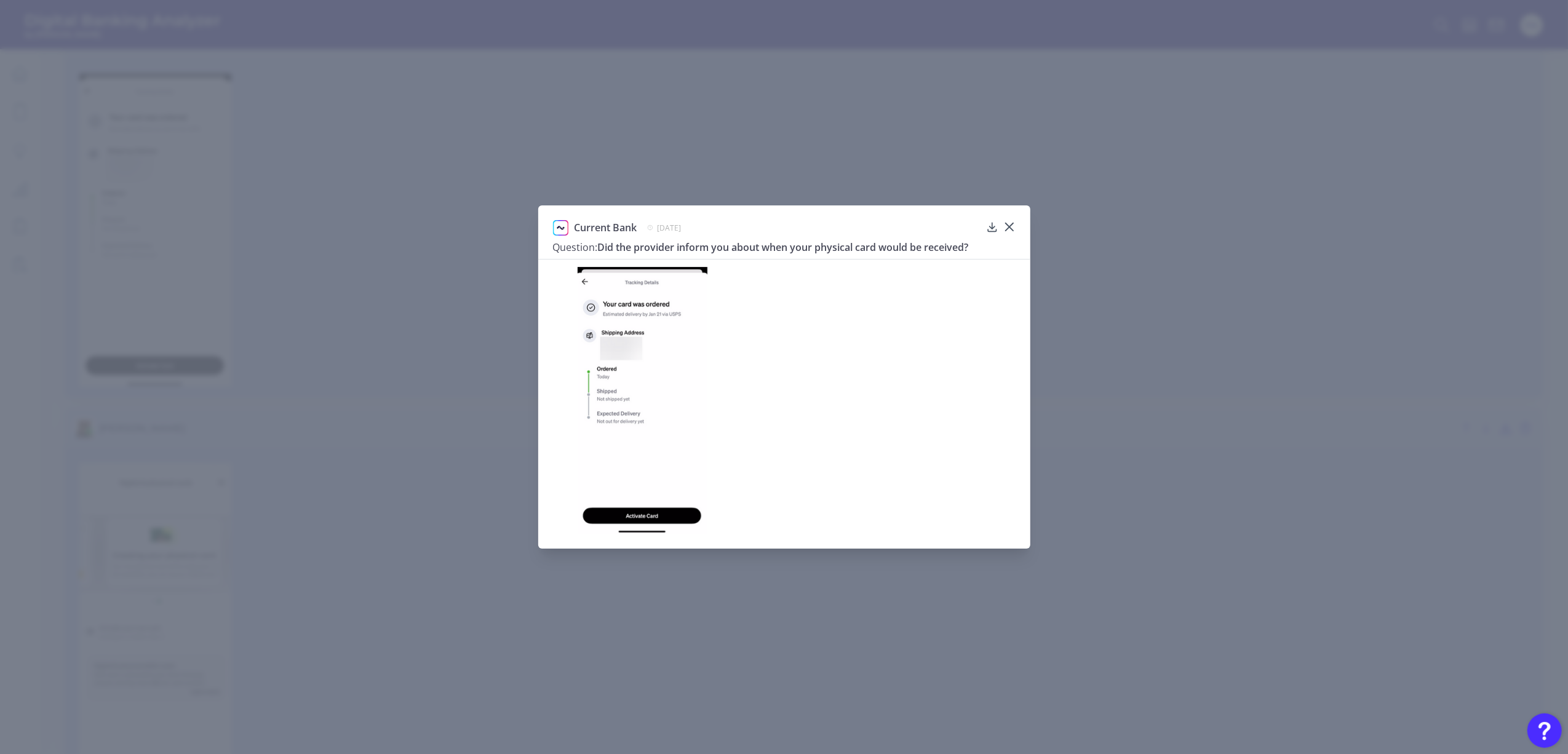
click at [708, 429] on div at bounding box center [642, 401] width 142 height 268
click at [1029, 427] on div at bounding box center [784, 397] width 492 height 275
click at [1010, 221] on icon at bounding box center [1010, 227] width 13 height 13
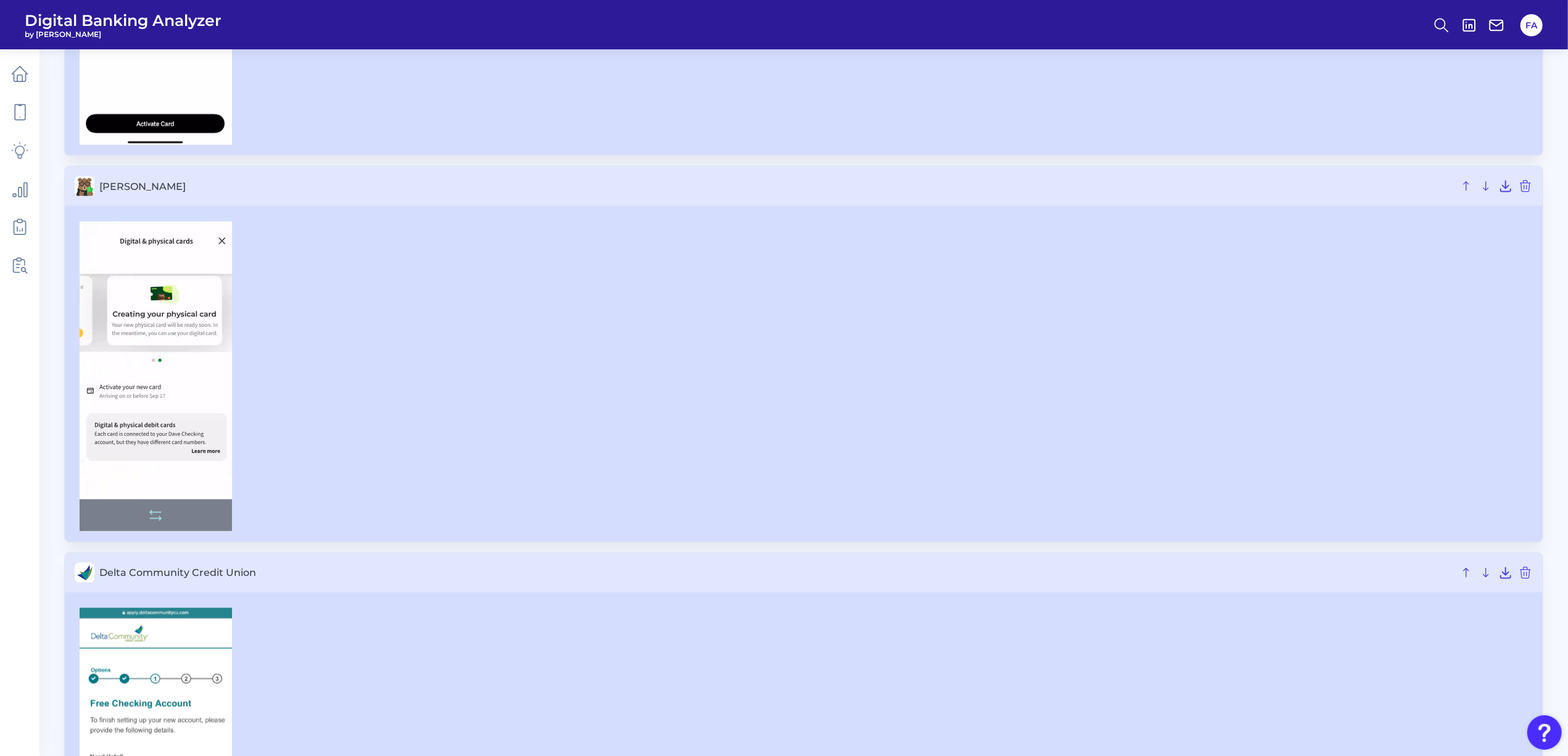
scroll to position [6360, 0]
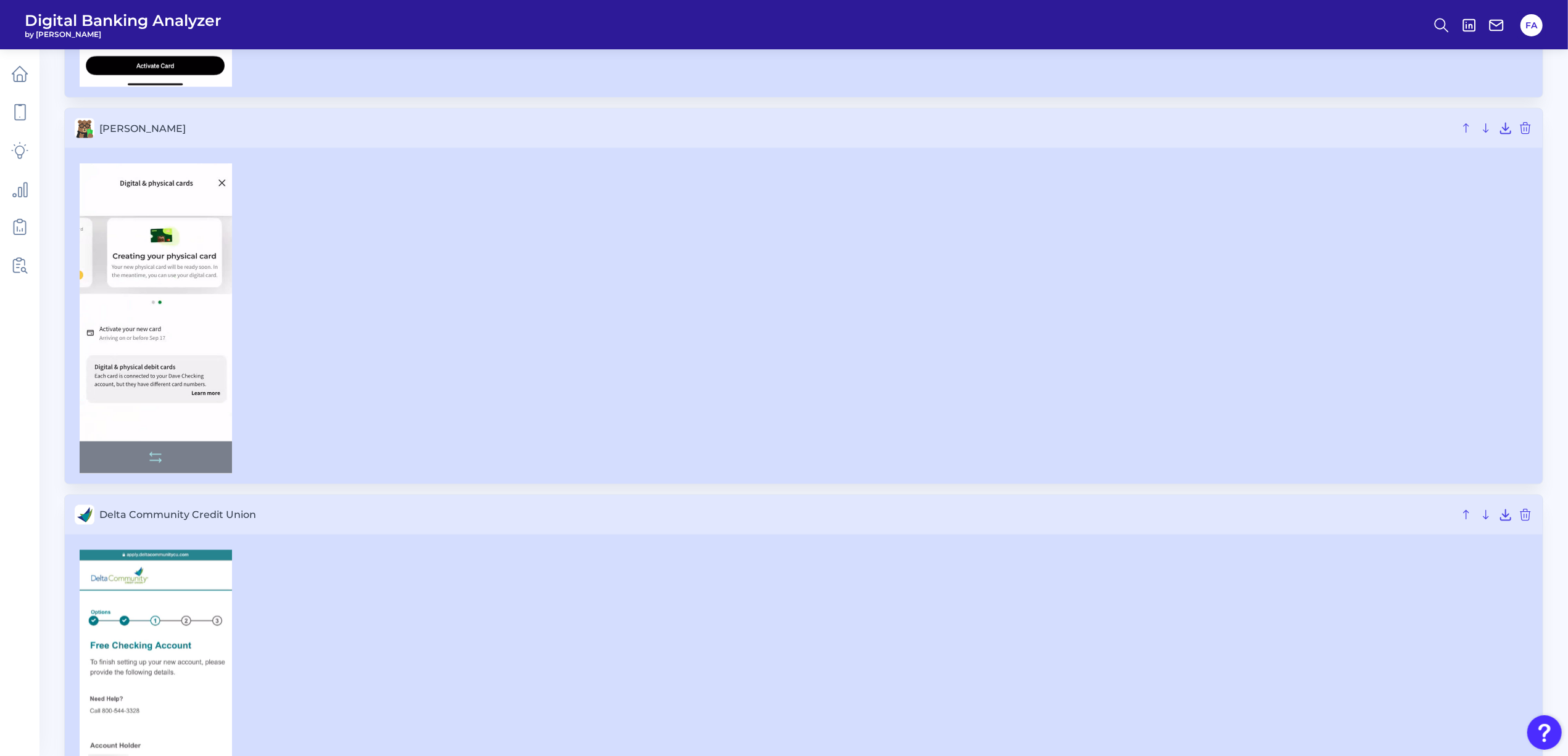
click at [154, 341] on img at bounding box center [155, 318] width 153 height 310
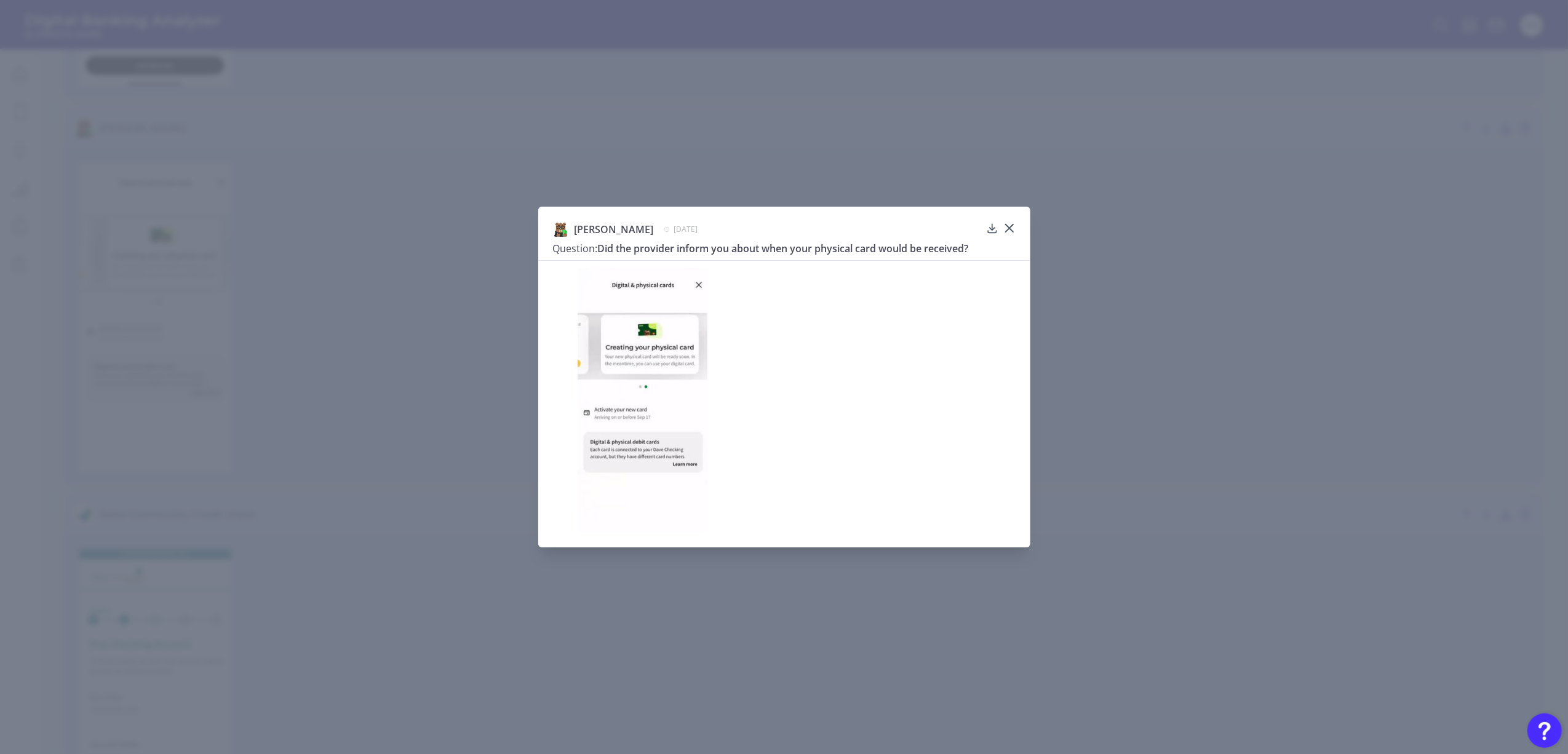
click at [1375, 362] on div "[PERSON_NAME] [DATE] Question: Did the provider inform you about when your phys…" at bounding box center [784, 377] width 1568 height 754
click at [1005, 231] on icon at bounding box center [1010, 228] width 13 height 13
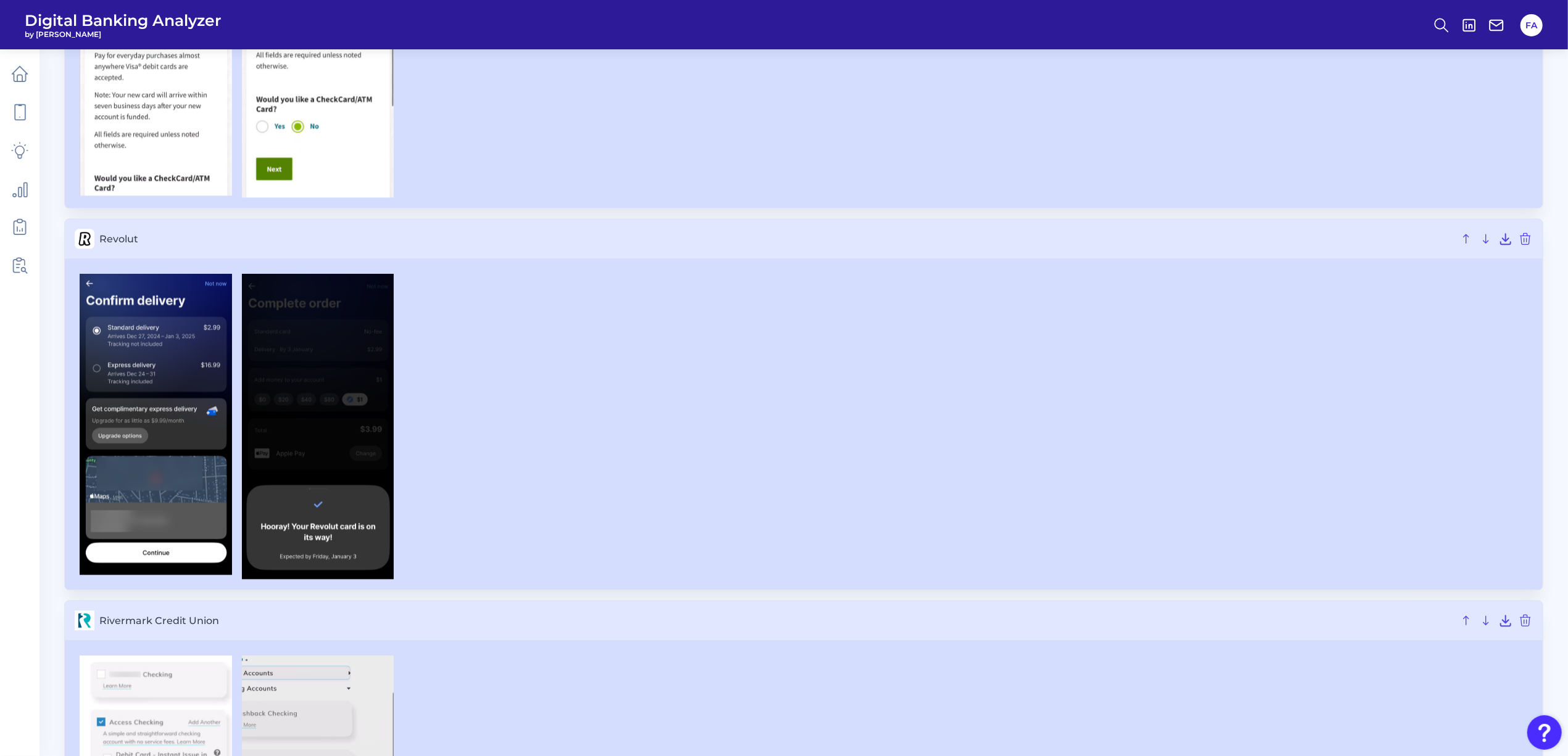
scroll to position [17299, 0]
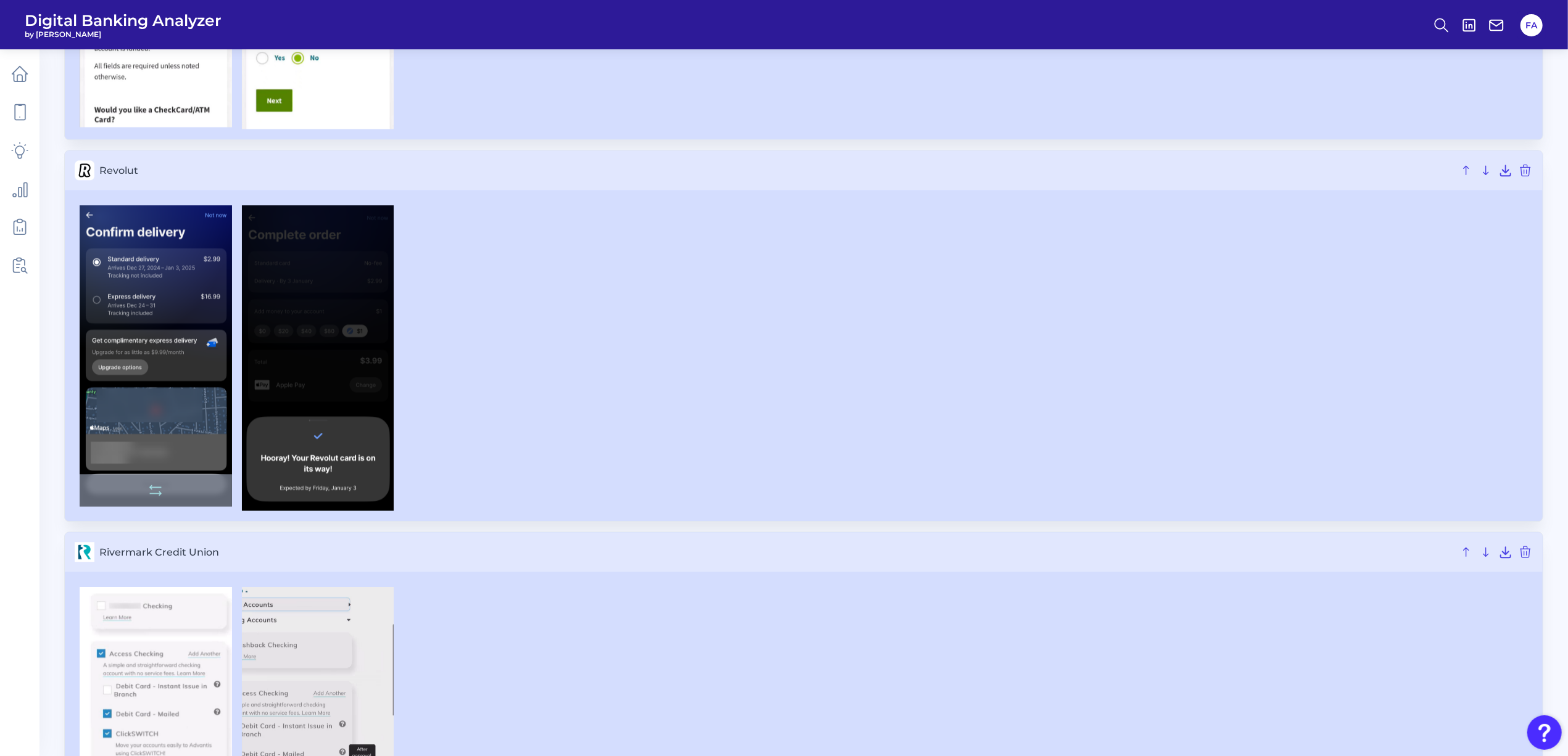
click at [168, 378] on img at bounding box center [155, 356] width 153 height 301
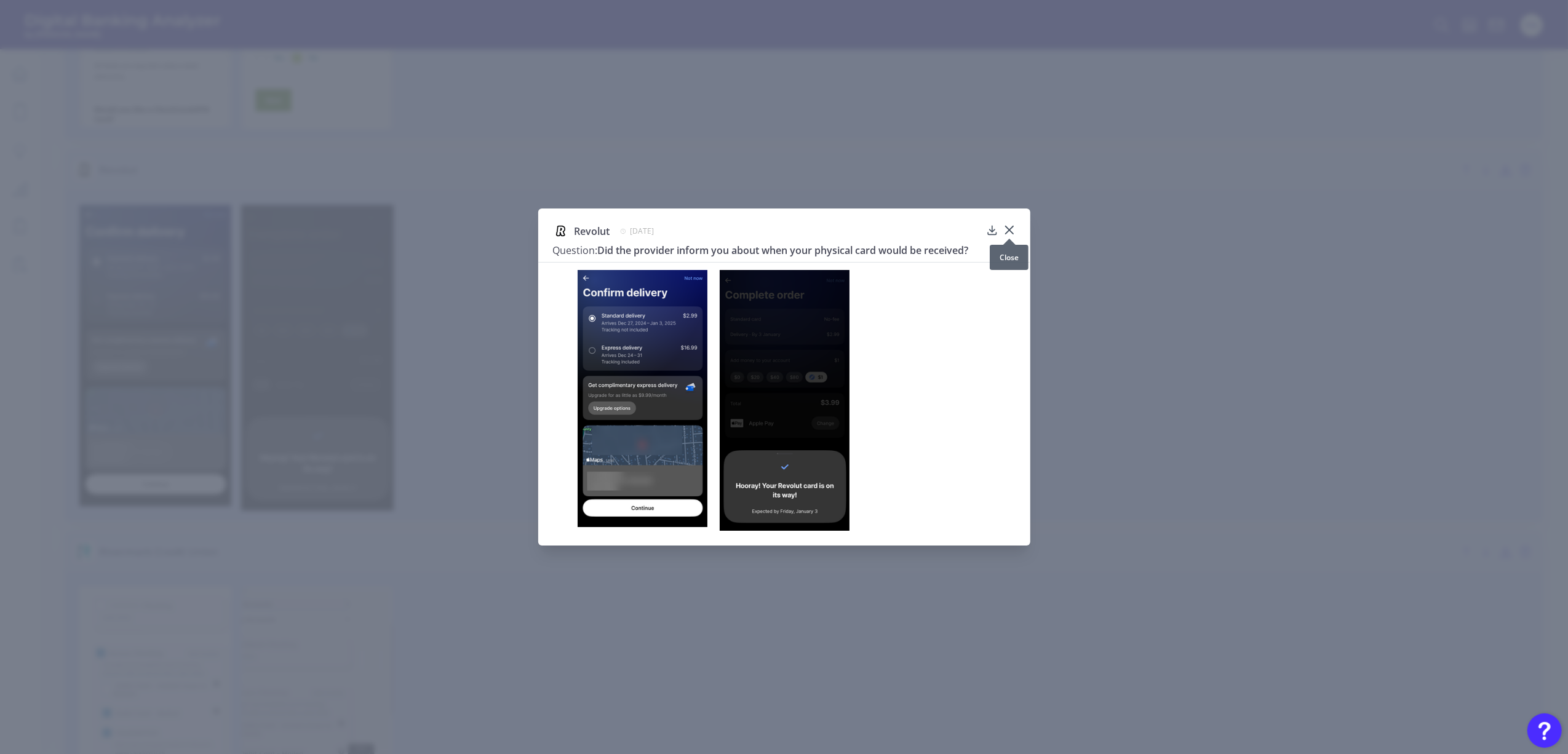
click at [1009, 227] on icon at bounding box center [1010, 231] width 13 height 13
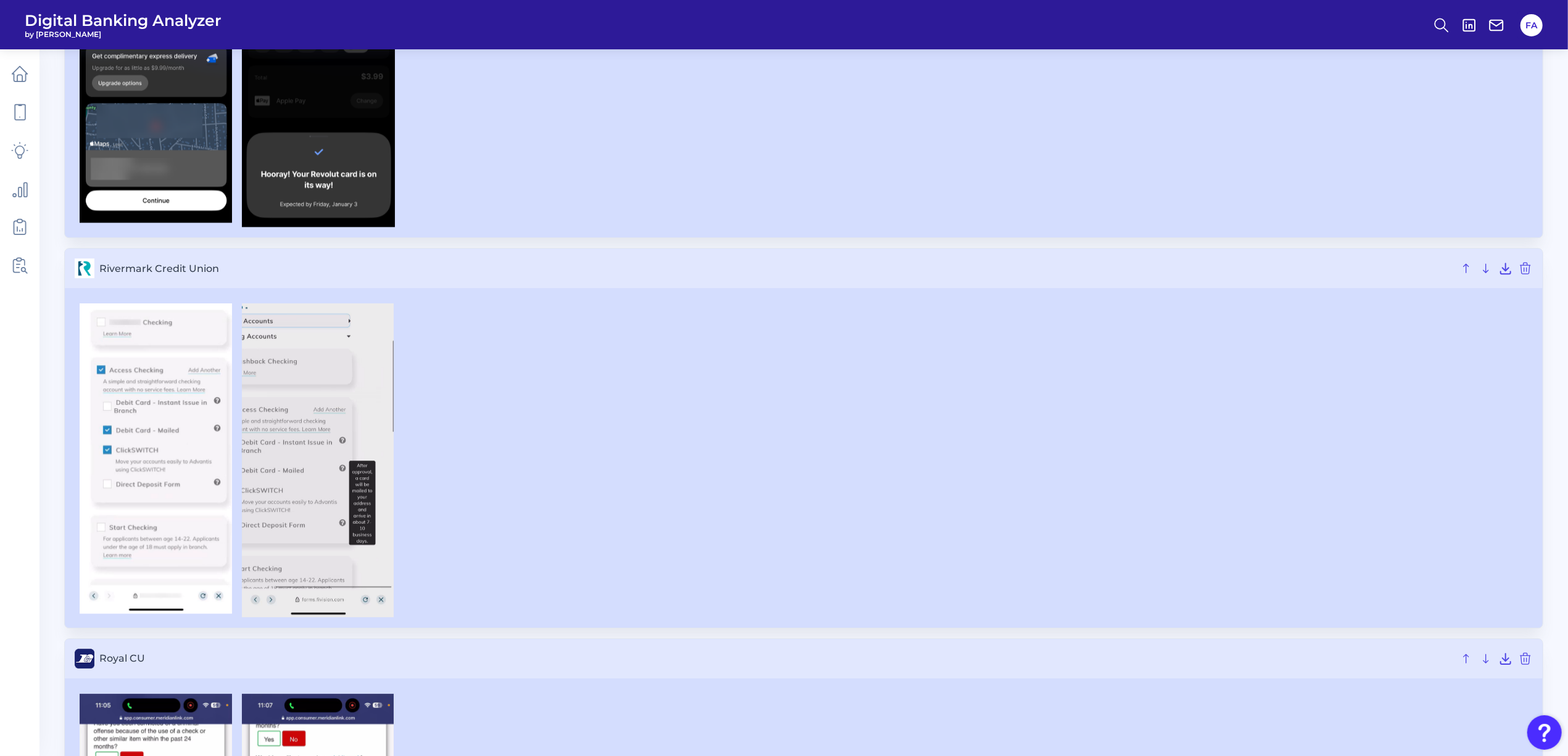
scroll to position [17710, 0]
